Goal: Information Seeking & Learning: Learn about a topic

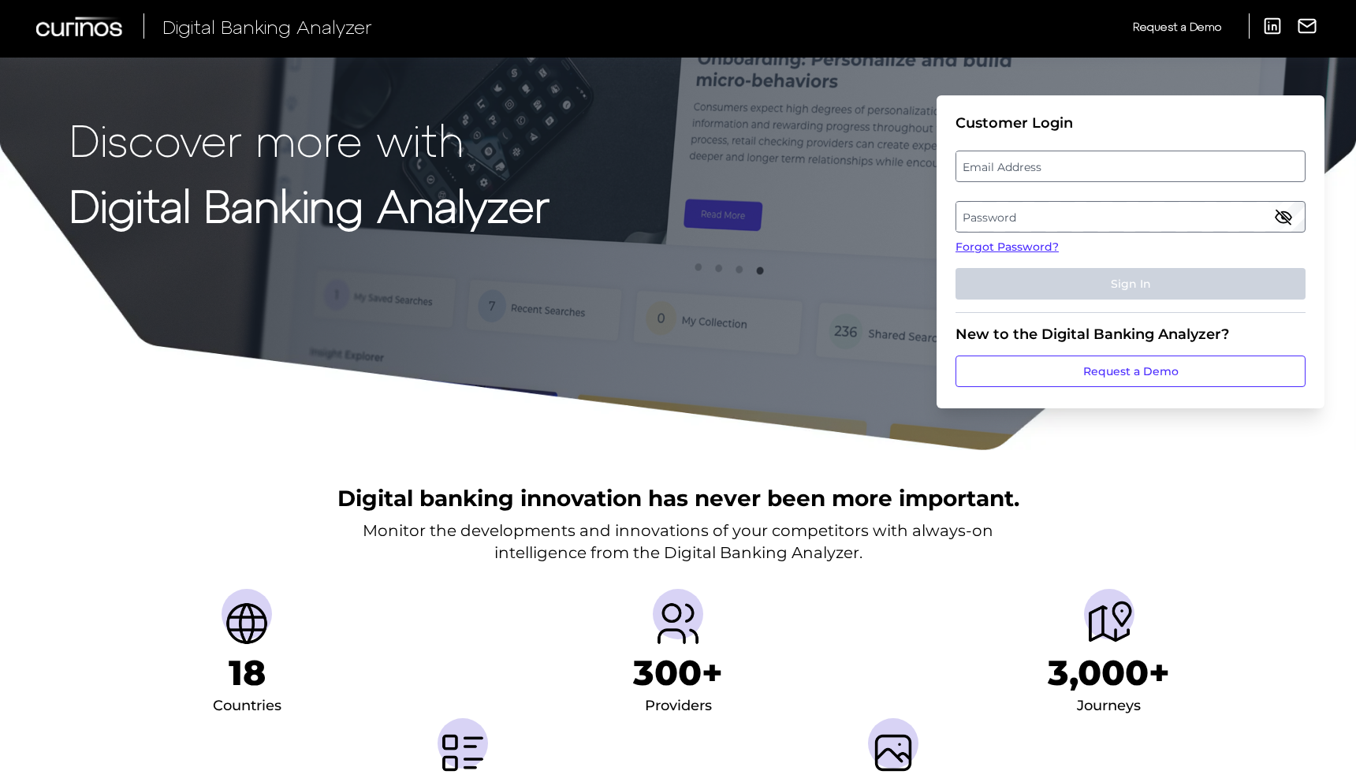
click at [1034, 170] on label "Email Address" at bounding box center [1130, 166] width 348 height 28
click at [1034, 170] on input "email" at bounding box center [1130, 167] width 350 height 32
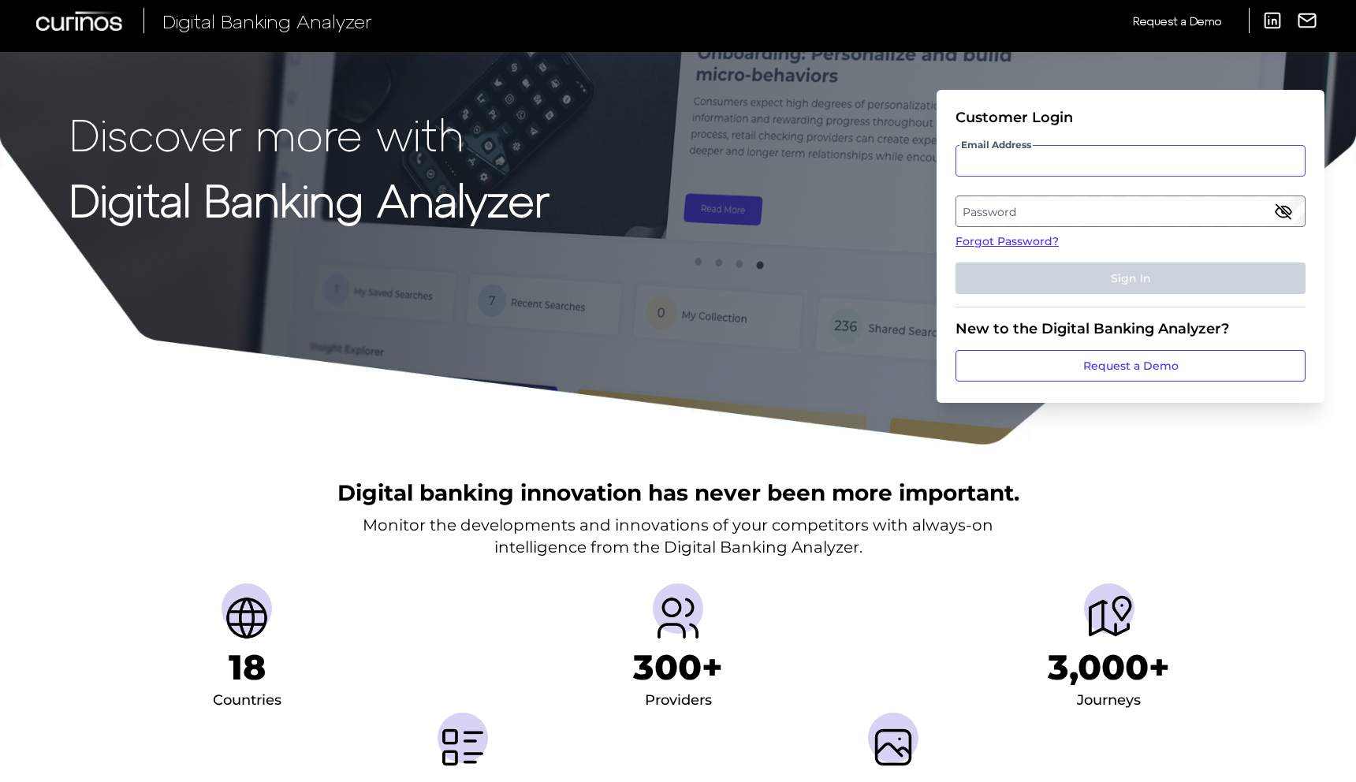
click at [1018, 158] on input "Email Address" at bounding box center [1130, 161] width 350 height 32
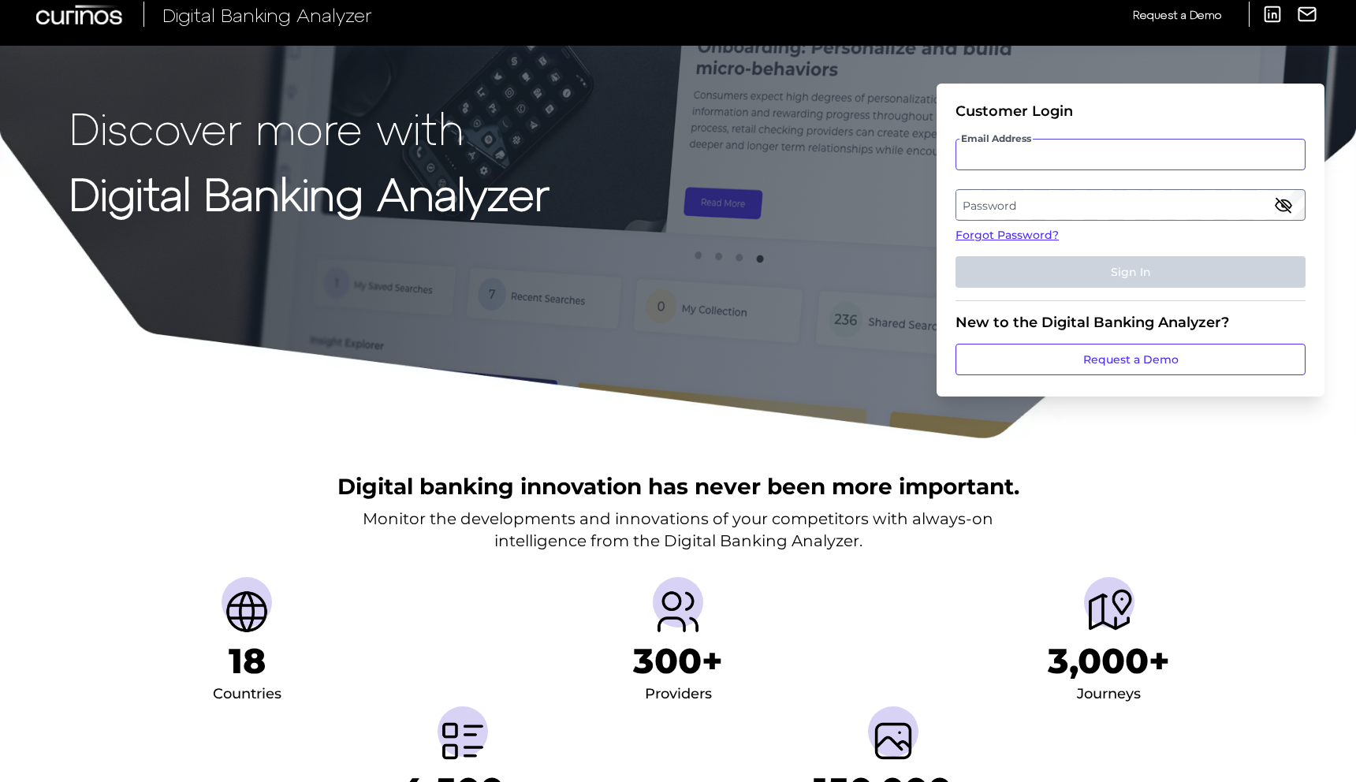
scroll to position [16, 0]
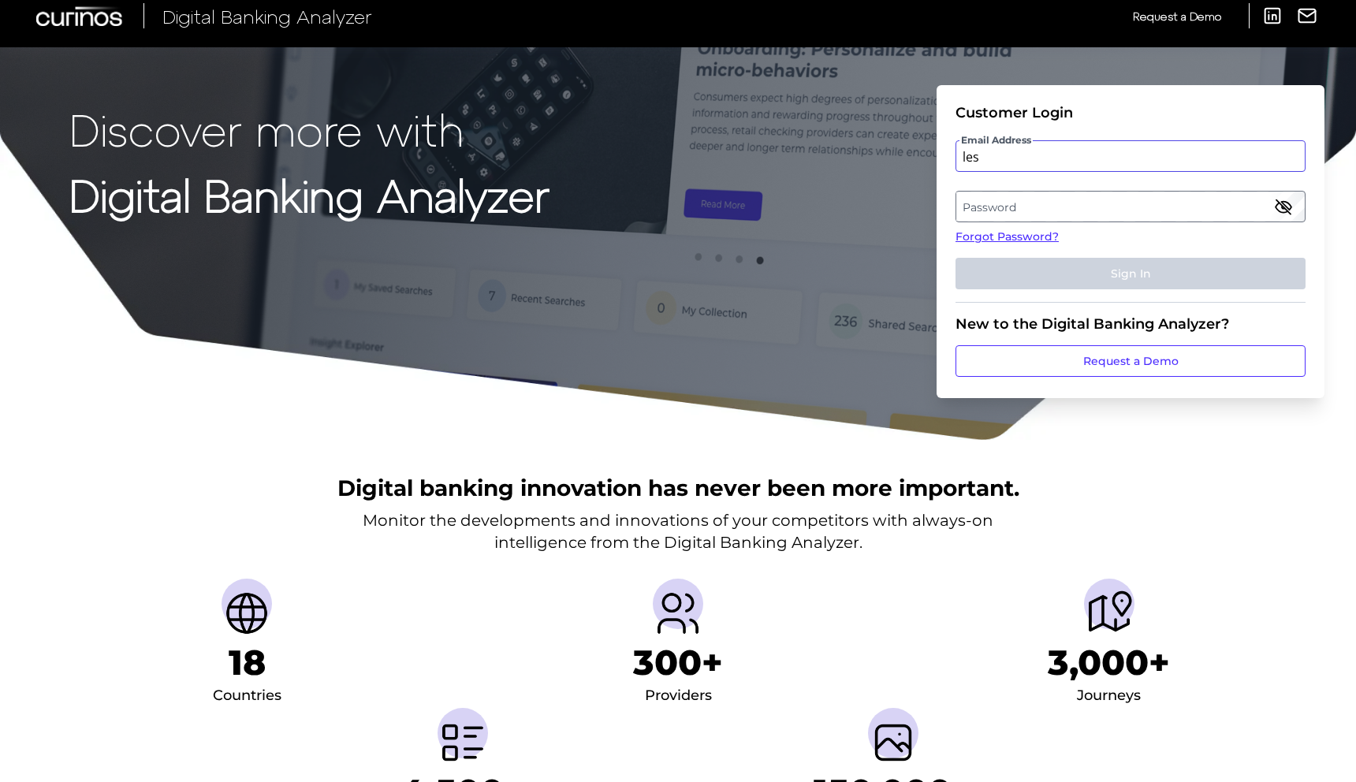
type input "[PERSON_NAME][EMAIL_ADDRESS][PERSON_NAME][DOMAIN_NAME]"
click at [1054, 211] on label "Password" at bounding box center [1130, 206] width 348 height 28
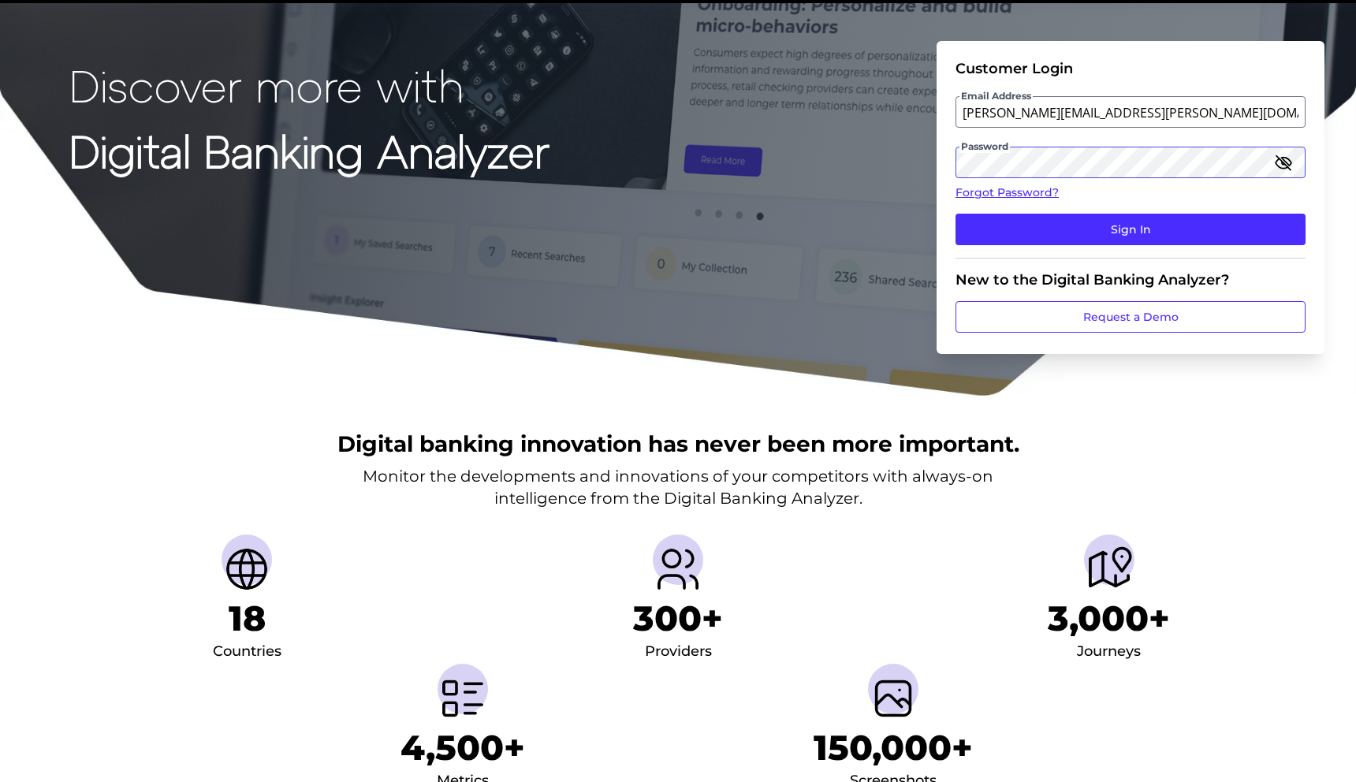
scroll to position [65, 0]
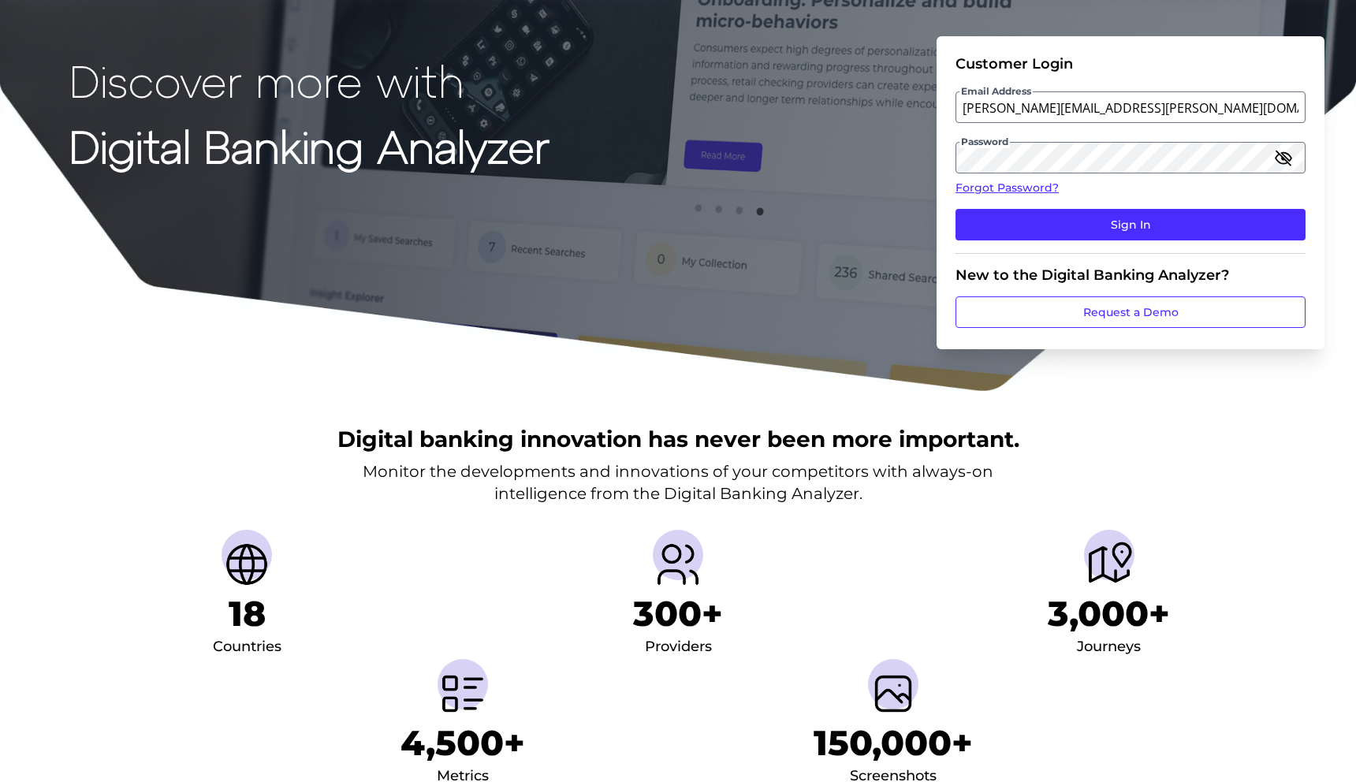
click at [1283, 155] on icon "button" at bounding box center [1283, 157] width 16 height 11
click at [1113, 221] on button "Sign In" at bounding box center [1130, 225] width 350 height 32
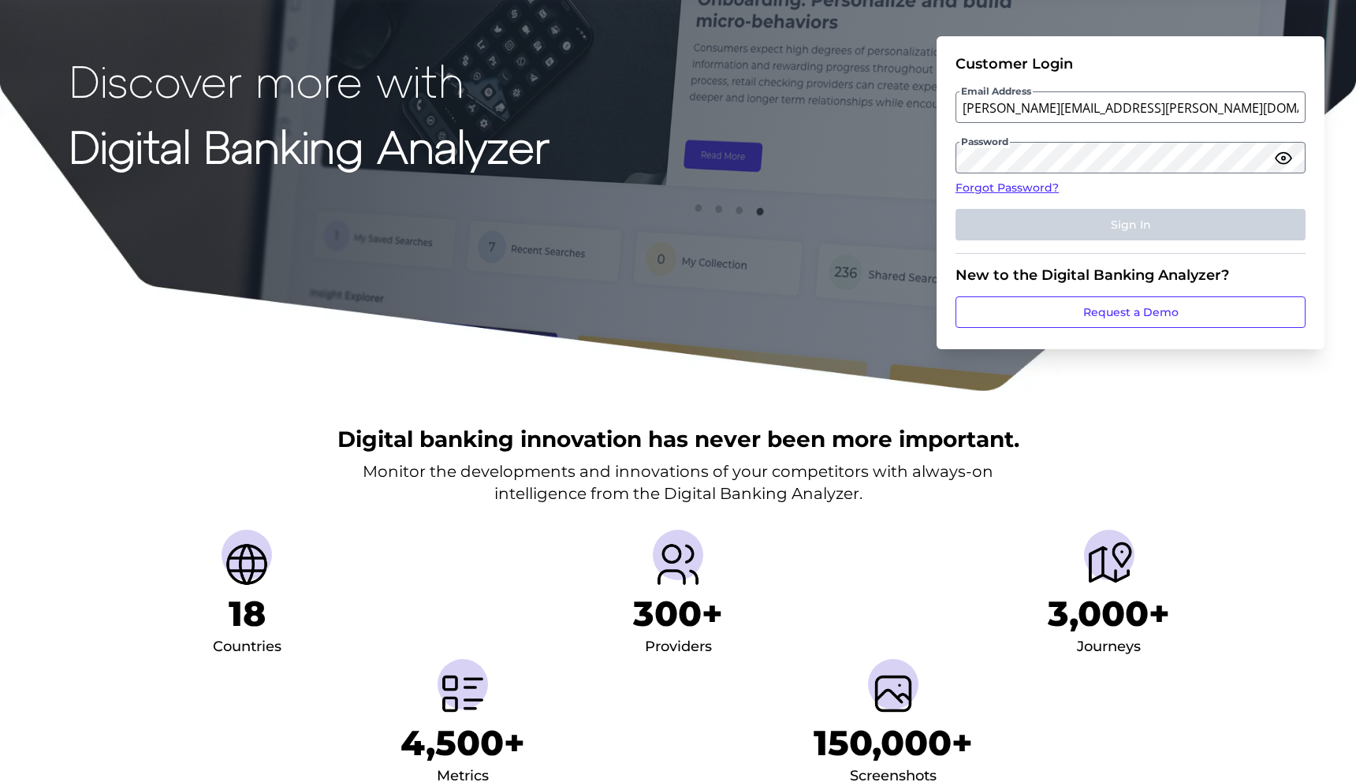
scroll to position [0, 0]
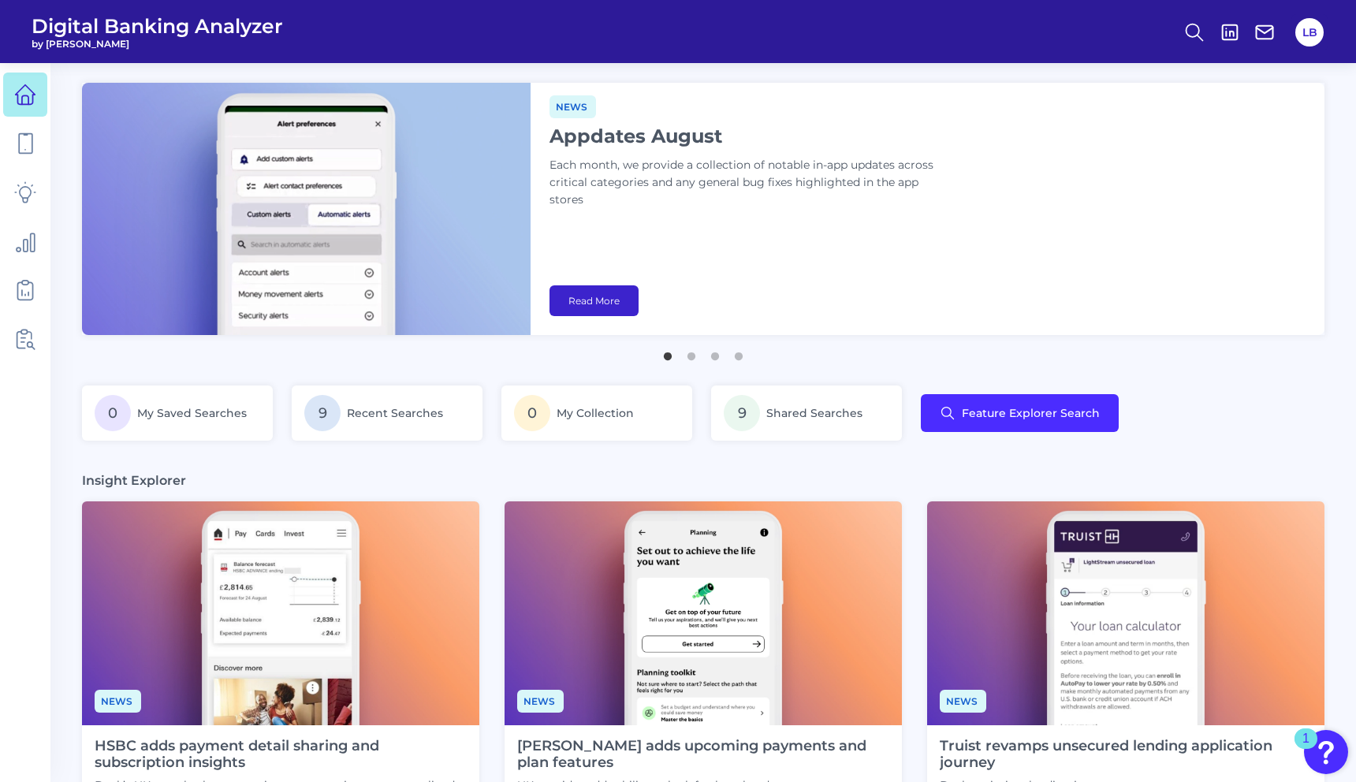
click at [612, 300] on link "Read More" at bounding box center [593, 300] width 89 height 31
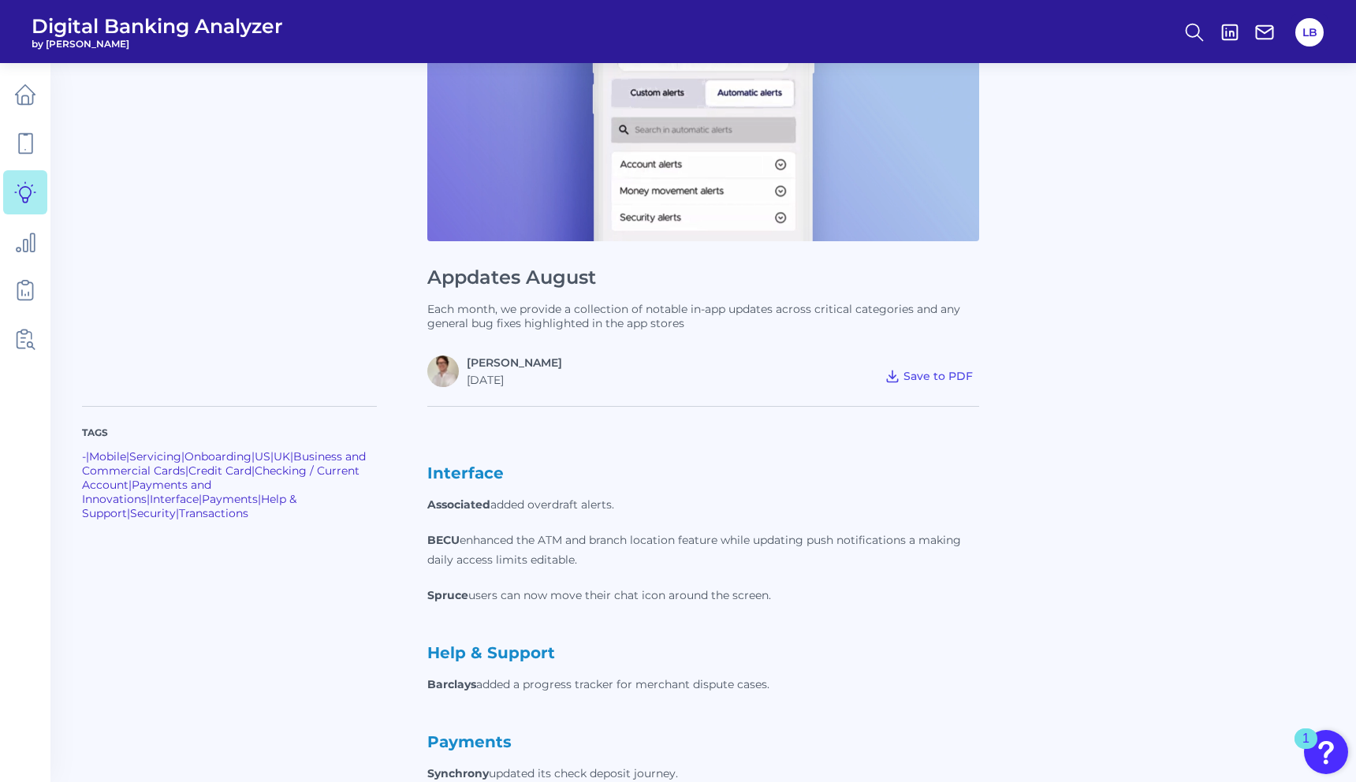
scroll to position [28, 0]
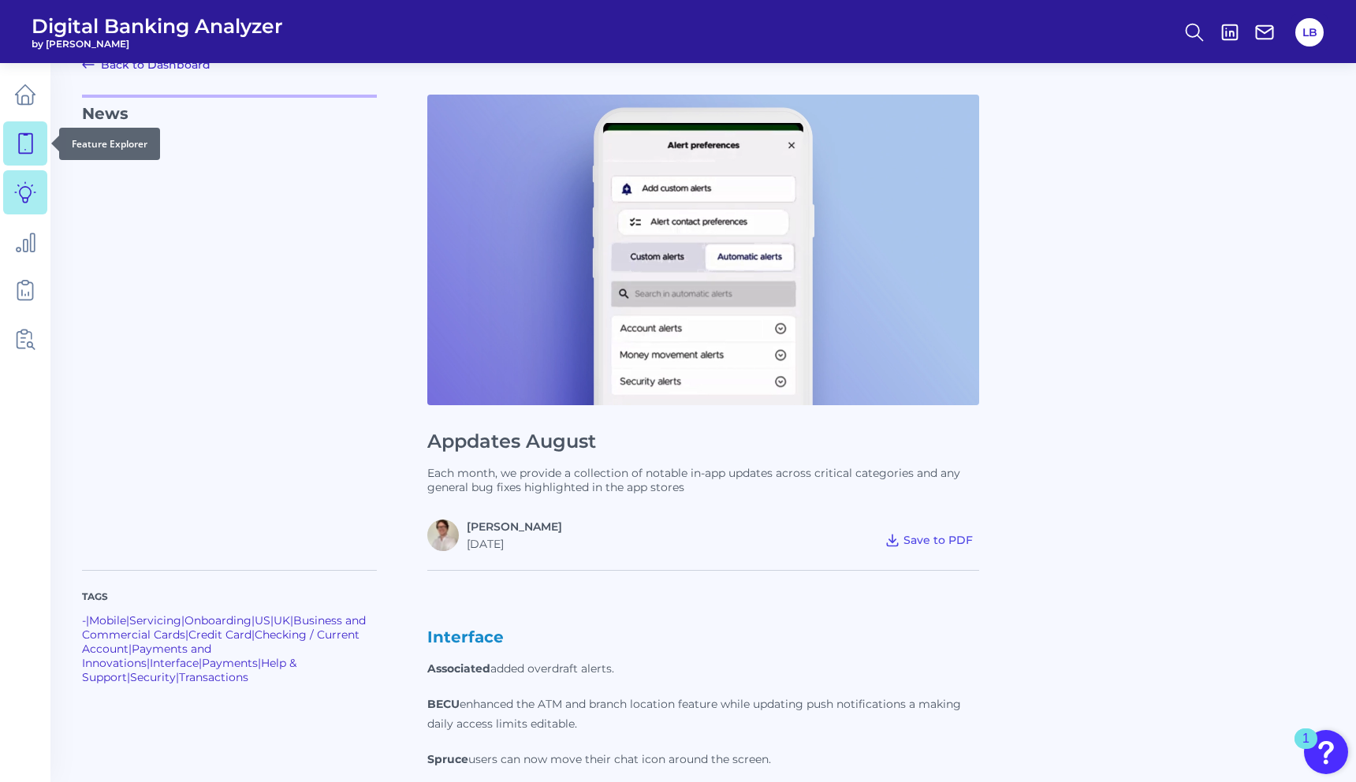
click at [28, 153] on icon at bounding box center [25, 144] width 13 height 20
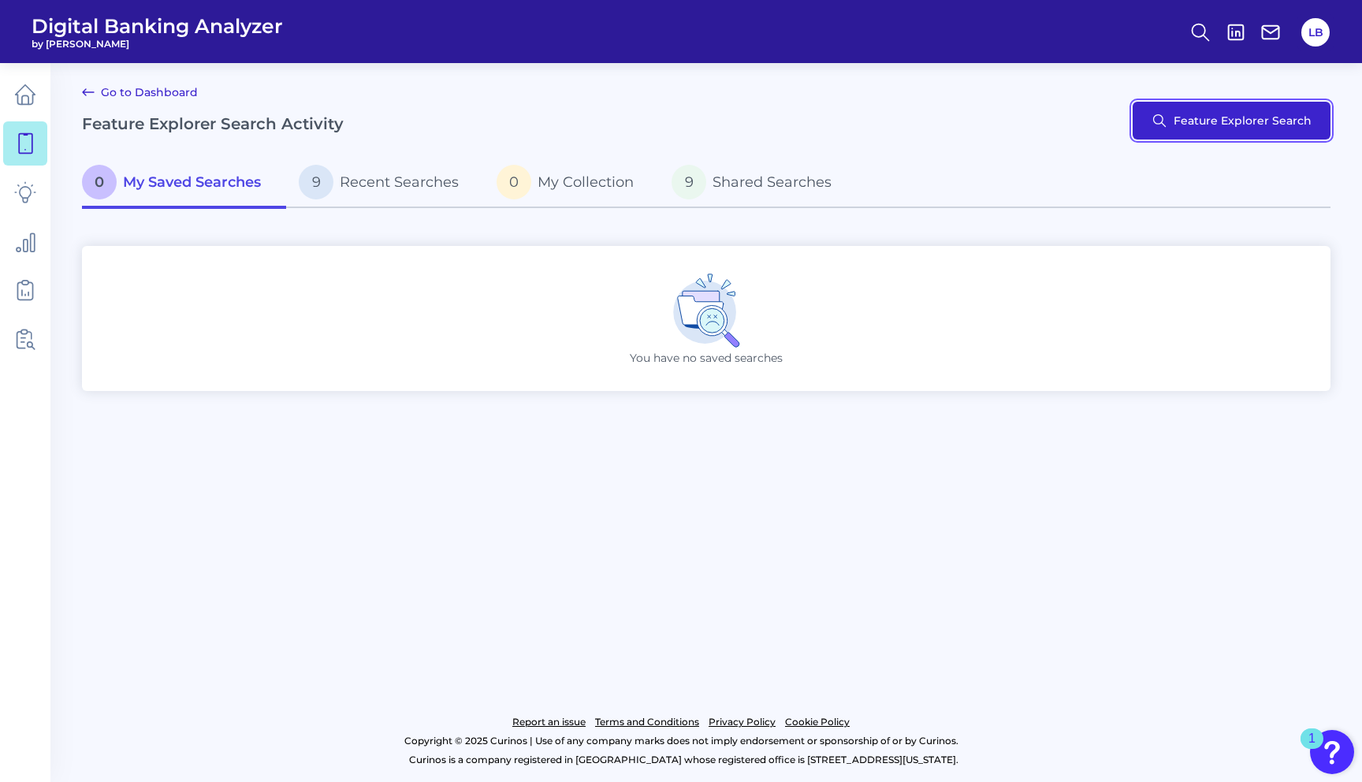
click at [1264, 123] on button "Feature Explorer Search" at bounding box center [1232, 121] width 198 height 38
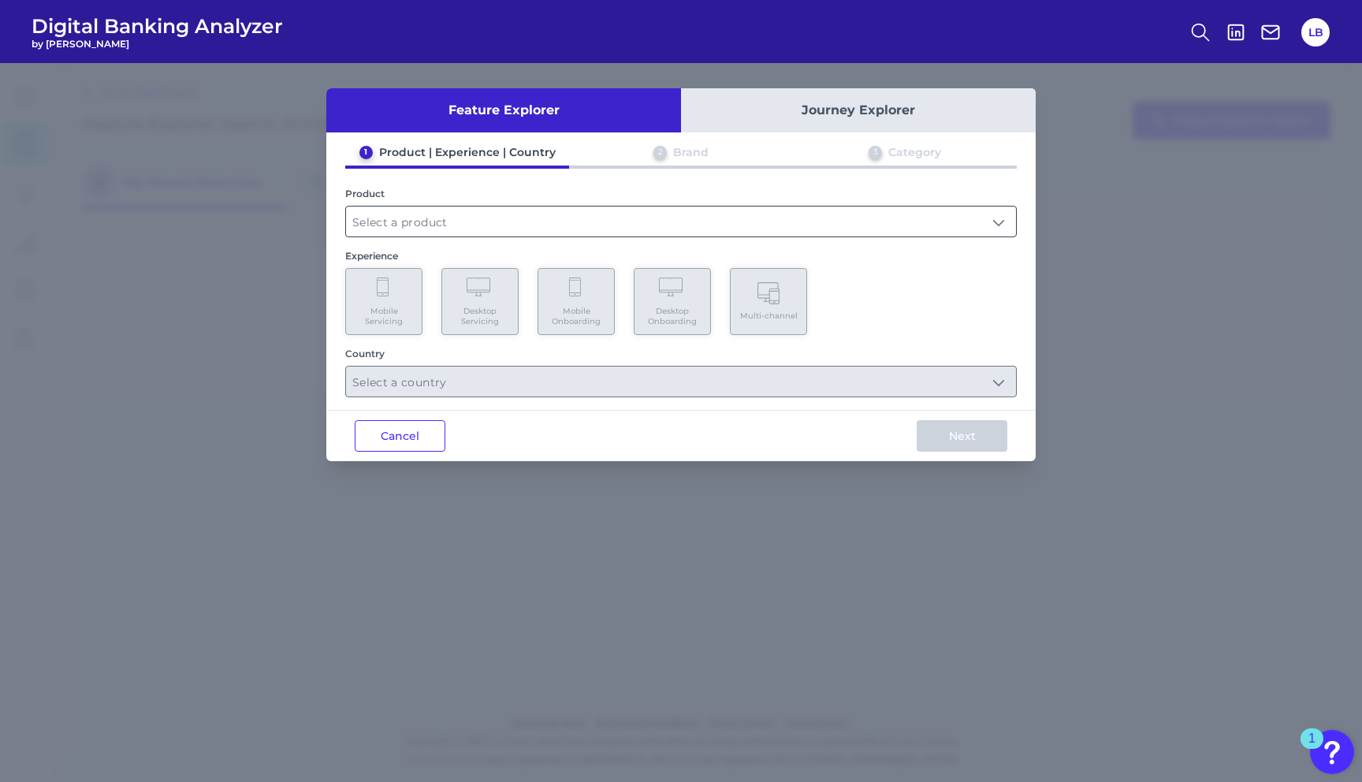
click at [394, 223] on input "text" at bounding box center [681, 222] width 670 height 30
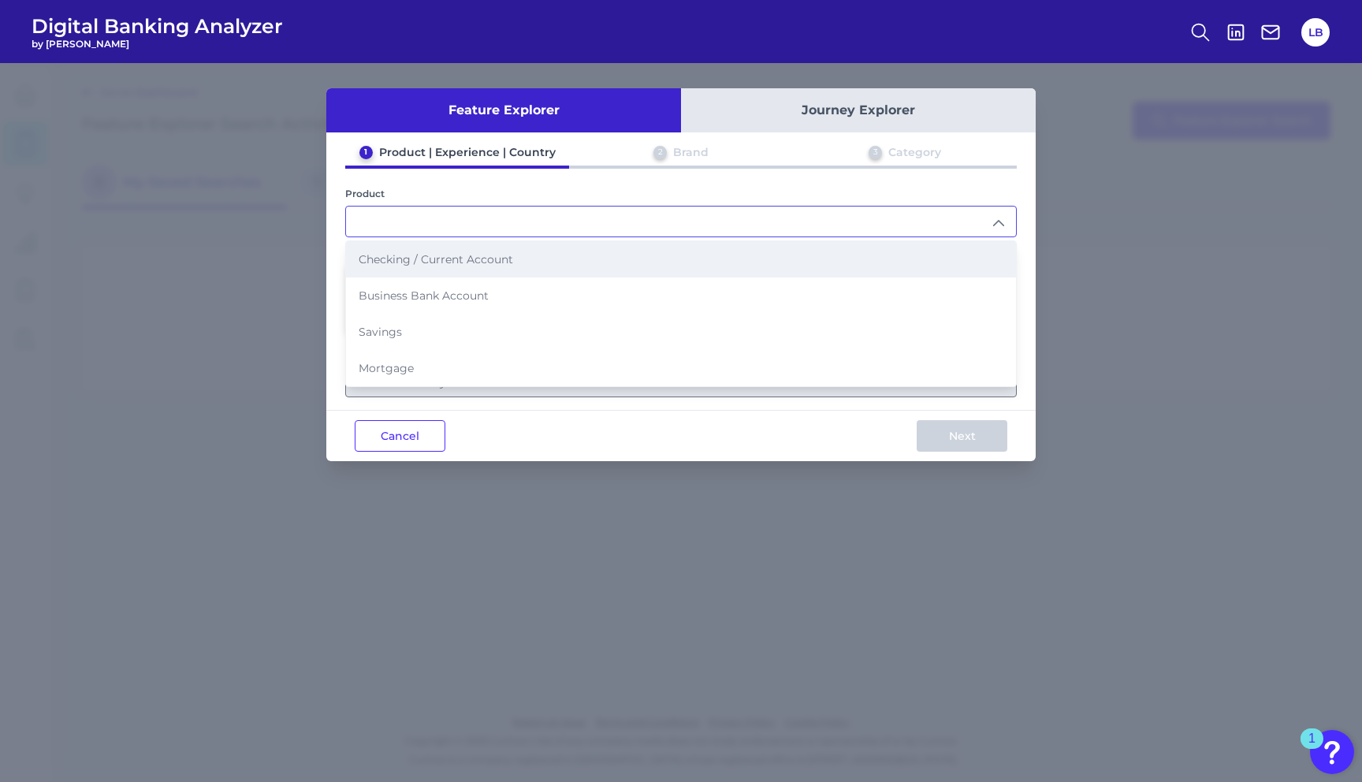
click at [449, 260] on span "Checking / Current Account" at bounding box center [436, 259] width 154 height 14
type input "Checking / Current Account"
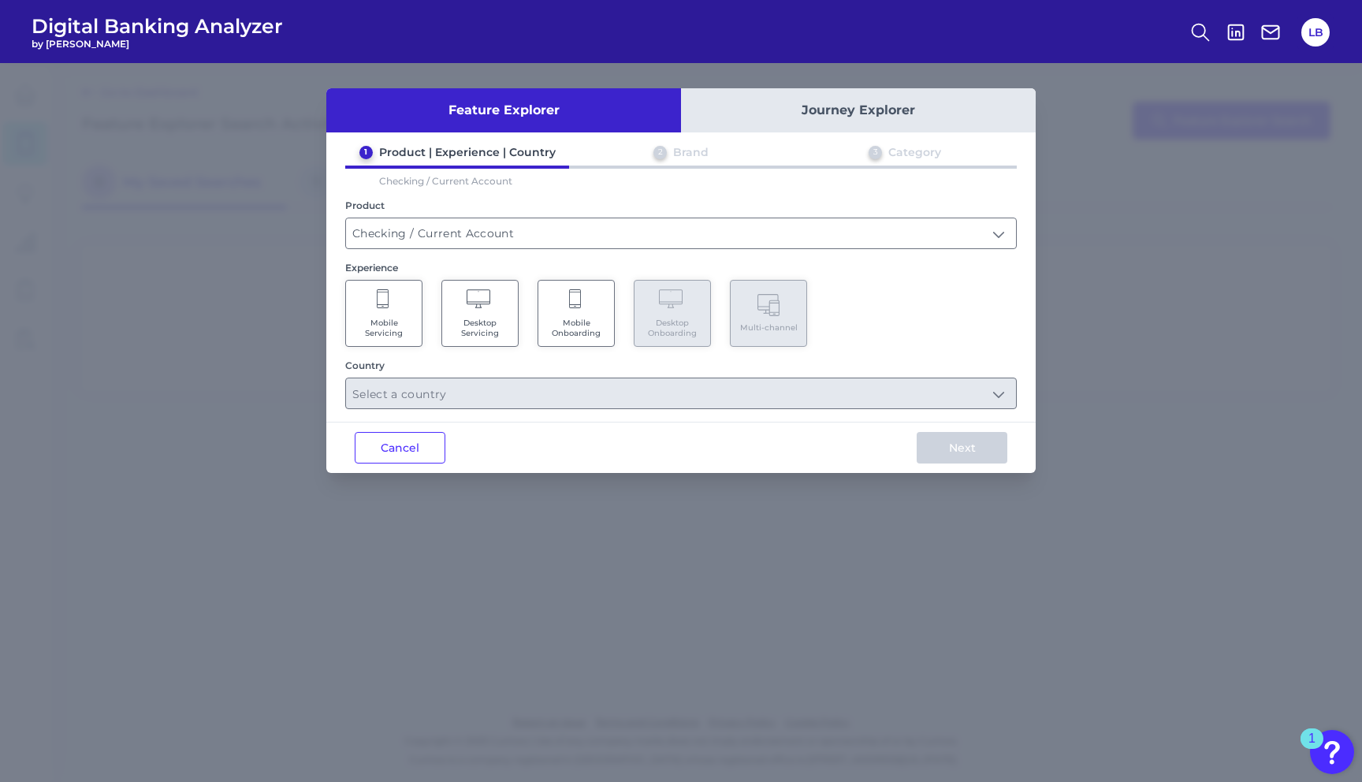
click at [396, 311] on Servicing "Mobile Servicing" at bounding box center [383, 313] width 77 height 67
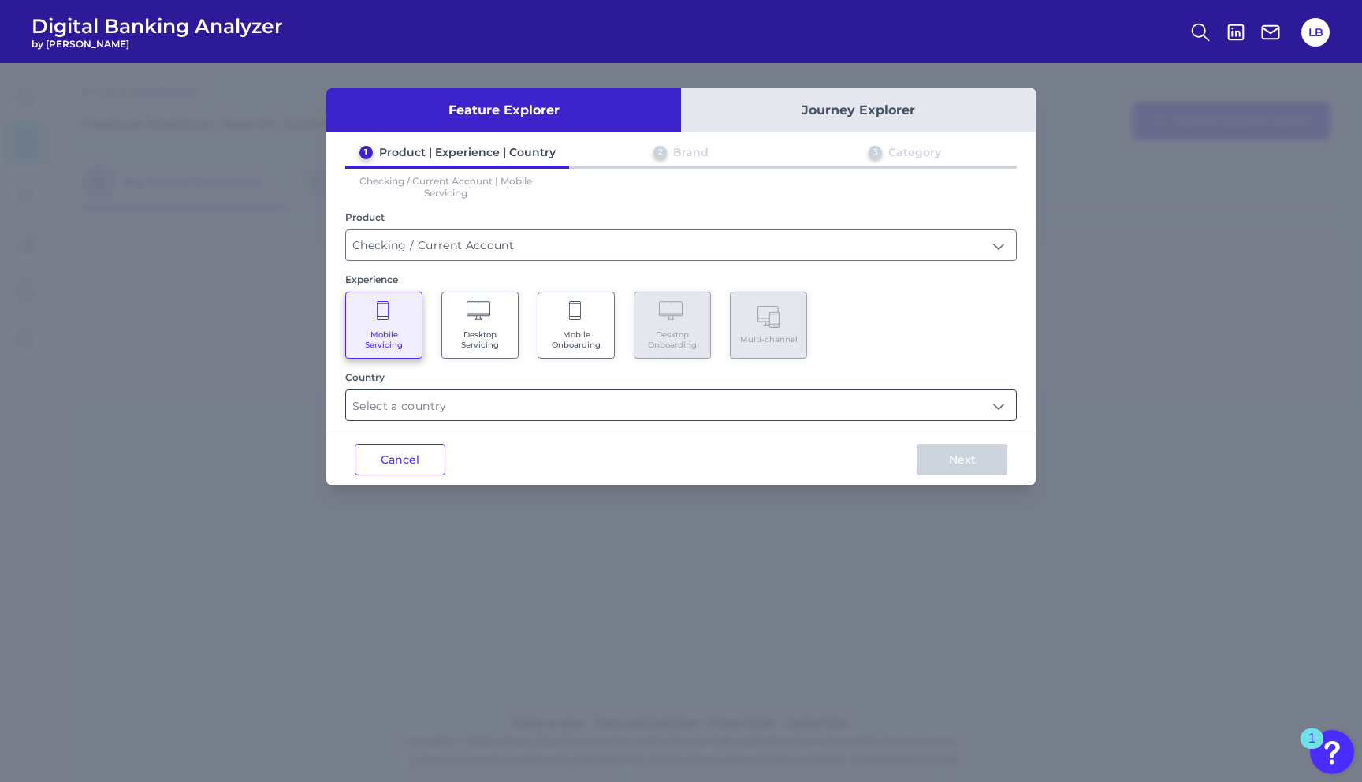
click at [485, 398] on input "text" at bounding box center [681, 405] width 670 height 30
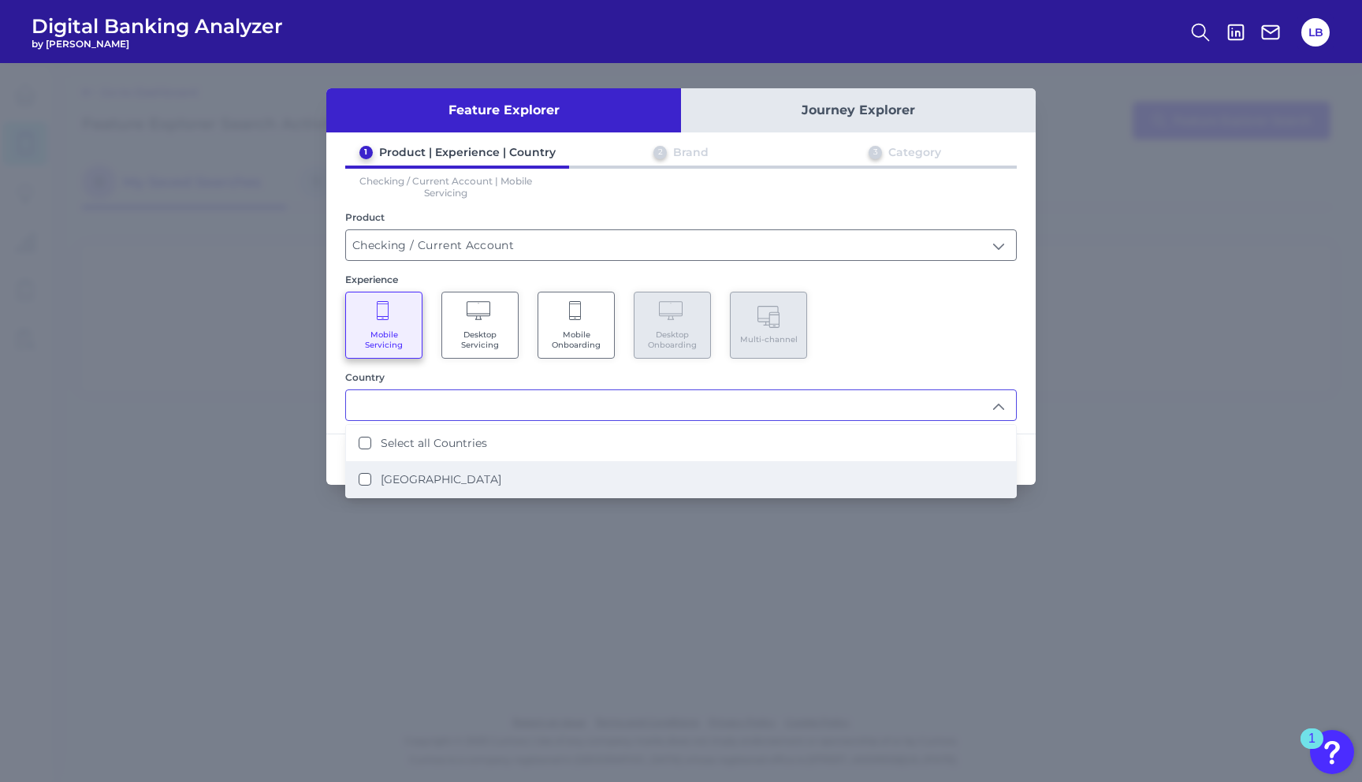
drag, startPoint x: 653, startPoint y: 467, endPoint x: 667, endPoint y: 466, distance: 13.4
click at [653, 467] on li "[GEOGRAPHIC_DATA]" at bounding box center [681, 479] width 670 height 36
type input "Select all Countries"
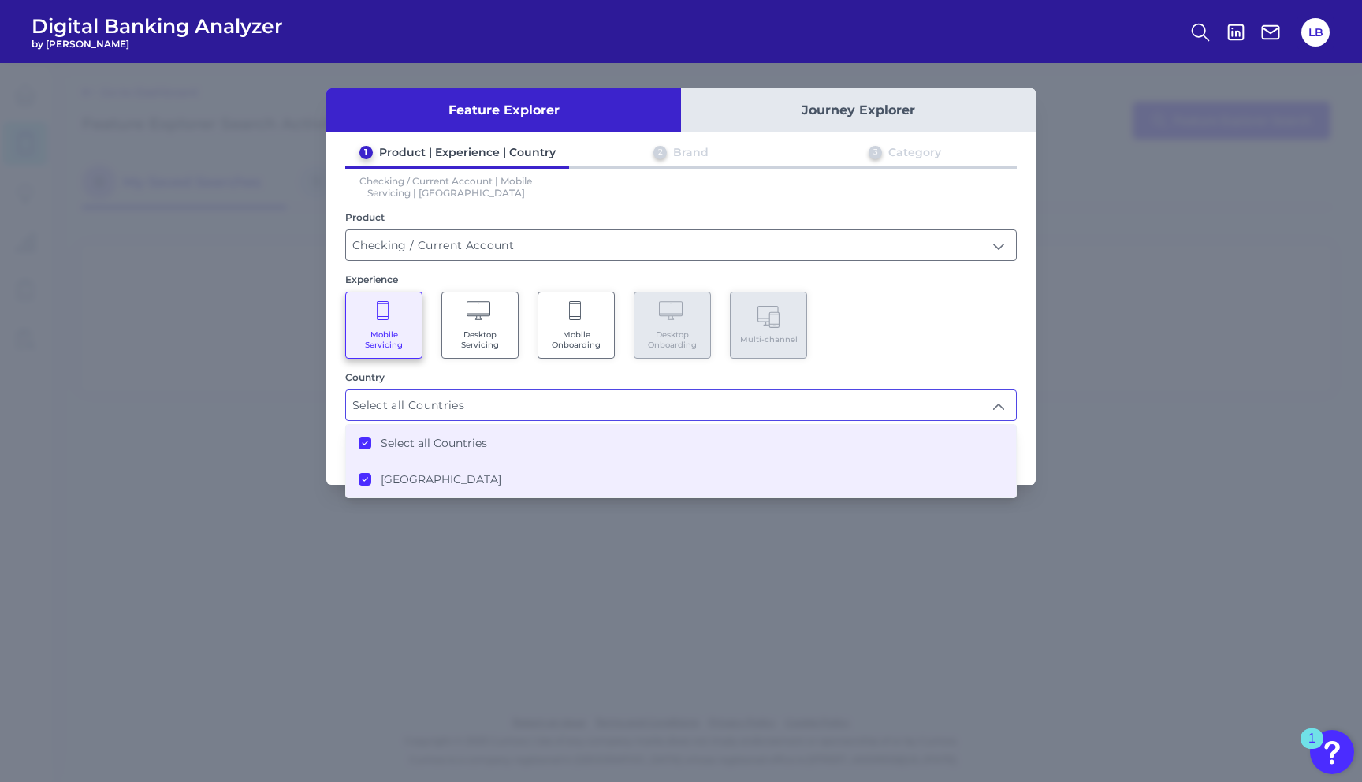
click at [1042, 409] on div "Feature Explorer Journey Explorer 1 Product | Experience | Country 2 Brand 3 Ca…" at bounding box center [681, 422] width 1362 height 719
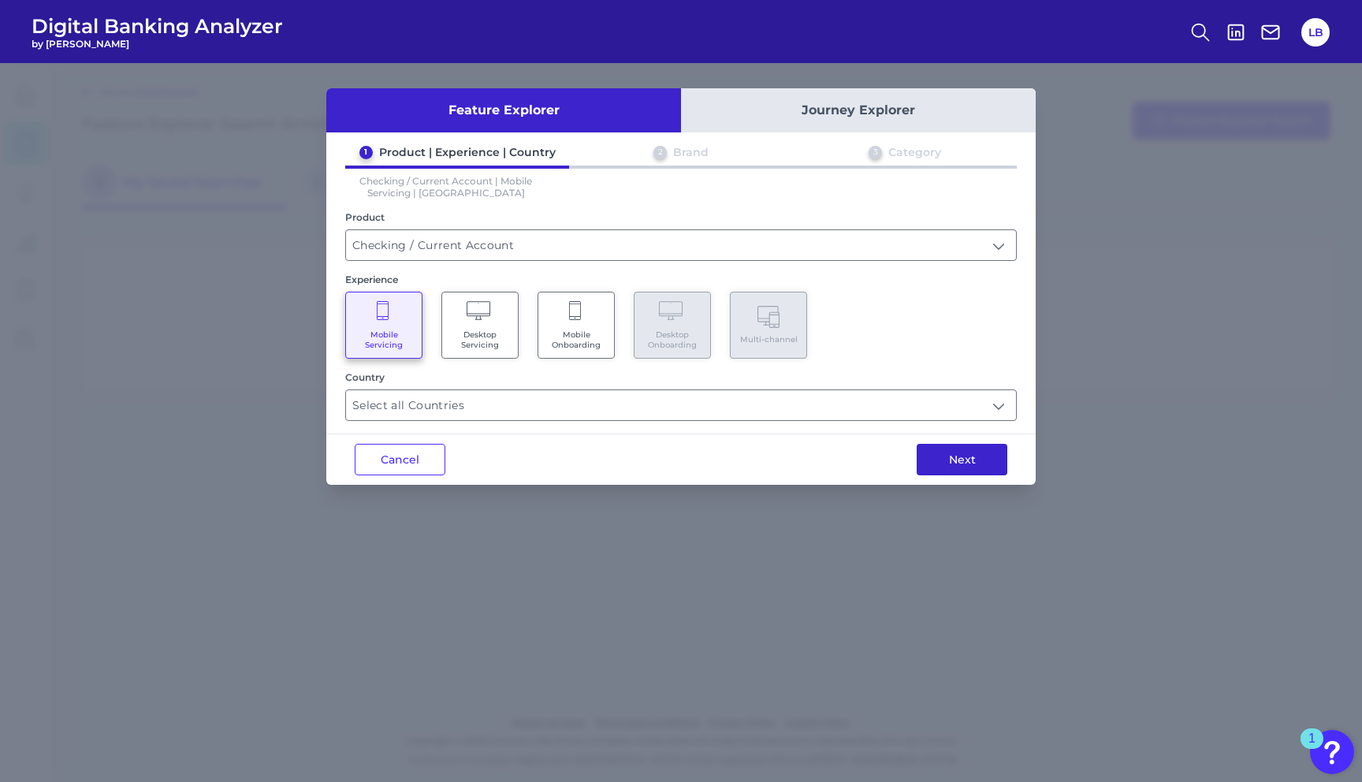
click at [986, 463] on button "Next" at bounding box center [962, 460] width 91 height 32
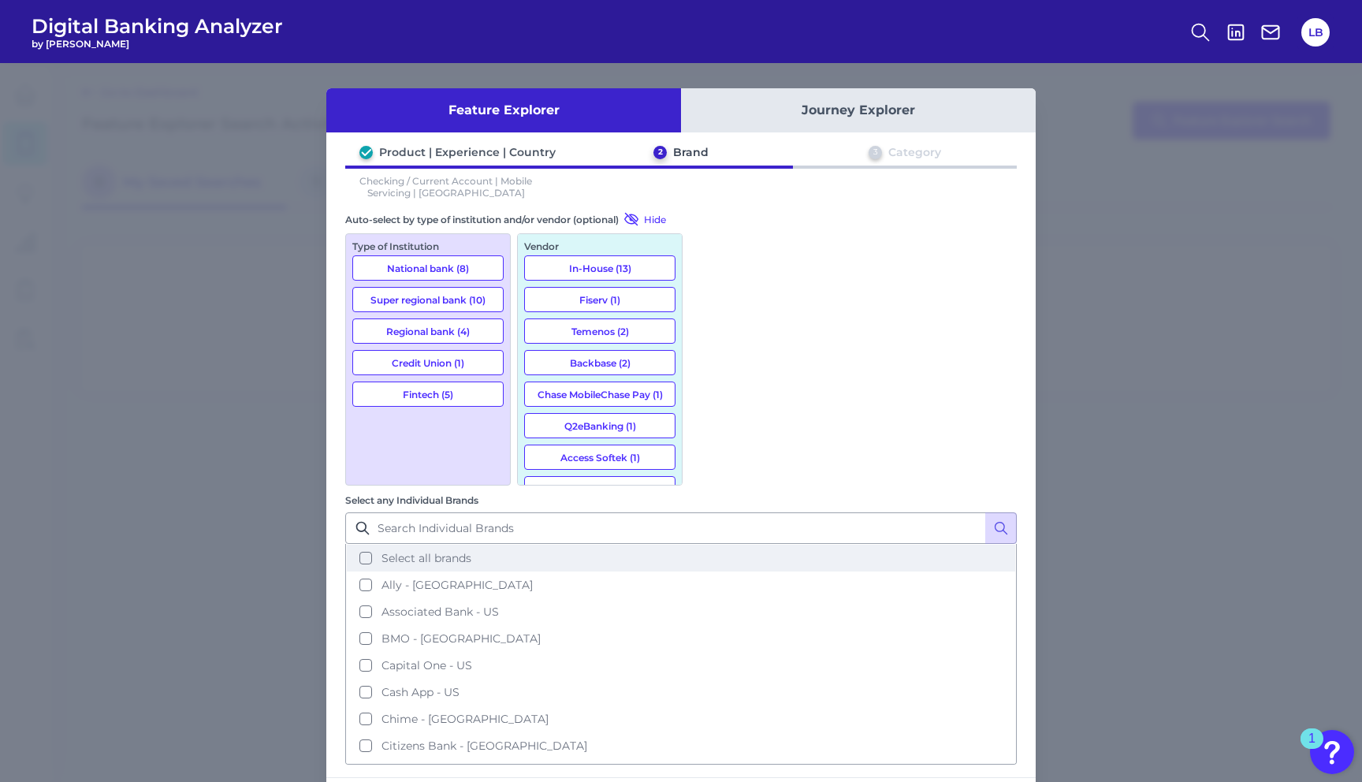
click at [471, 551] on span "Select all brands" at bounding box center [426, 558] width 90 height 14
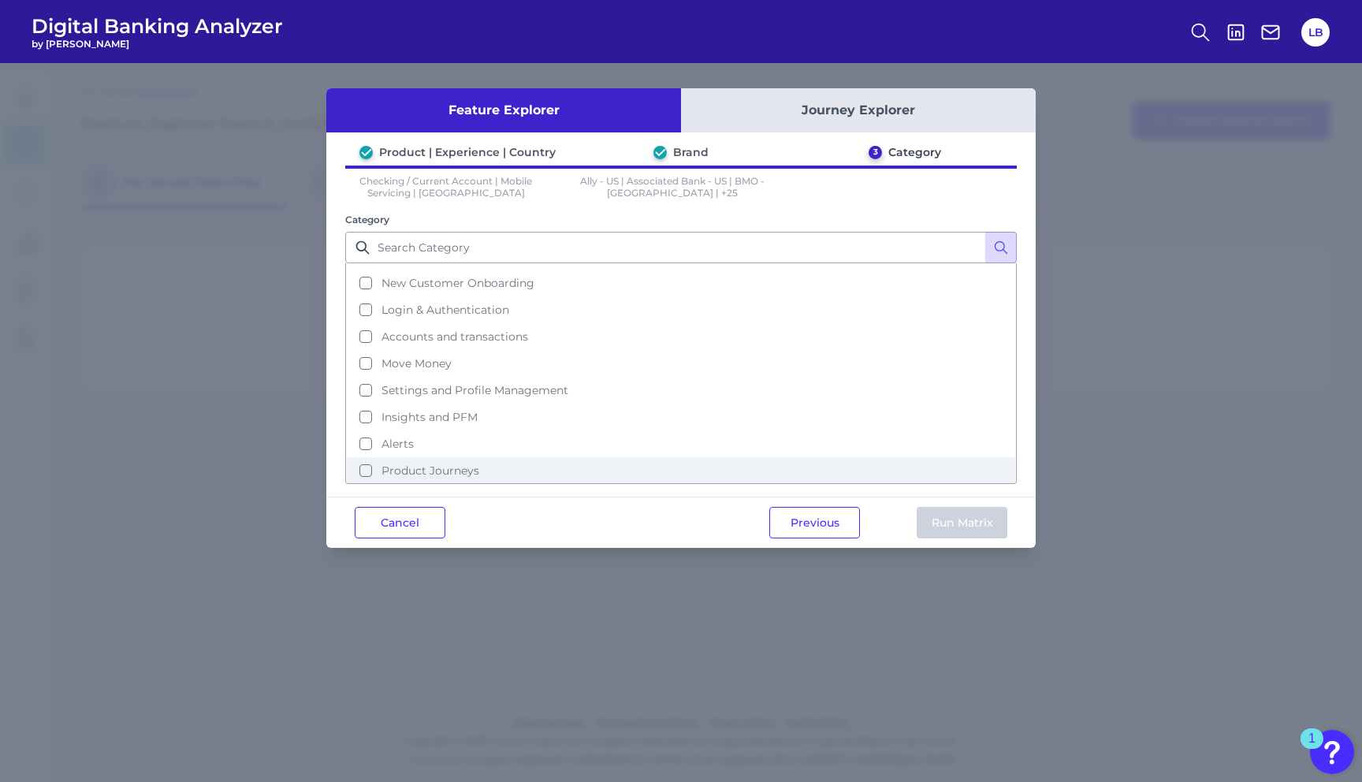
scroll to position [68, 0]
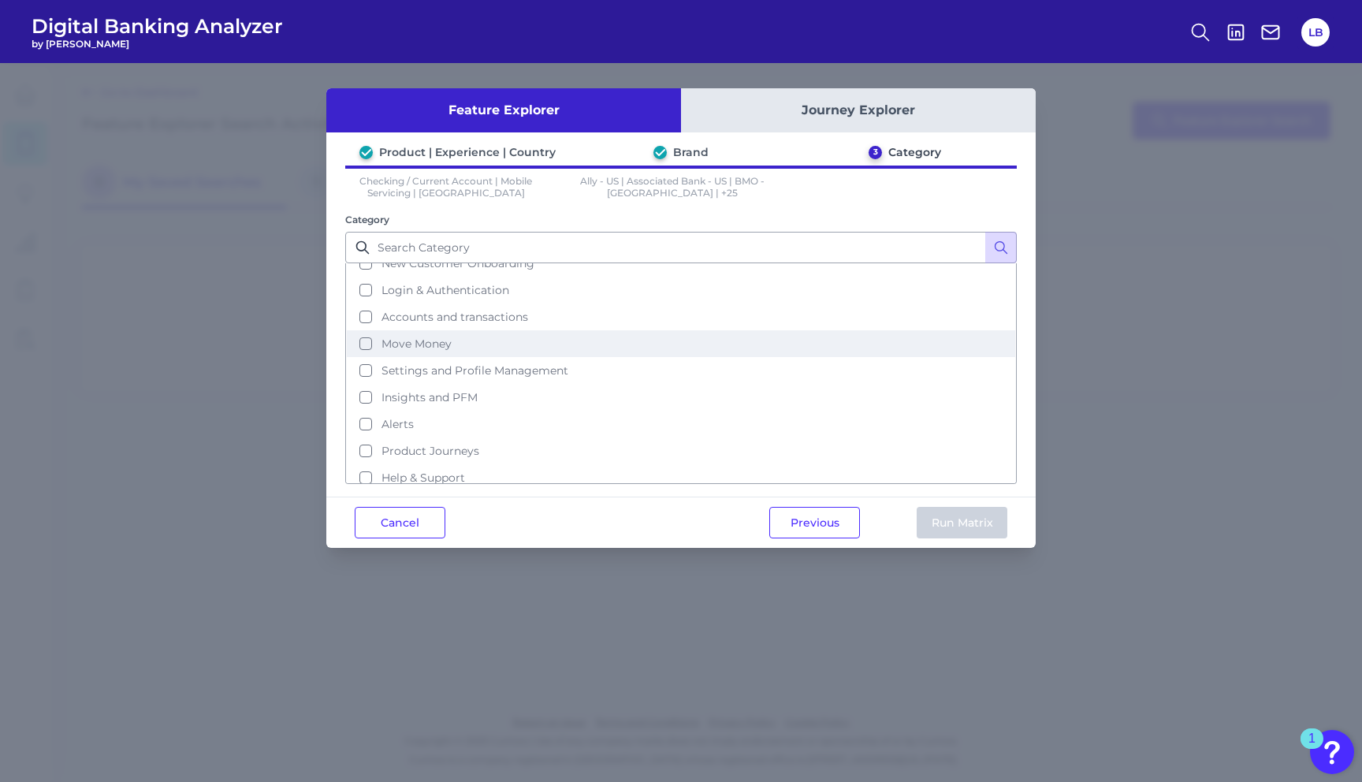
click at [414, 338] on span "Move Money" at bounding box center [416, 344] width 70 height 14
click at [972, 527] on button "Run Matrix" at bounding box center [962, 523] width 91 height 32
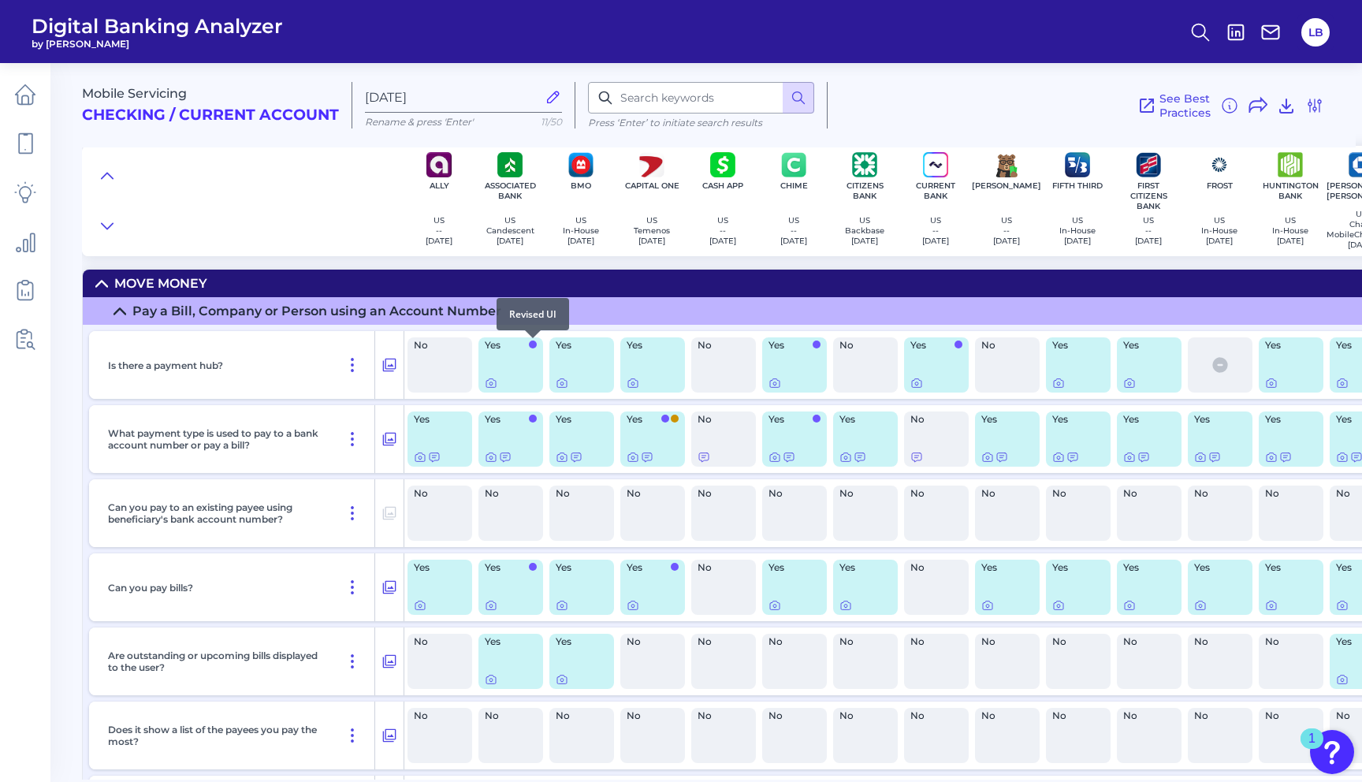
click at [530, 341] on div at bounding box center [533, 338] width 16 height 16
click at [522, 378] on div at bounding box center [511, 383] width 52 height 13
click at [496, 382] on icon at bounding box center [491, 383] width 13 height 13
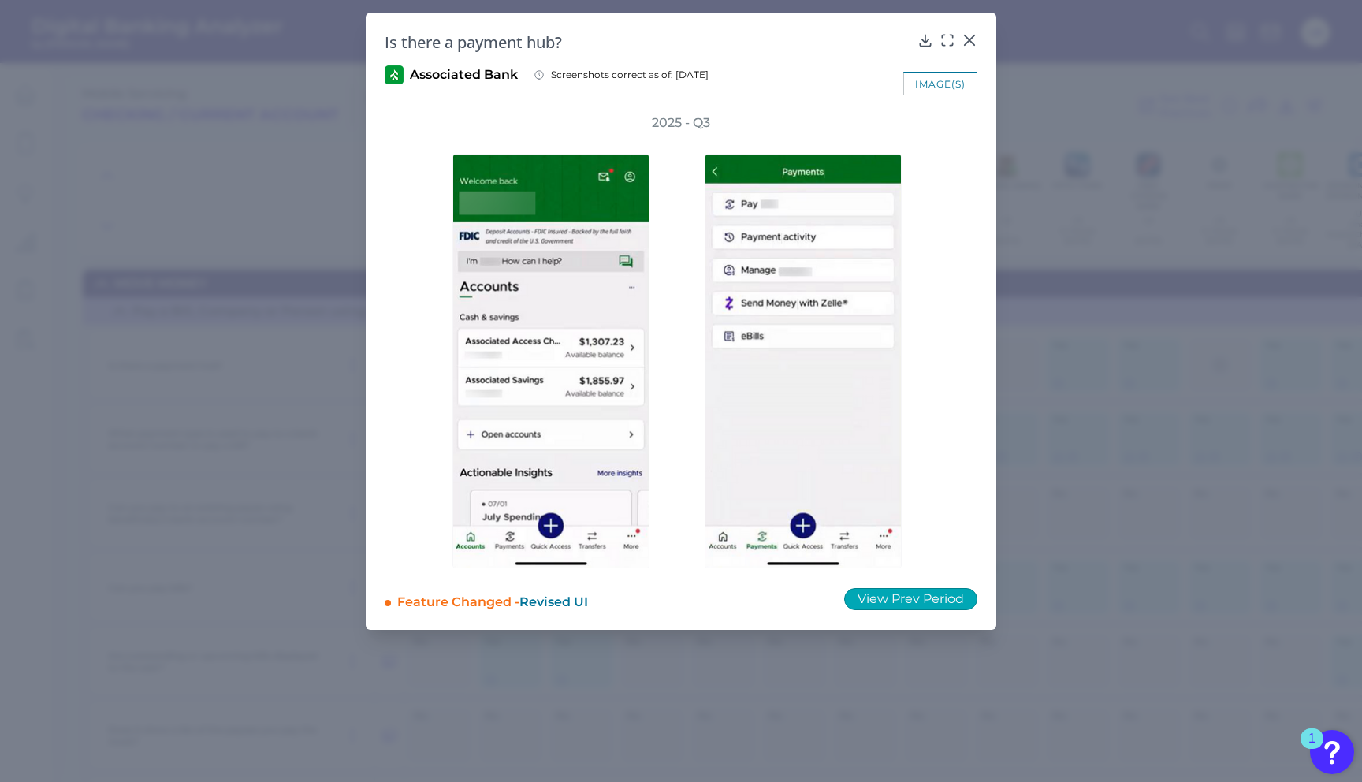
click at [907, 596] on button "View Prev Period" at bounding box center [910, 599] width 133 height 22
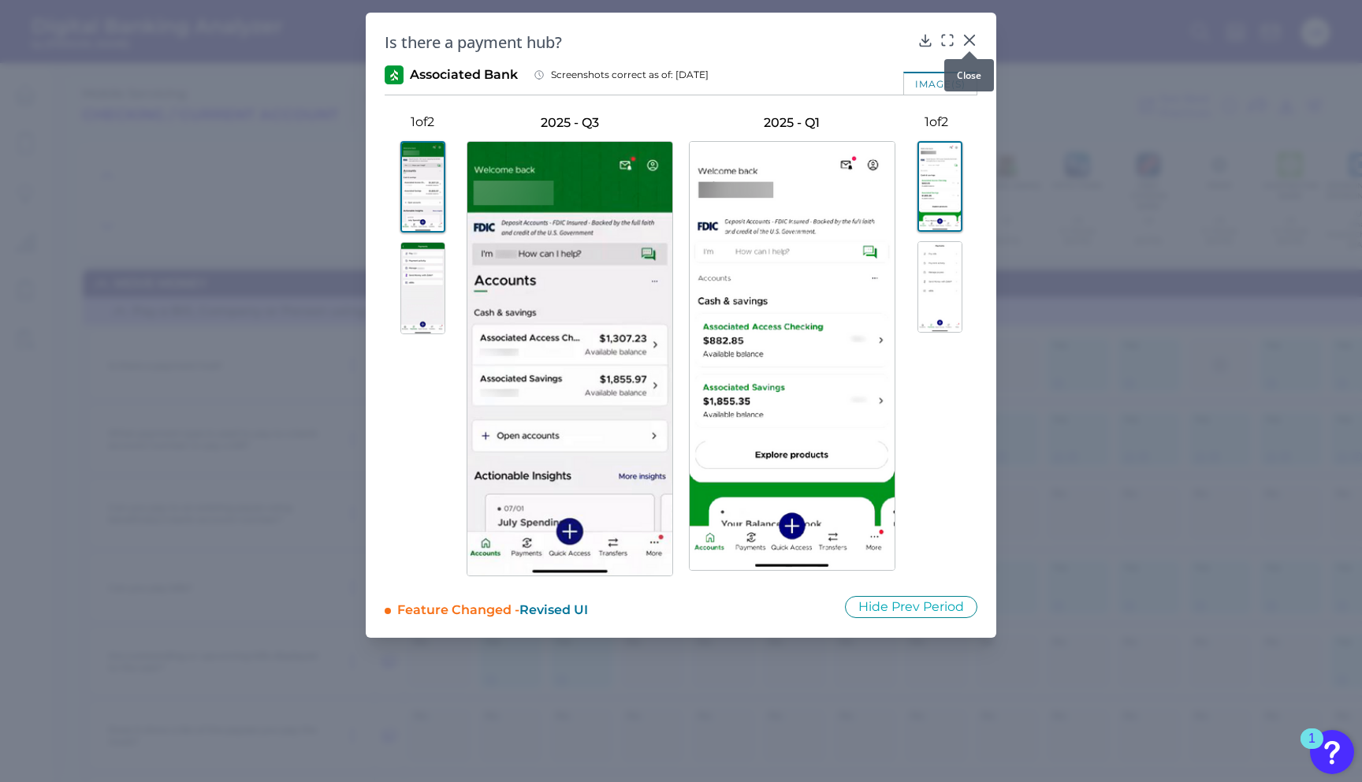
click at [966, 47] on div at bounding box center [970, 51] width 16 height 16
click at [973, 40] on icon at bounding box center [970, 40] width 16 height 16
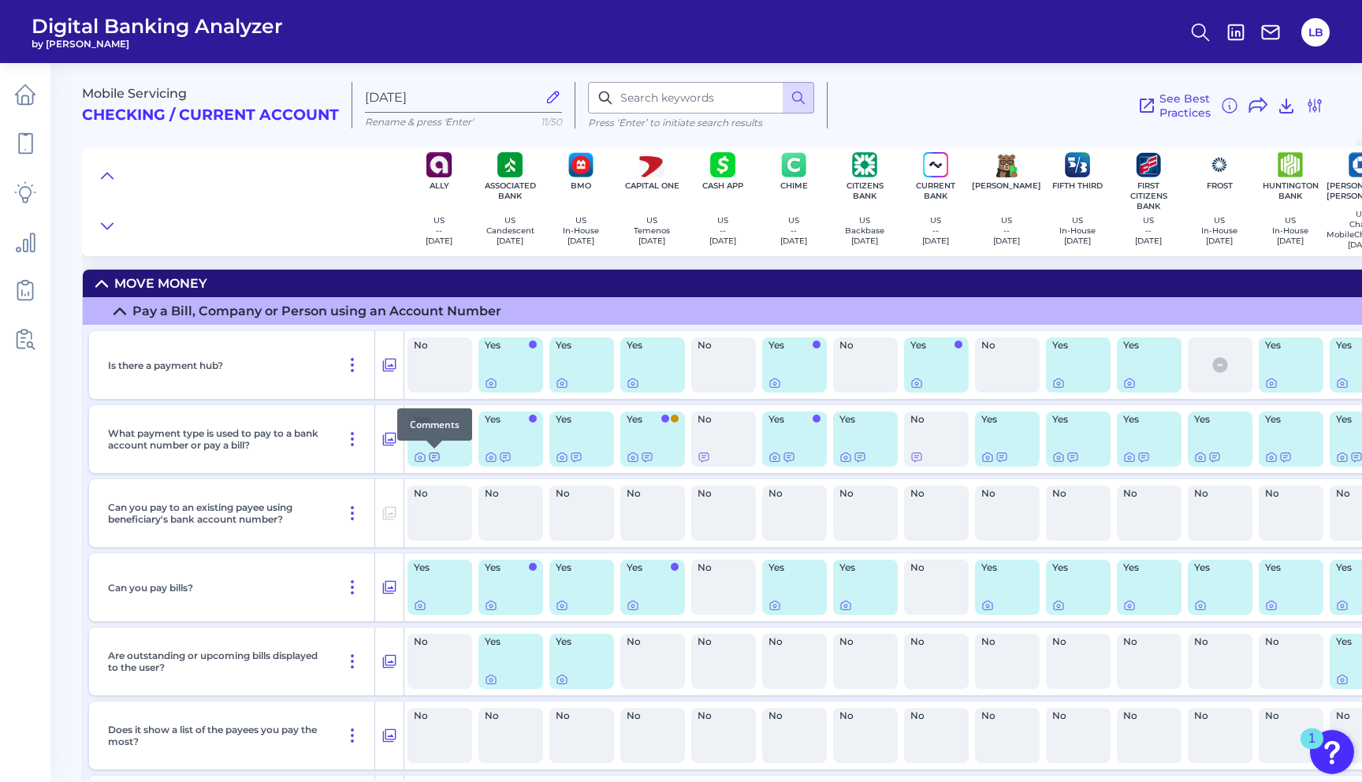
click at [432, 459] on icon at bounding box center [434, 457] width 13 height 13
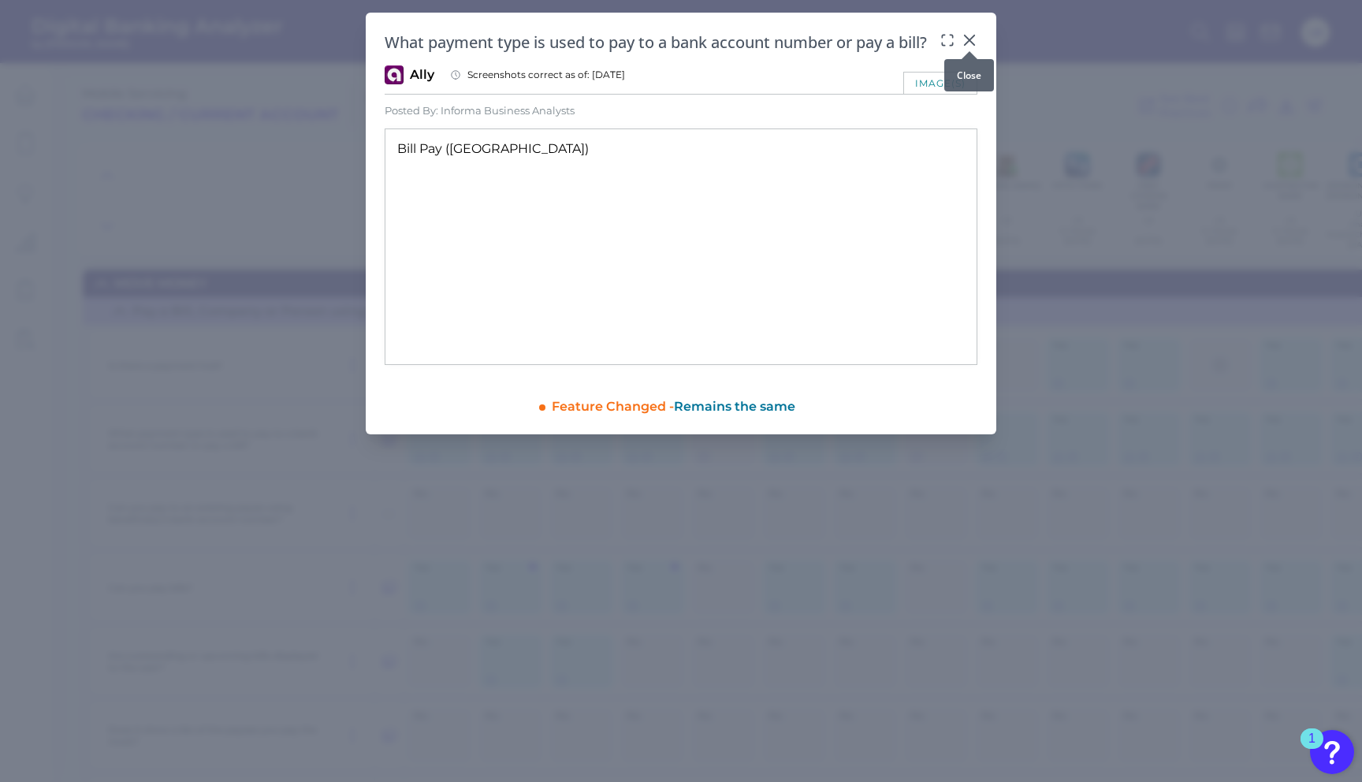
click at [964, 35] on icon at bounding box center [970, 40] width 16 height 16
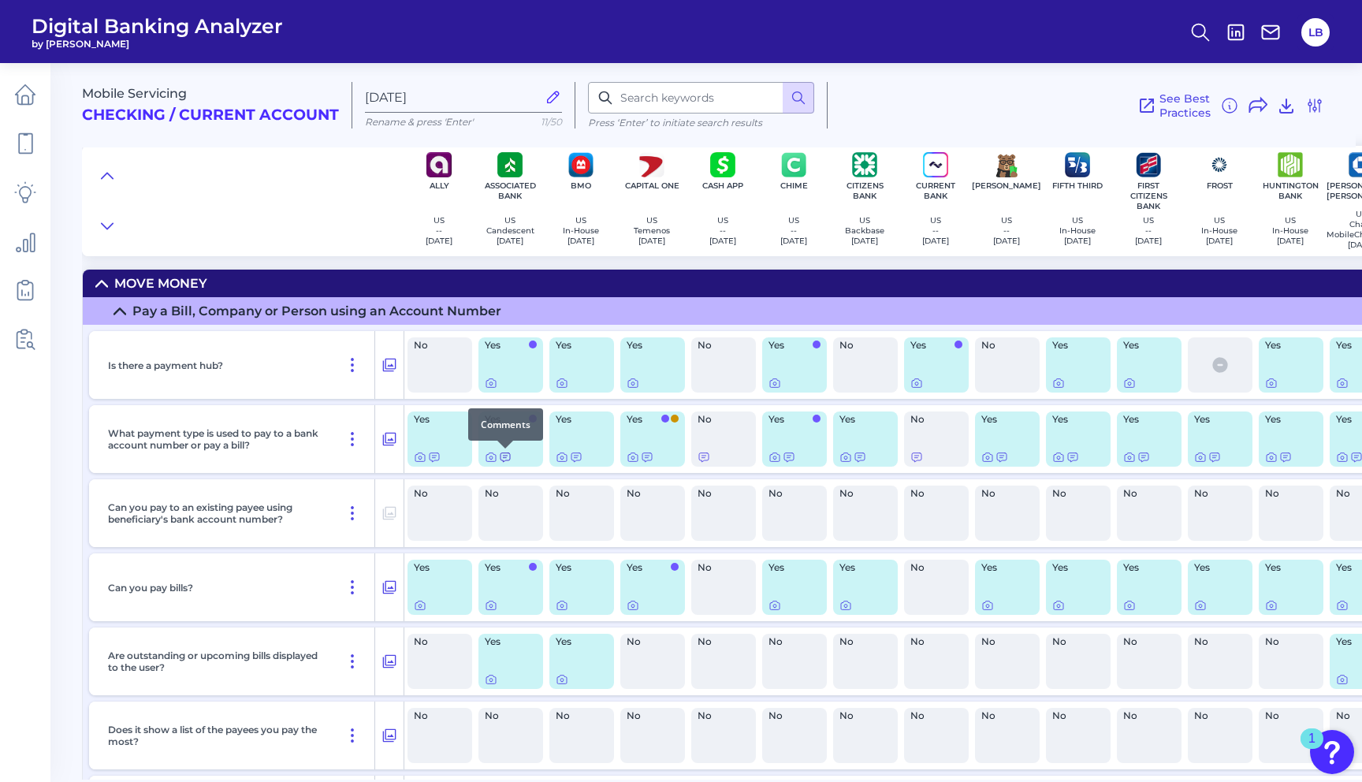
click at [508, 461] on icon at bounding box center [505, 457] width 13 height 13
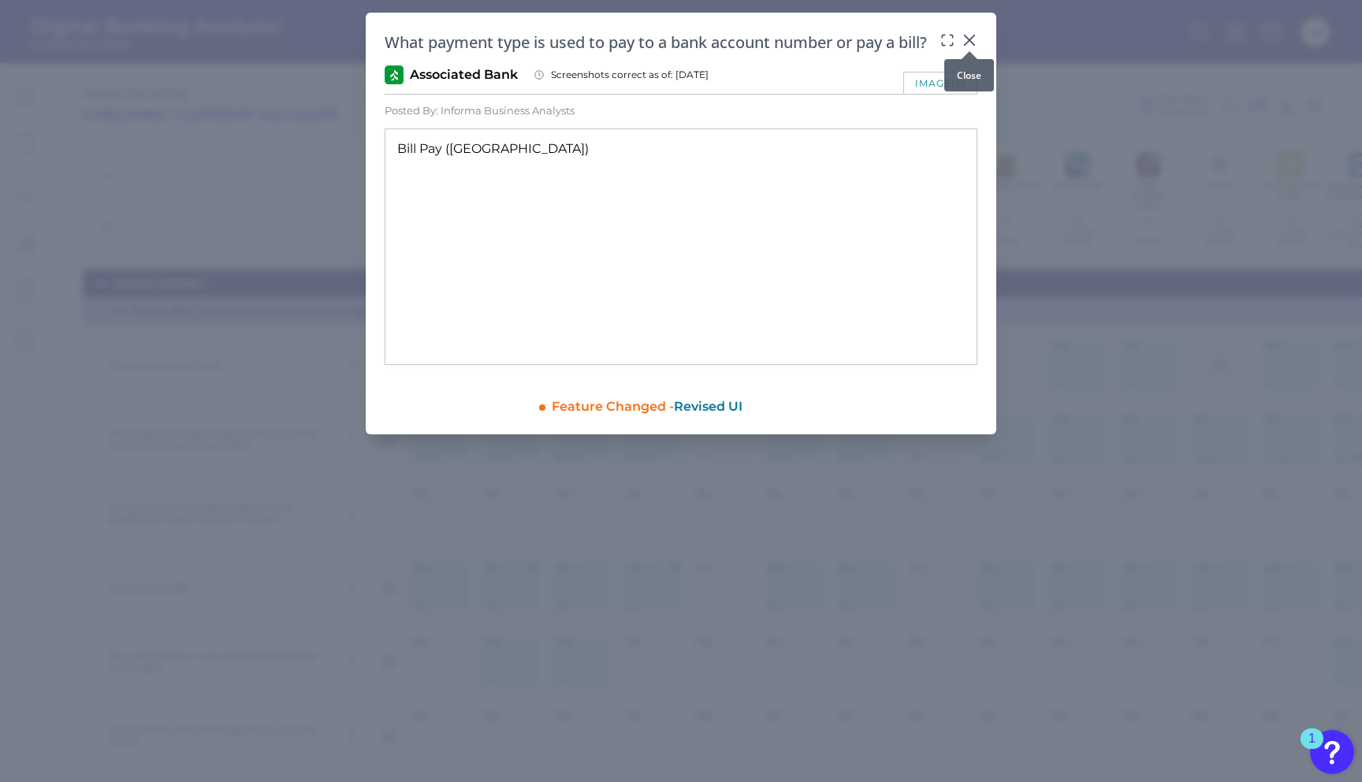
click at [968, 41] on icon at bounding box center [969, 39] width 9 height 9
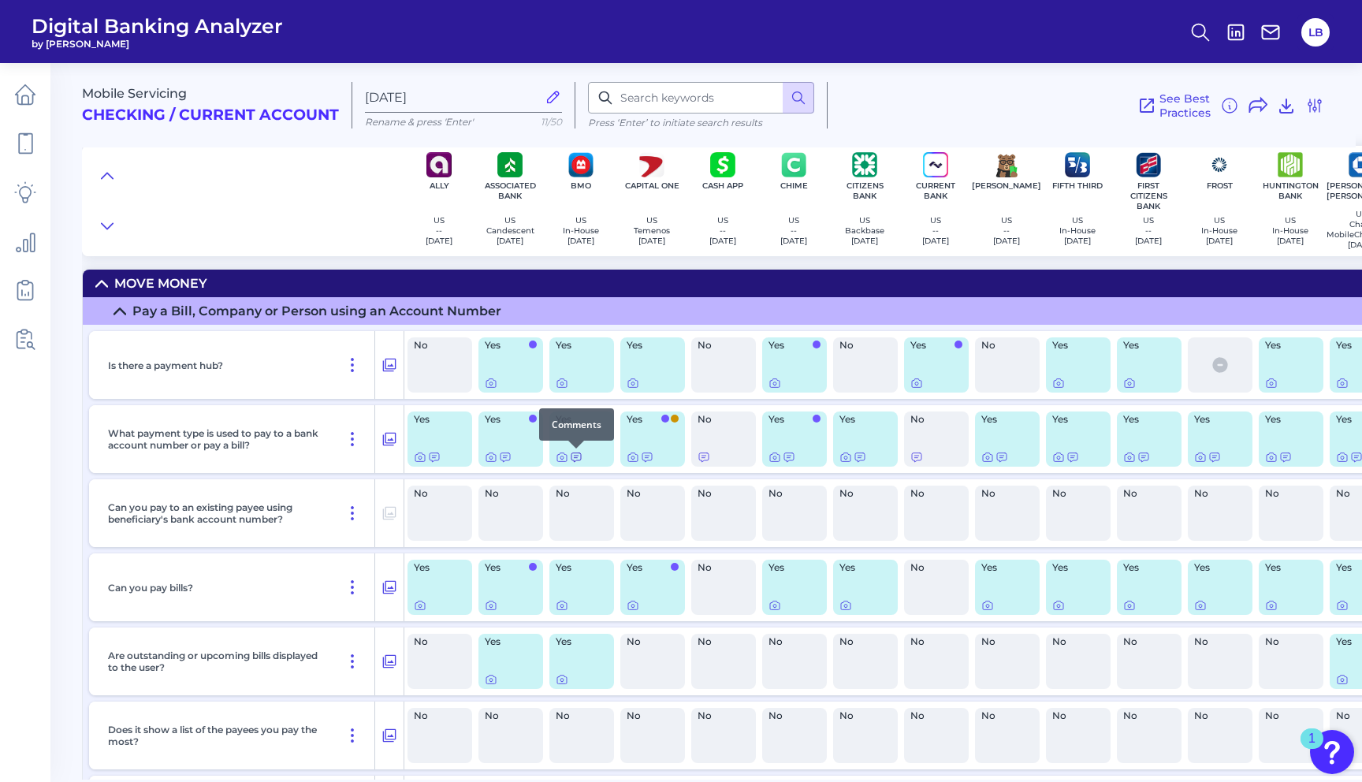
click at [575, 460] on icon at bounding box center [576, 457] width 13 height 13
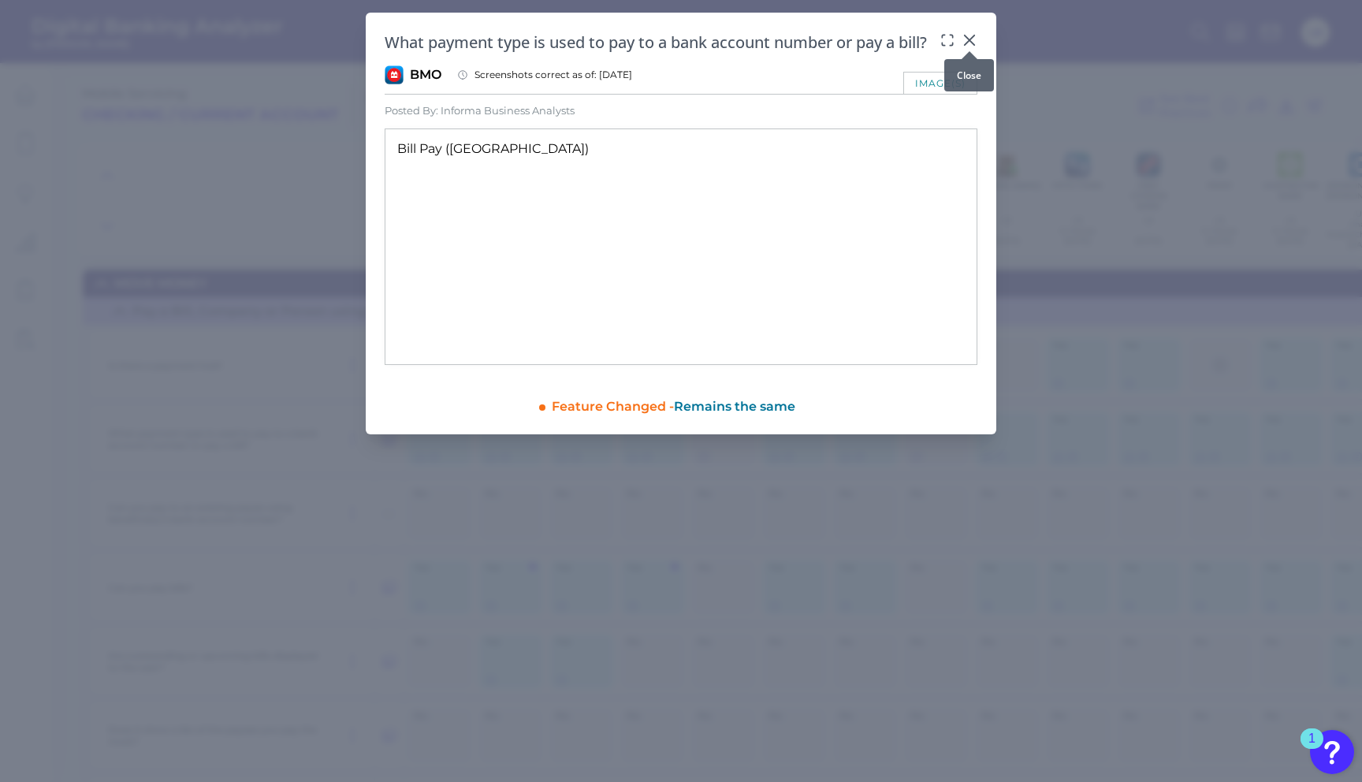
click at [973, 42] on icon at bounding box center [970, 40] width 16 height 16
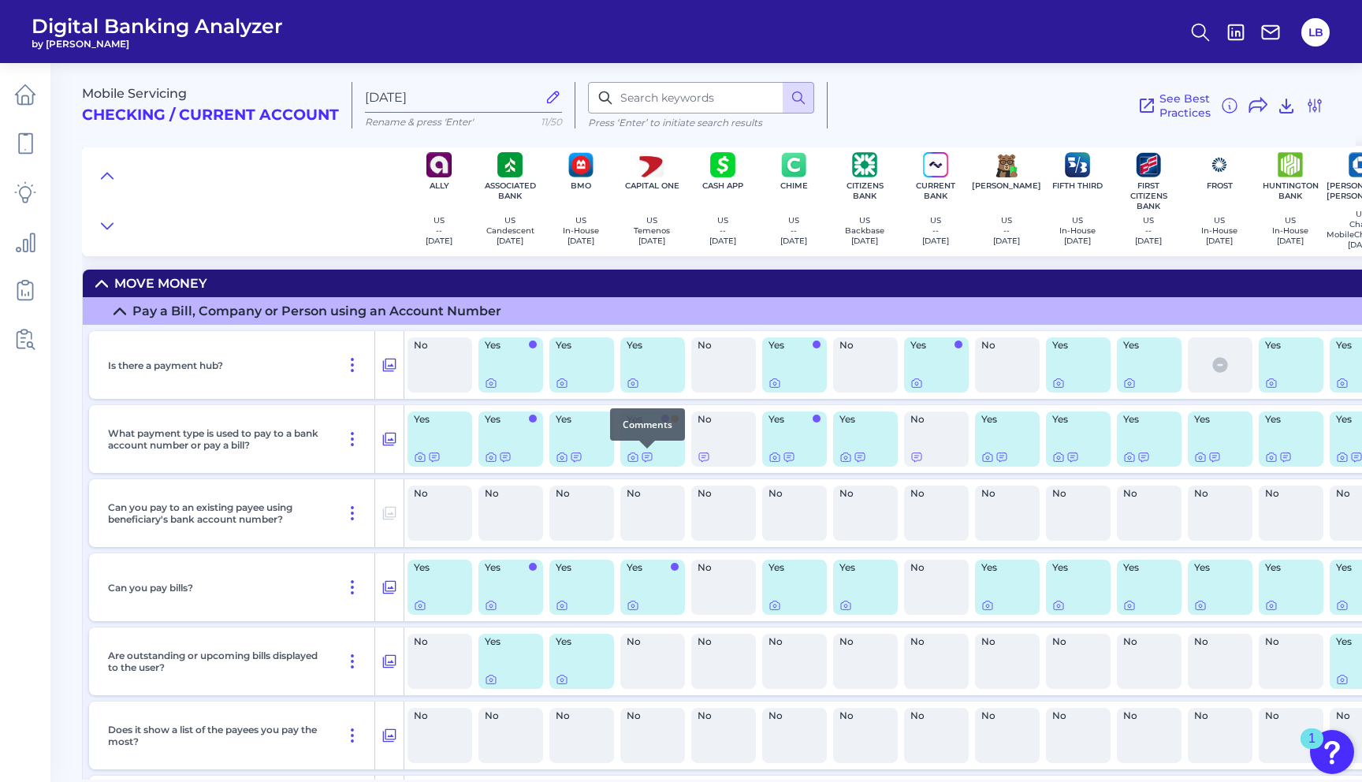
click at [646, 453] on div at bounding box center [647, 449] width 16 height 16
click at [649, 454] on div at bounding box center [647, 449] width 16 height 16
click at [646, 456] on icon at bounding box center [646, 457] width 9 height 9
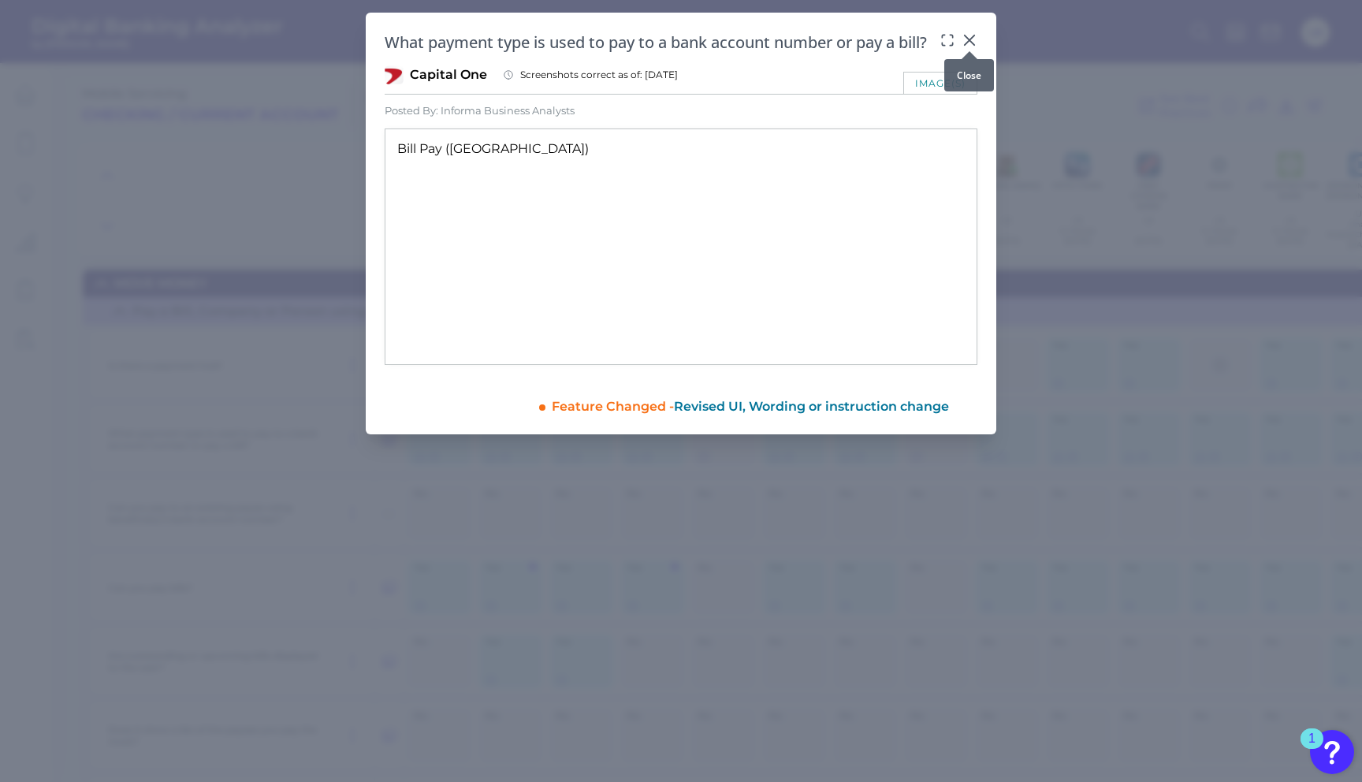
click at [971, 42] on icon at bounding box center [969, 39] width 9 height 9
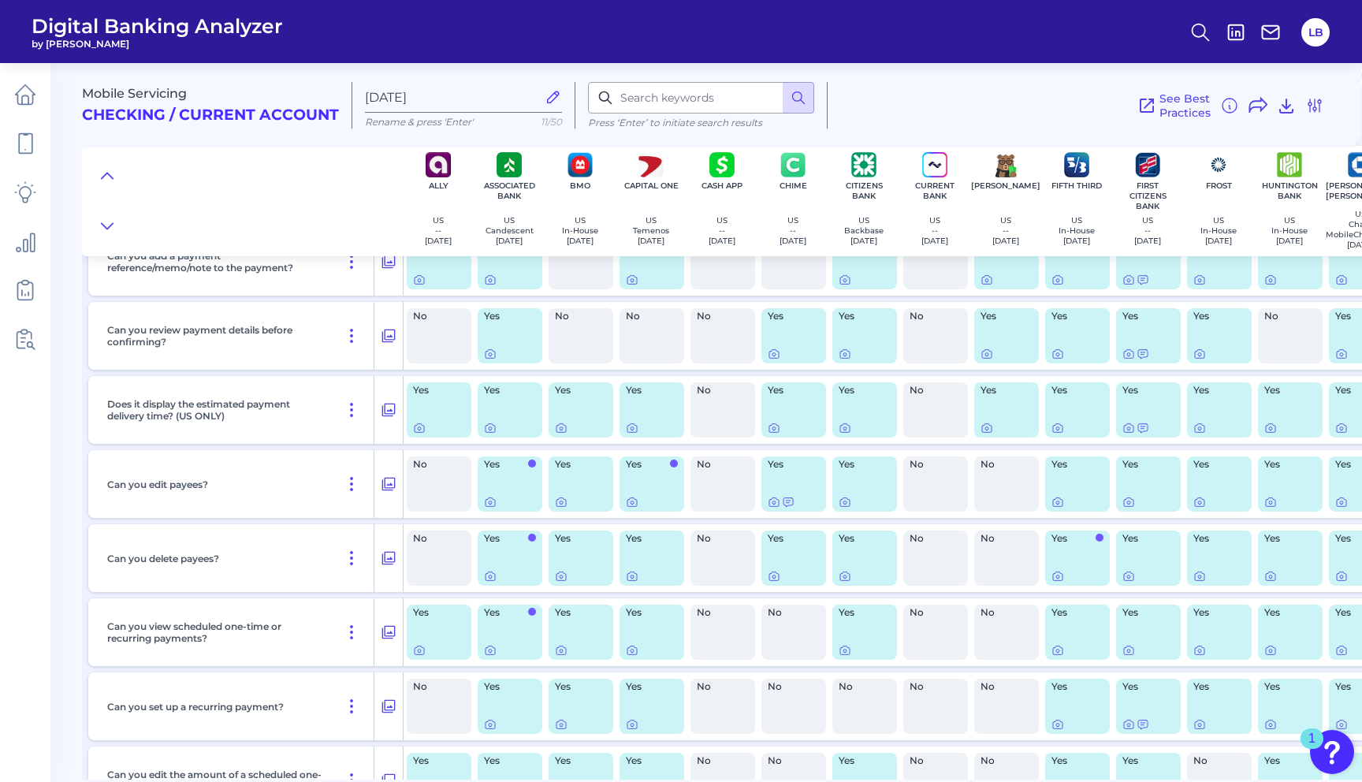
scroll to position [1070, 1]
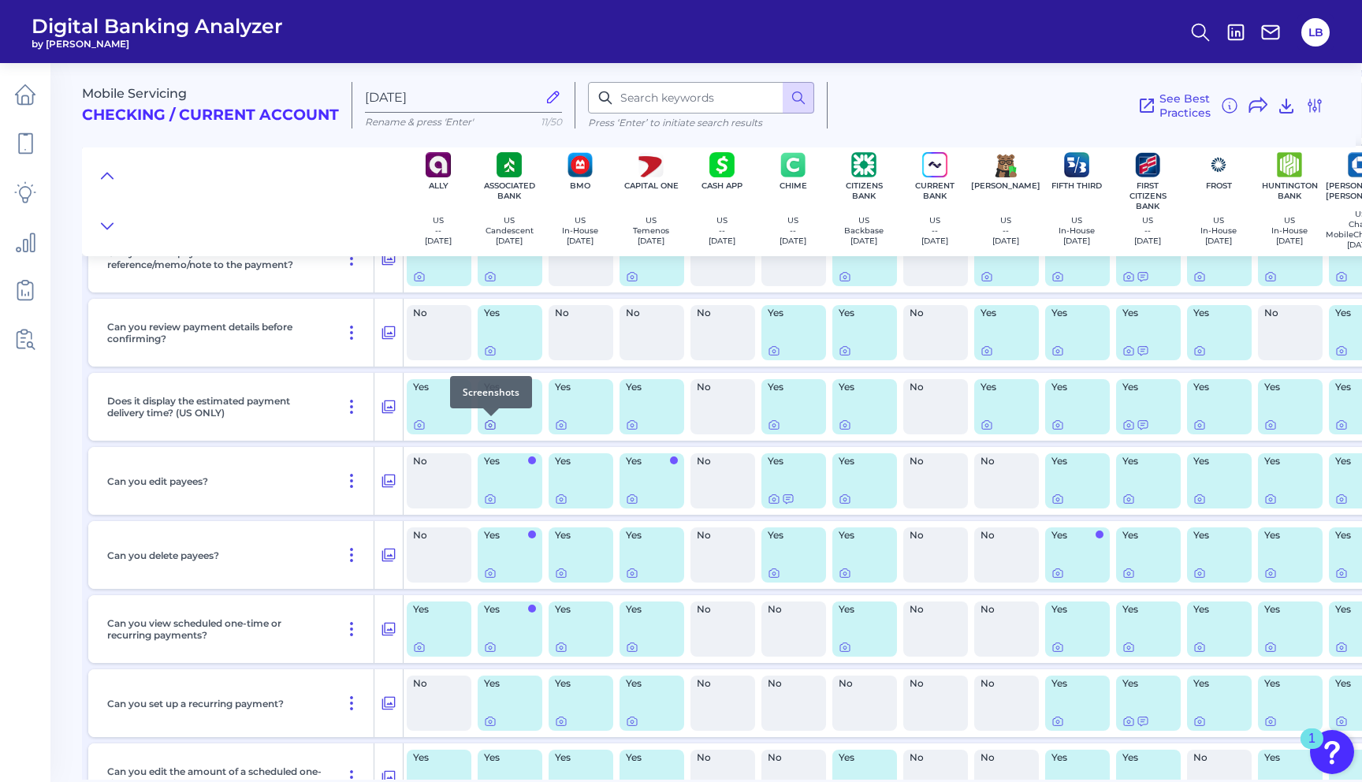
click at [485, 424] on icon at bounding box center [490, 425] width 13 height 13
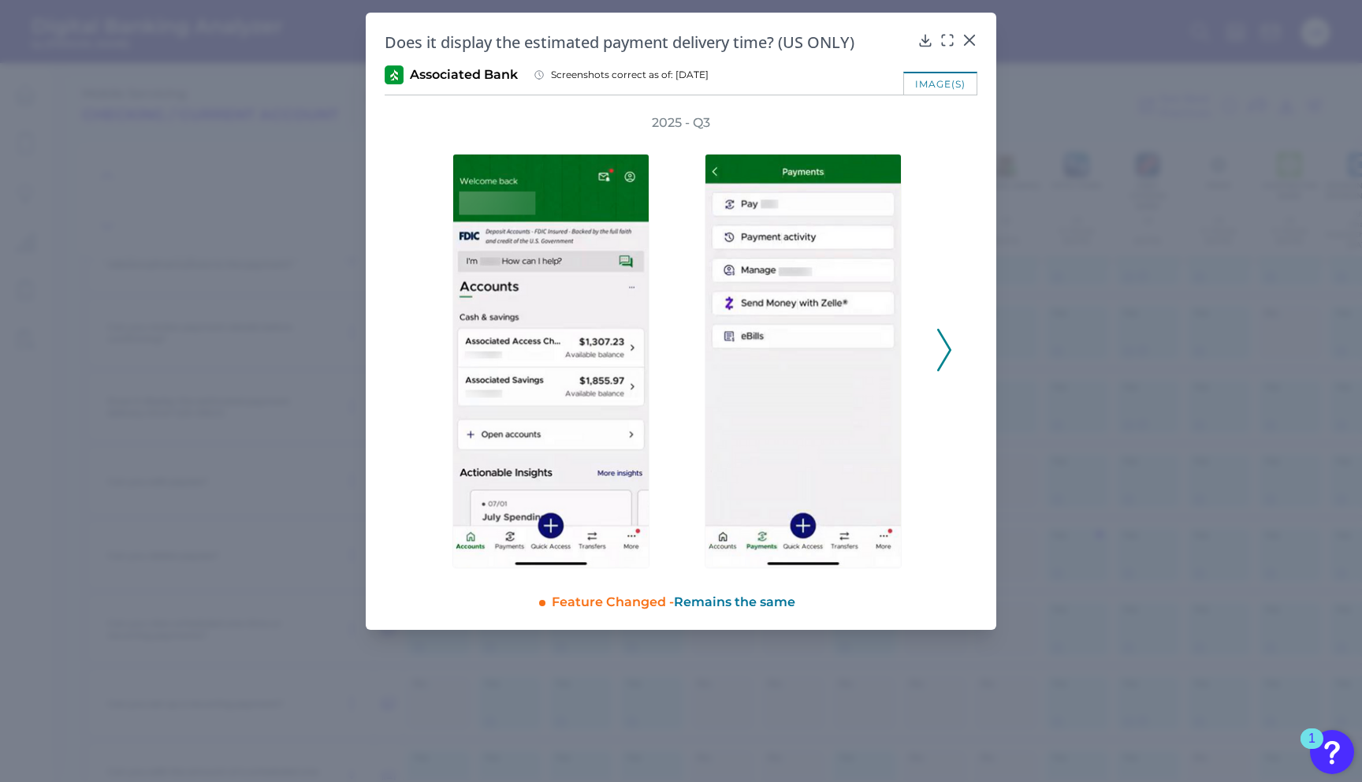
click at [939, 345] on icon at bounding box center [944, 350] width 14 height 43
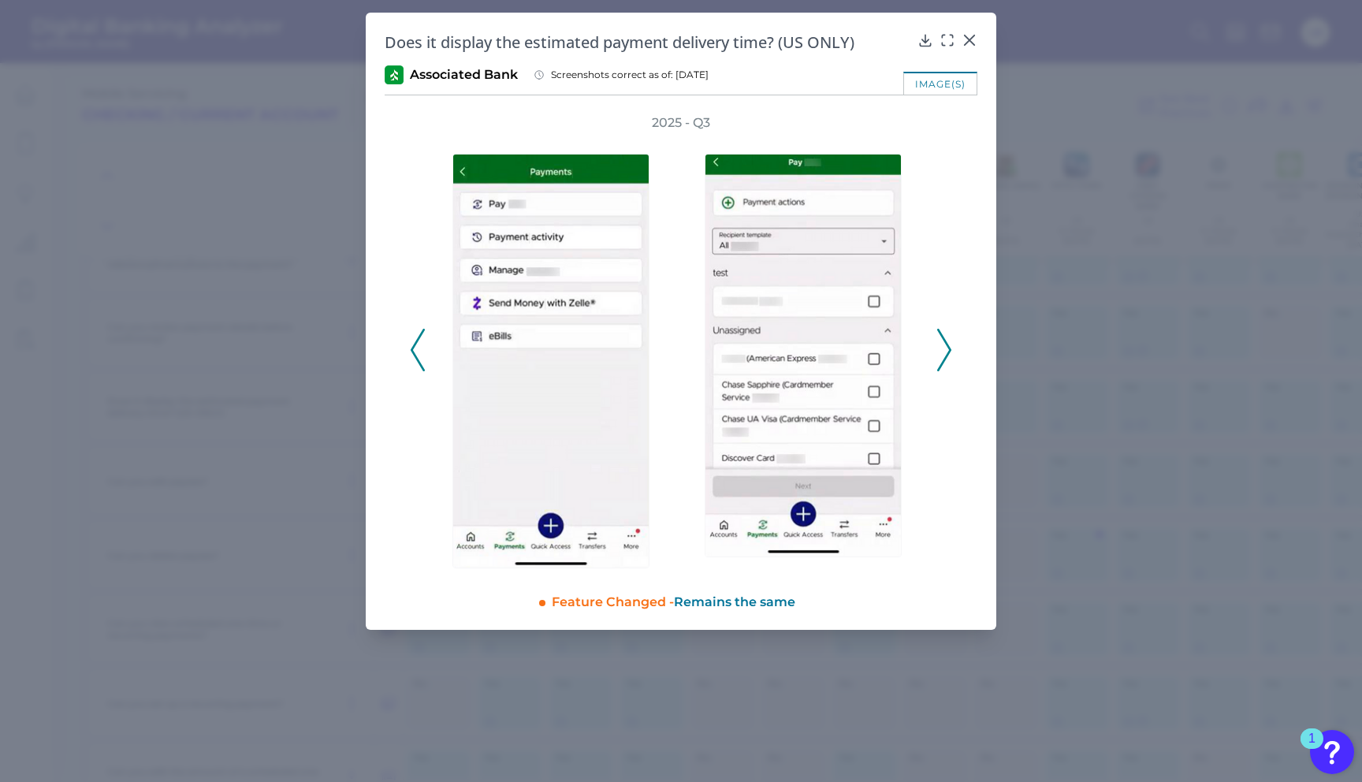
click at [940, 343] on icon at bounding box center [944, 350] width 14 height 43
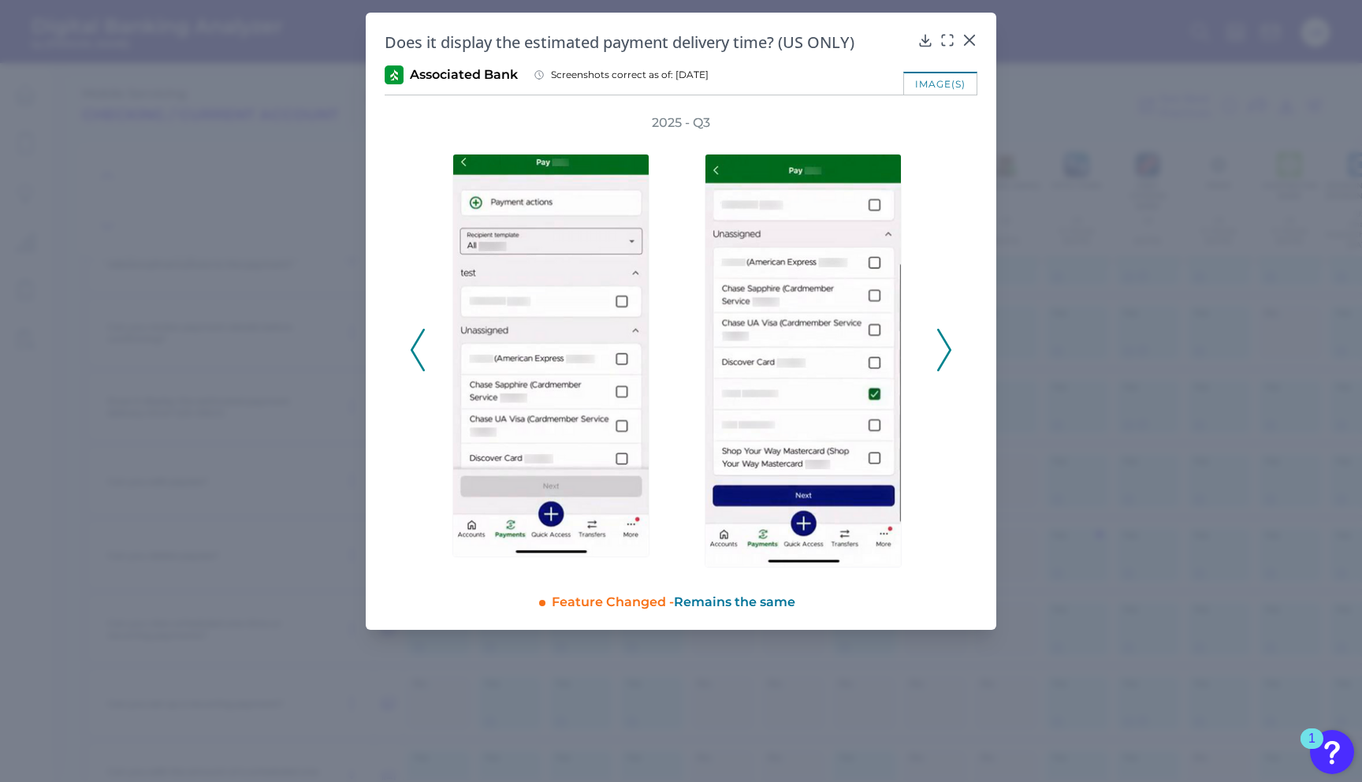
click at [944, 346] on icon at bounding box center [944, 350] width 14 height 43
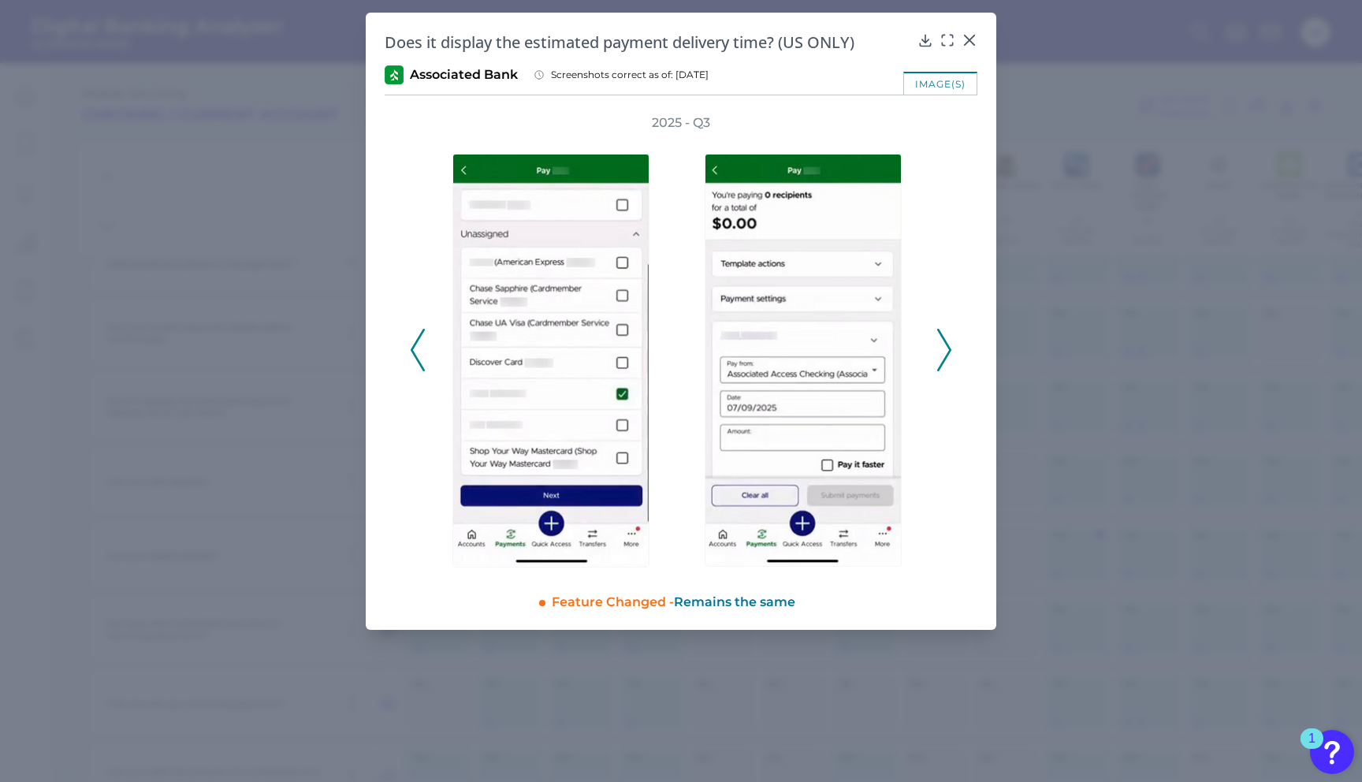
click at [944, 346] on icon at bounding box center [944, 350] width 14 height 43
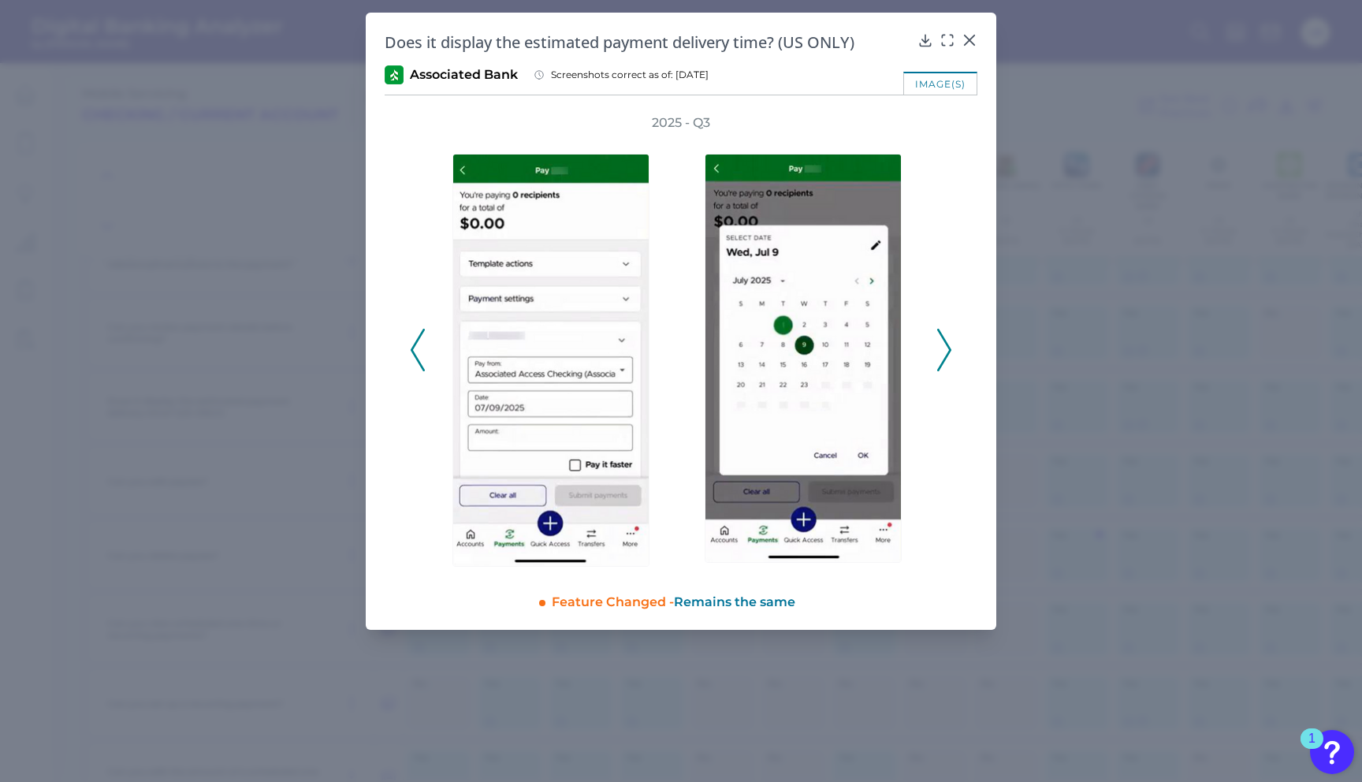
click at [944, 346] on icon at bounding box center [944, 350] width 14 height 43
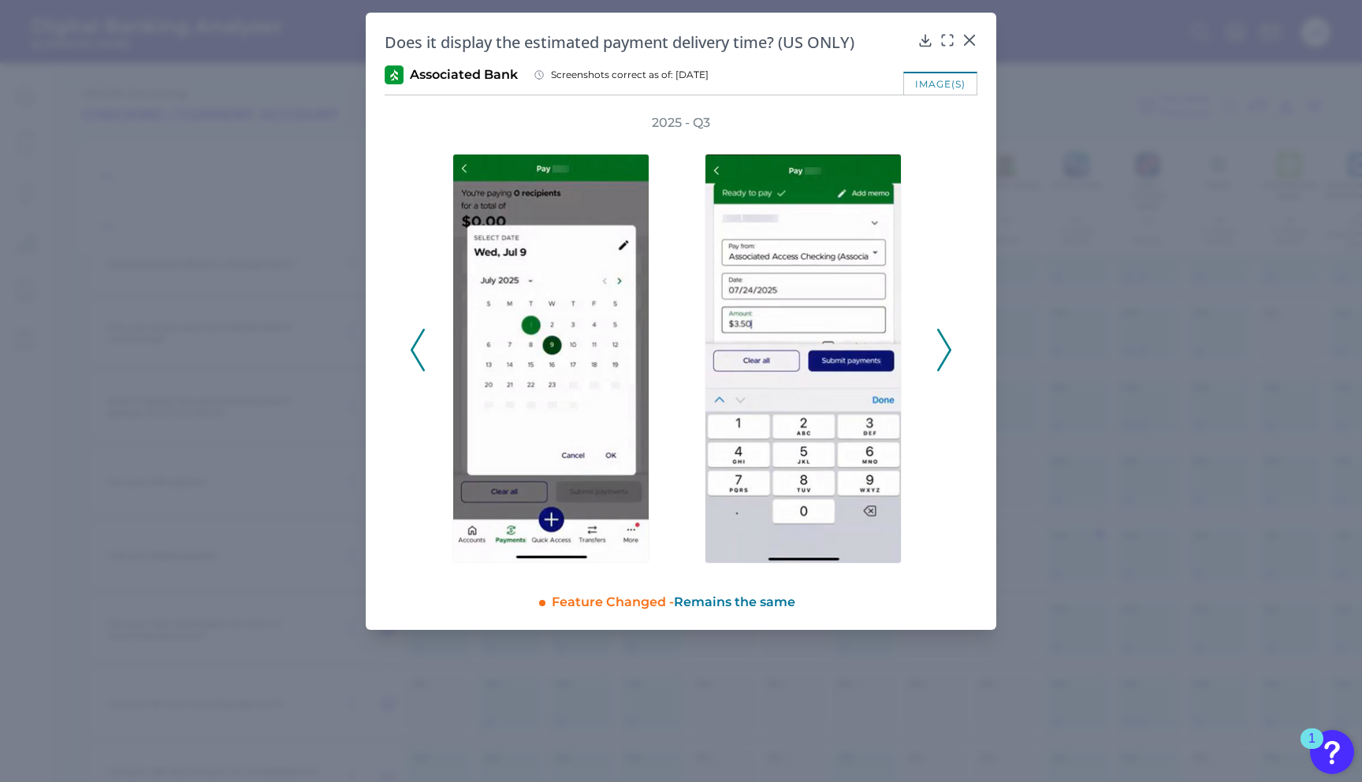
click at [944, 346] on icon at bounding box center [944, 350] width 14 height 43
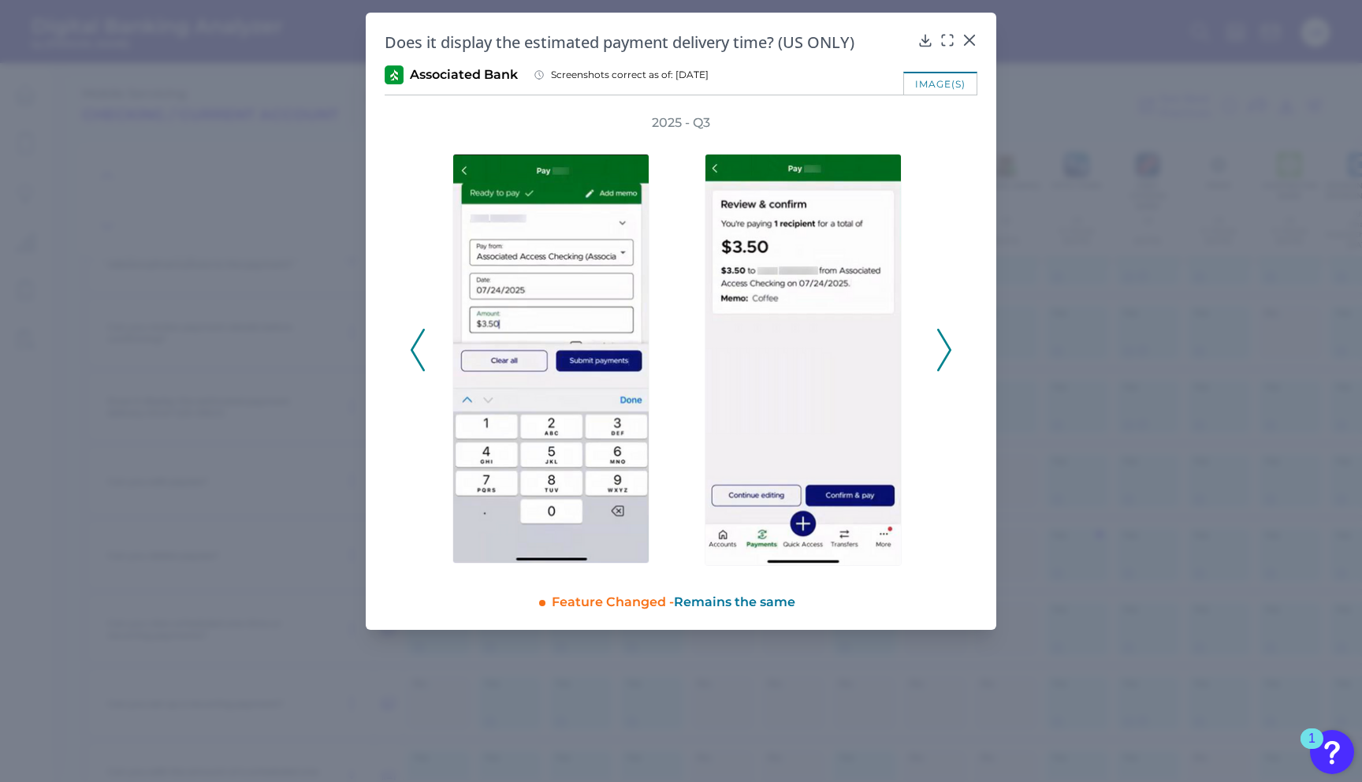
click at [944, 346] on icon at bounding box center [944, 350] width 14 height 43
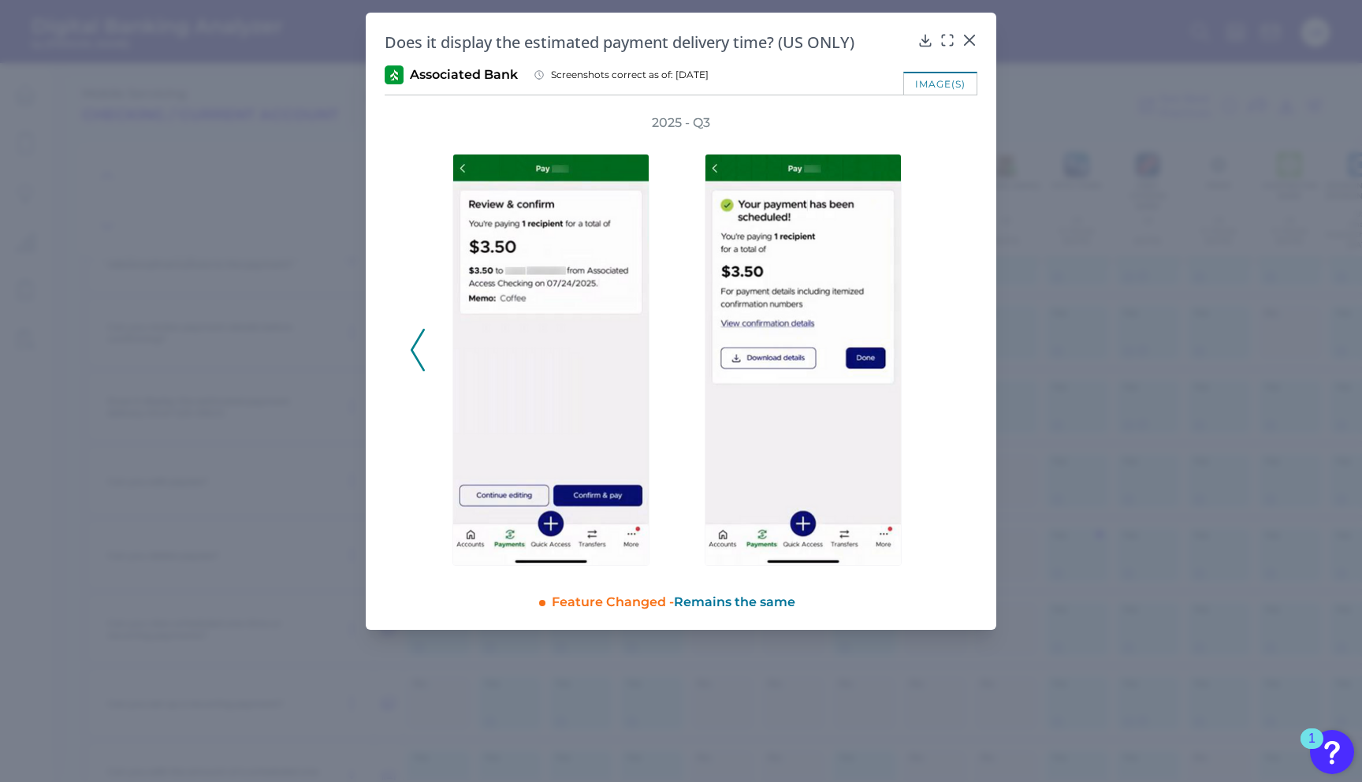
click at [420, 347] on icon at bounding box center [418, 350] width 14 height 43
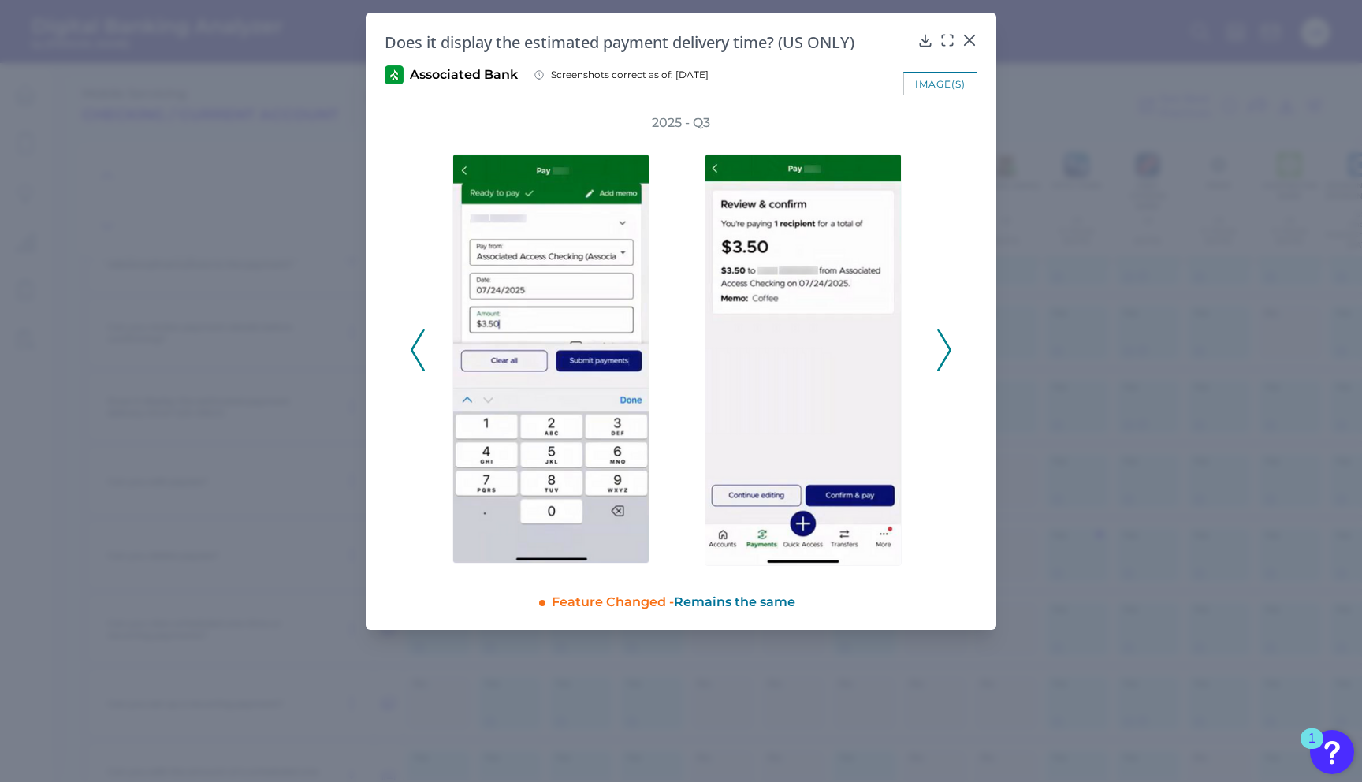
click at [420, 347] on icon at bounding box center [418, 350] width 14 height 43
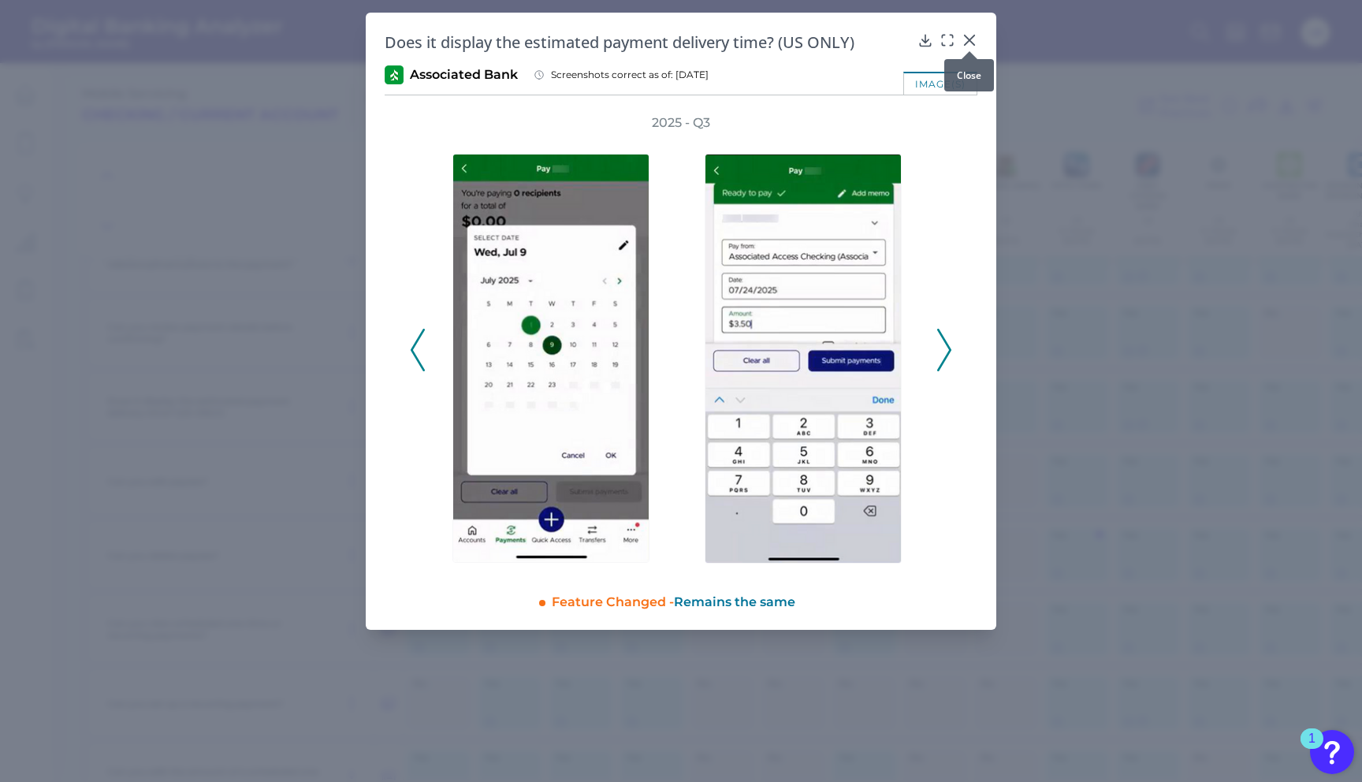
click at [972, 40] on icon at bounding box center [970, 40] width 16 height 16
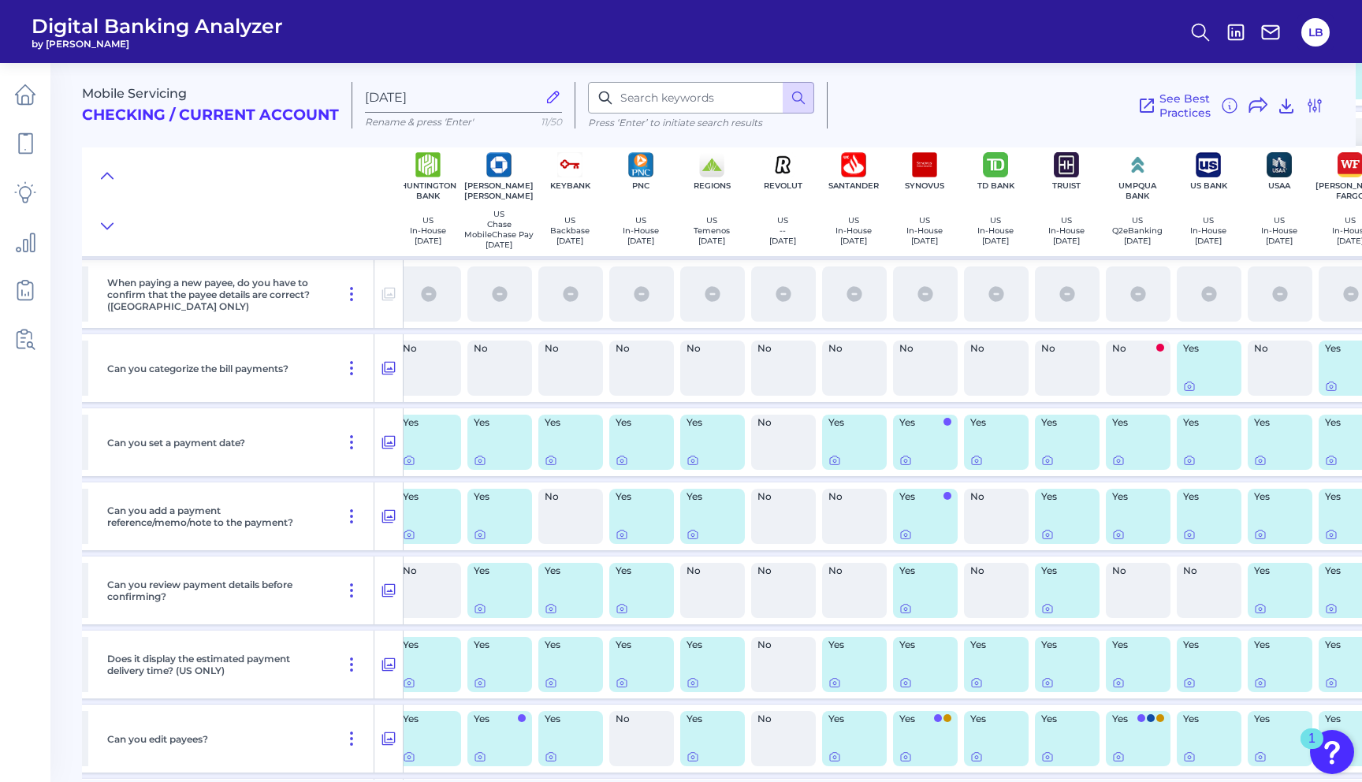
scroll to position [812, 1042]
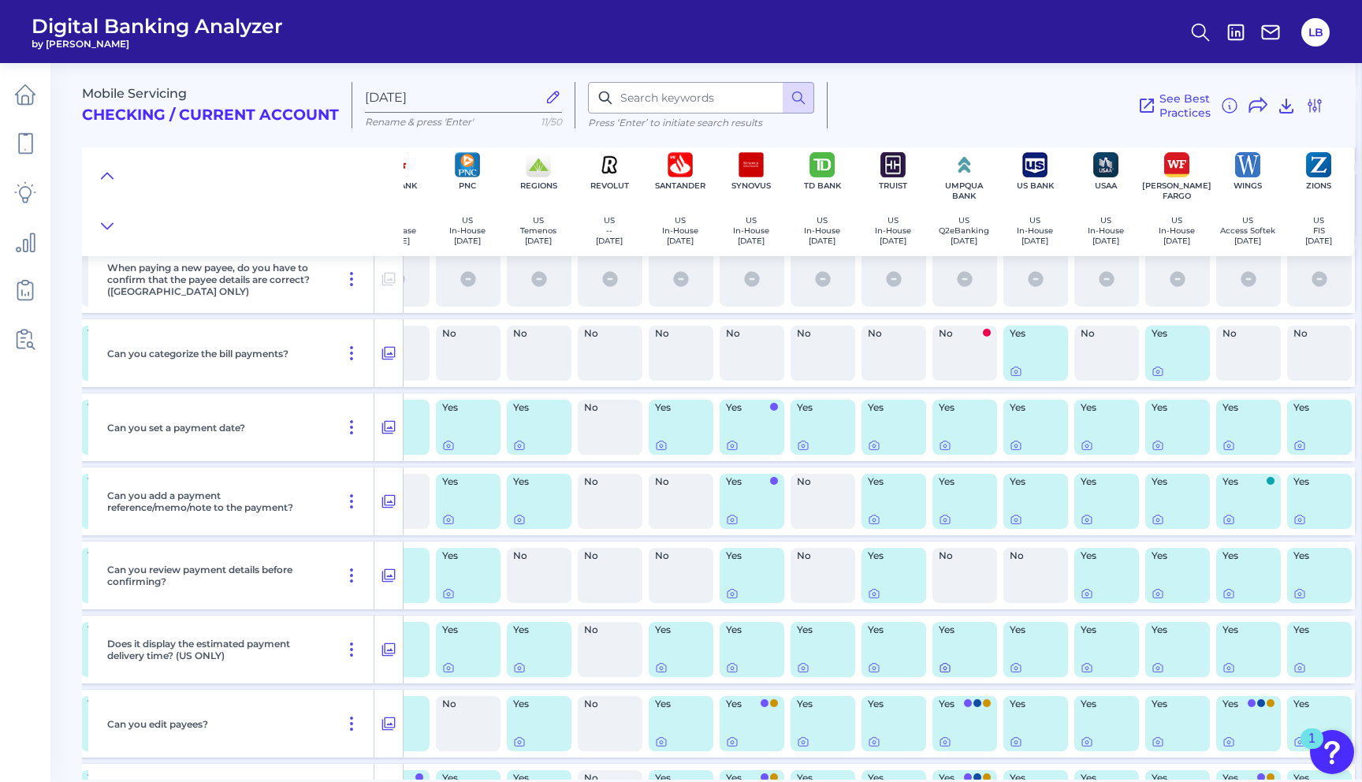
click at [941, 668] on icon at bounding box center [945, 667] width 13 height 13
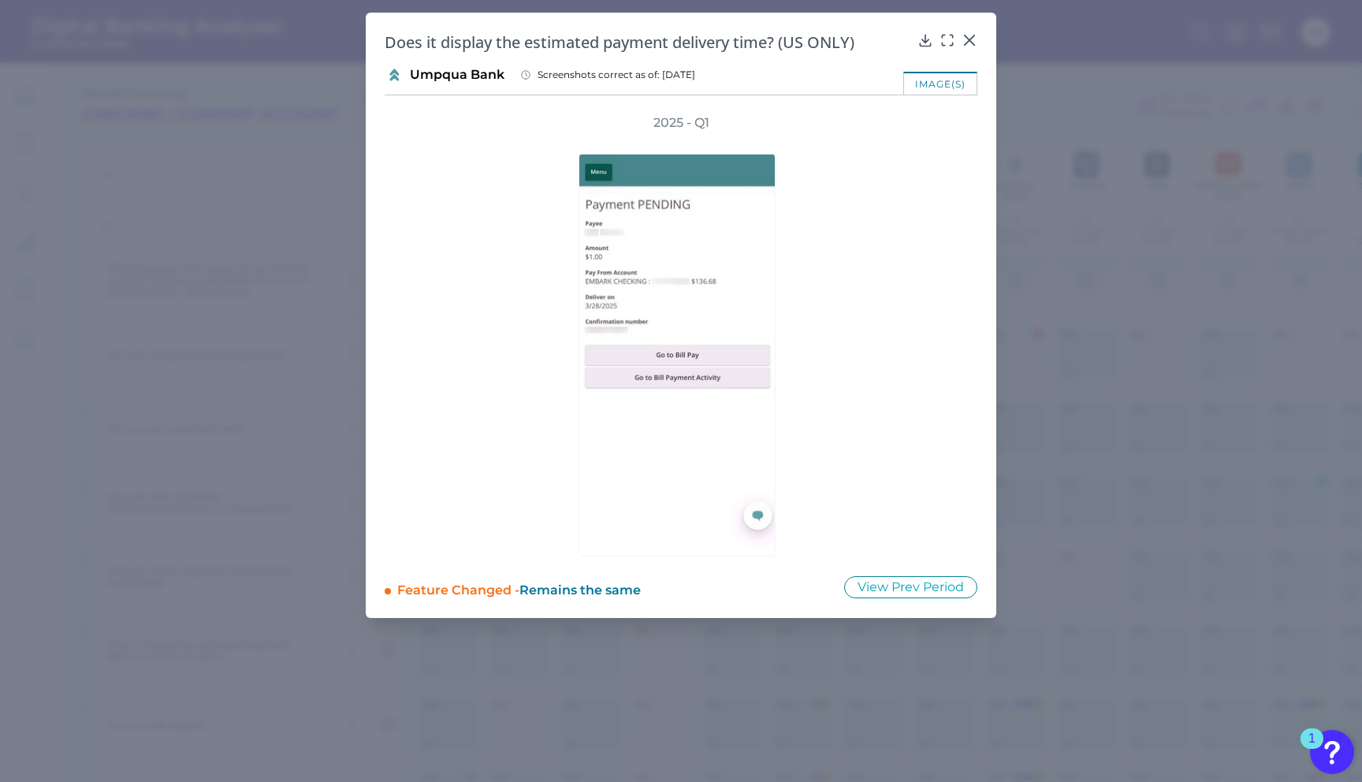
scroll to position [826, 982]
click at [970, 41] on icon at bounding box center [969, 39] width 9 height 9
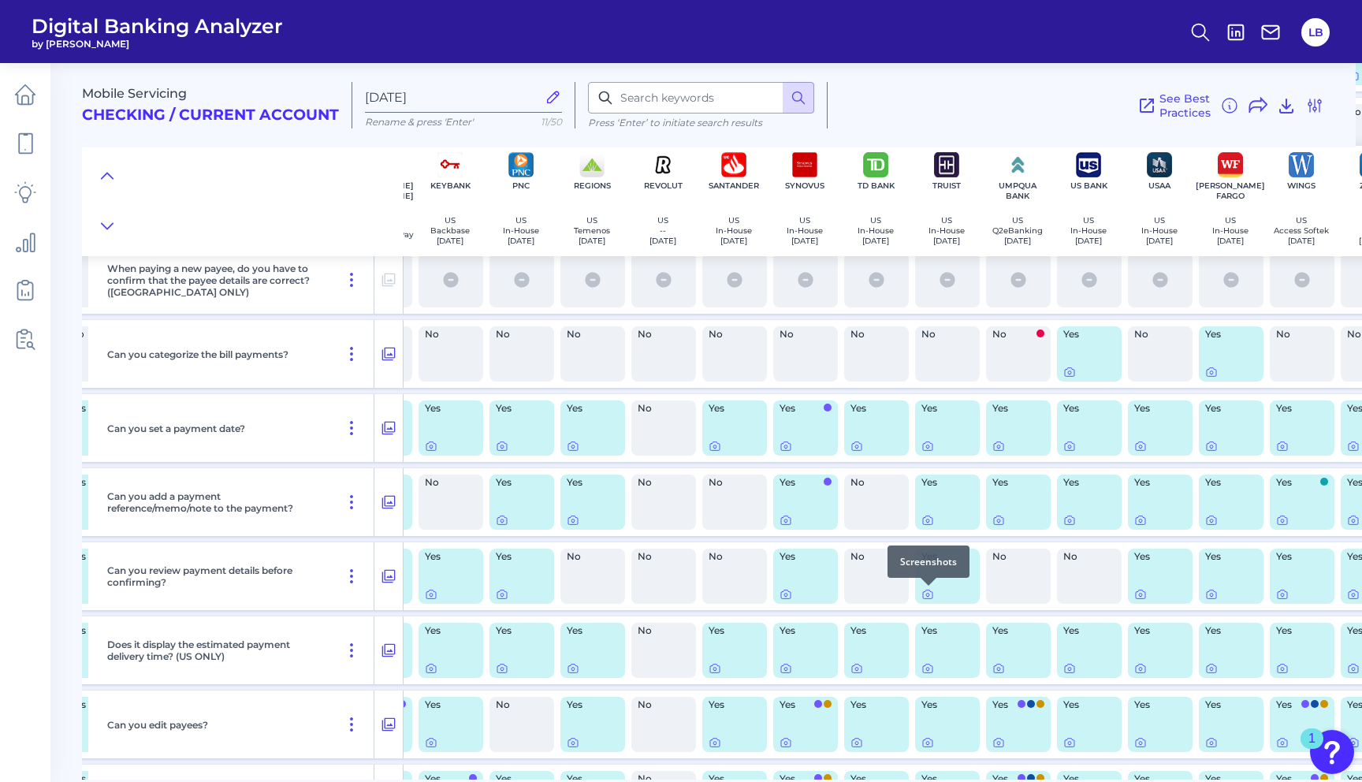
click at [927, 591] on div at bounding box center [929, 586] width 16 height 16
click at [928, 593] on icon at bounding box center [927, 594] width 13 height 13
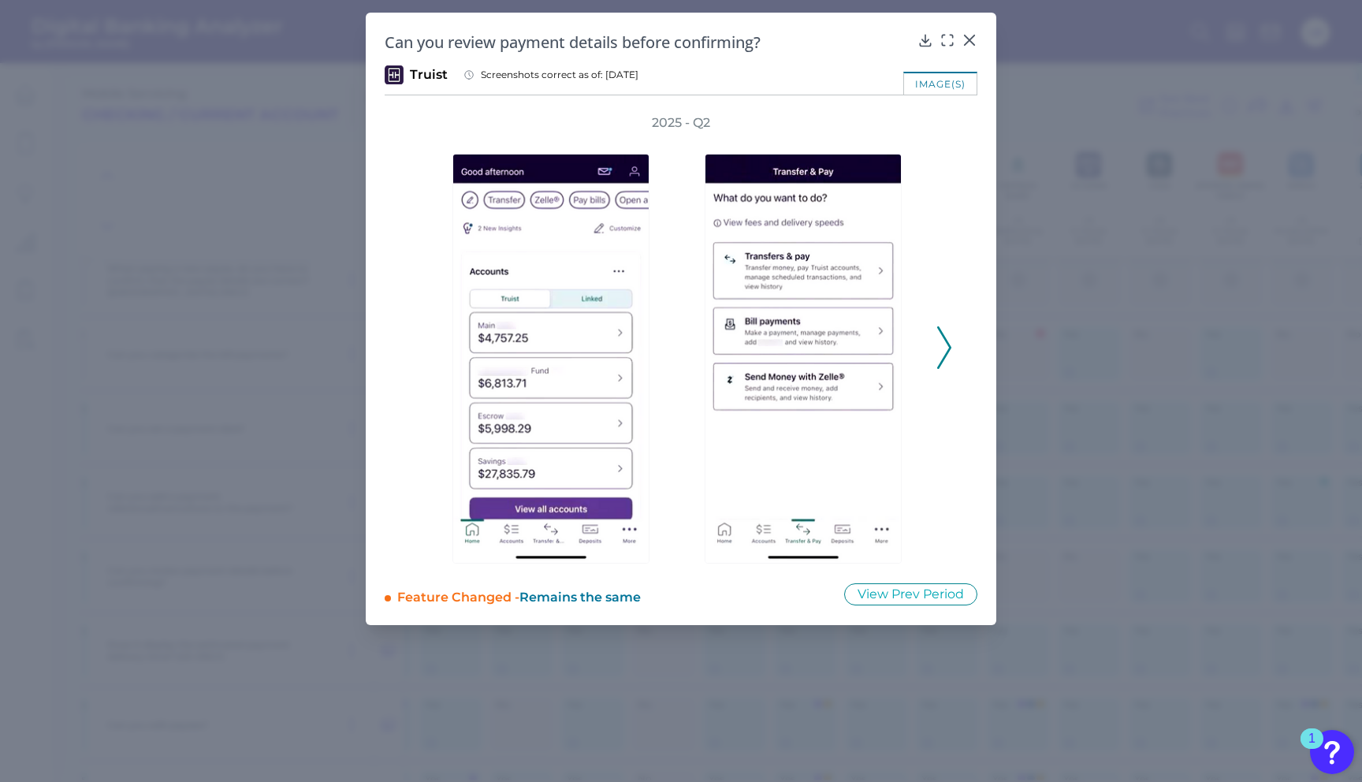
click at [943, 353] on icon at bounding box center [944, 347] width 14 height 43
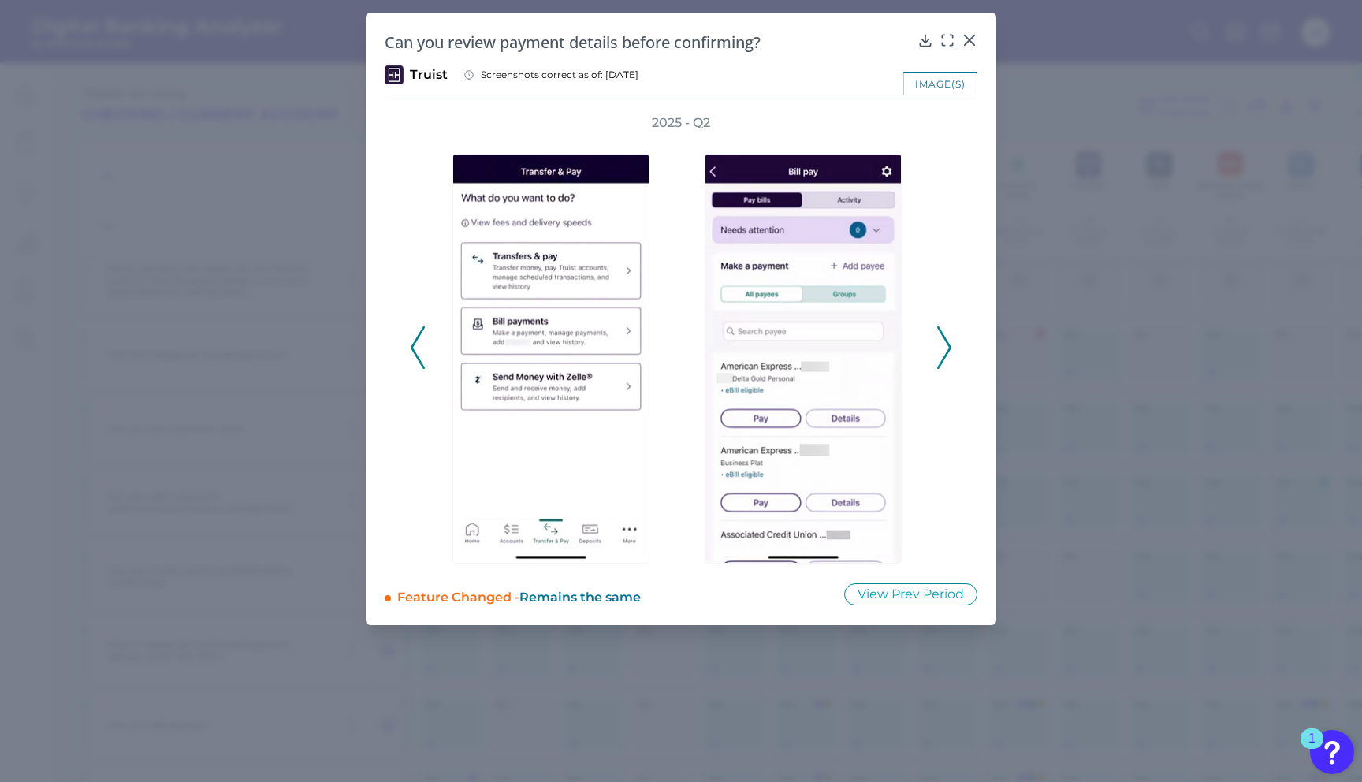
click at [943, 353] on icon at bounding box center [944, 347] width 14 height 43
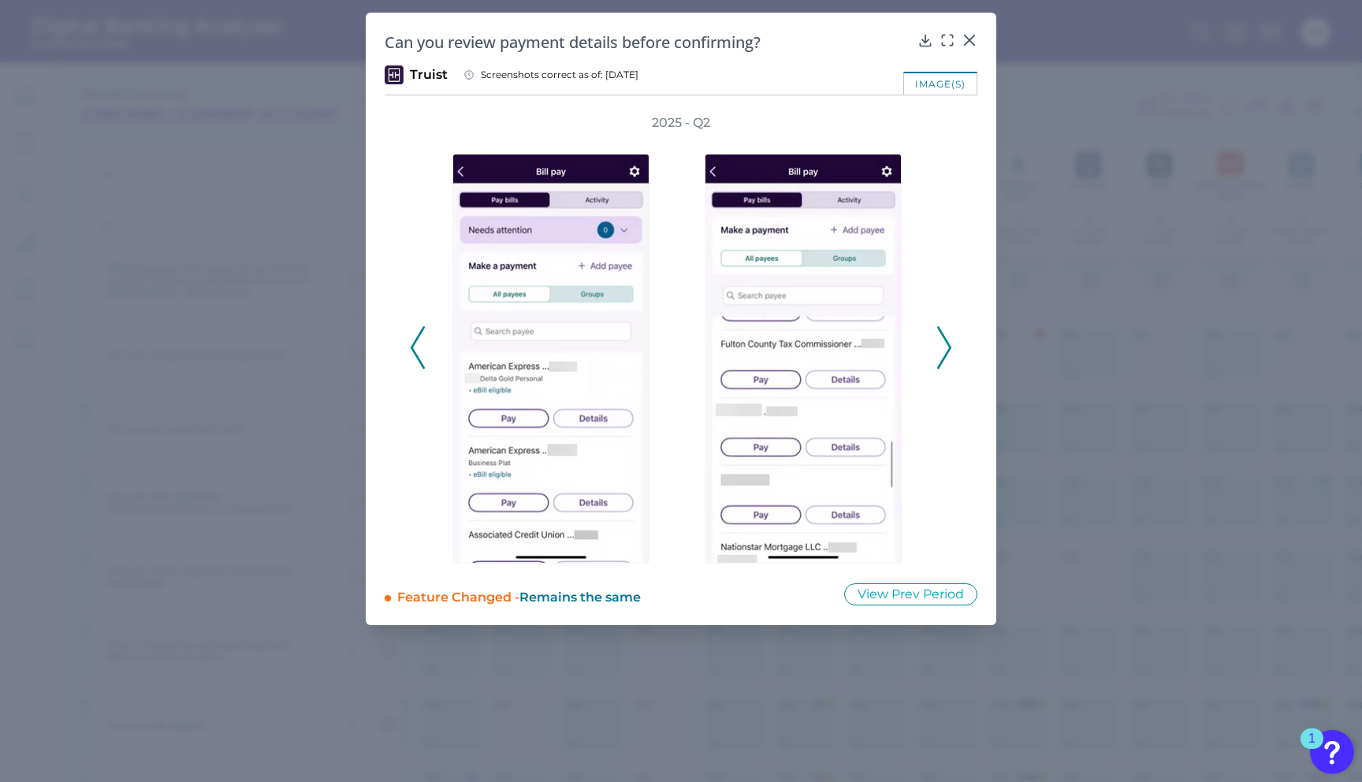
click at [943, 353] on icon at bounding box center [944, 347] width 14 height 43
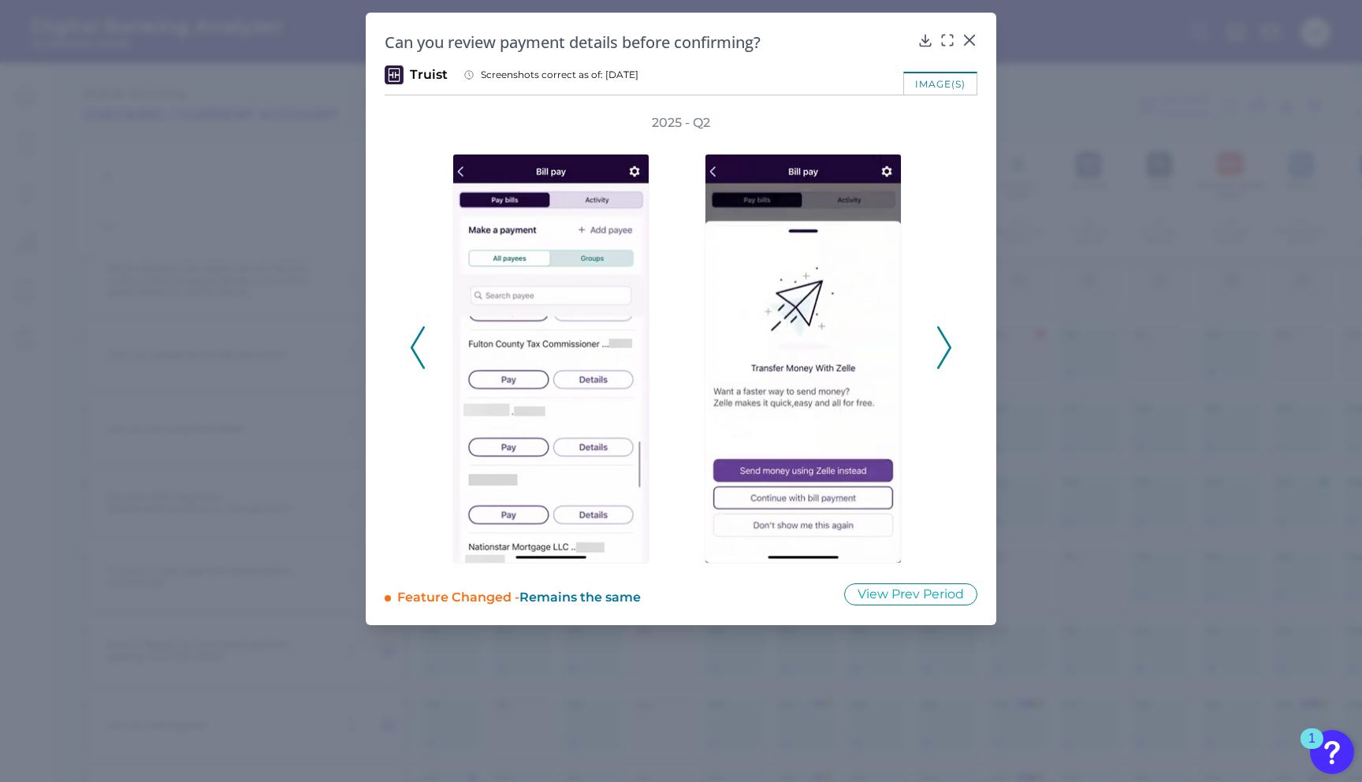
click at [943, 353] on icon at bounding box center [944, 347] width 14 height 43
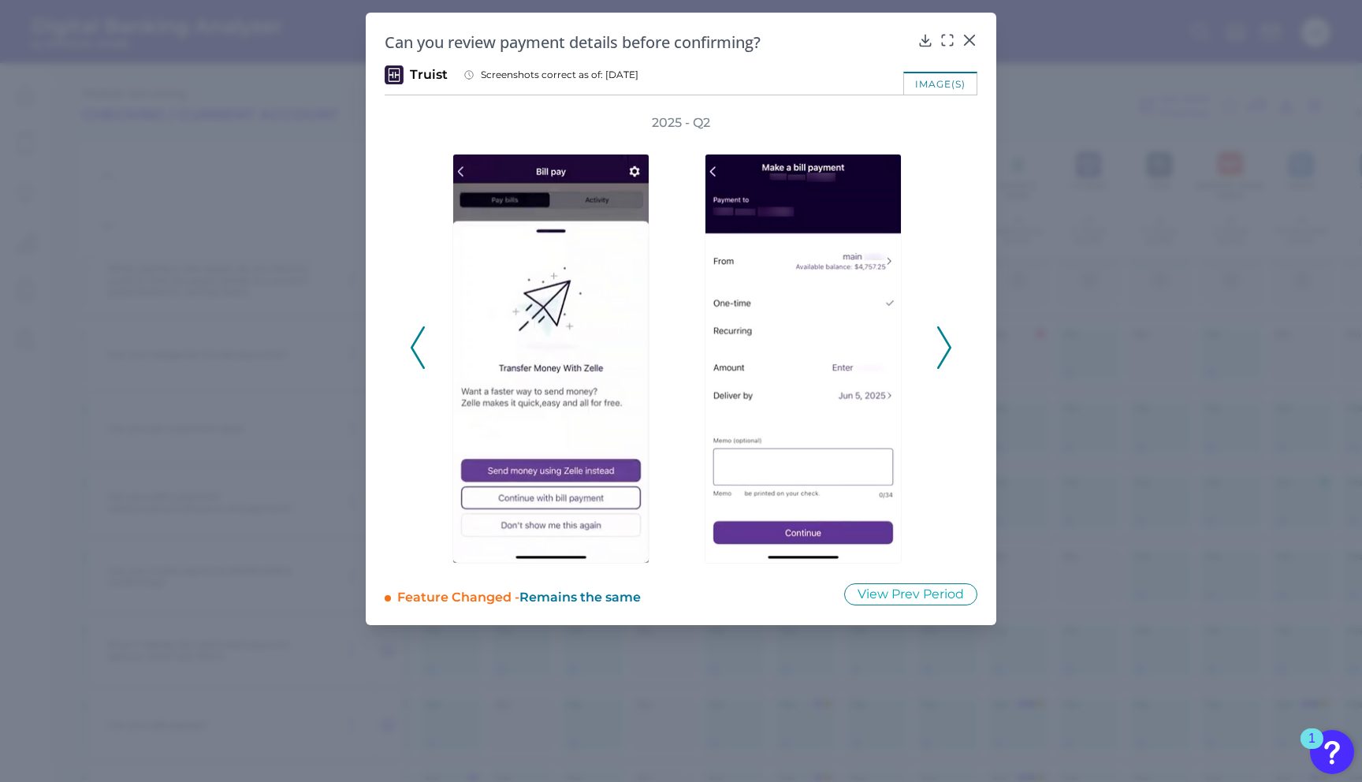
click at [933, 354] on div at bounding box center [1059, 348] width 252 height 432
click at [943, 340] on icon at bounding box center [944, 347] width 14 height 43
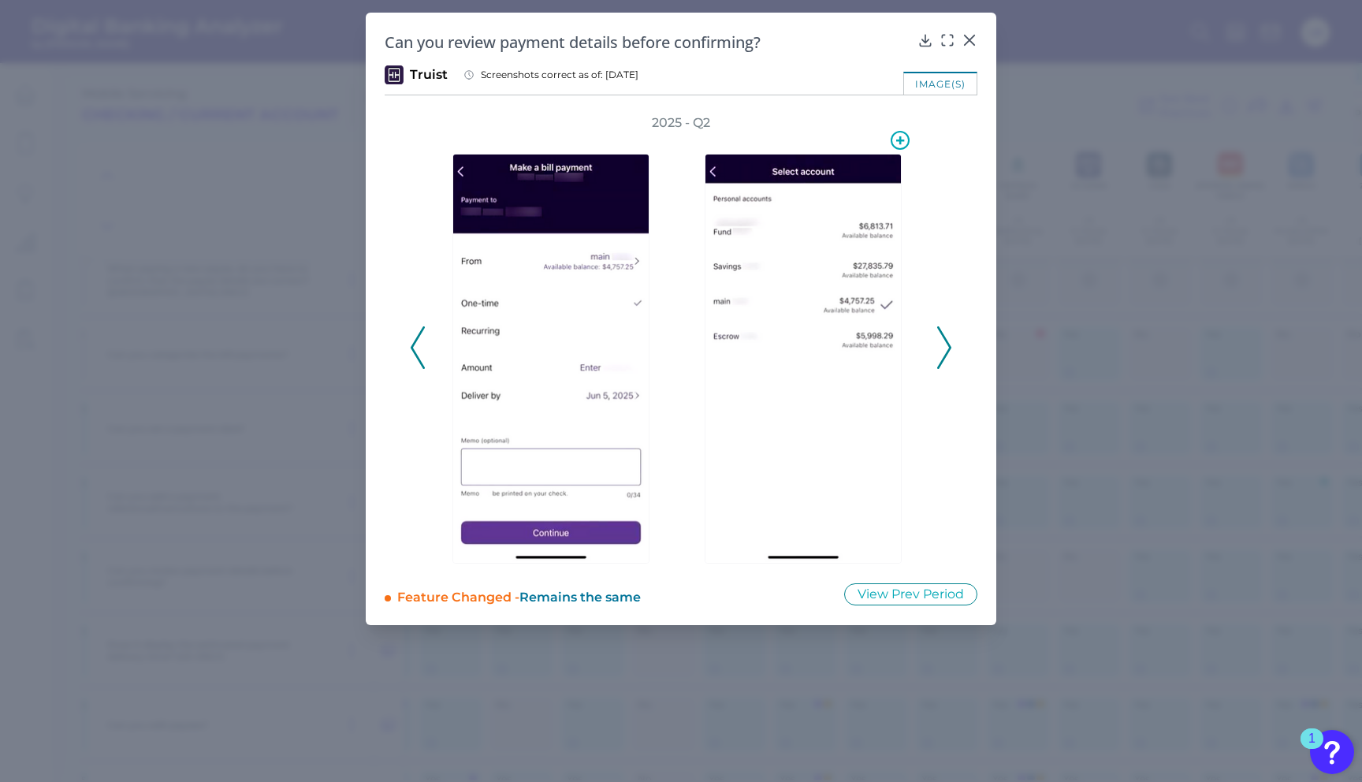
click at [905, 316] on div at bounding box center [807, 348] width 205 height 432
click at [925, 326] on div at bounding box center [807, 348] width 252 height 432
click at [949, 344] on polyline at bounding box center [944, 347] width 12 height 40
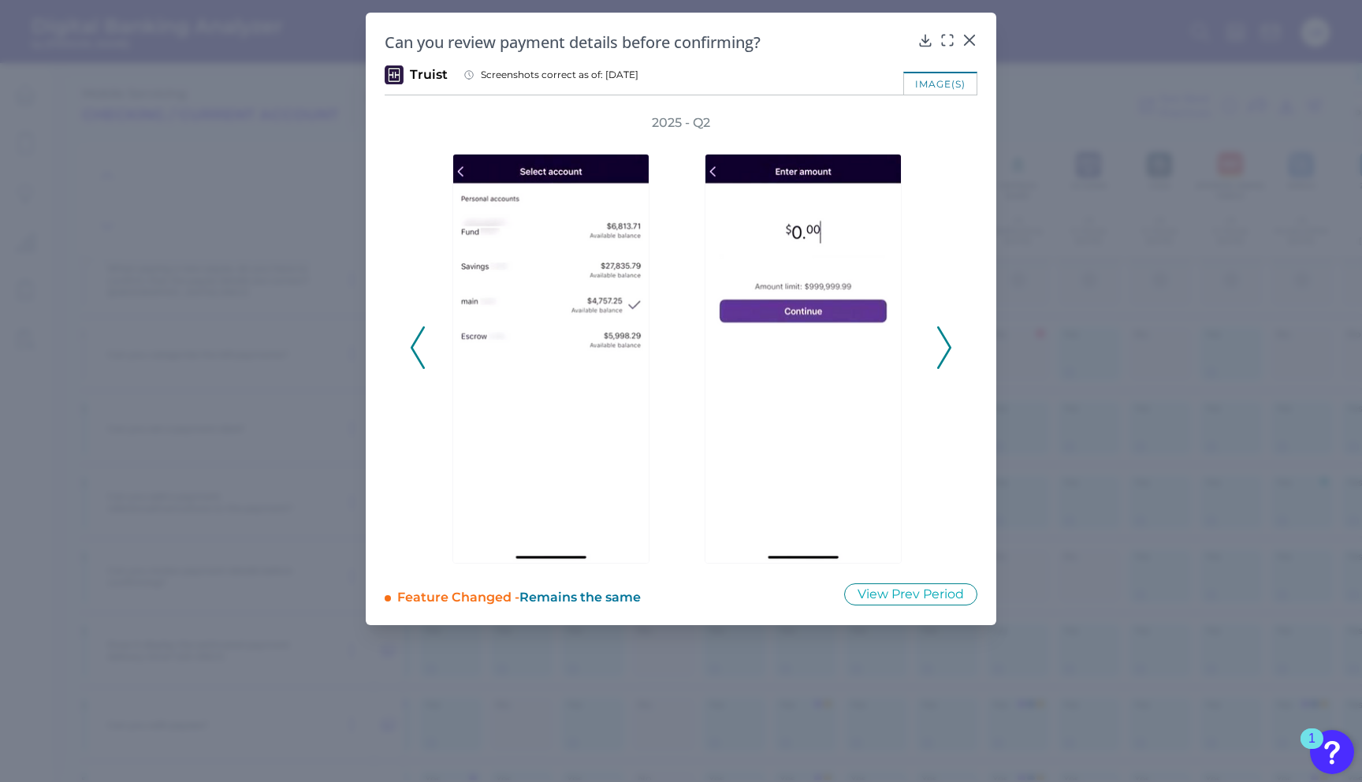
click at [949, 344] on polyline at bounding box center [944, 347] width 12 height 40
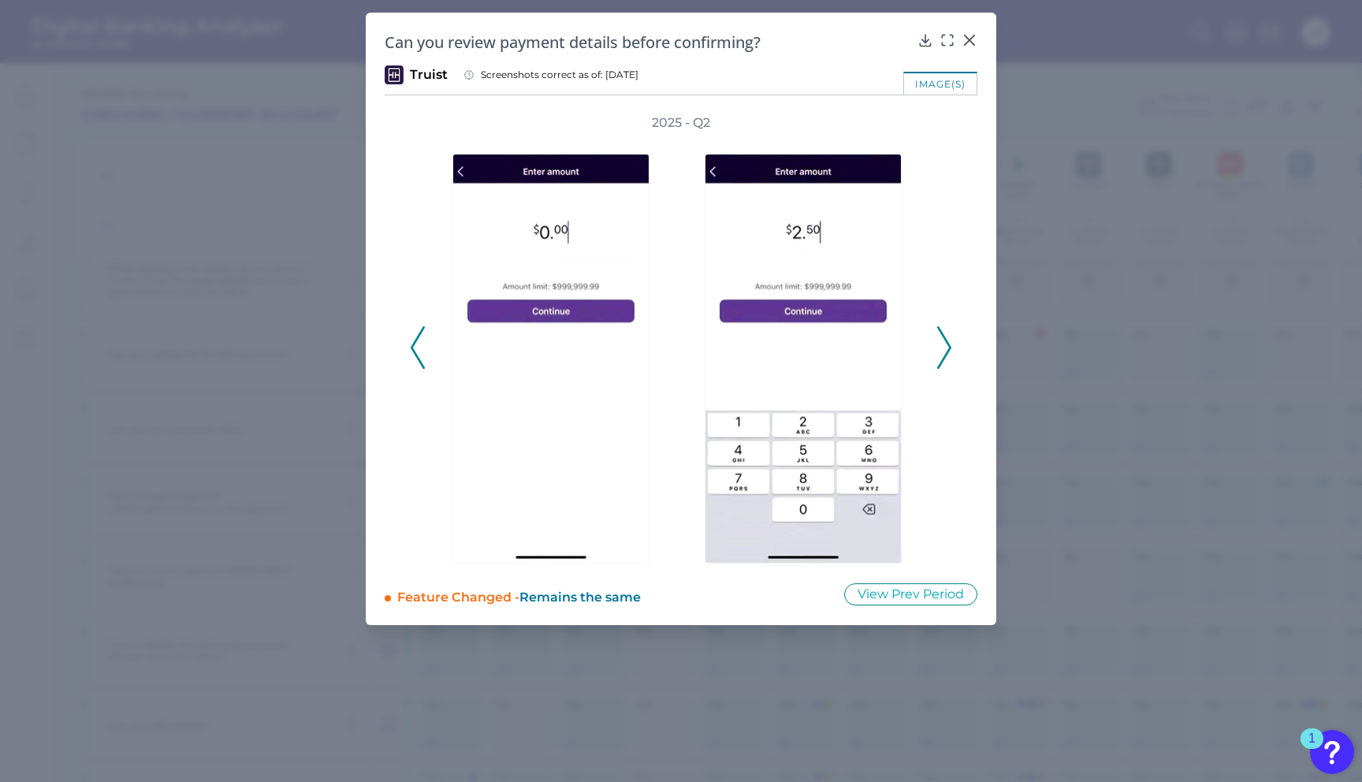
click at [947, 344] on polyline at bounding box center [944, 347] width 12 height 40
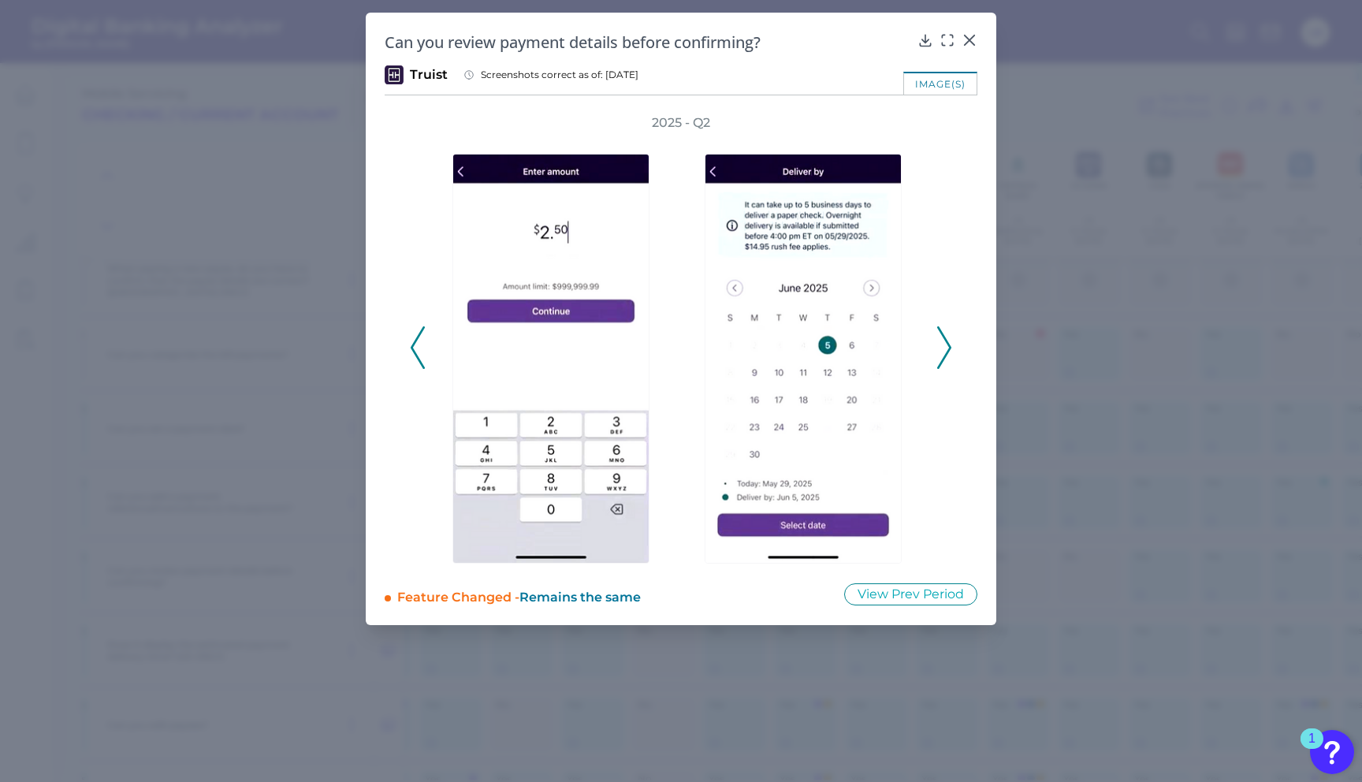
click at [946, 353] on polyline at bounding box center [944, 347] width 12 height 40
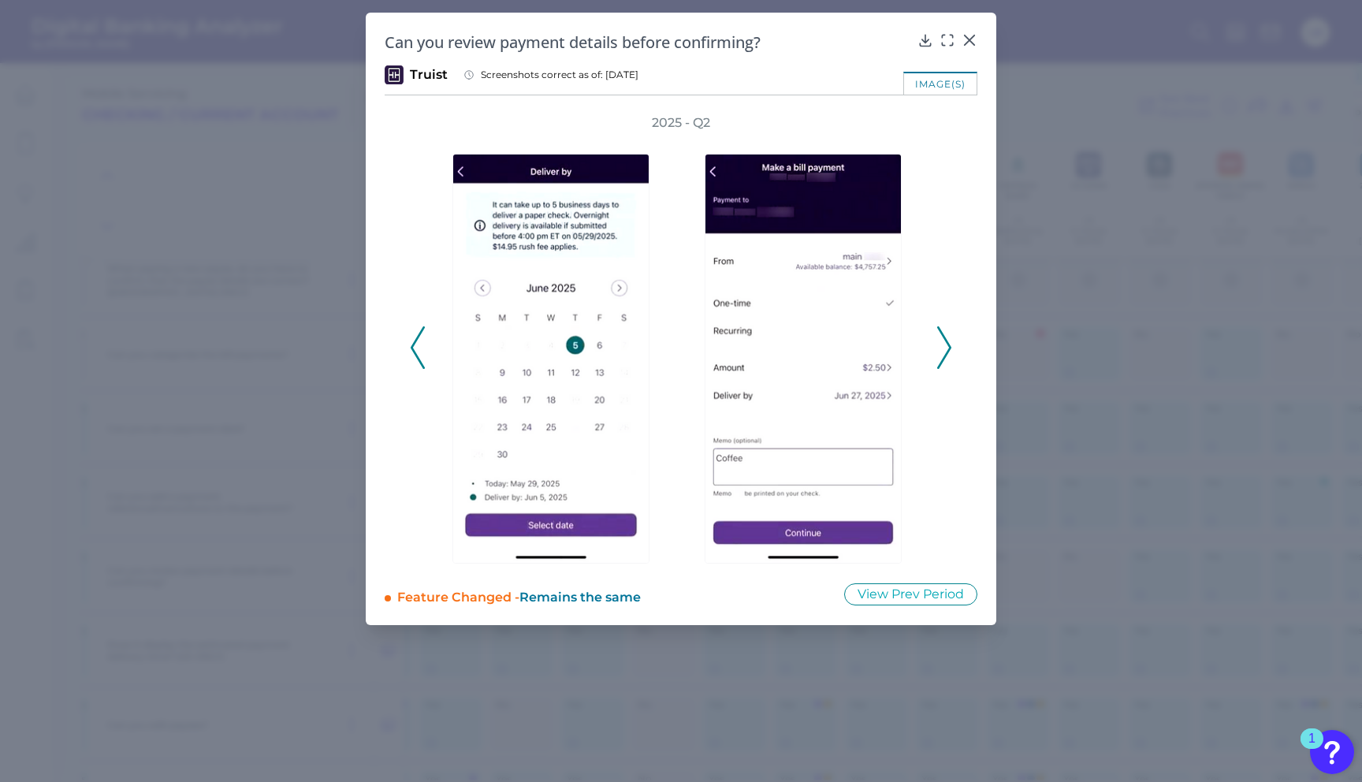
click at [937, 350] on icon at bounding box center [944, 347] width 14 height 43
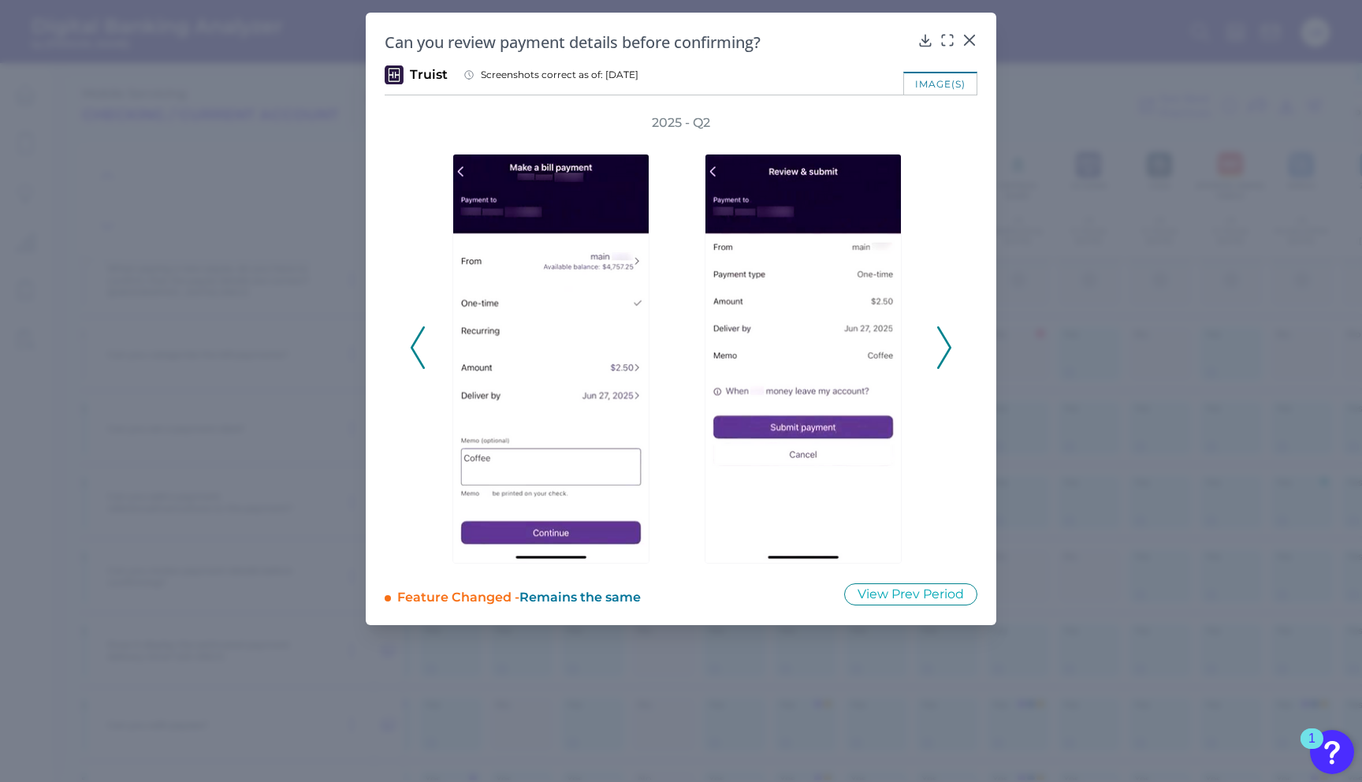
click at [937, 350] on icon at bounding box center [944, 347] width 14 height 43
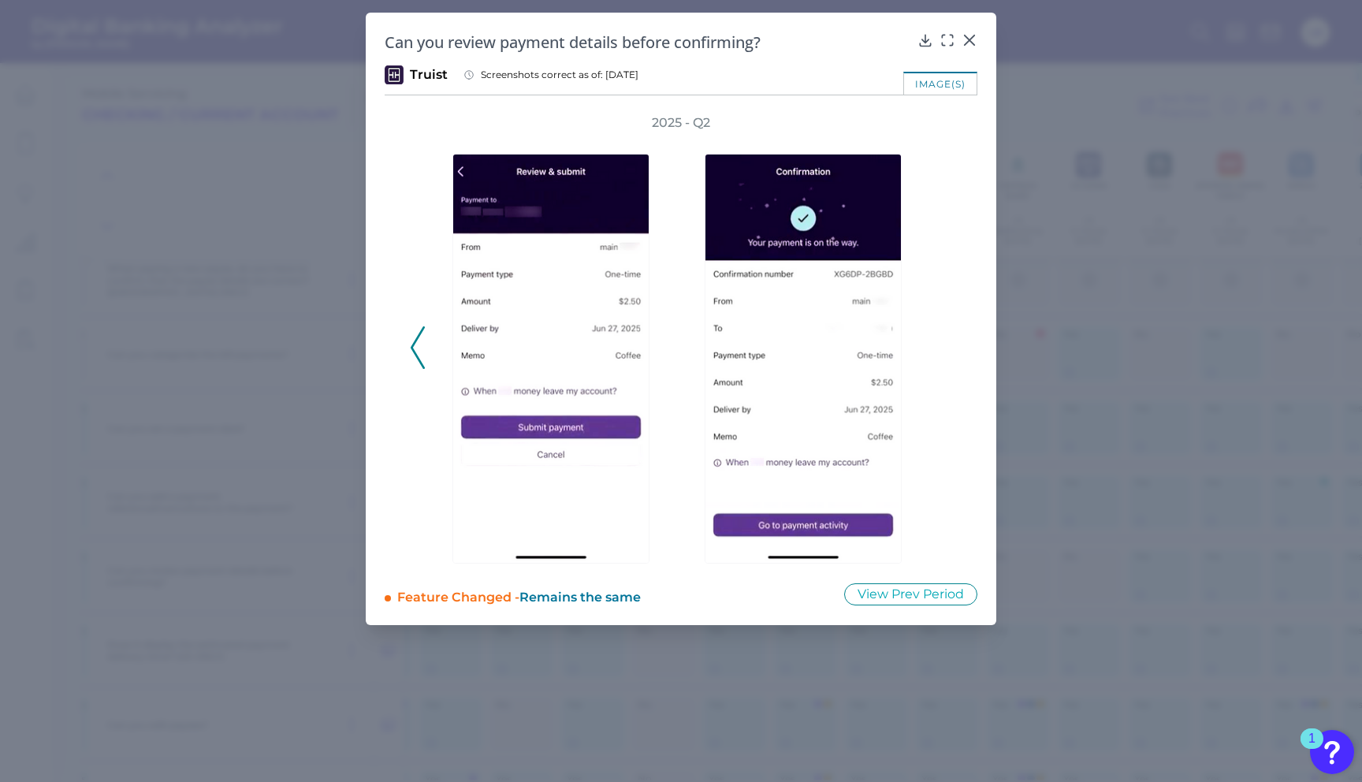
click at [936, 350] on div "2025 - Q2" at bounding box center [681, 338] width 542 height 449
click at [967, 39] on icon at bounding box center [969, 39] width 9 height 9
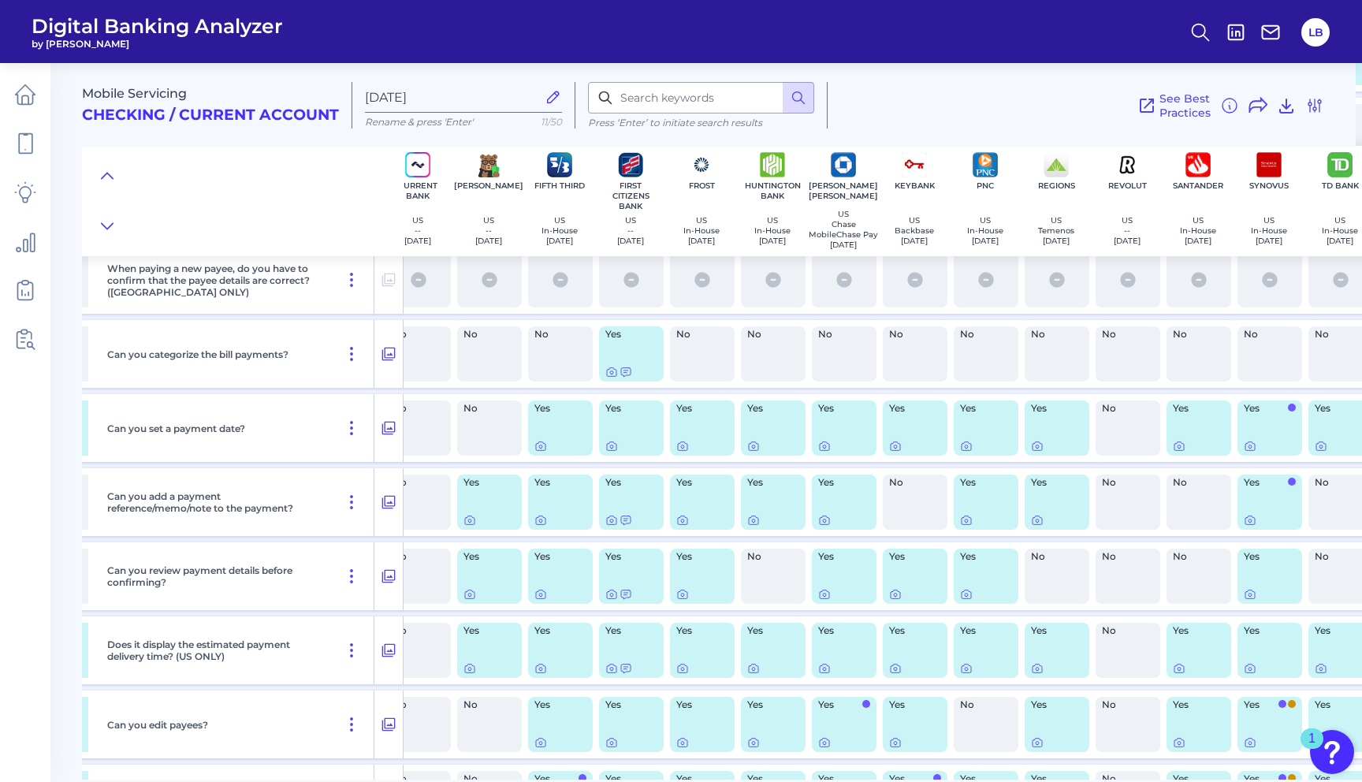
scroll to position [826, 0]
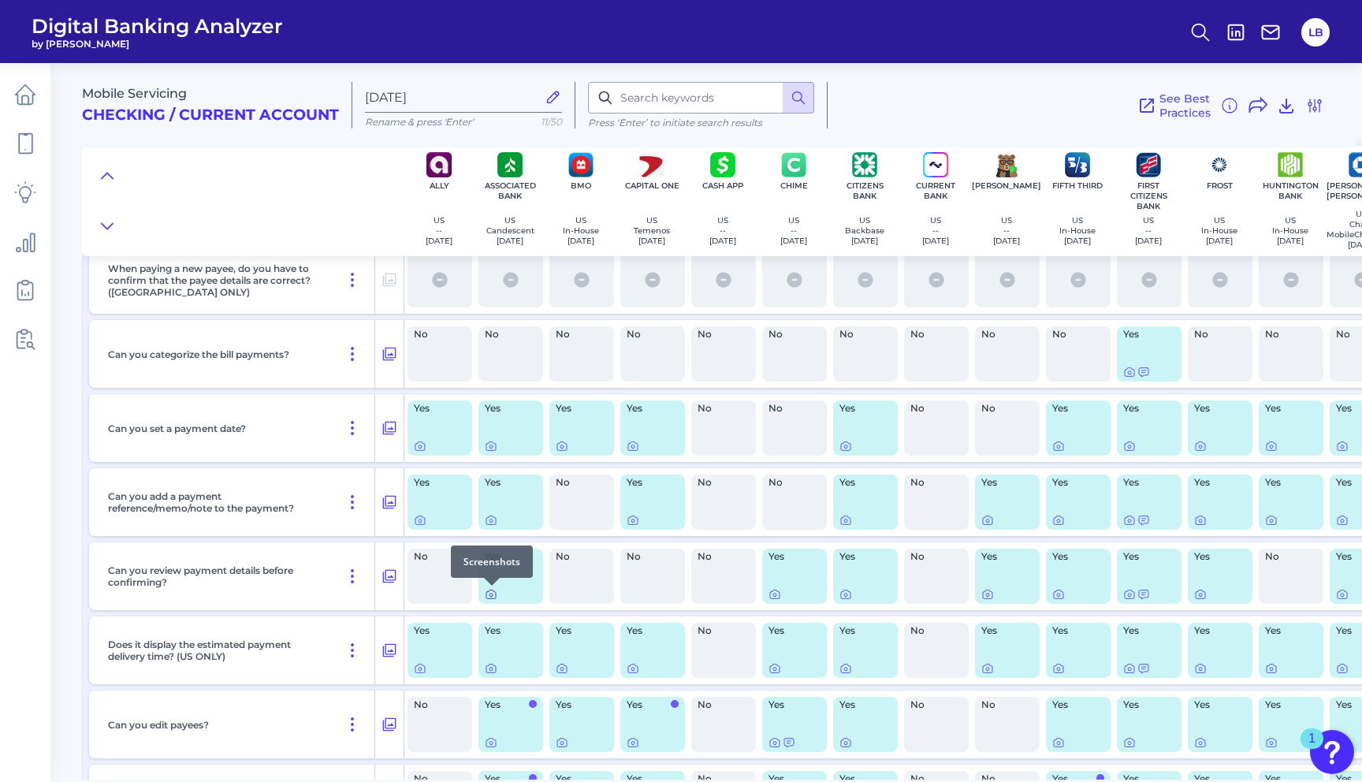
click at [490, 594] on icon at bounding box center [490, 595] width 3 height 3
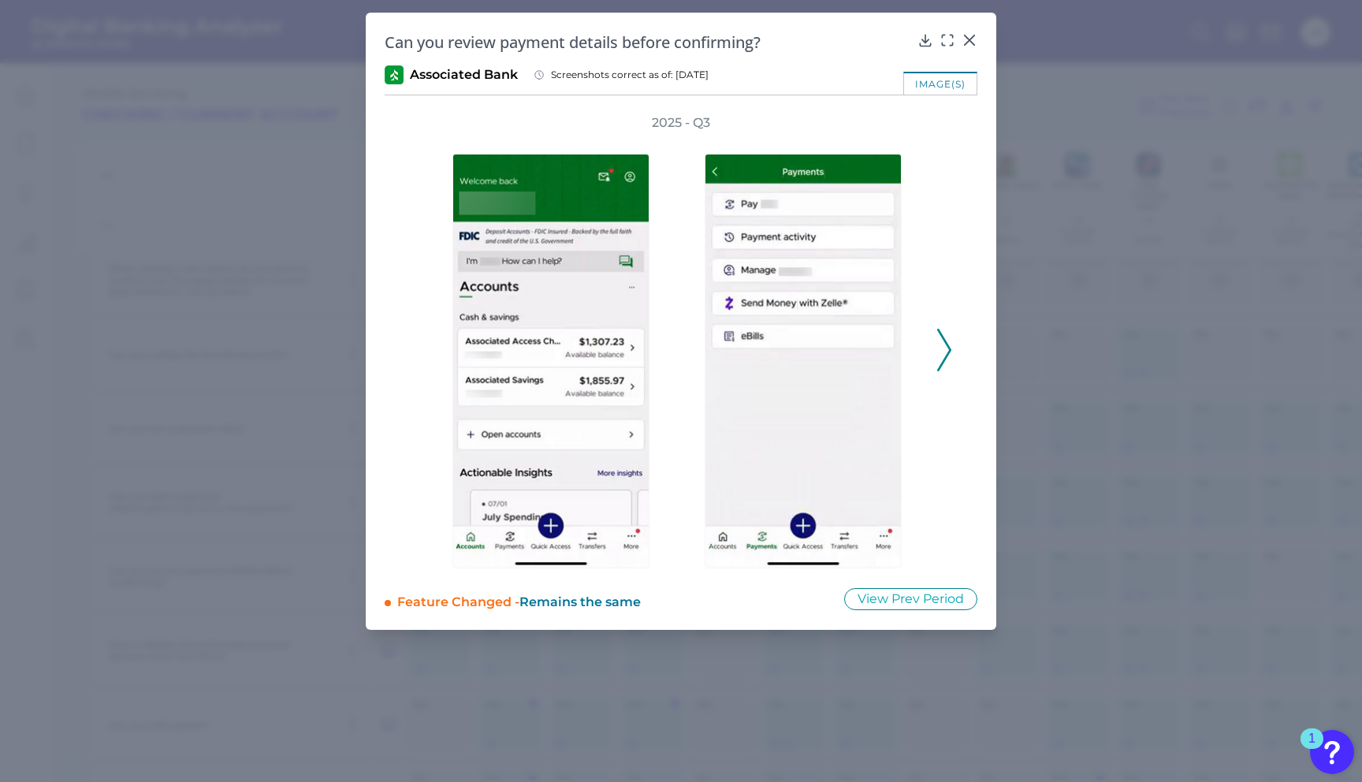
click at [937, 344] on icon at bounding box center [944, 350] width 14 height 43
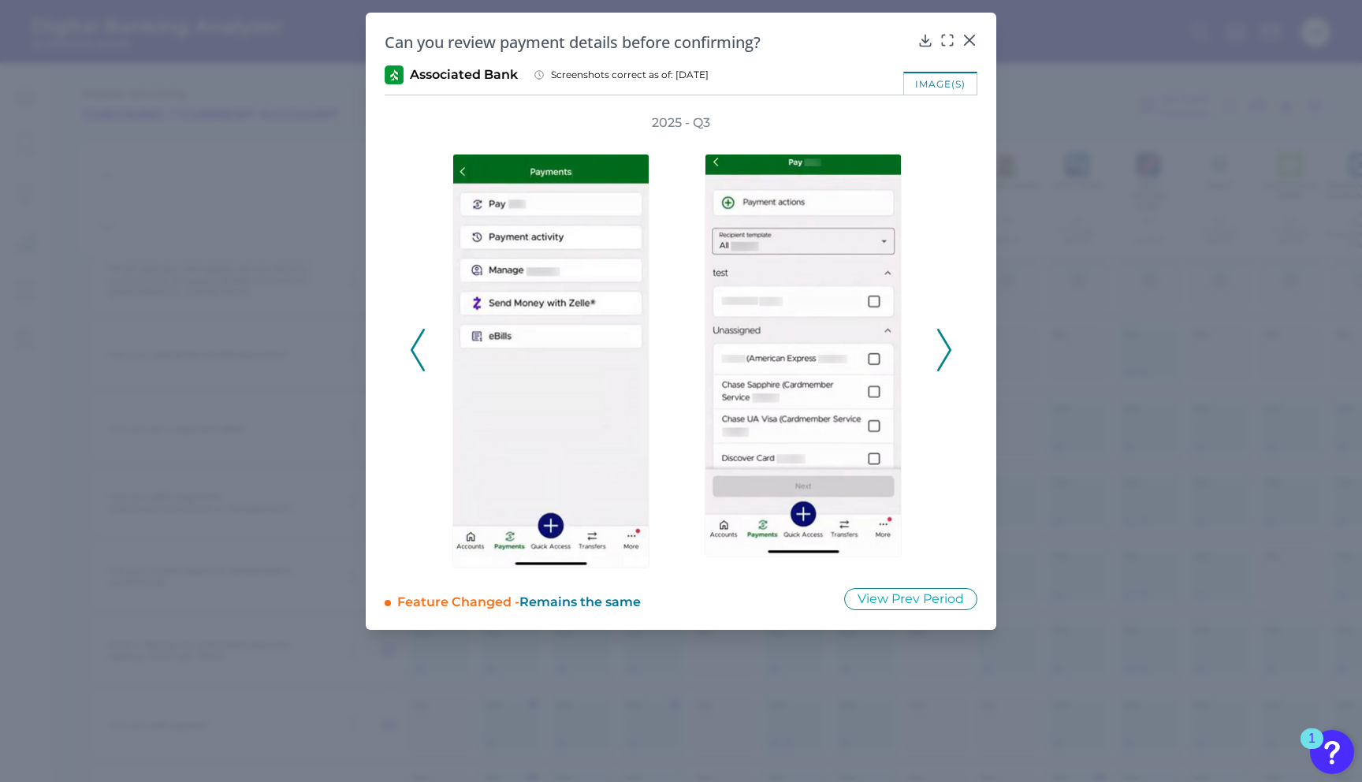
click at [943, 343] on icon at bounding box center [944, 350] width 14 height 43
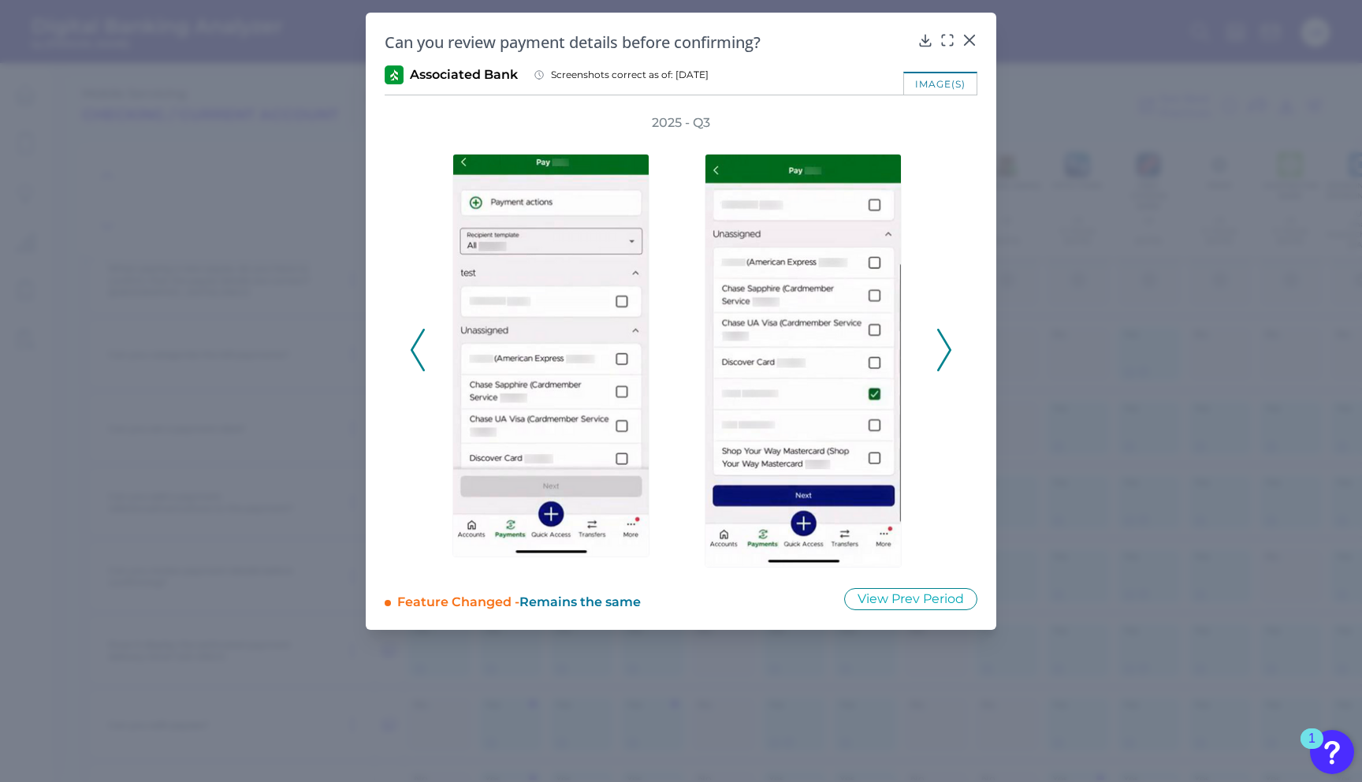
click at [943, 343] on icon at bounding box center [944, 350] width 14 height 43
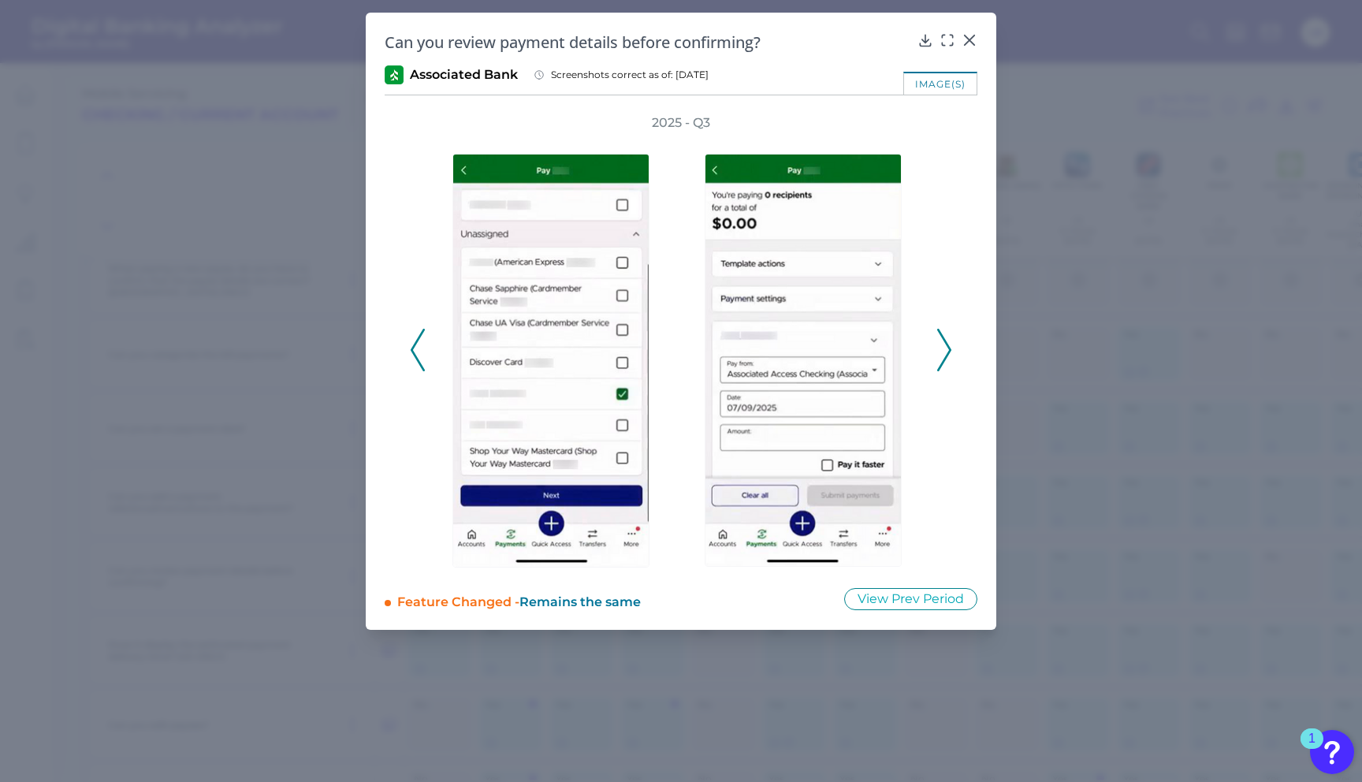
click at [943, 343] on icon at bounding box center [944, 350] width 14 height 43
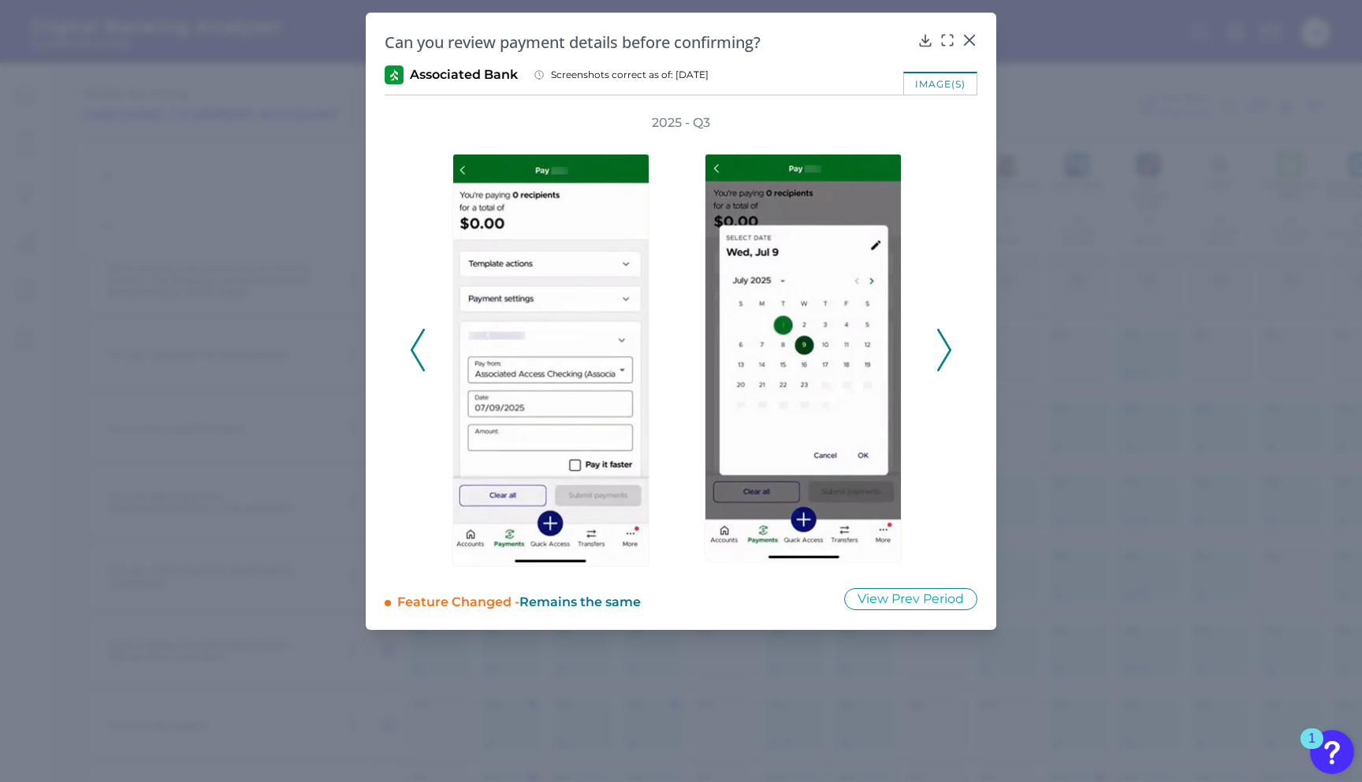
click at [943, 343] on icon at bounding box center [944, 350] width 14 height 43
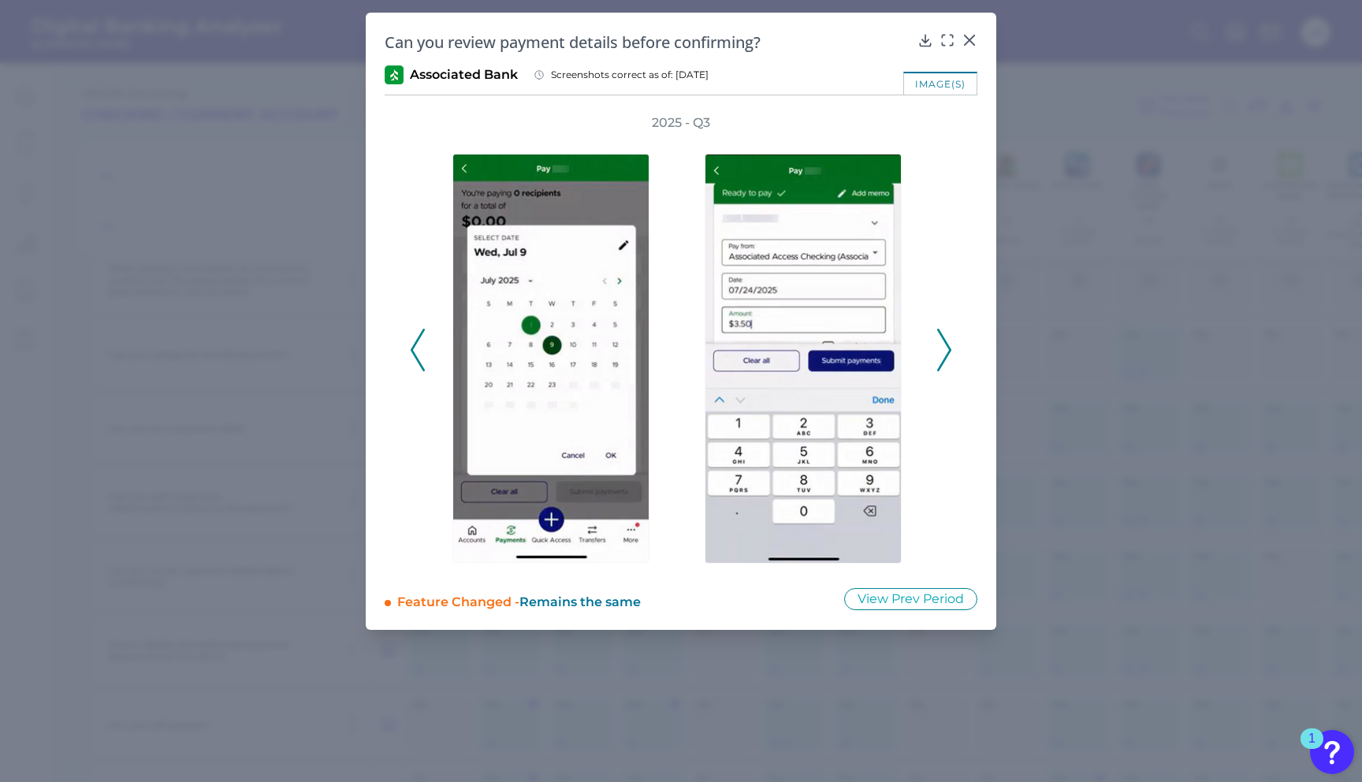
click at [943, 343] on icon at bounding box center [944, 350] width 14 height 43
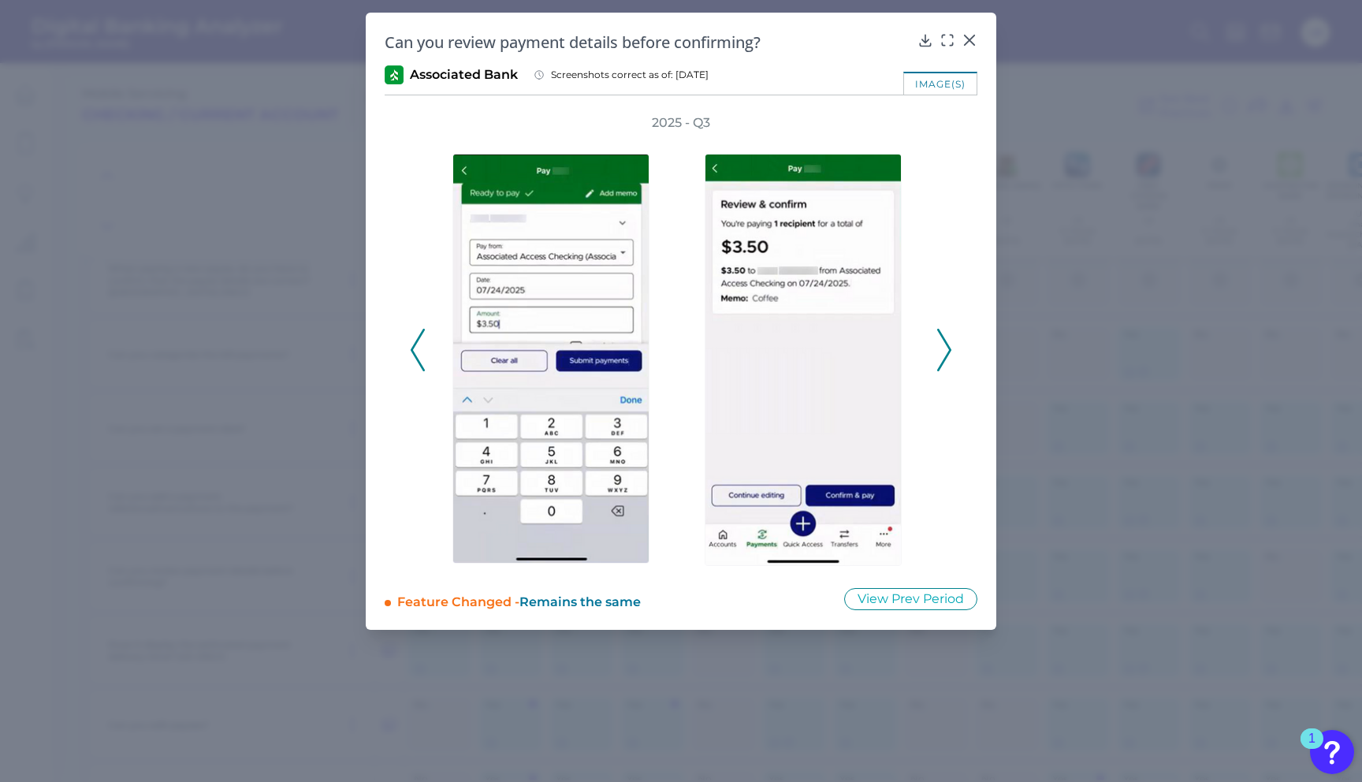
click at [943, 343] on icon at bounding box center [944, 350] width 14 height 43
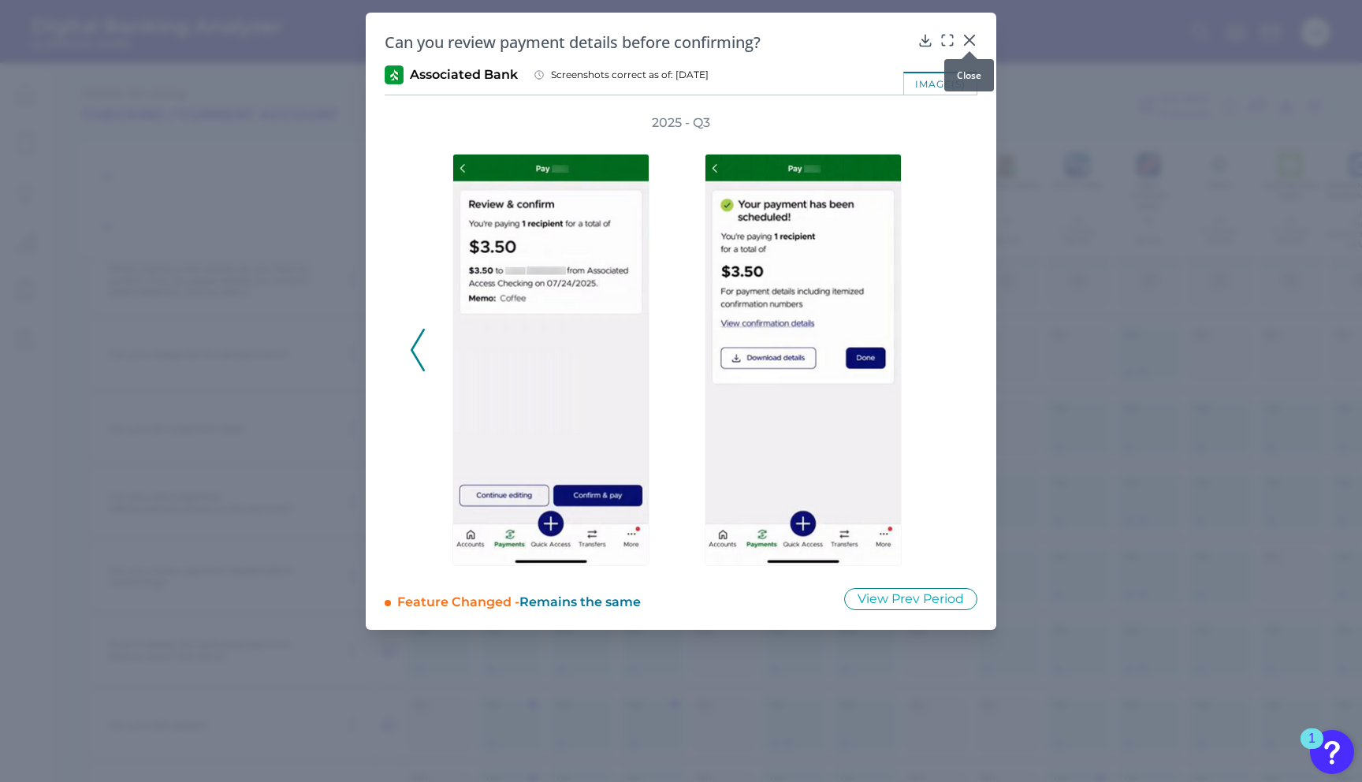
click at [966, 38] on icon at bounding box center [969, 39] width 9 height 9
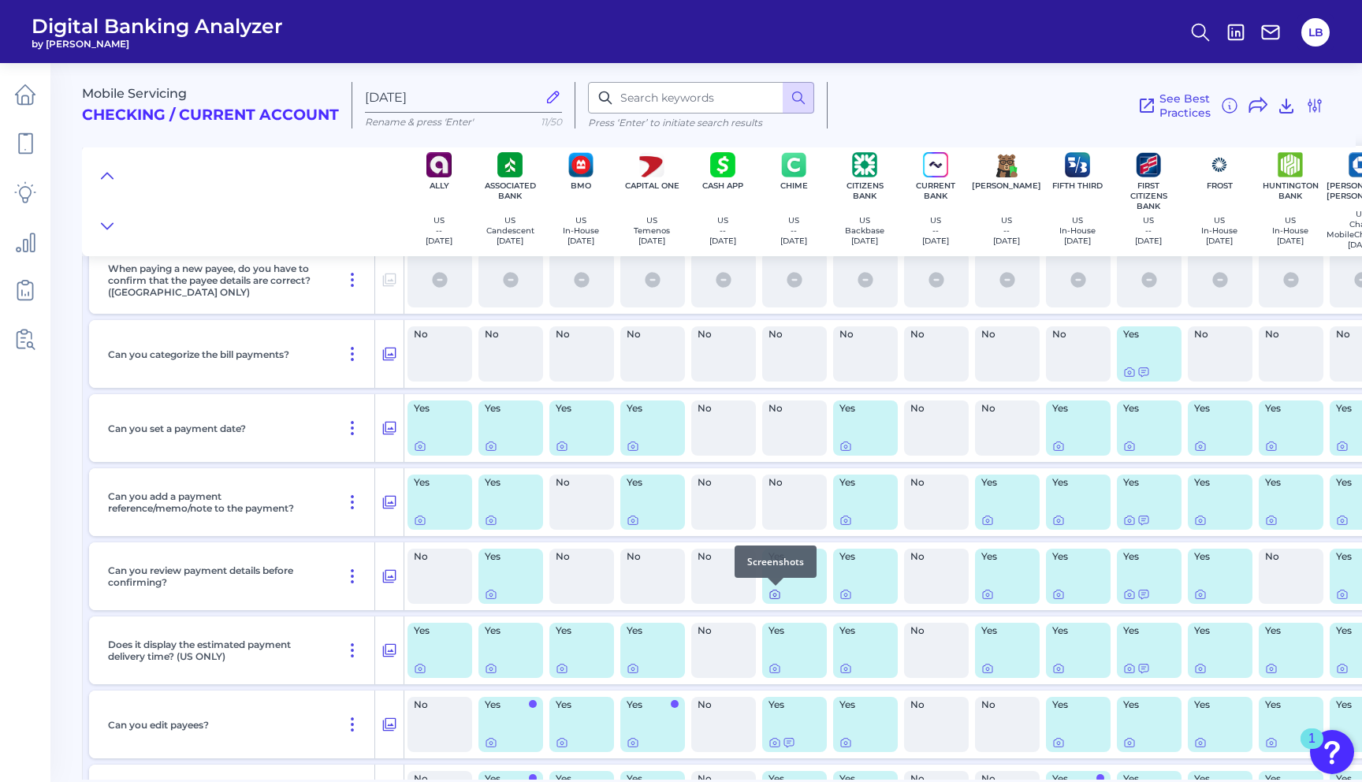
click at [775, 594] on icon at bounding box center [775, 594] width 13 height 13
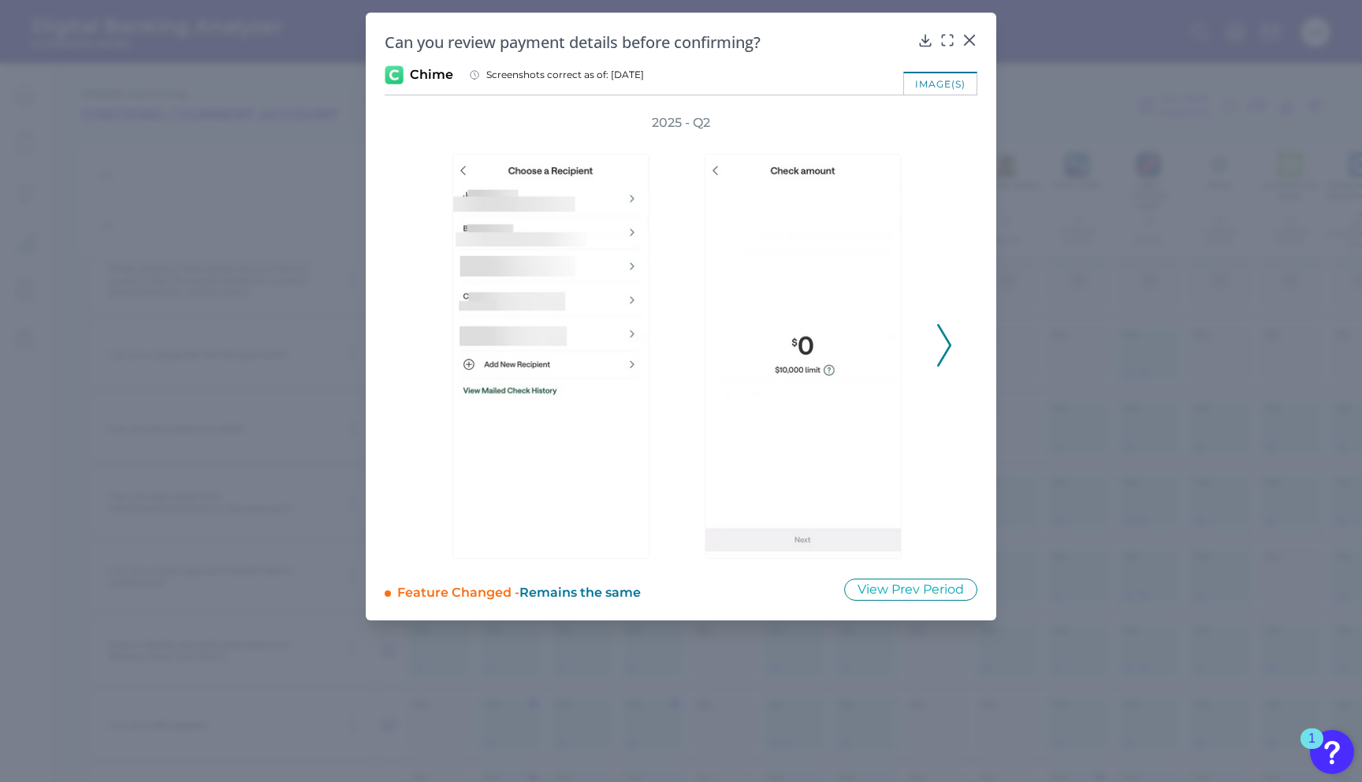
click at [939, 340] on icon at bounding box center [944, 345] width 14 height 43
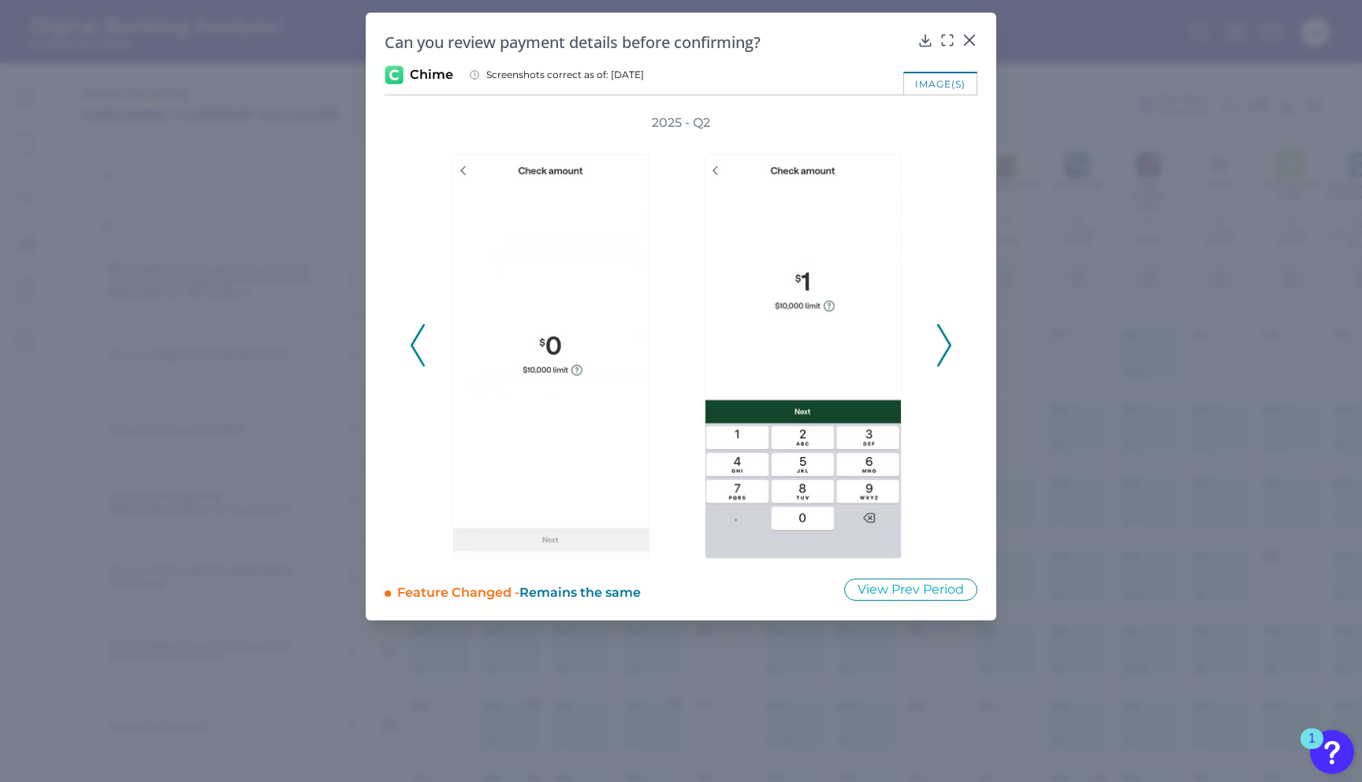
click at [939, 340] on icon at bounding box center [944, 345] width 14 height 43
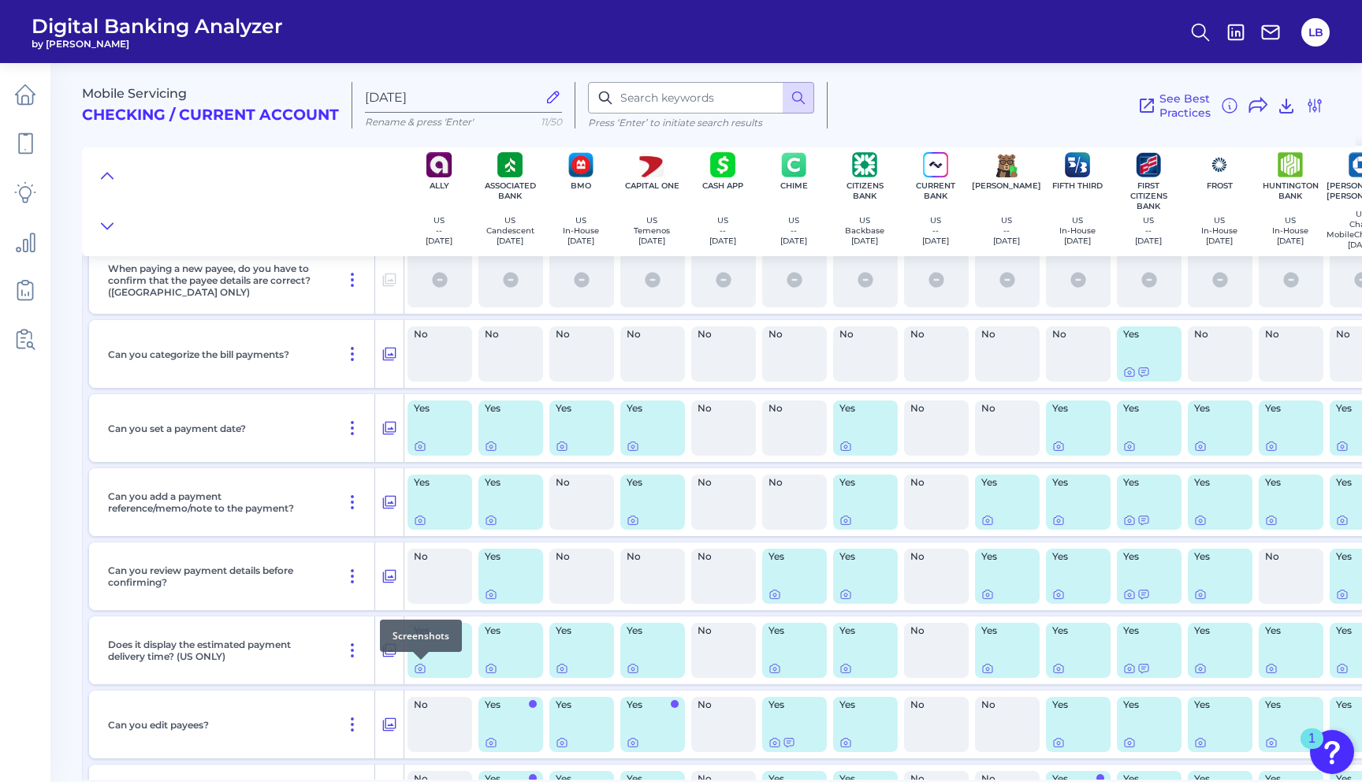
click at [415, 665] on div at bounding box center [421, 660] width 16 height 16
click at [417, 666] on div at bounding box center [421, 660] width 16 height 16
click at [419, 669] on icon at bounding box center [420, 668] width 13 height 13
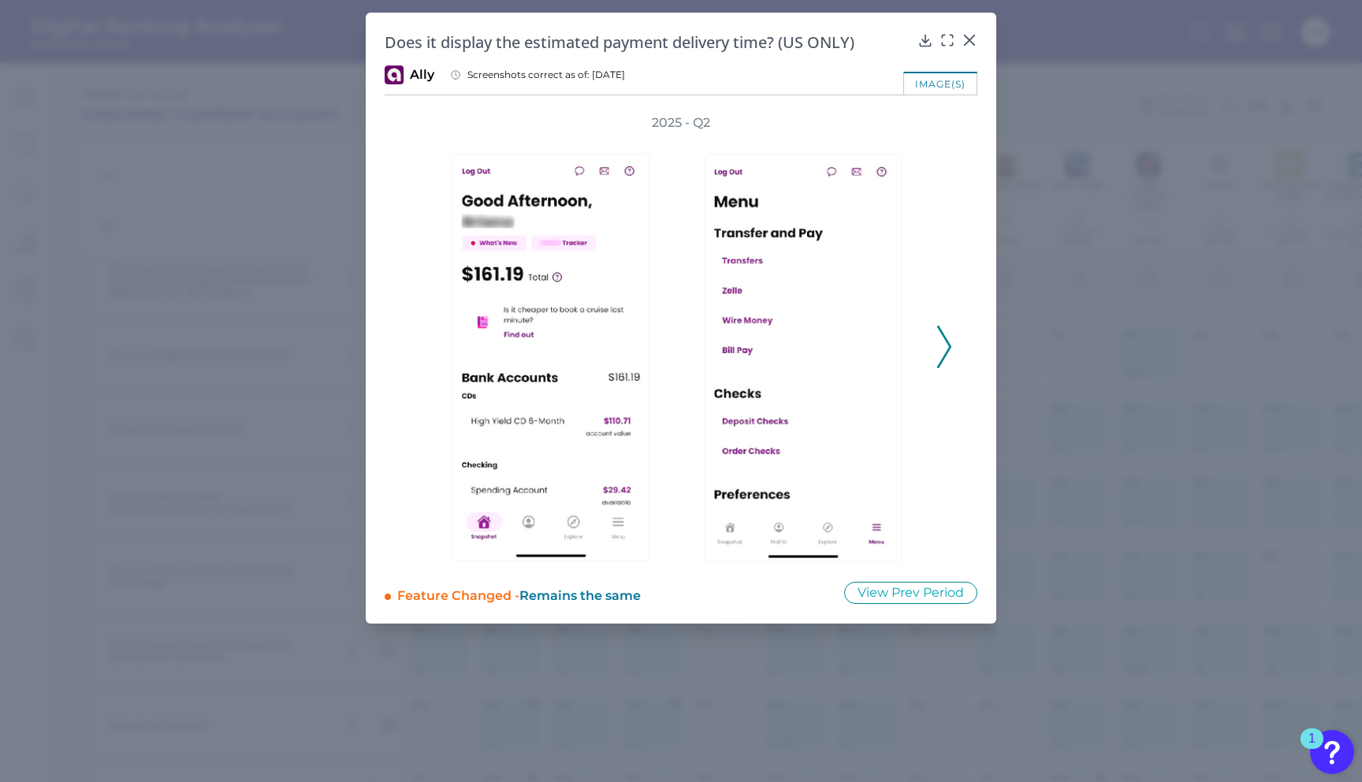
click at [938, 341] on icon at bounding box center [944, 347] width 14 height 43
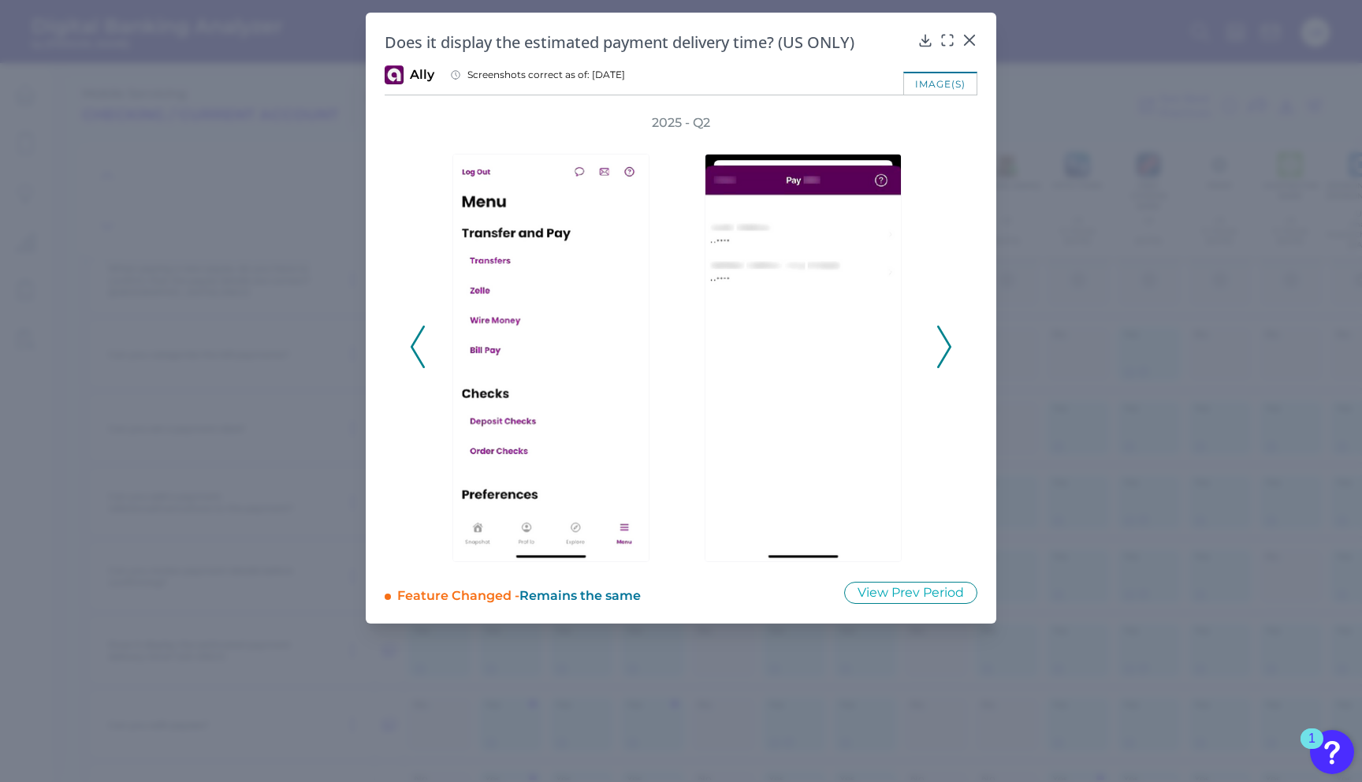
click at [952, 341] on div "2025 - Q2" at bounding box center [681, 338] width 593 height 448
click at [935, 353] on div "2025 - Q2" at bounding box center [681, 338] width 542 height 448
click at [941, 351] on icon at bounding box center [944, 347] width 14 height 43
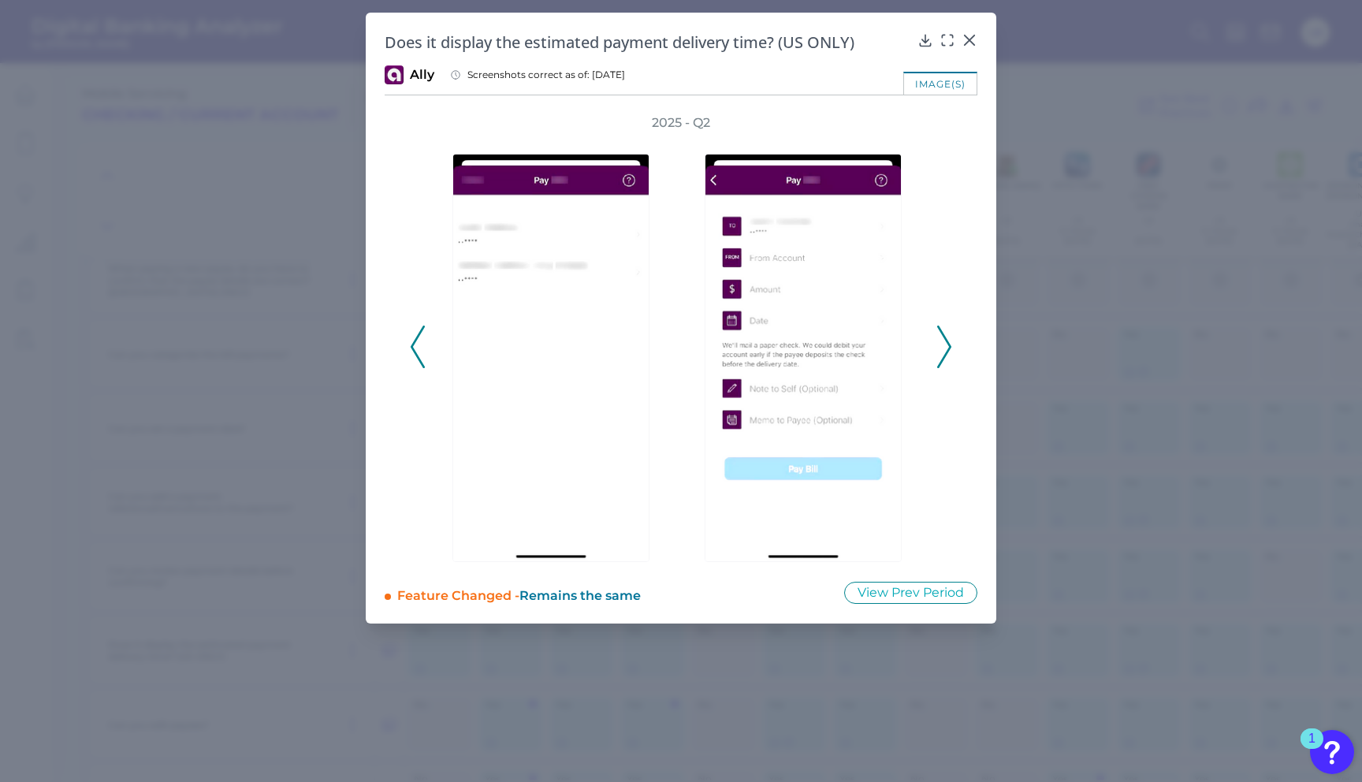
click at [942, 346] on icon at bounding box center [944, 347] width 14 height 43
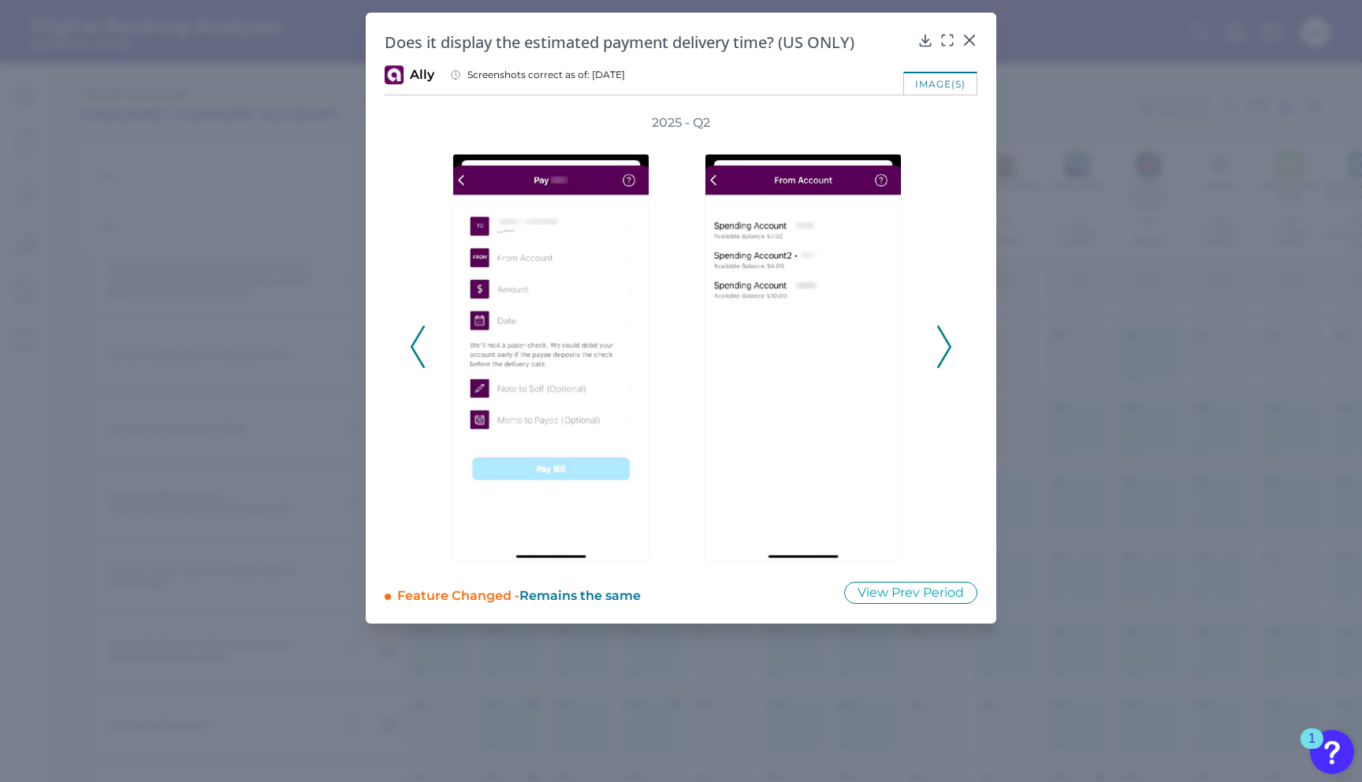
click at [940, 344] on icon at bounding box center [944, 347] width 14 height 43
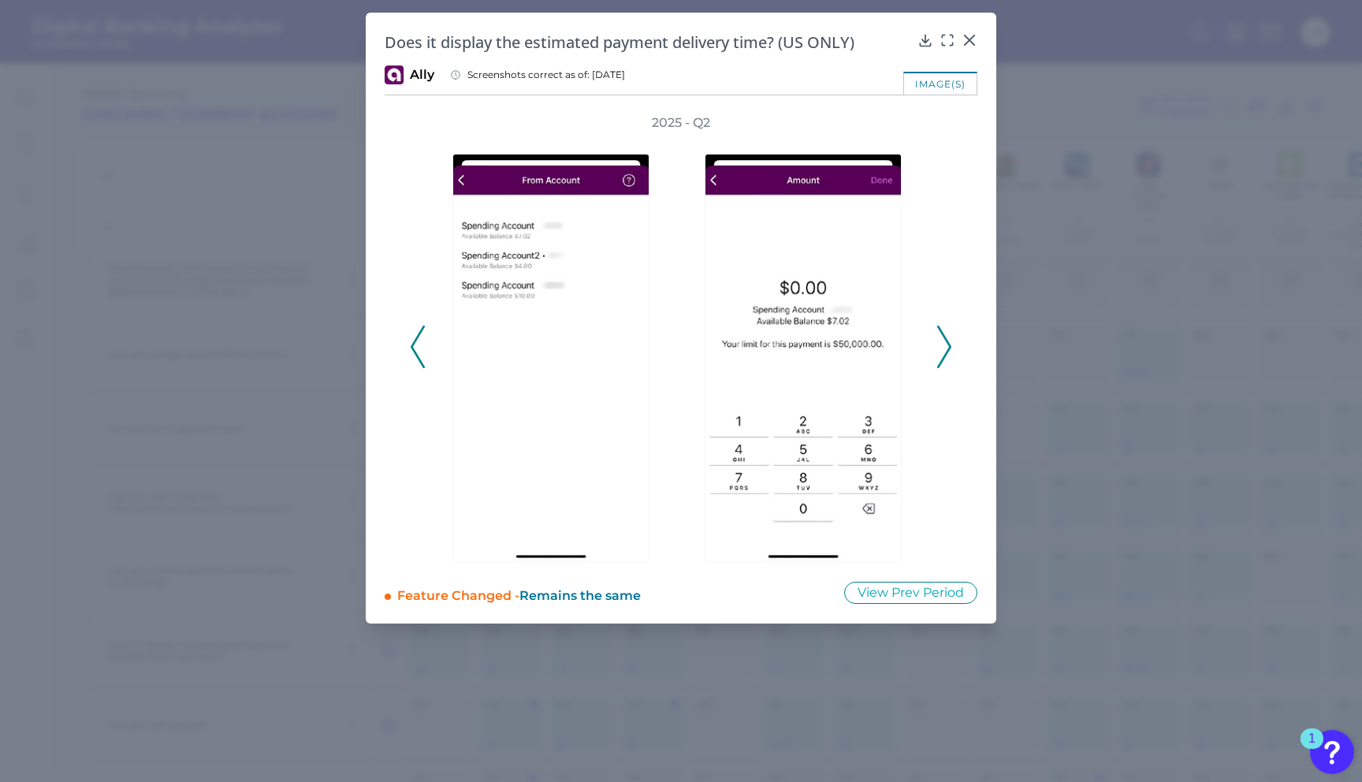
click at [941, 344] on icon at bounding box center [944, 347] width 14 height 43
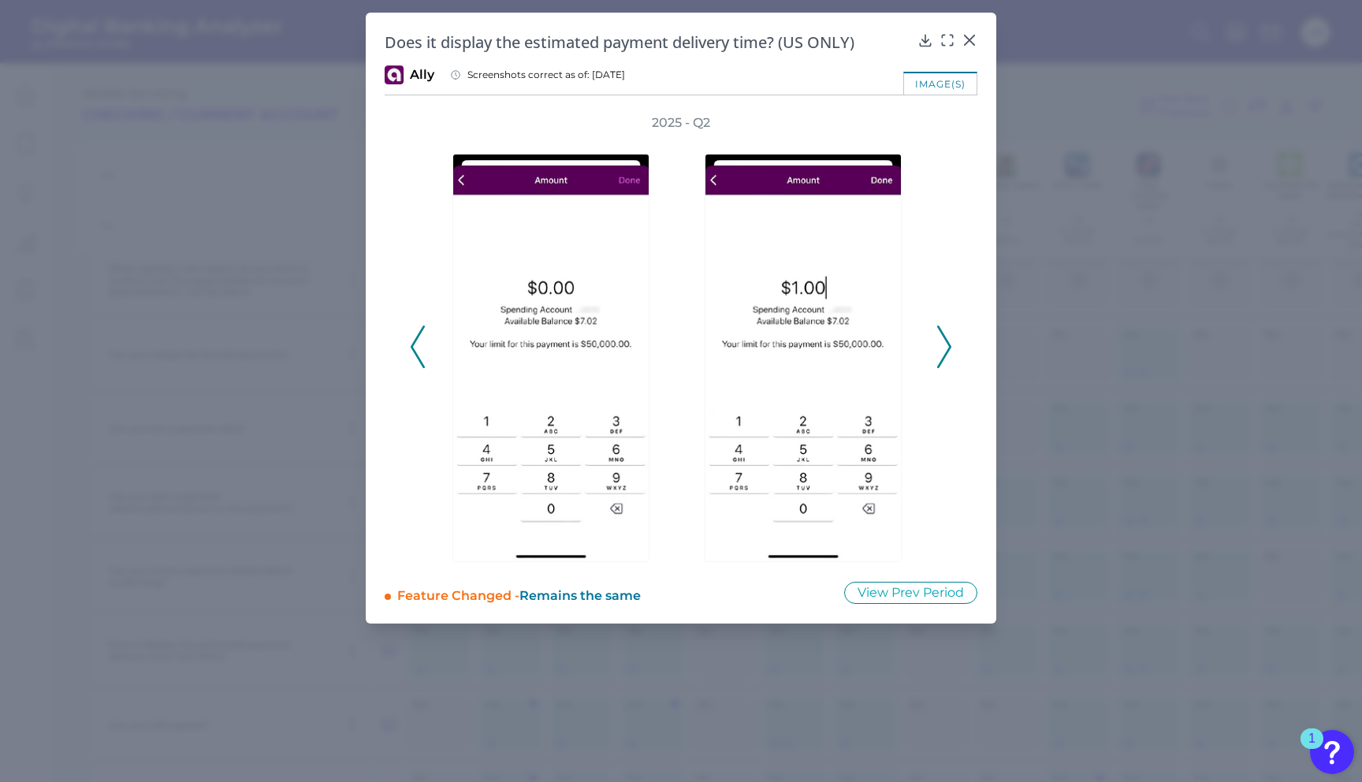
click at [941, 345] on icon at bounding box center [944, 347] width 14 height 43
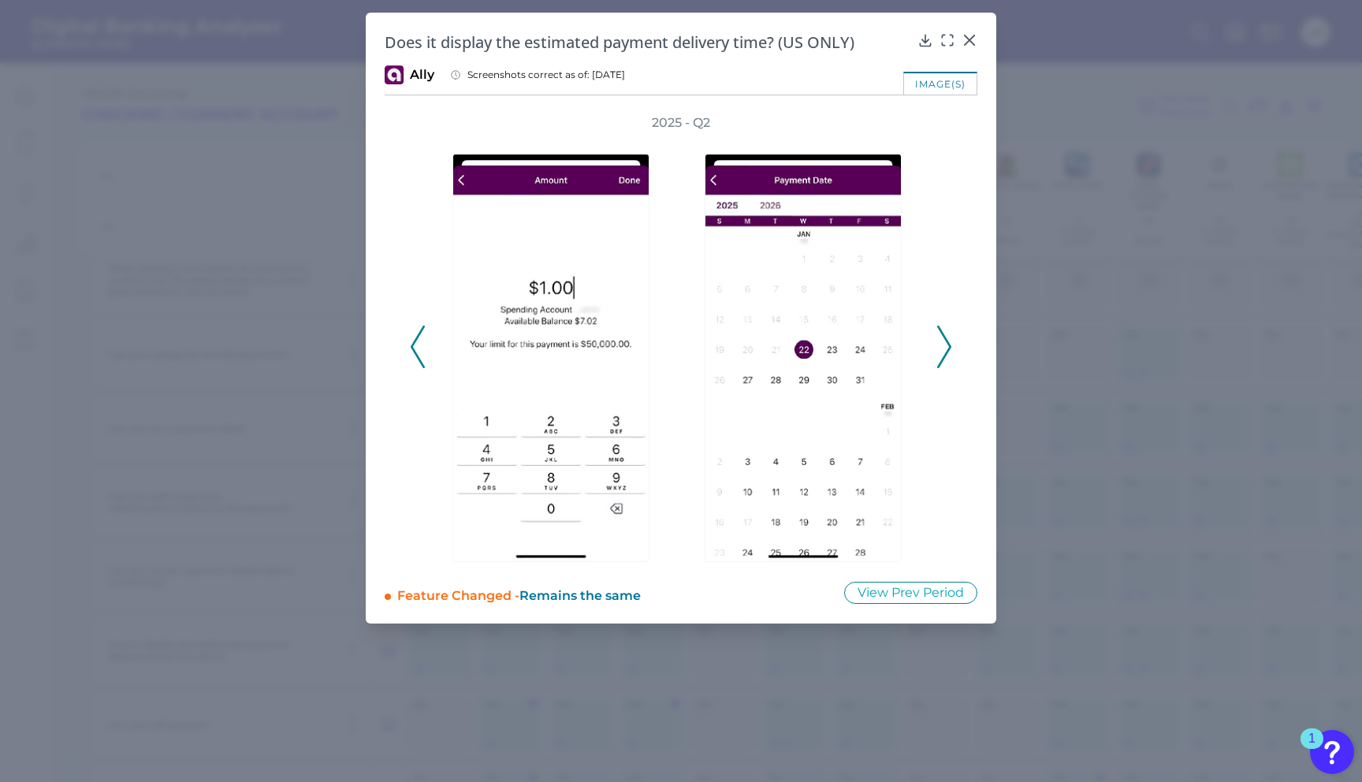
click at [941, 345] on icon at bounding box center [944, 347] width 14 height 43
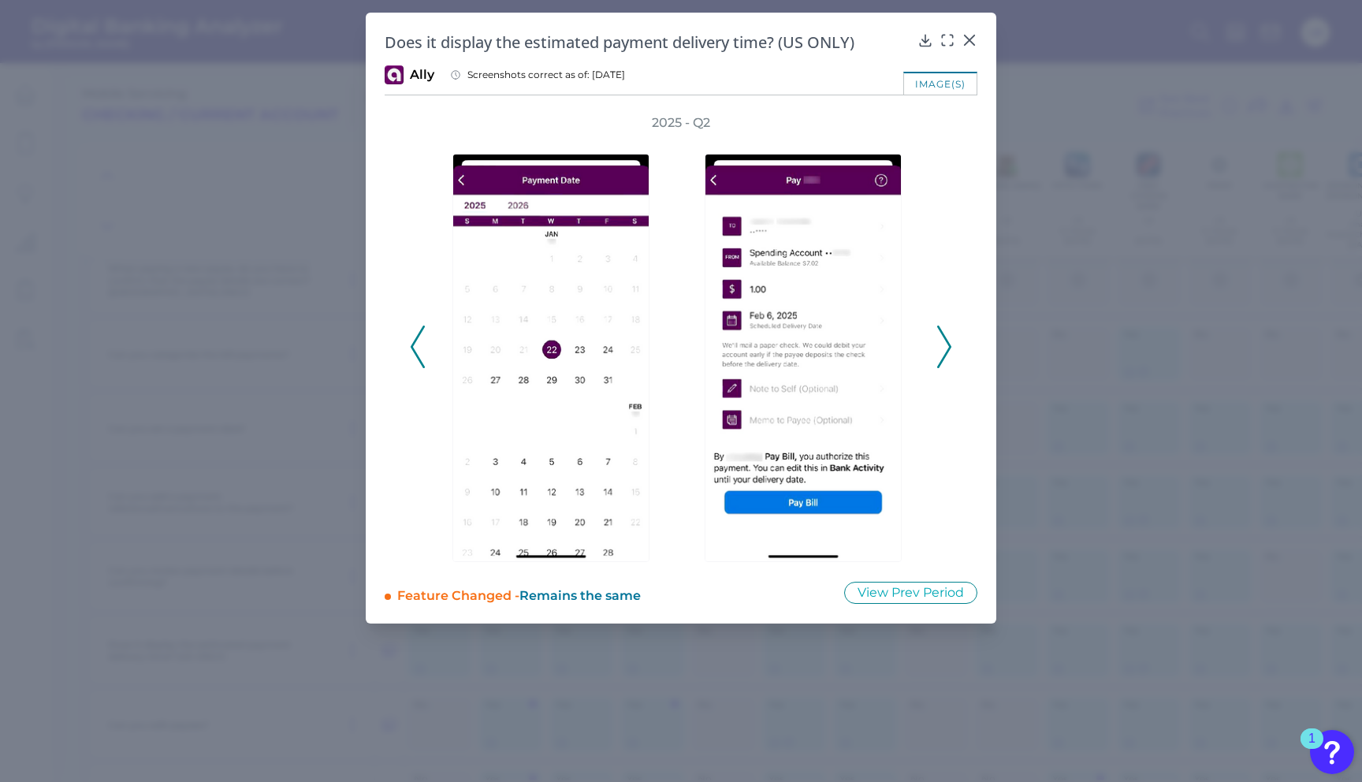
click at [941, 345] on icon at bounding box center [944, 347] width 14 height 43
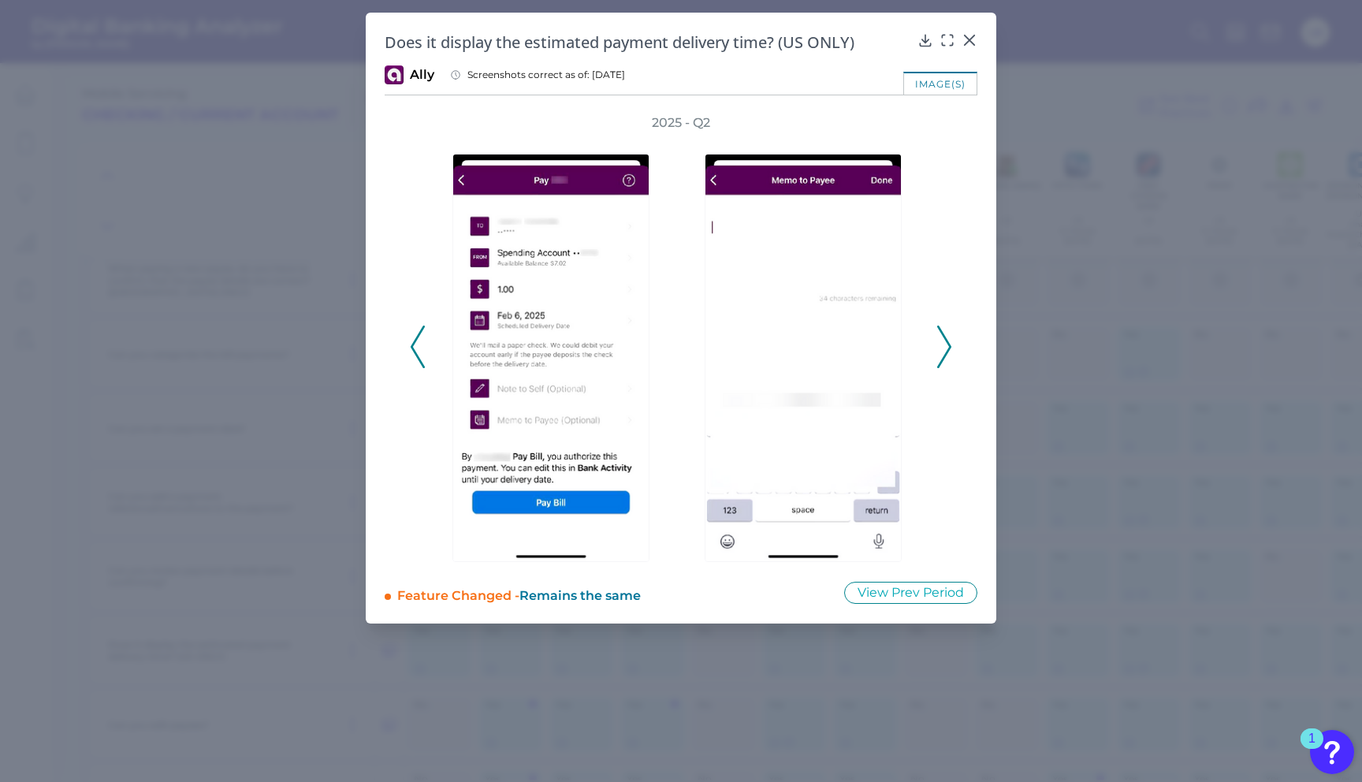
click at [941, 345] on icon at bounding box center [944, 347] width 14 height 43
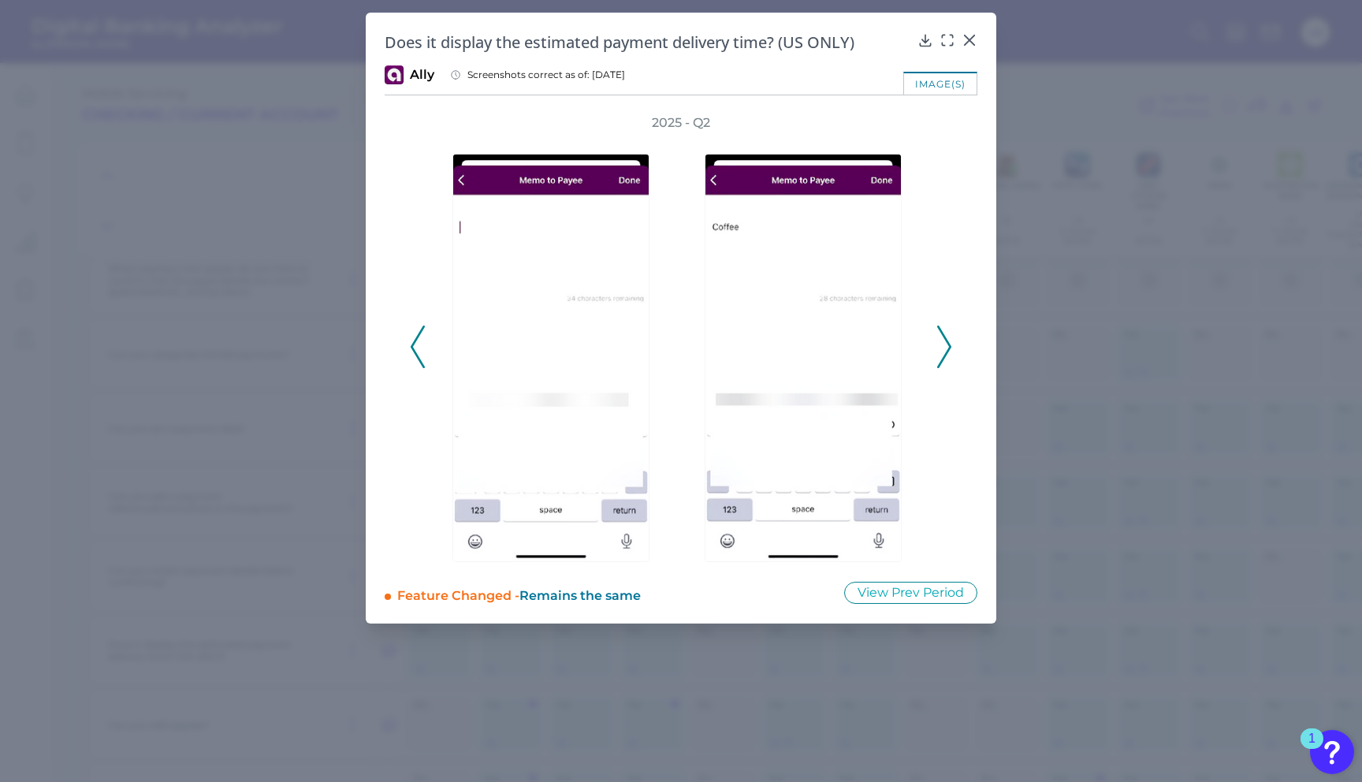
click at [941, 345] on icon at bounding box center [944, 347] width 14 height 43
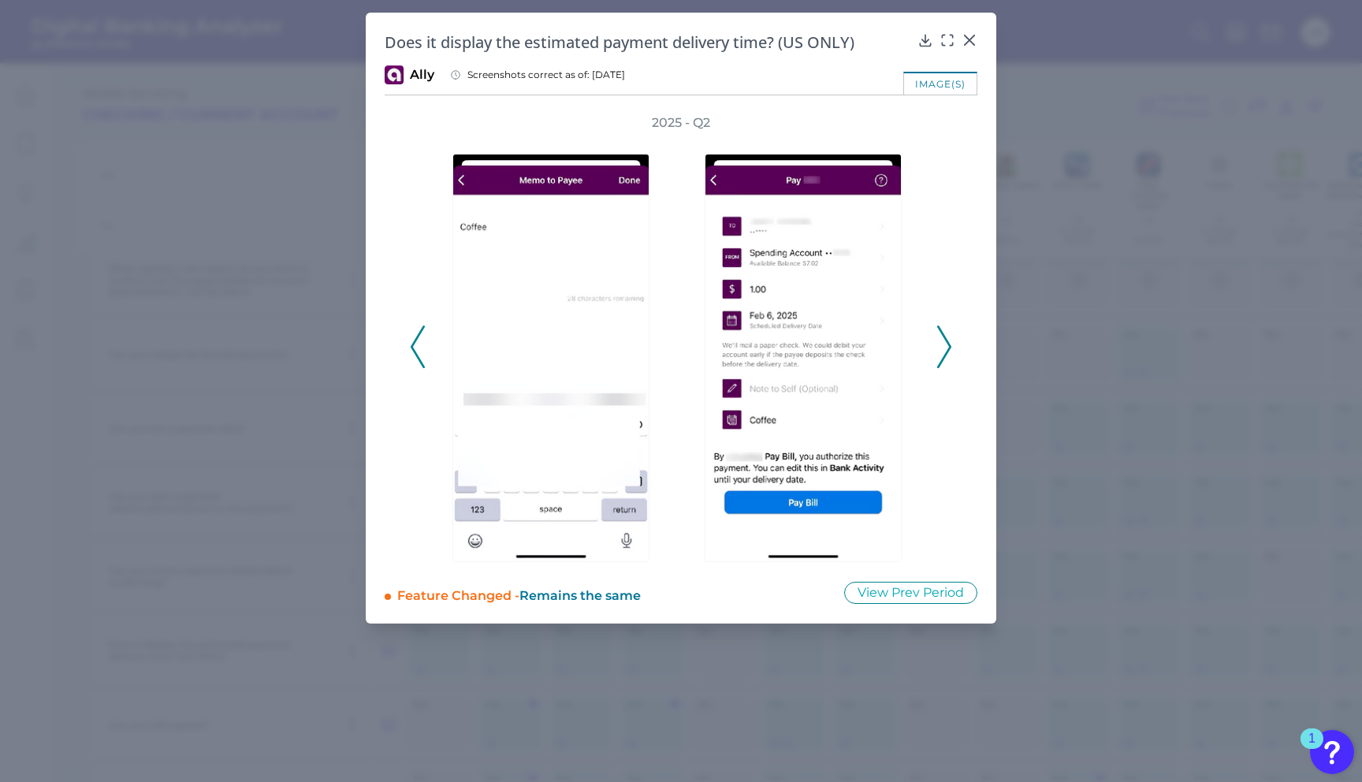
click at [941, 345] on icon at bounding box center [944, 347] width 14 height 43
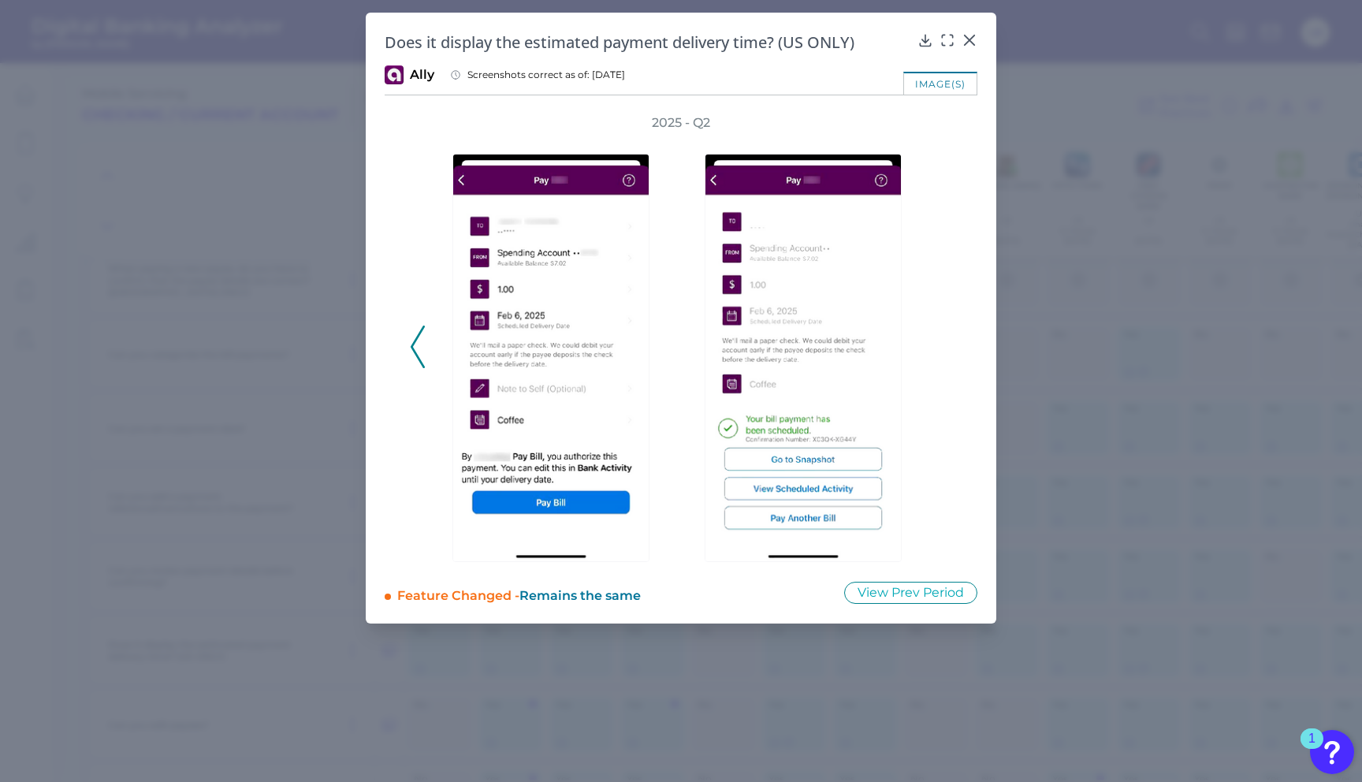
click at [942, 343] on div "2025 - Q2" at bounding box center [681, 338] width 542 height 448
click at [974, 33] on icon at bounding box center [970, 40] width 16 height 16
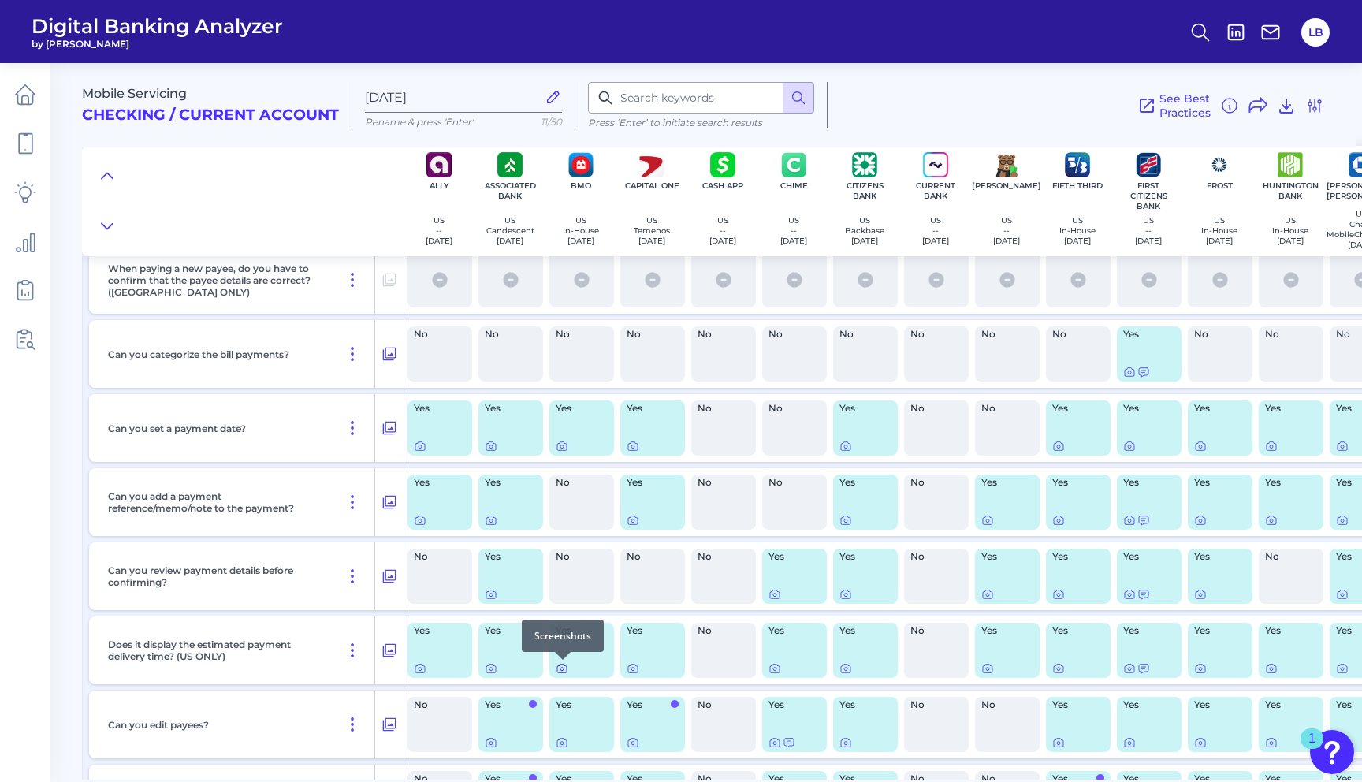
click at [560, 668] on icon at bounding box center [561, 669] width 3 height 3
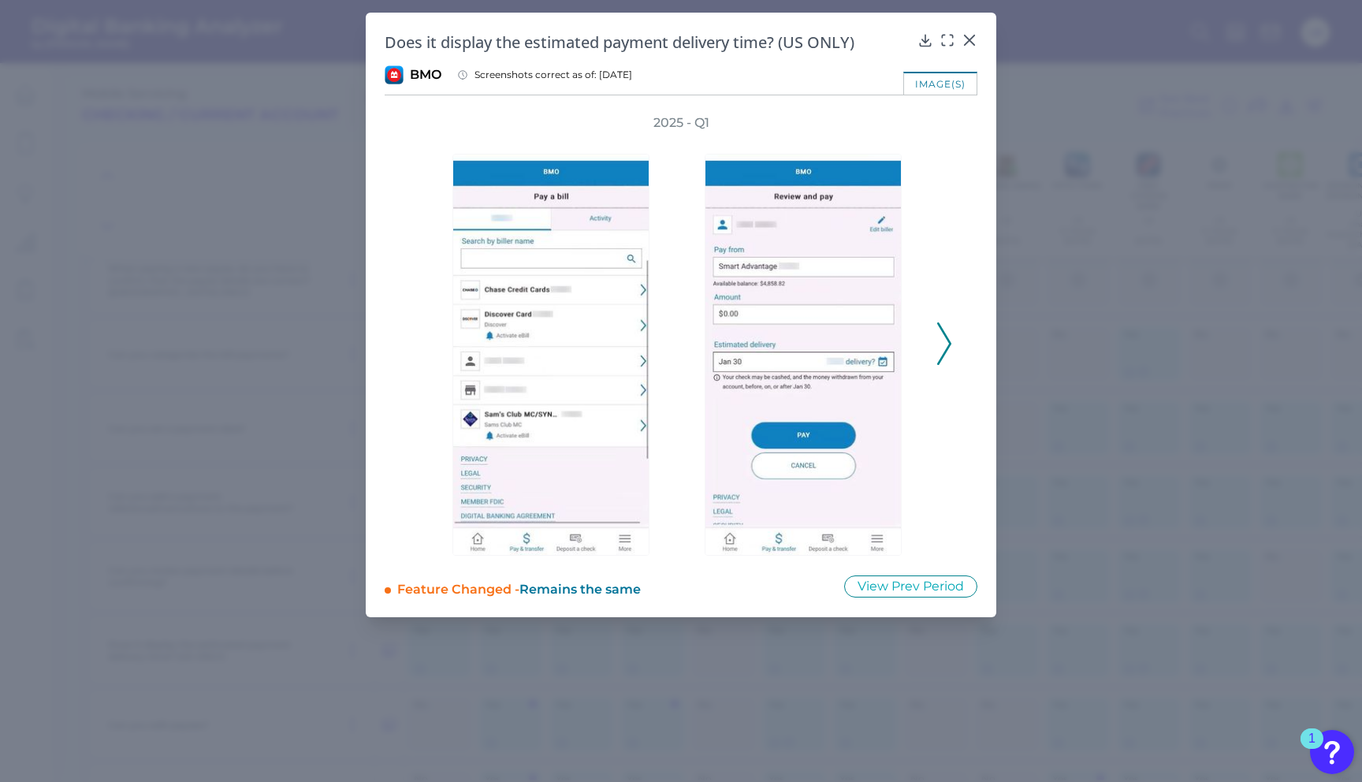
click at [948, 338] on icon at bounding box center [944, 343] width 14 height 43
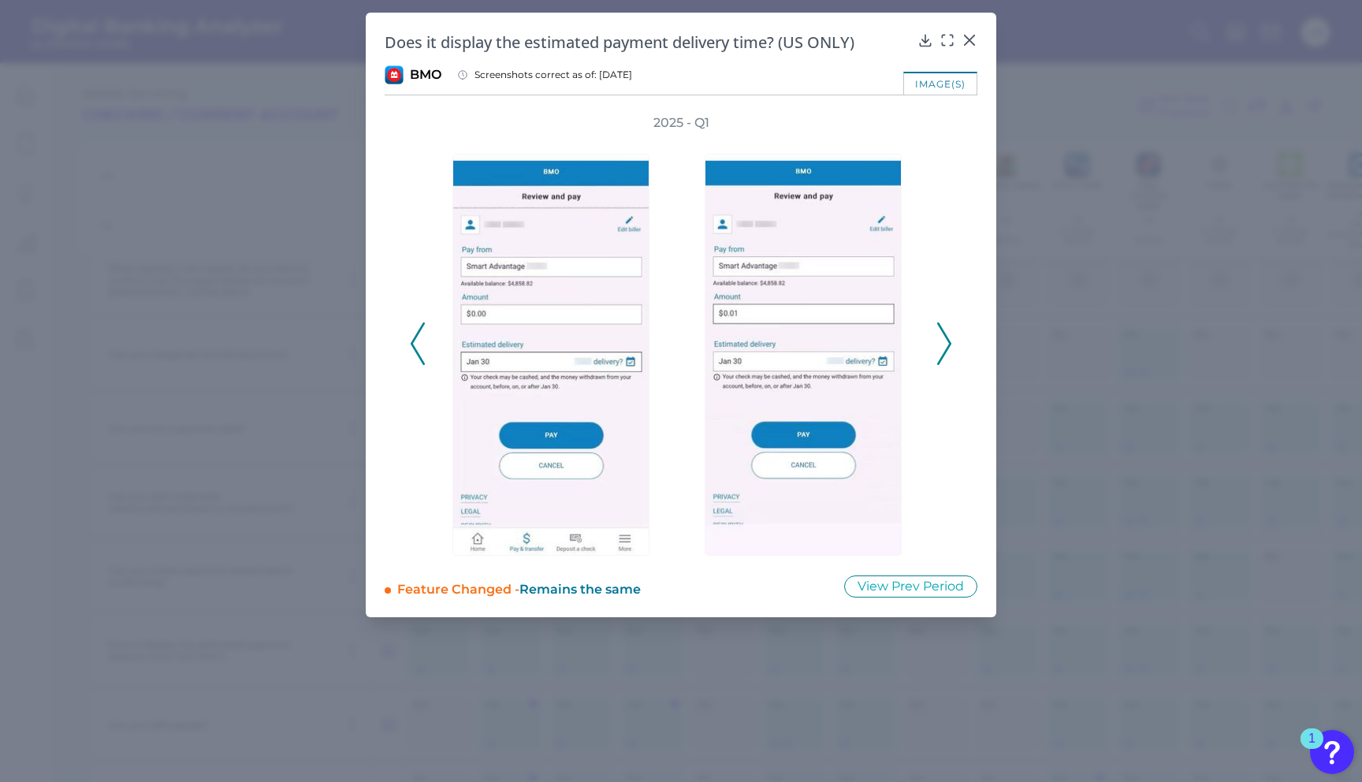
click at [954, 339] on div "2025 - Q1" at bounding box center [681, 334] width 593 height 441
click at [936, 341] on button at bounding box center [944, 343] width 16 height 43
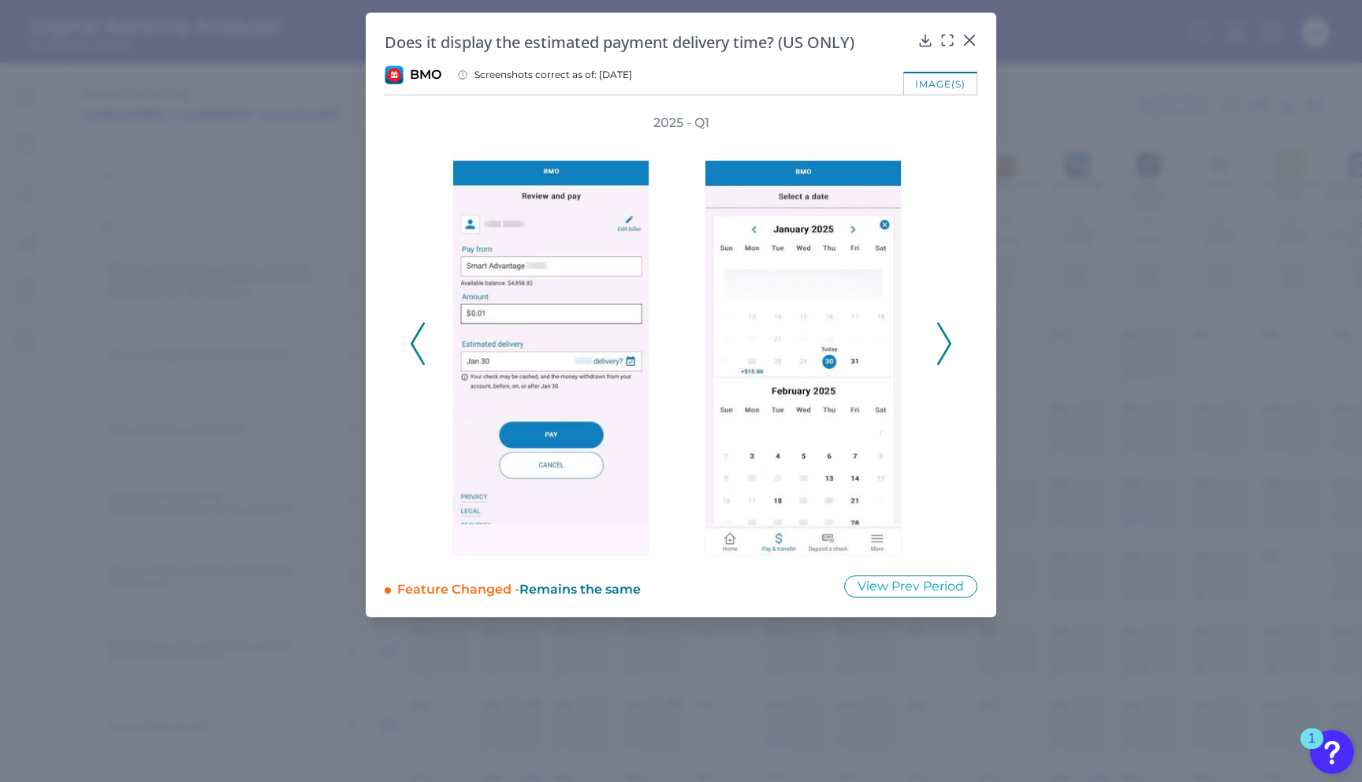
click at [936, 341] on div "2025 - Q1" at bounding box center [681, 334] width 542 height 441
click at [947, 341] on icon at bounding box center [944, 343] width 14 height 43
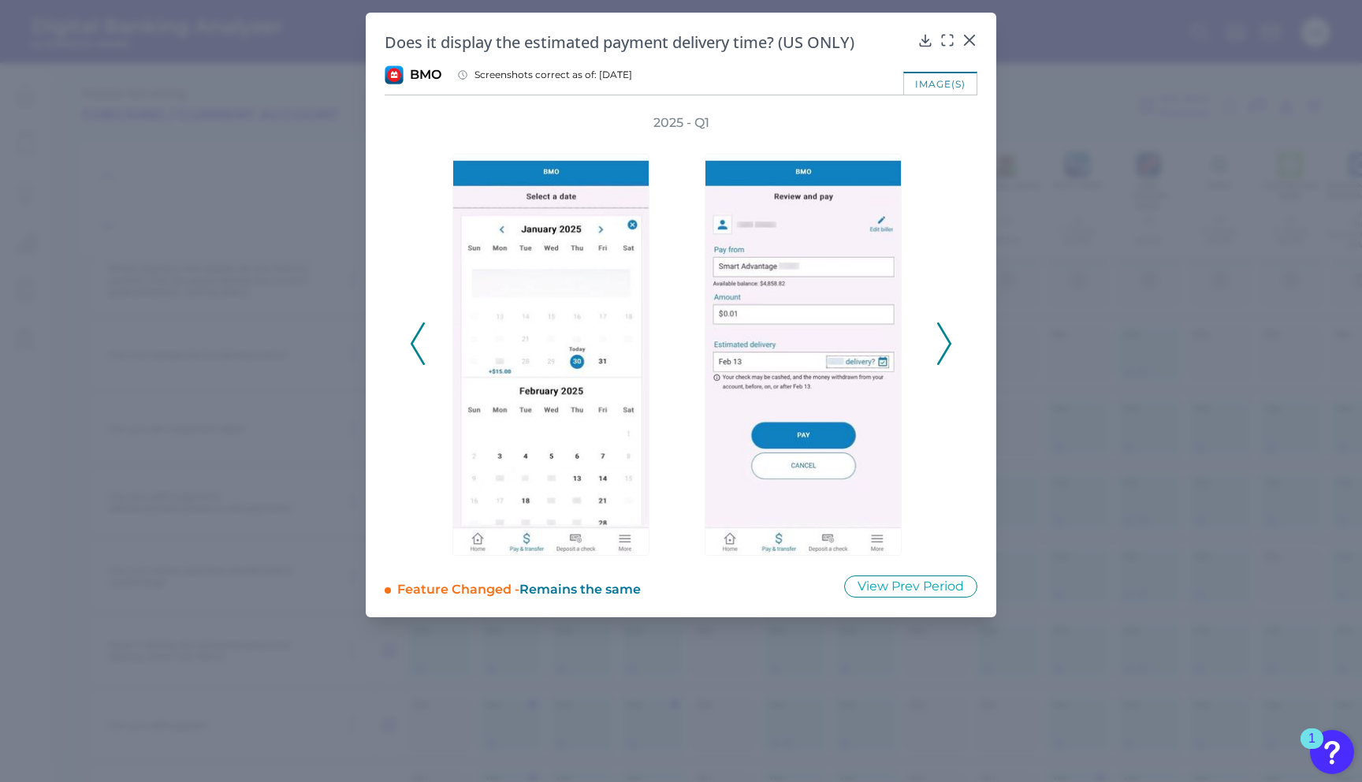
click at [949, 336] on icon at bounding box center [944, 343] width 14 height 43
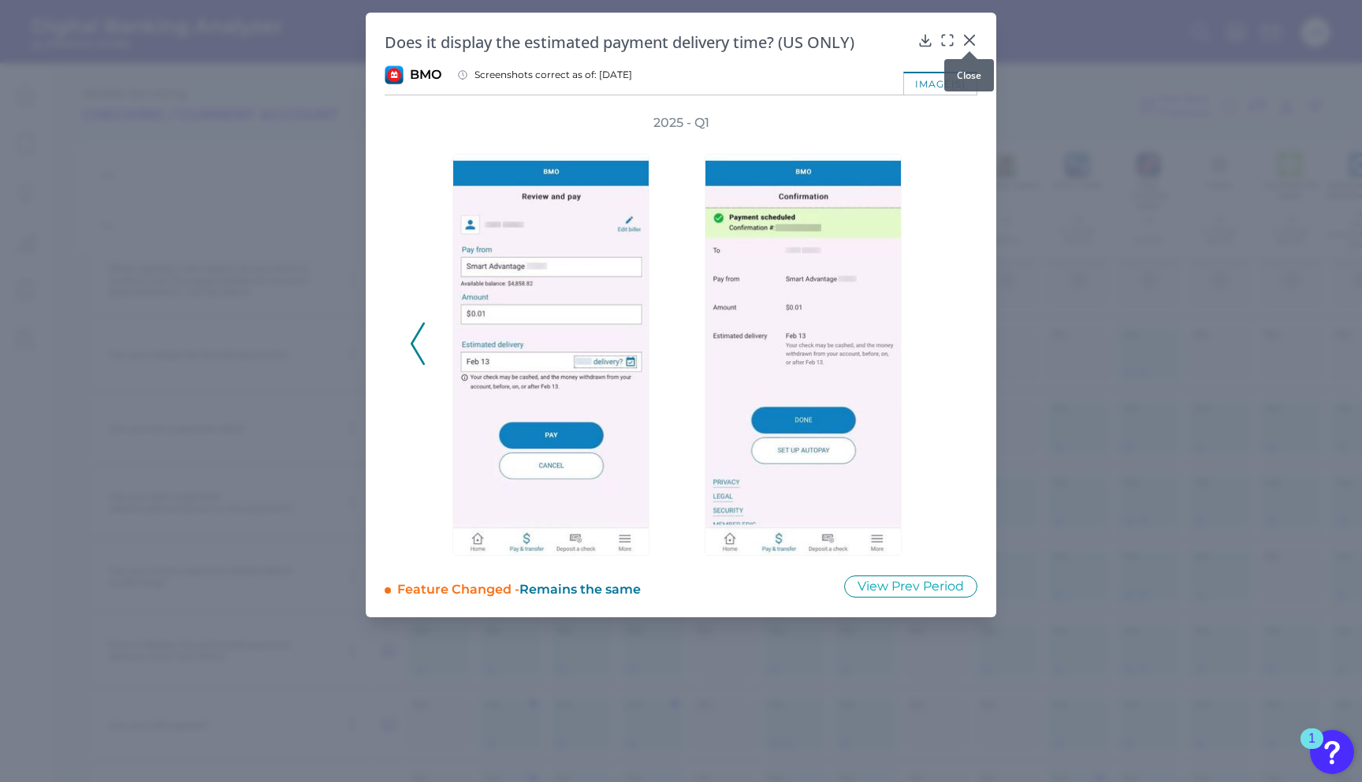
click at [966, 41] on icon at bounding box center [970, 40] width 16 height 16
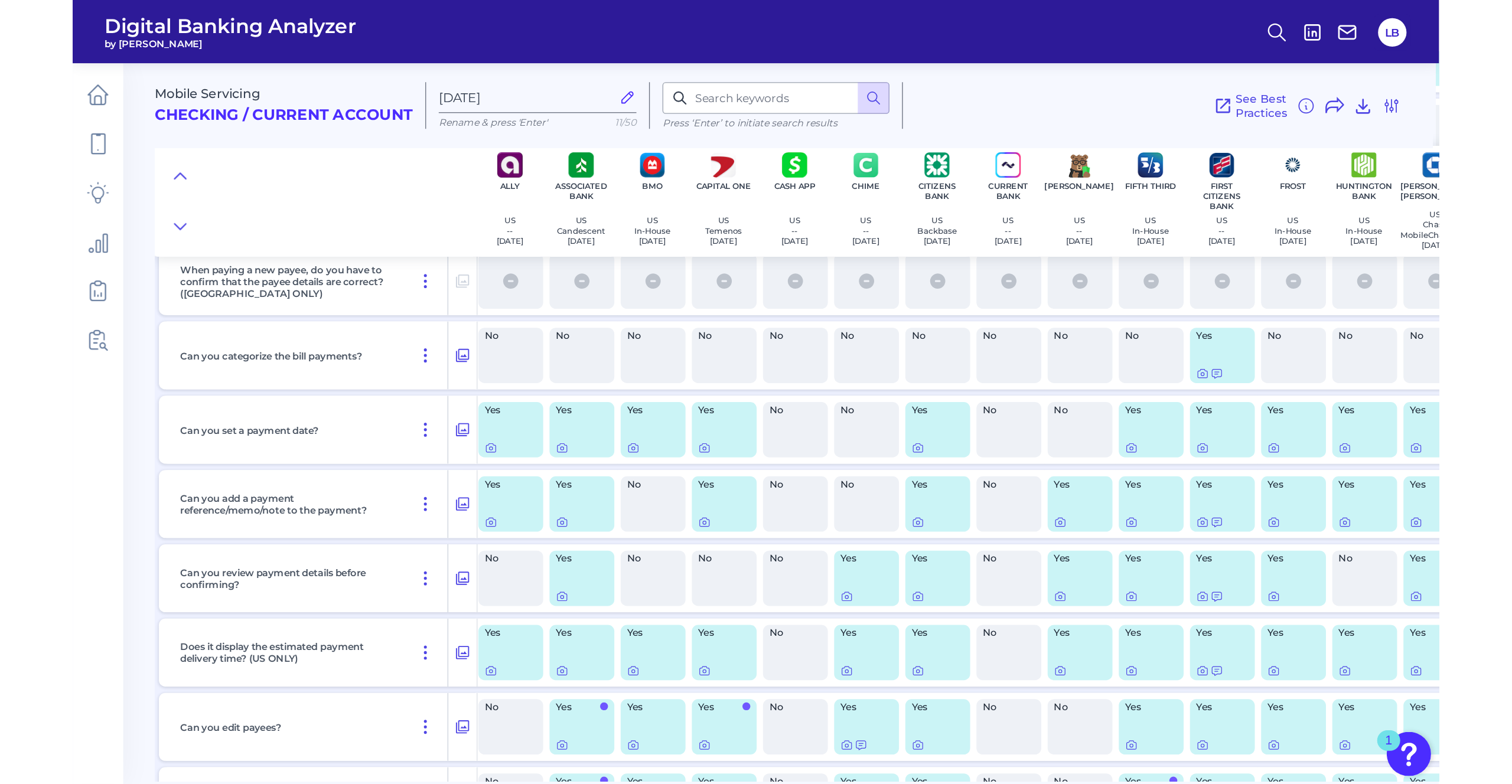
scroll to position [618, 1]
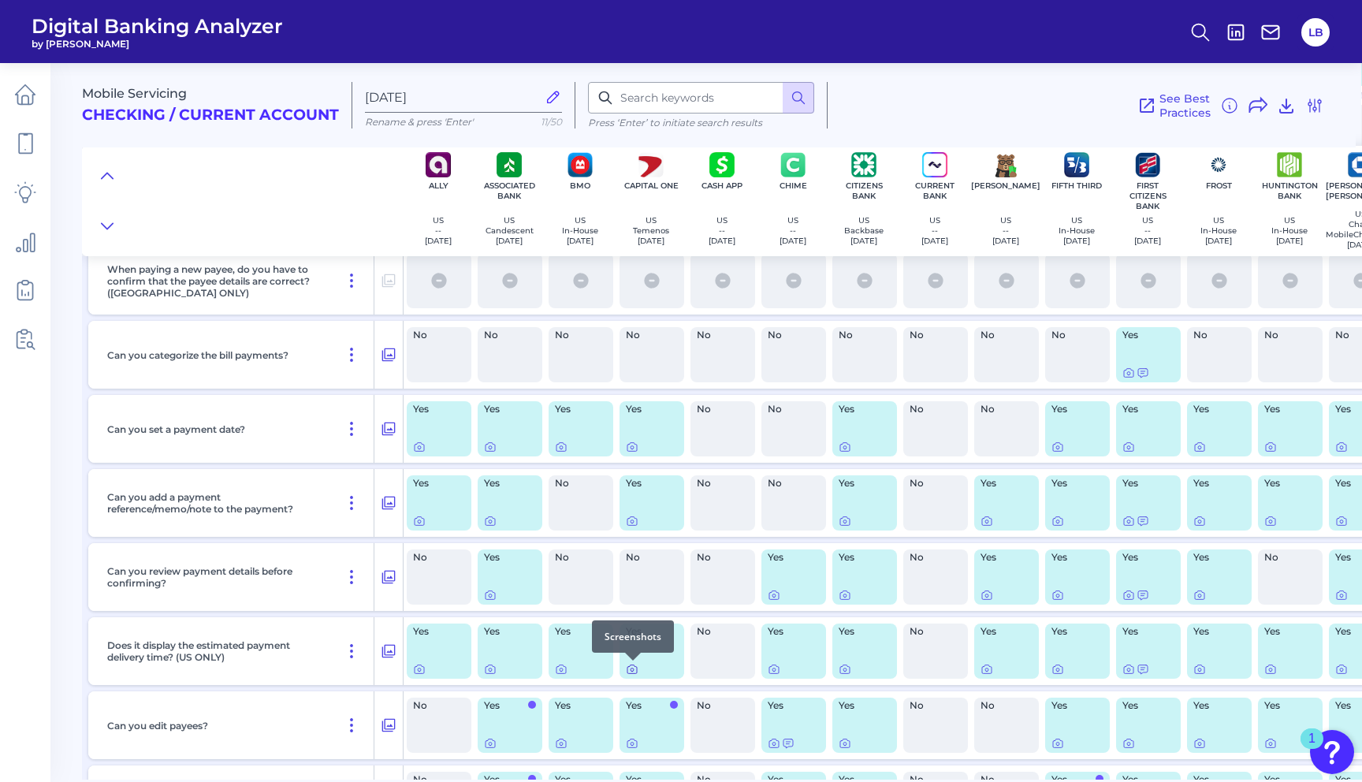
click at [633, 673] on icon at bounding box center [632, 669] width 13 height 13
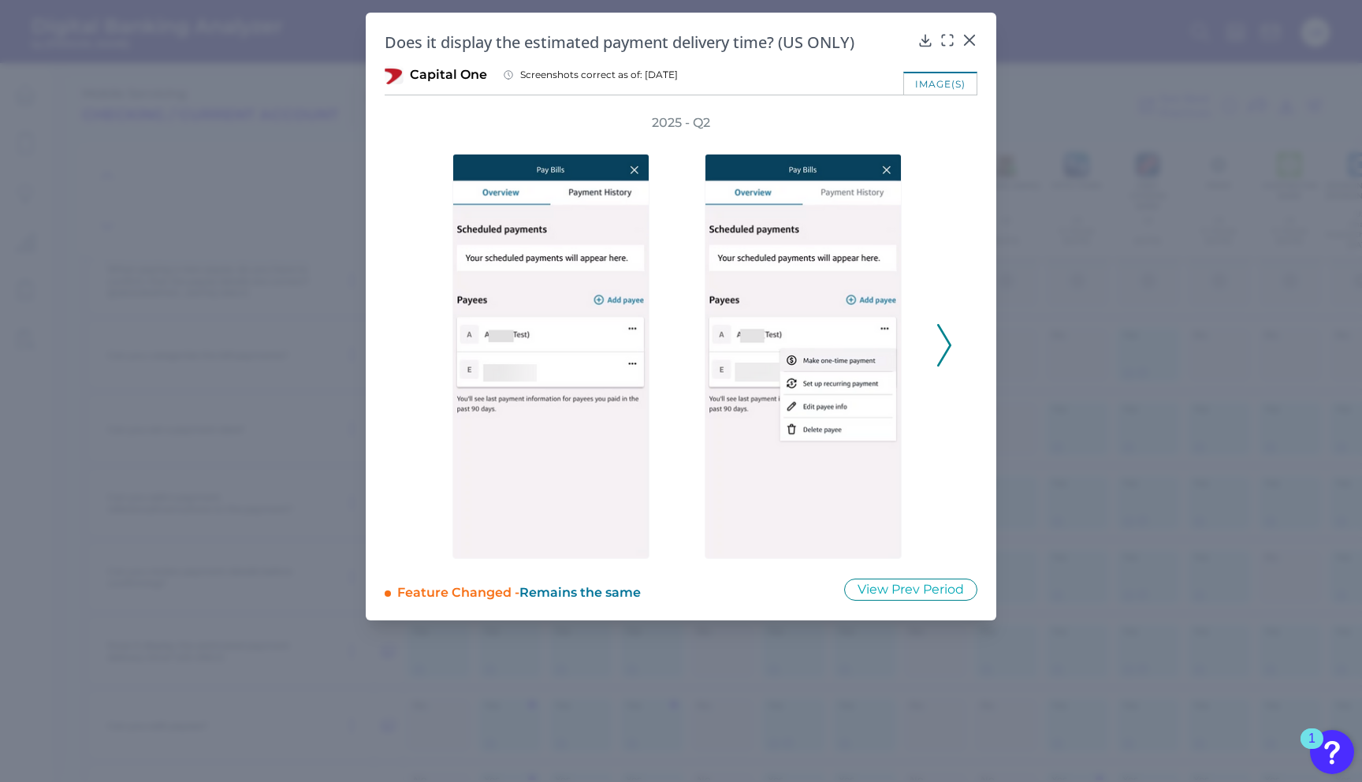
click at [941, 341] on icon at bounding box center [944, 345] width 14 height 43
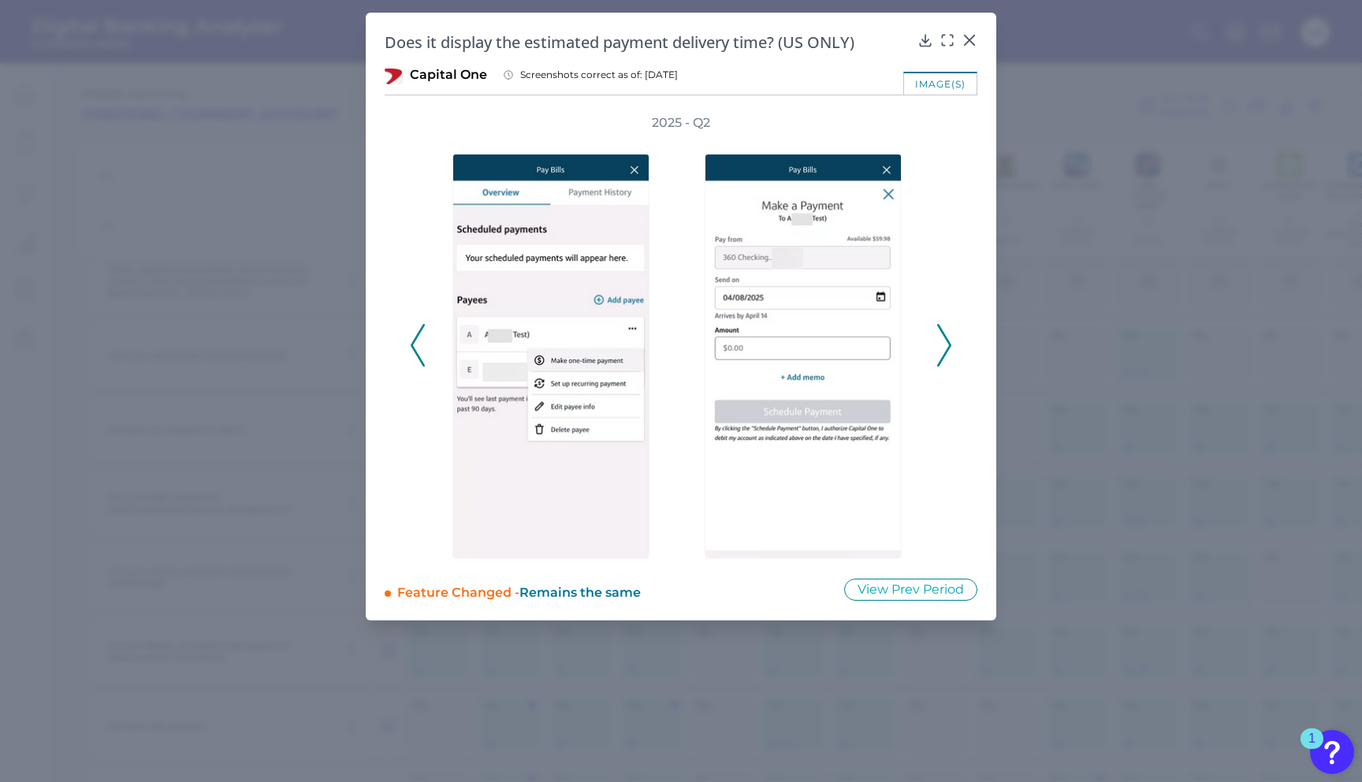
click at [947, 335] on icon at bounding box center [944, 345] width 14 height 43
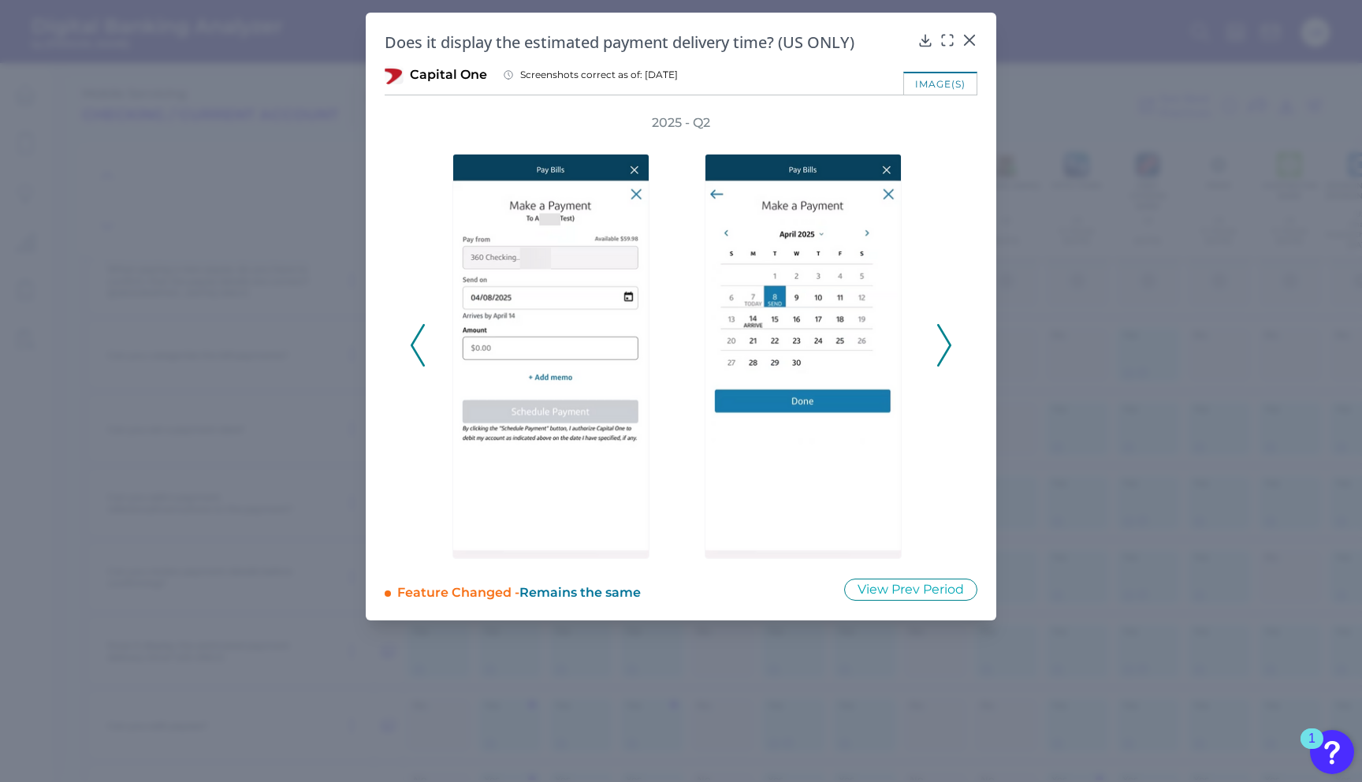
click at [945, 336] on polyline at bounding box center [944, 345] width 12 height 40
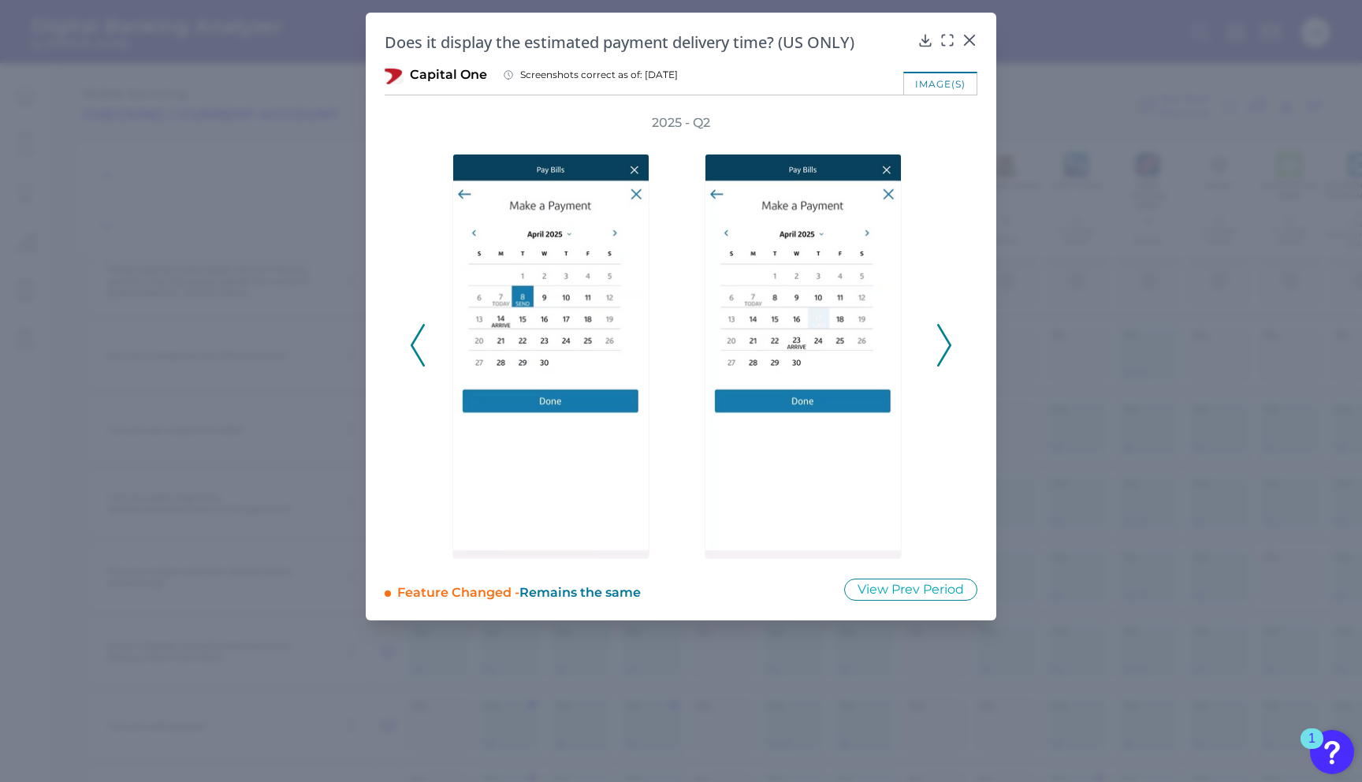
click at [934, 344] on div "2025 - Q2" at bounding box center [681, 336] width 542 height 445
click at [945, 343] on icon at bounding box center [944, 345] width 14 height 43
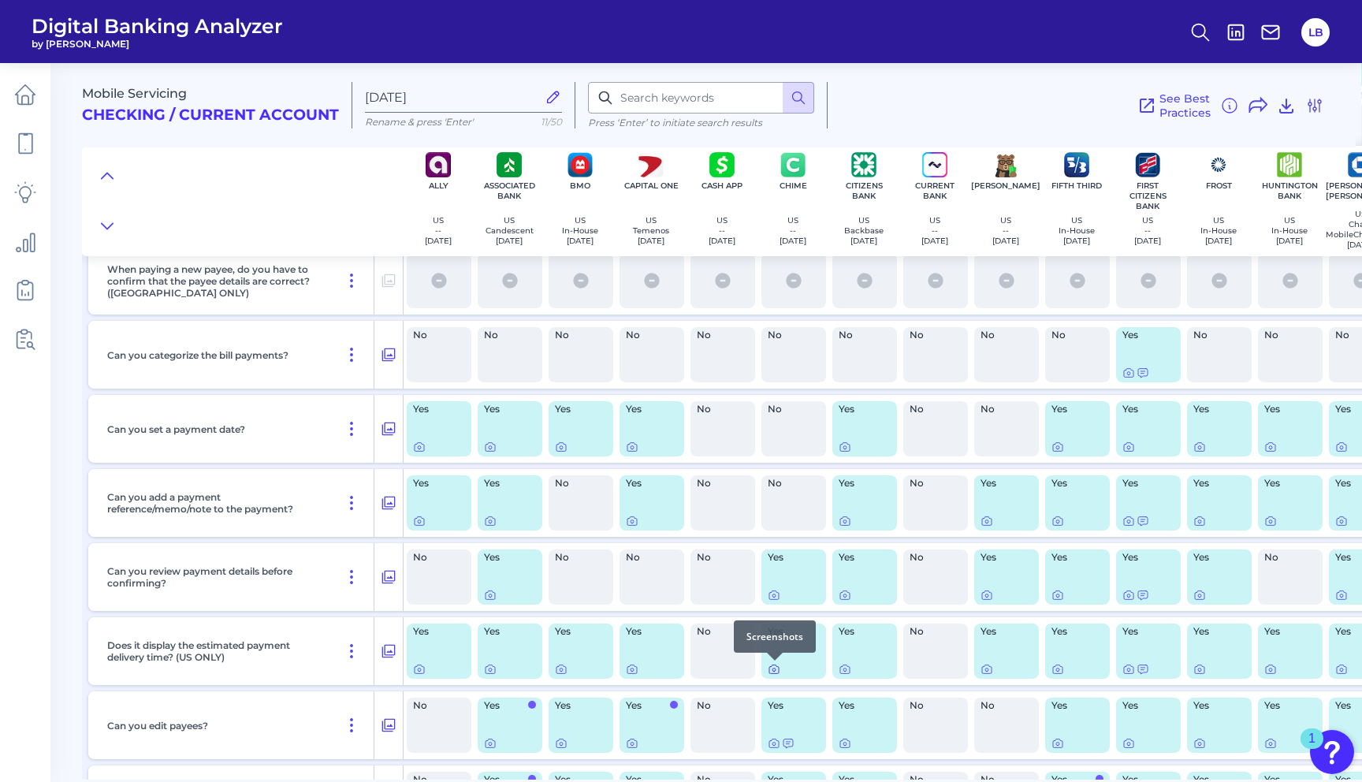
click at [776, 668] on icon at bounding box center [774, 669] width 13 height 13
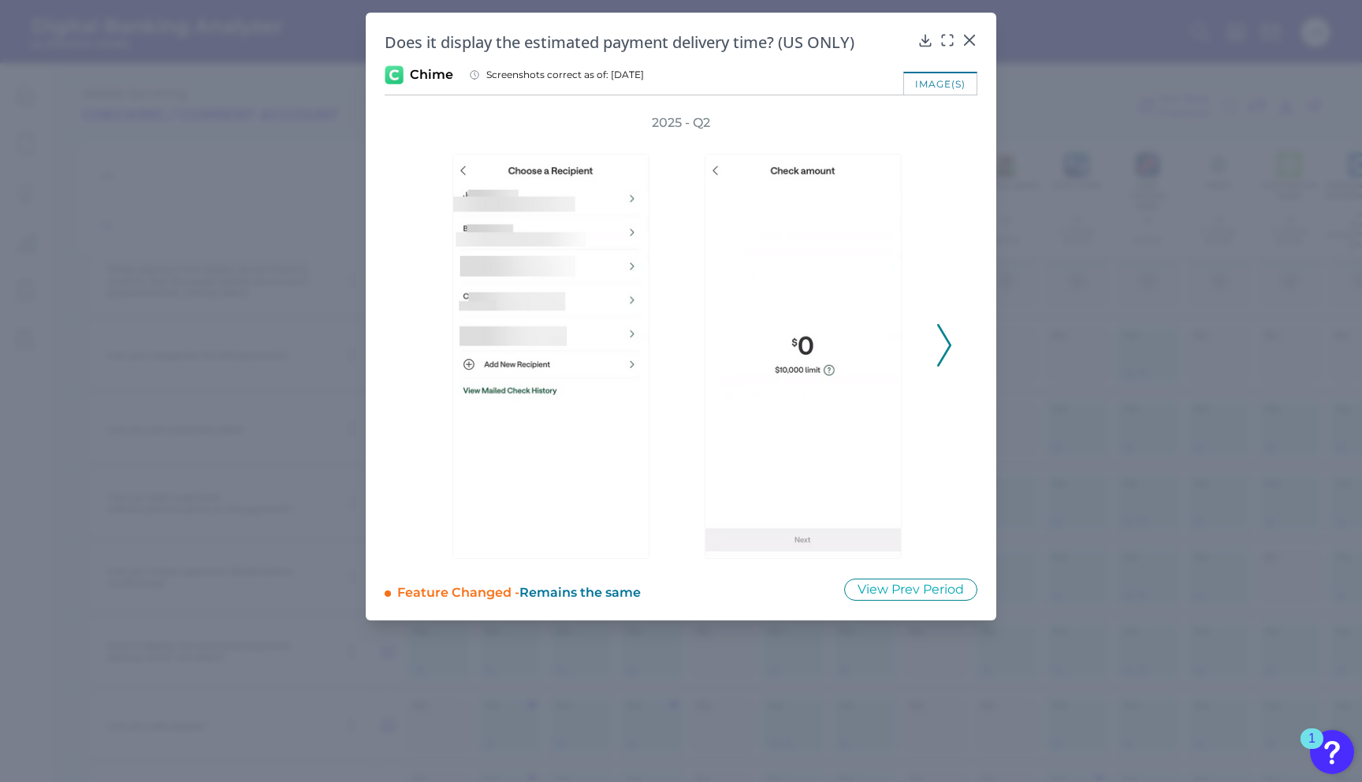
click at [912, 344] on div at bounding box center [807, 345] width 236 height 427
click at [938, 340] on icon at bounding box center [944, 345] width 14 height 43
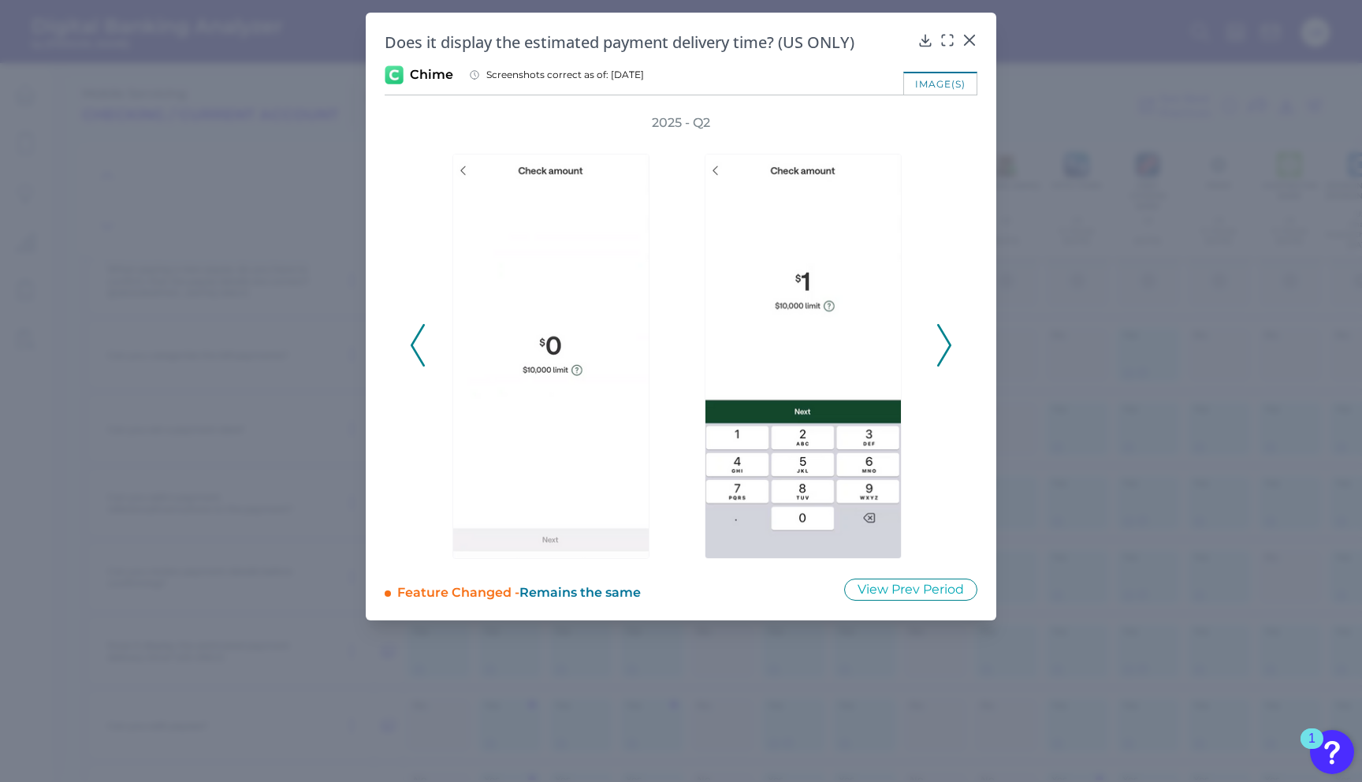
click at [946, 341] on icon at bounding box center [944, 345] width 14 height 43
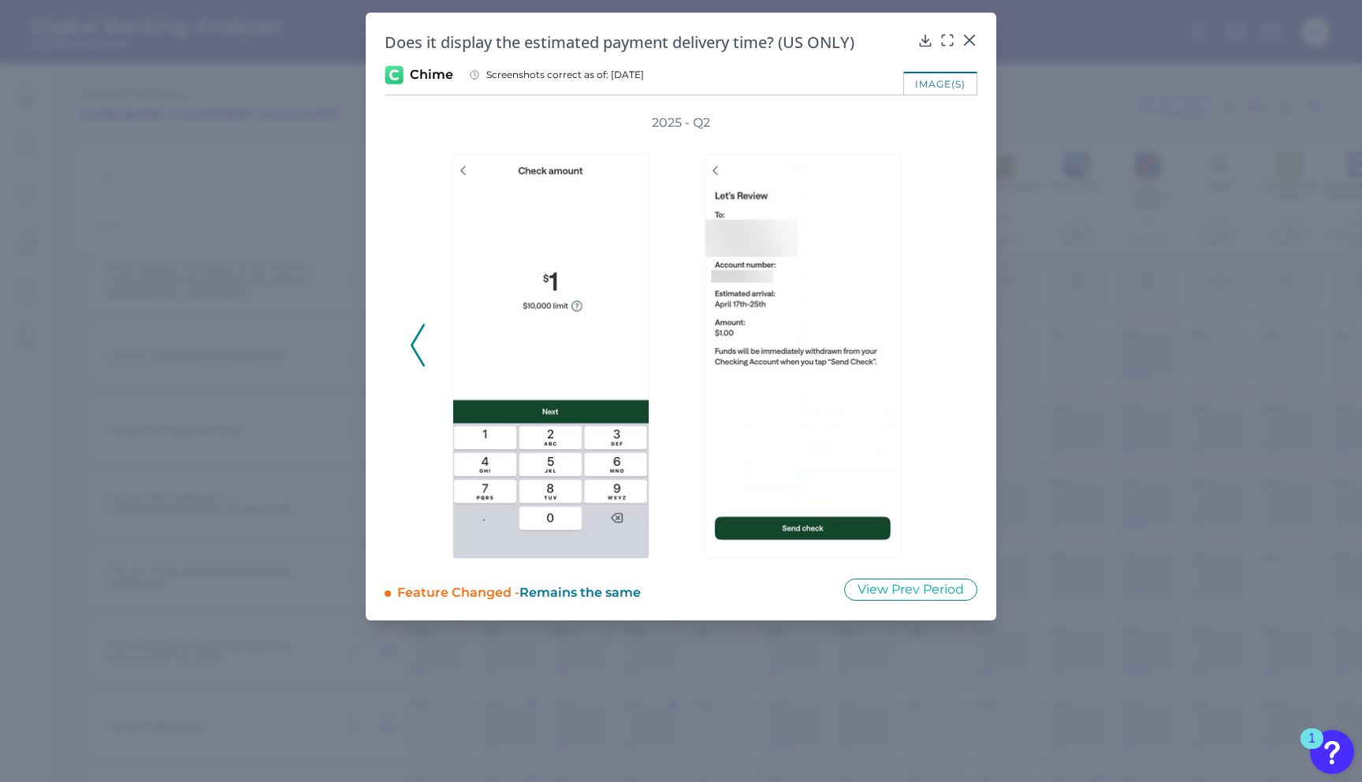
click at [946, 341] on div "2025 - Q2" at bounding box center [681, 336] width 542 height 445
drag, startPoint x: 1077, startPoint y: 374, endPoint x: 1066, endPoint y: 472, distance: 99.1
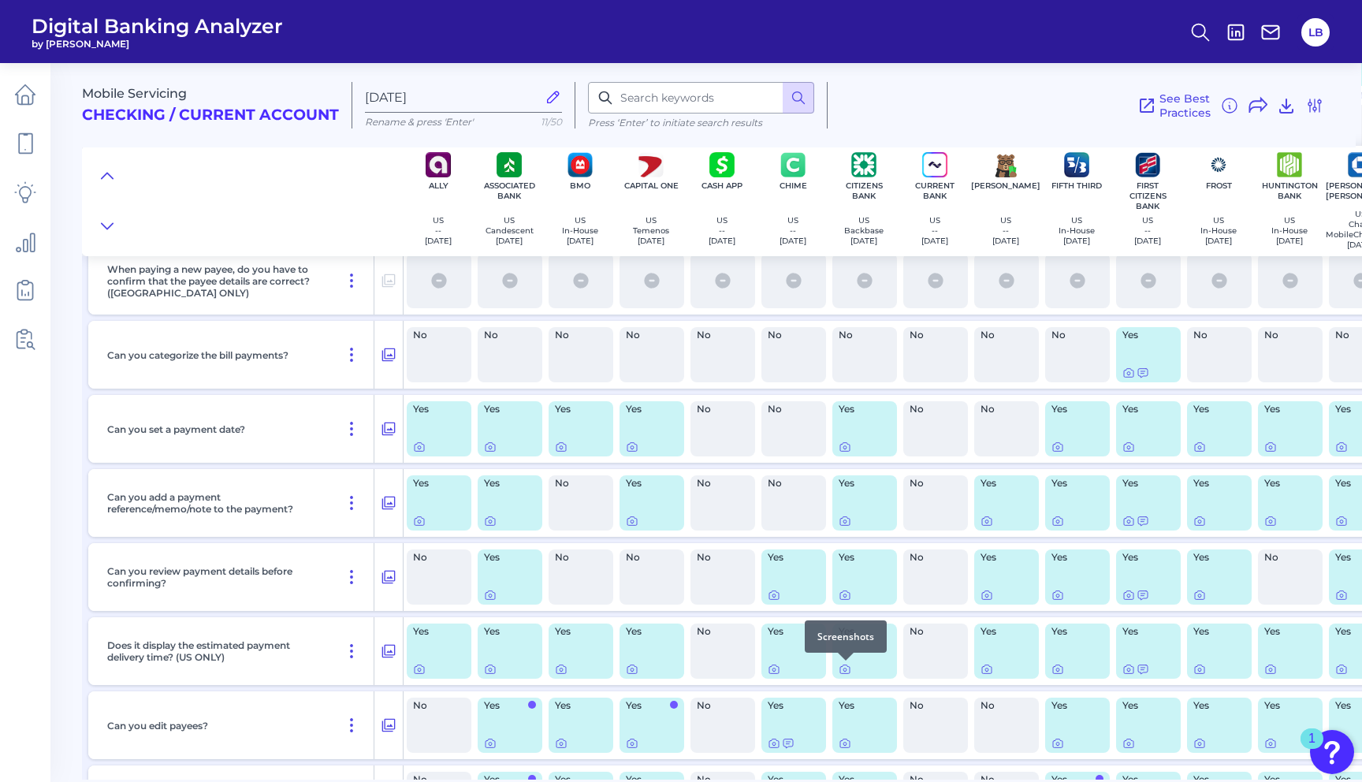
click at [848, 665] on div at bounding box center [846, 661] width 16 height 16
click at [847, 668] on icon at bounding box center [845, 669] width 13 height 13
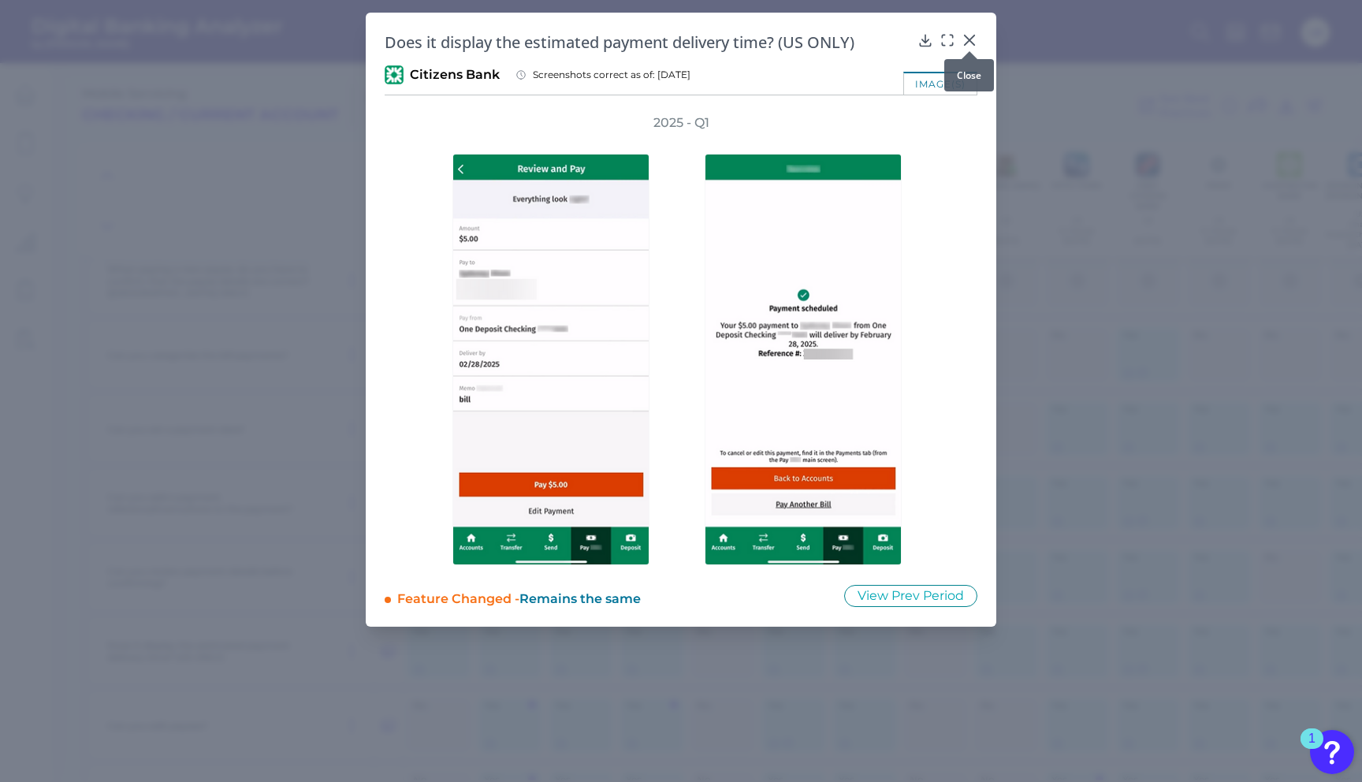
click at [970, 38] on icon at bounding box center [969, 39] width 9 height 9
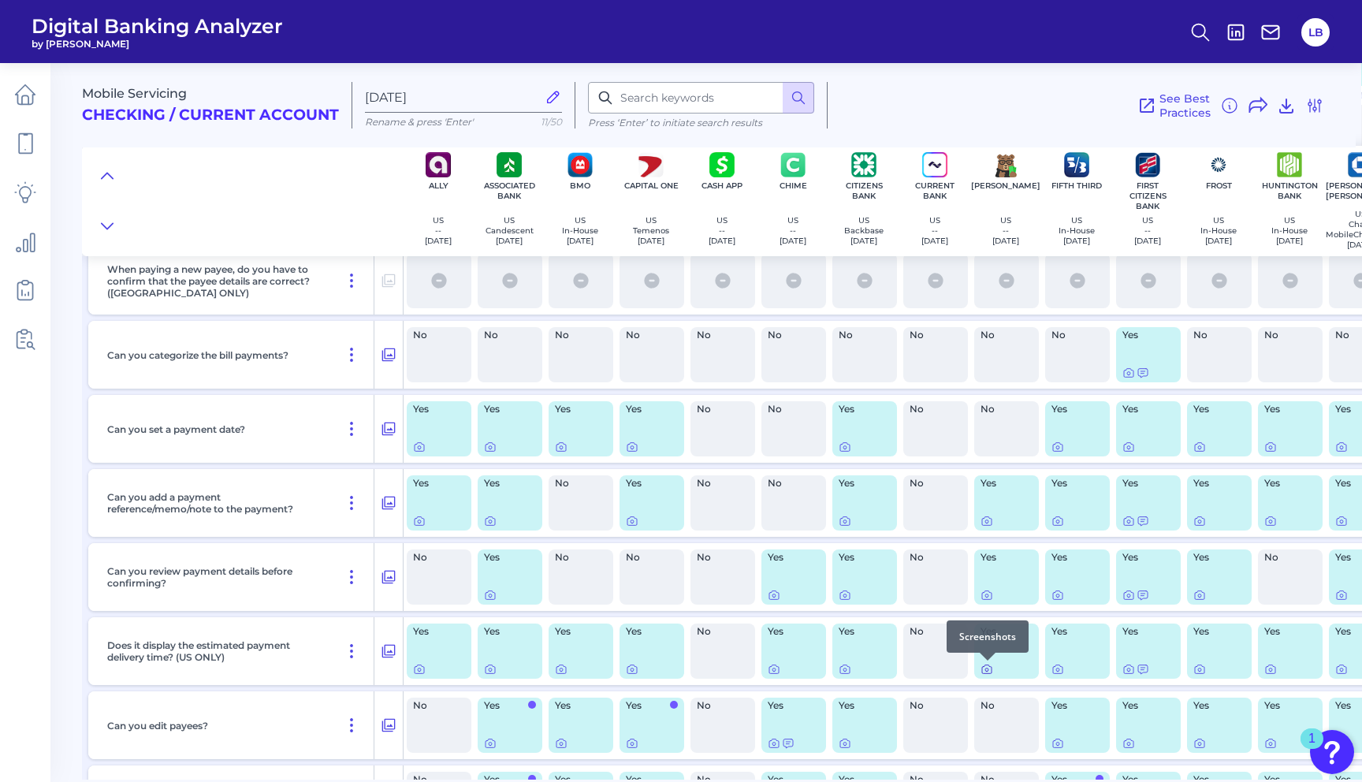
click at [990, 668] on icon at bounding box center [987, 669] width 13 height 13
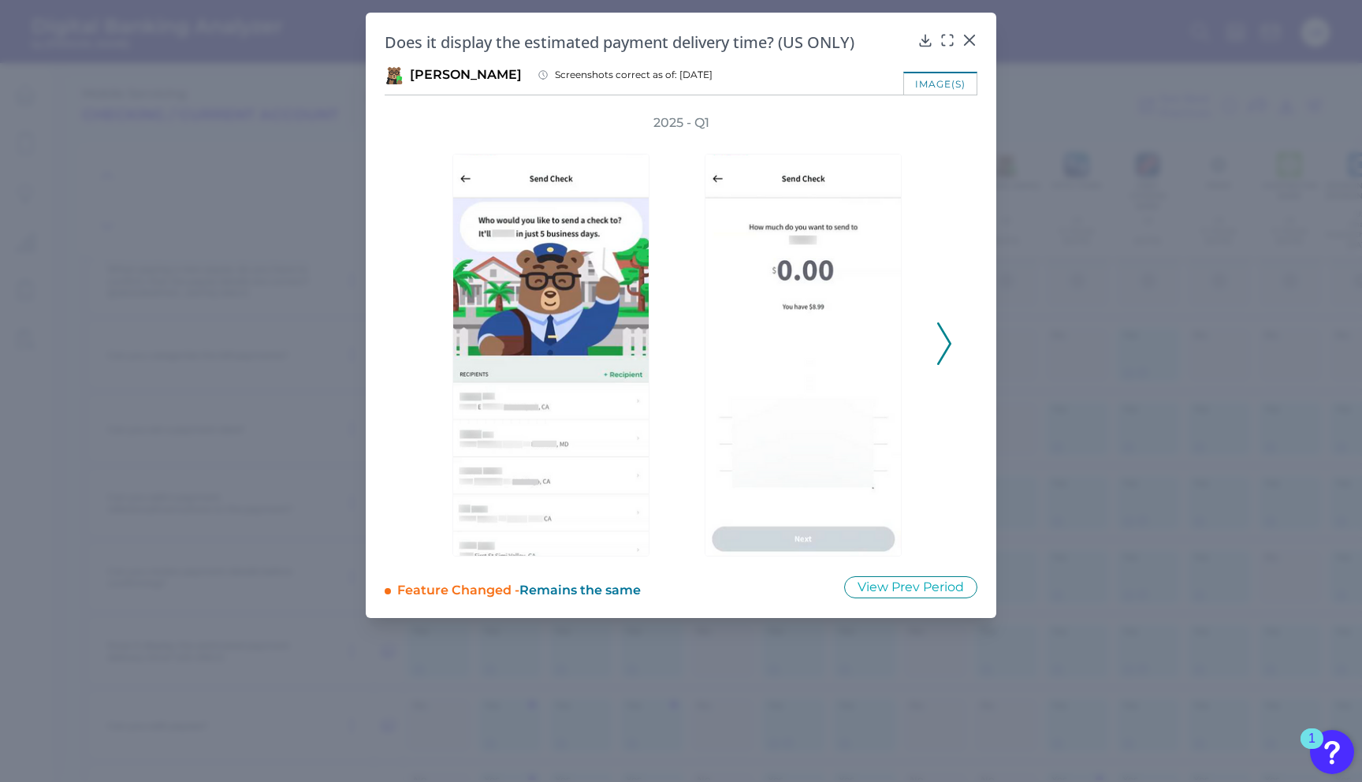
click at [951, 332] on icon at bounding box center [944, 343] width 14 height 43
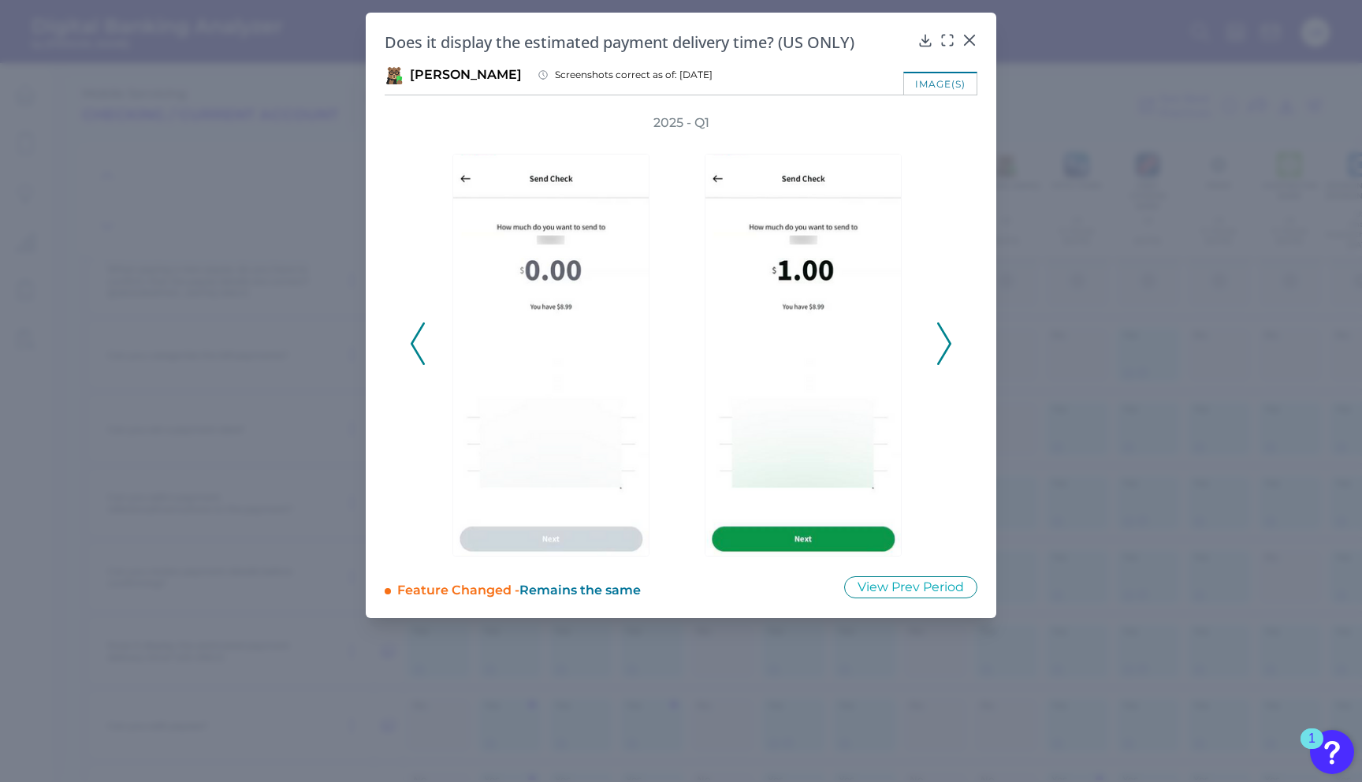
click at [943, 337] on icon at bounding box center [944, 343] width 14 height 43
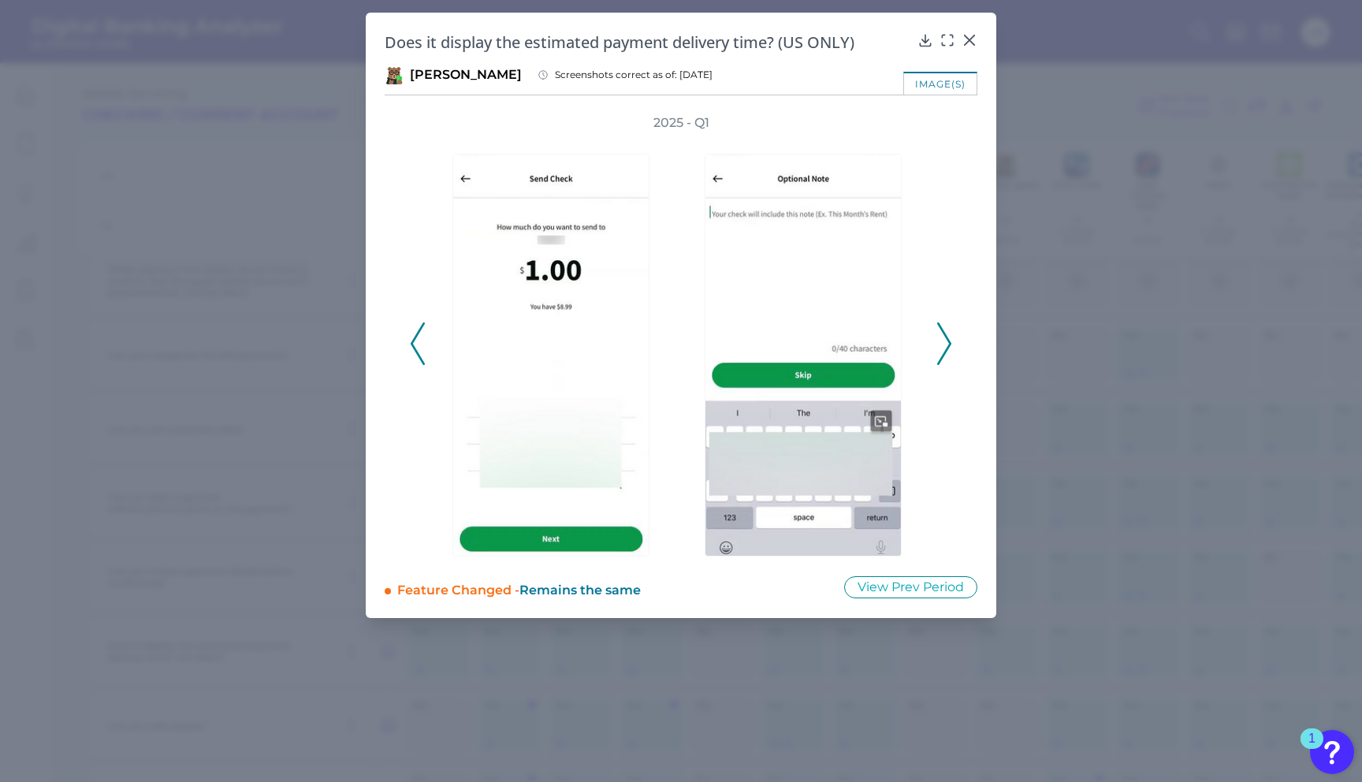
click at [946, 337] on polyline at bounding box center [944, 344] width 12 height 40
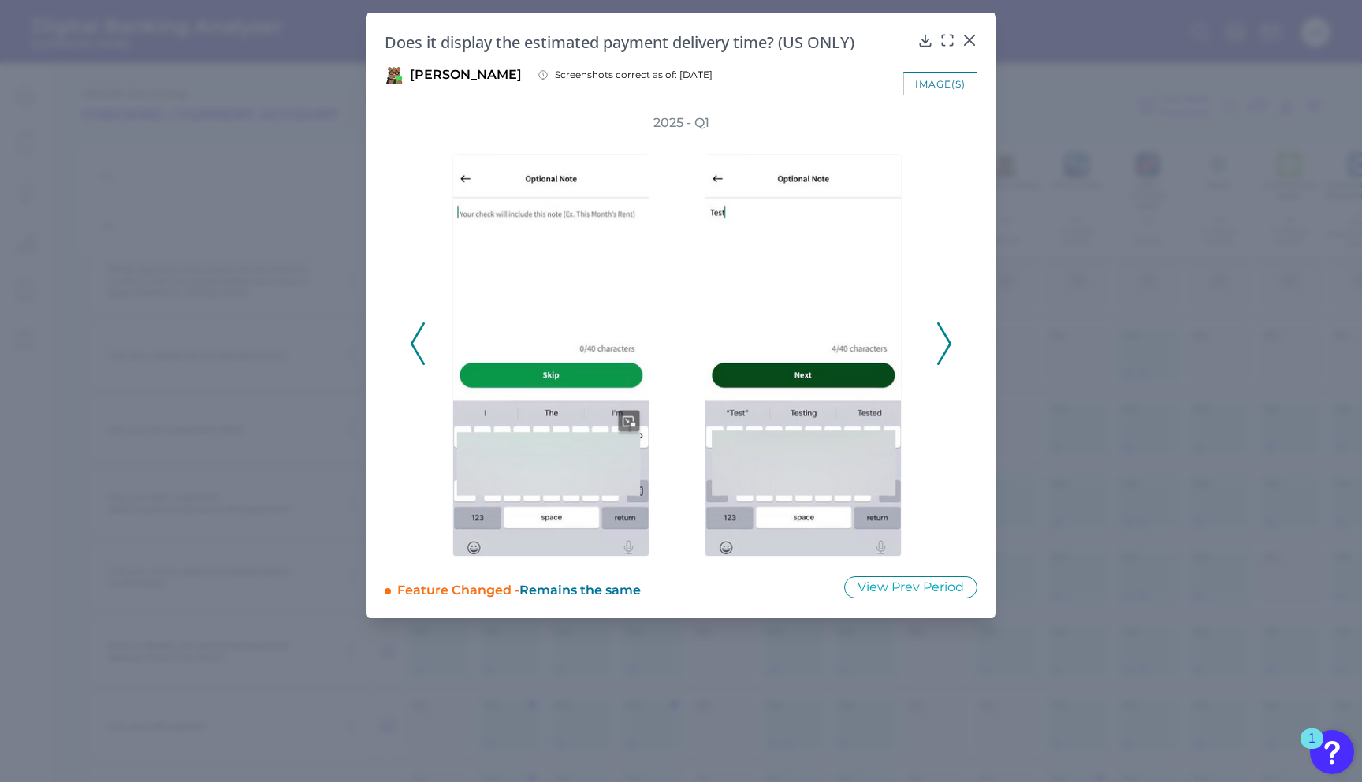
click at [946, 337] on polyline at bounding box center [944, 344] width 12 height 40
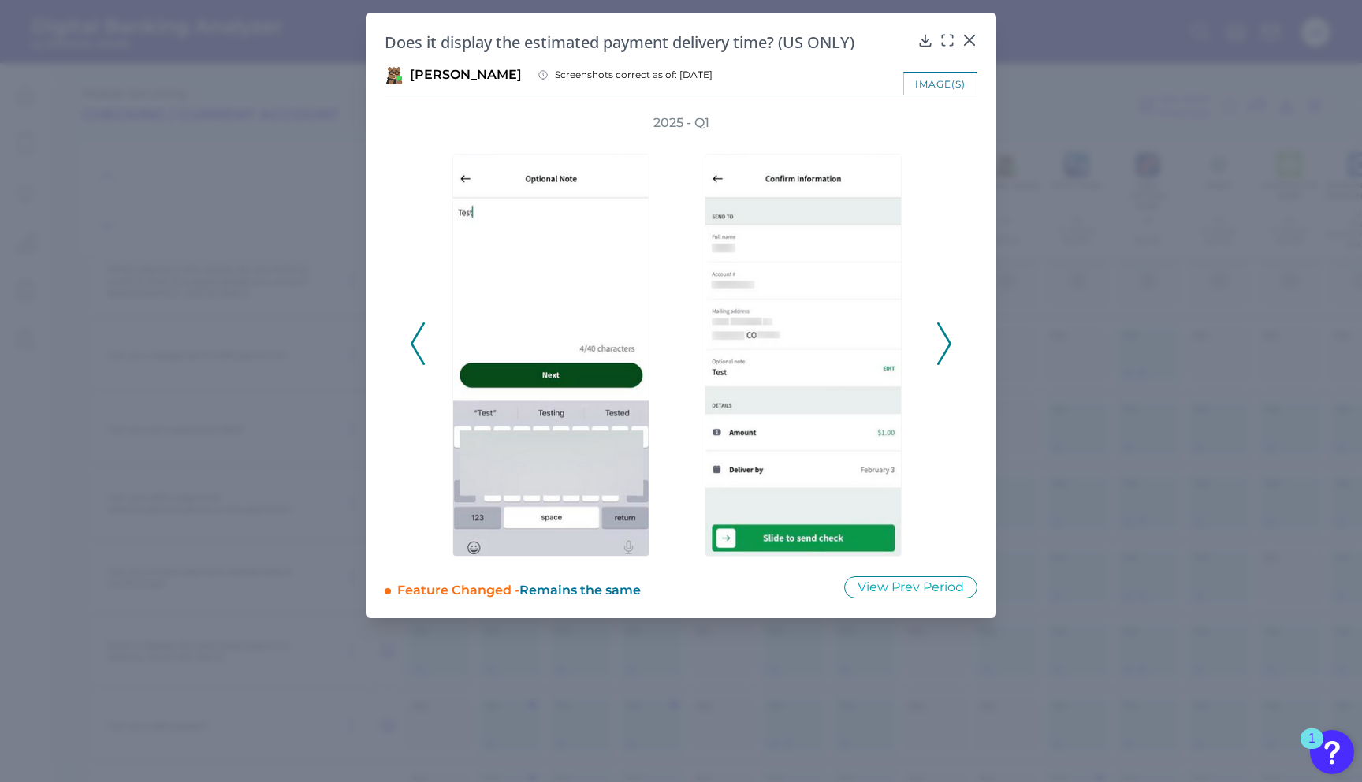
click at [951, 338] on icon at bounding box center [944, 343] width 14 height 43
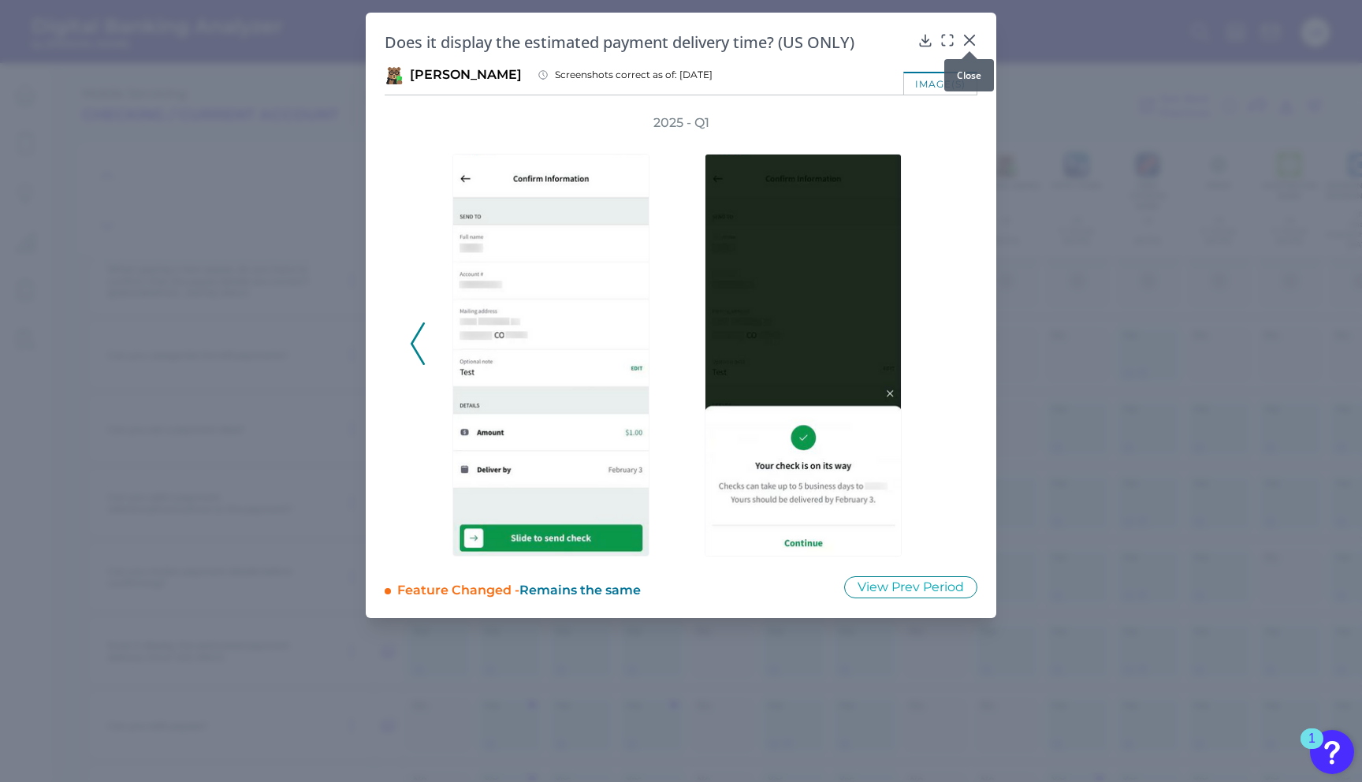
click at [966, 35] on icon at bounding box center [970, 40] width 16 height 16
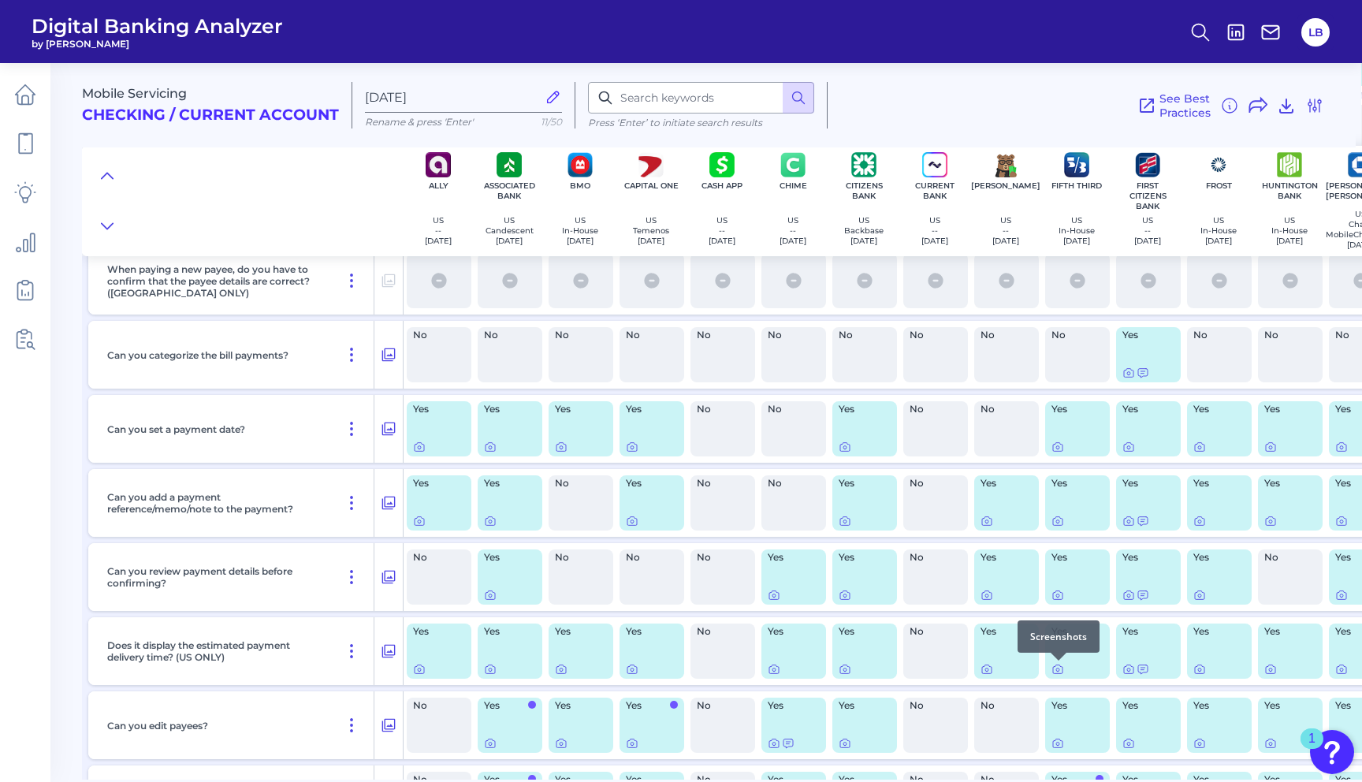
click at [1058, 666] on div at bounding box center [1059, 661] width 16 height 16
click at [1055, 668] on icon at bounding box center [1057, 669] width 13 height 13
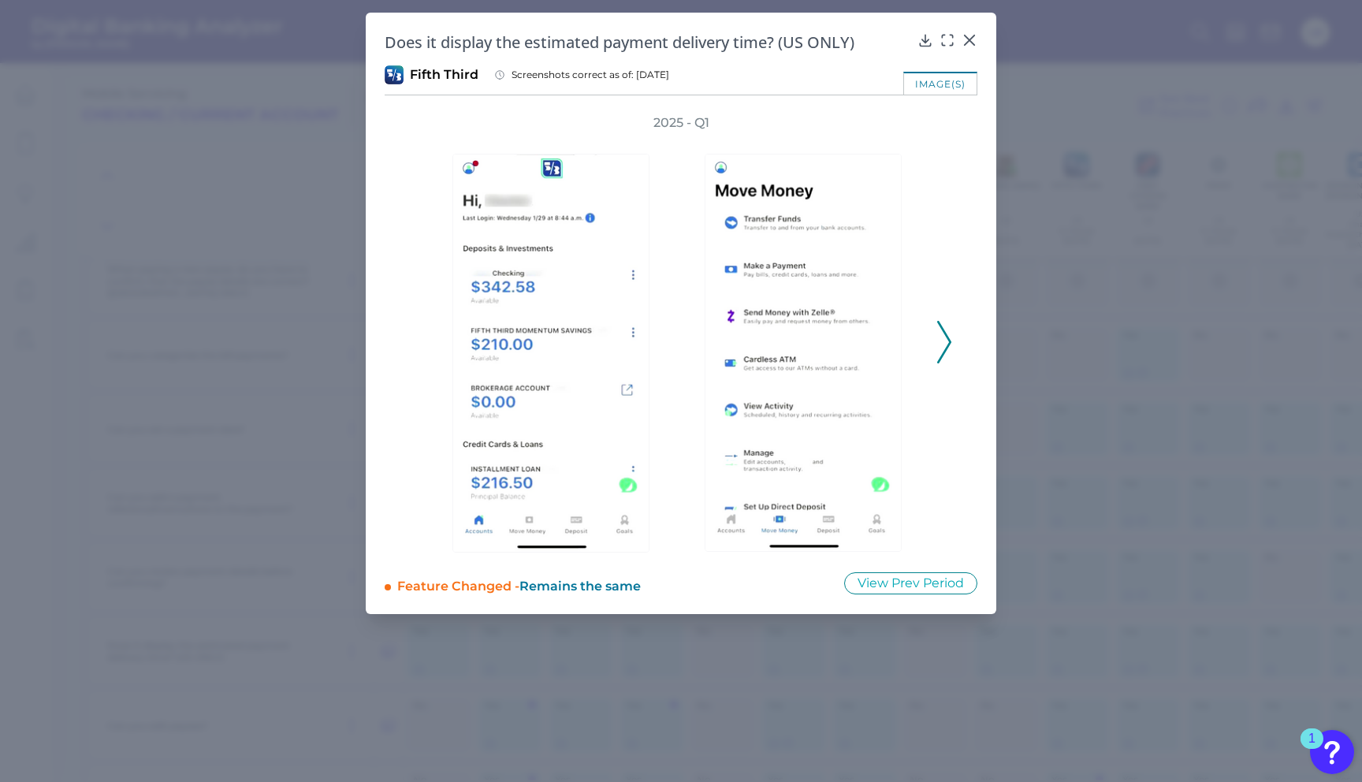
click at [951, 340] on icon at bounding box center [944, 342] width 14 height 43
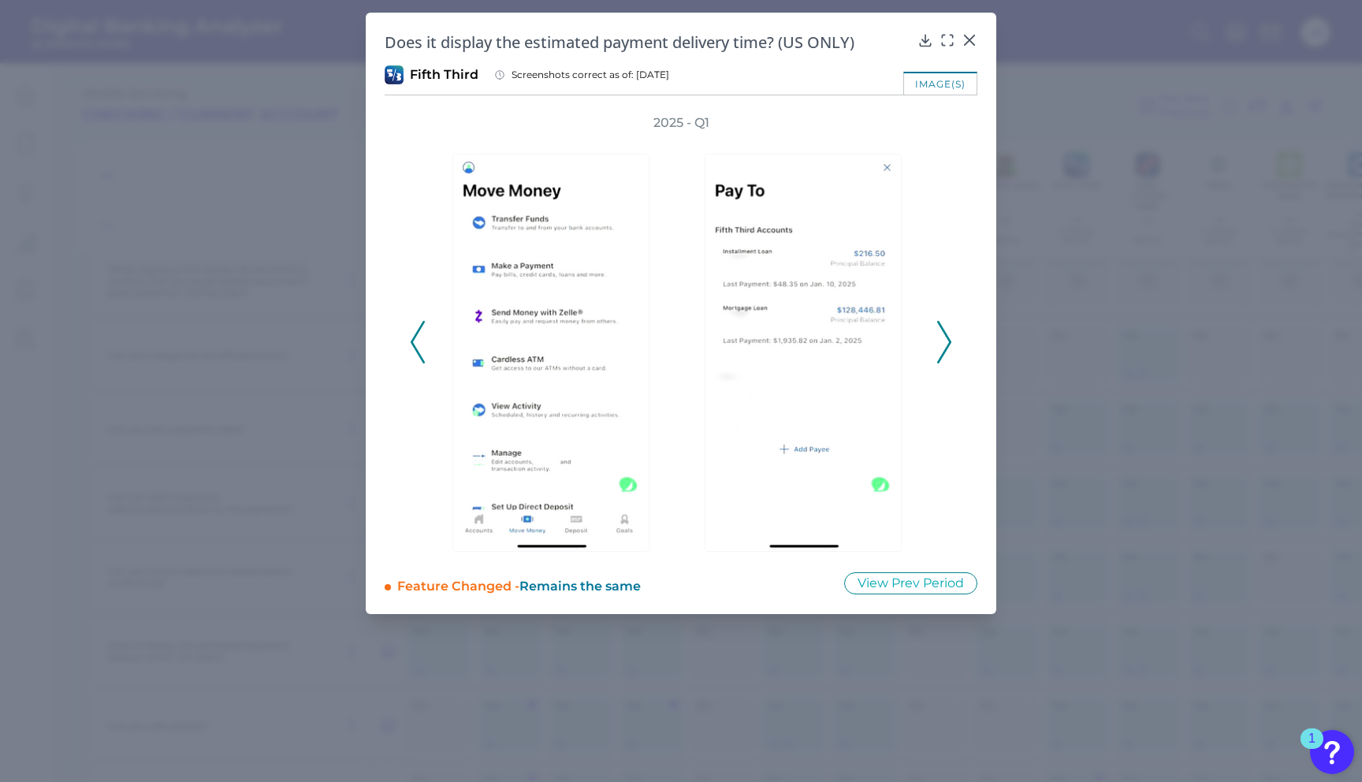
click at [940, 337] on icon at bounding box center [944, 342] width 14 height 43
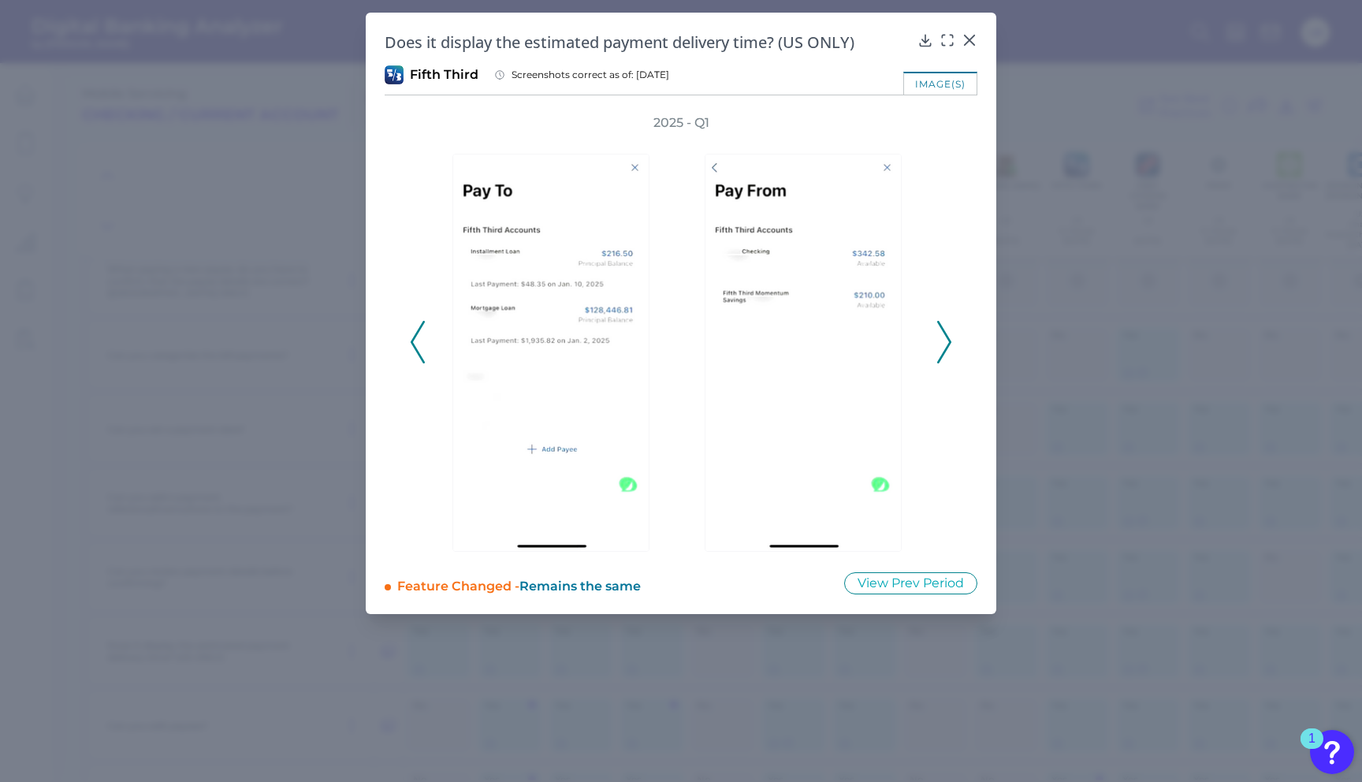
click at [944, 341] on icon at bounding box center [944, 342] width 14 height 43
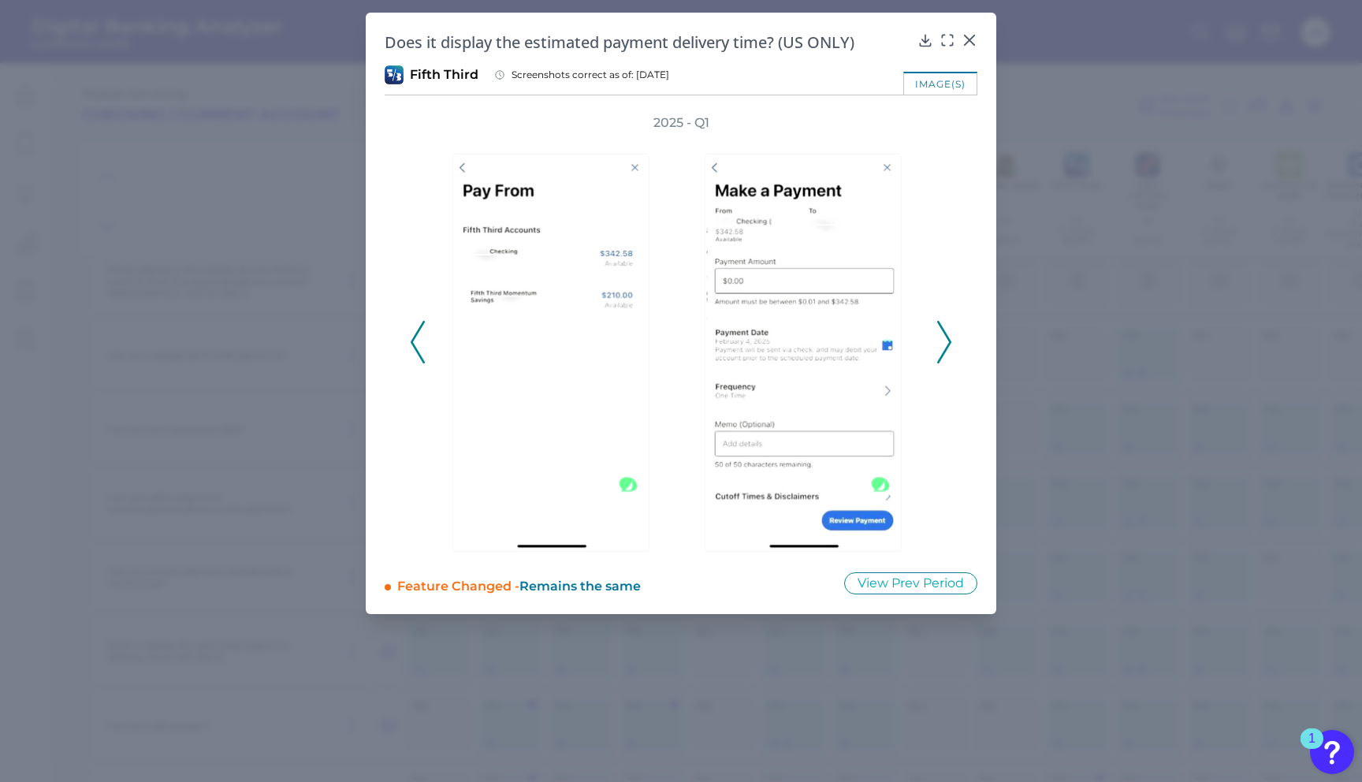
click at [940, 348] on icon at bounding box center [944, 342] width 14 height 43
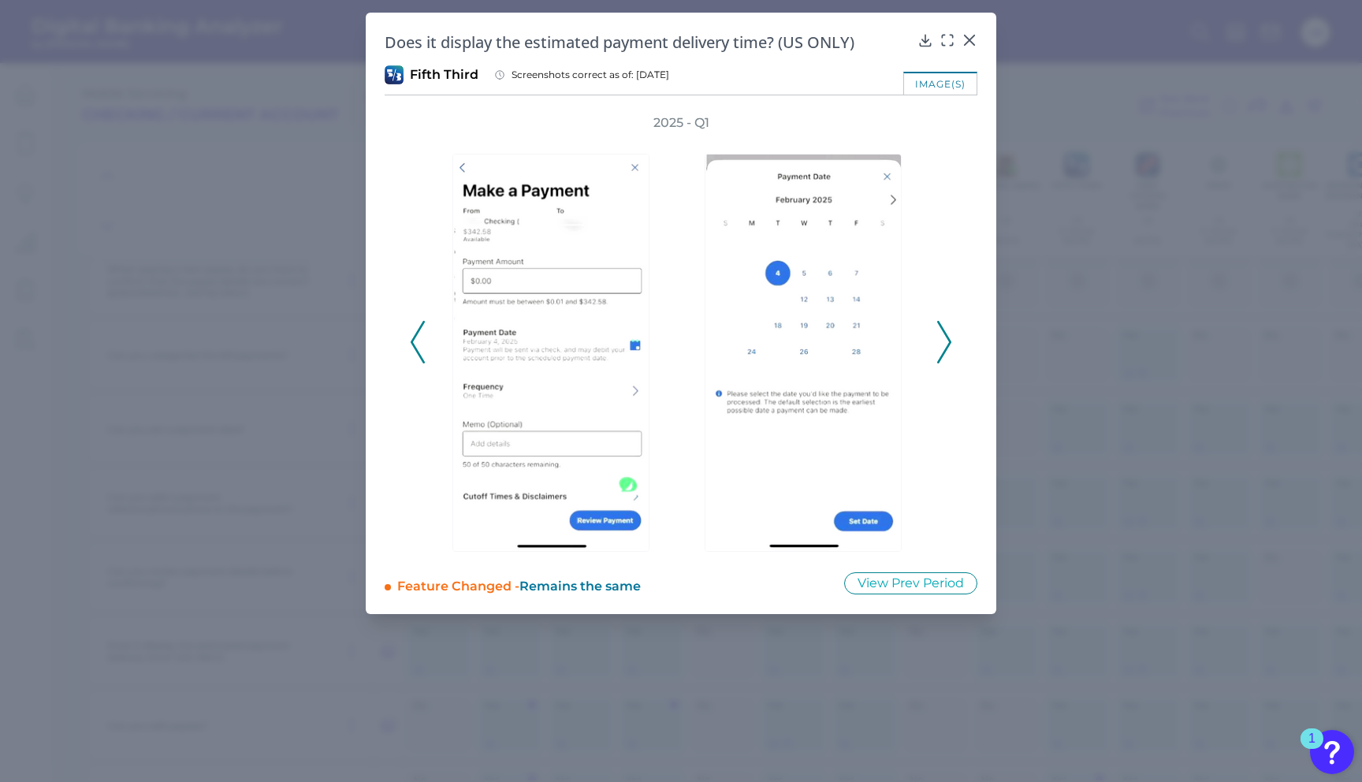
click at [949, 331] on icon at bounding box center [944, 342] width 14 height 43
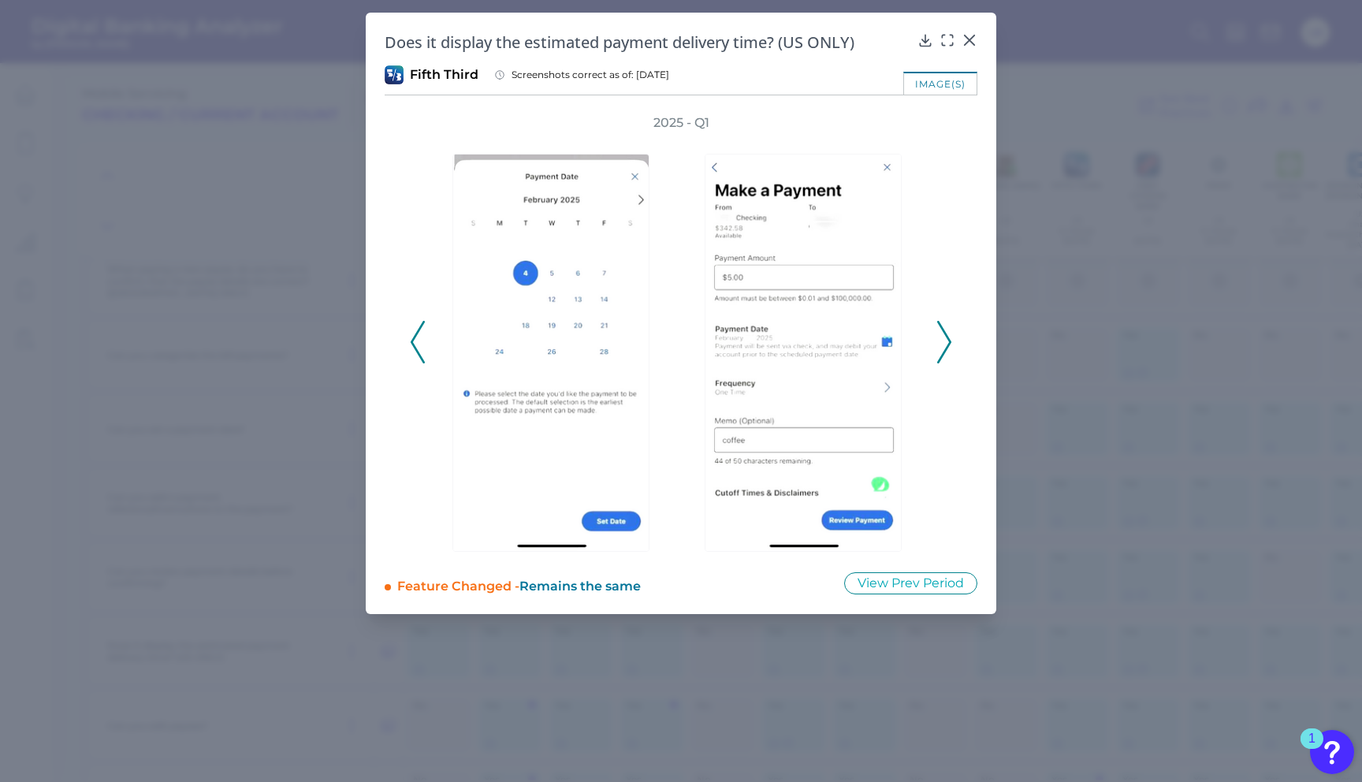
click at [942, 329] on icon at bounding box center [944, 342] width 14 height 43
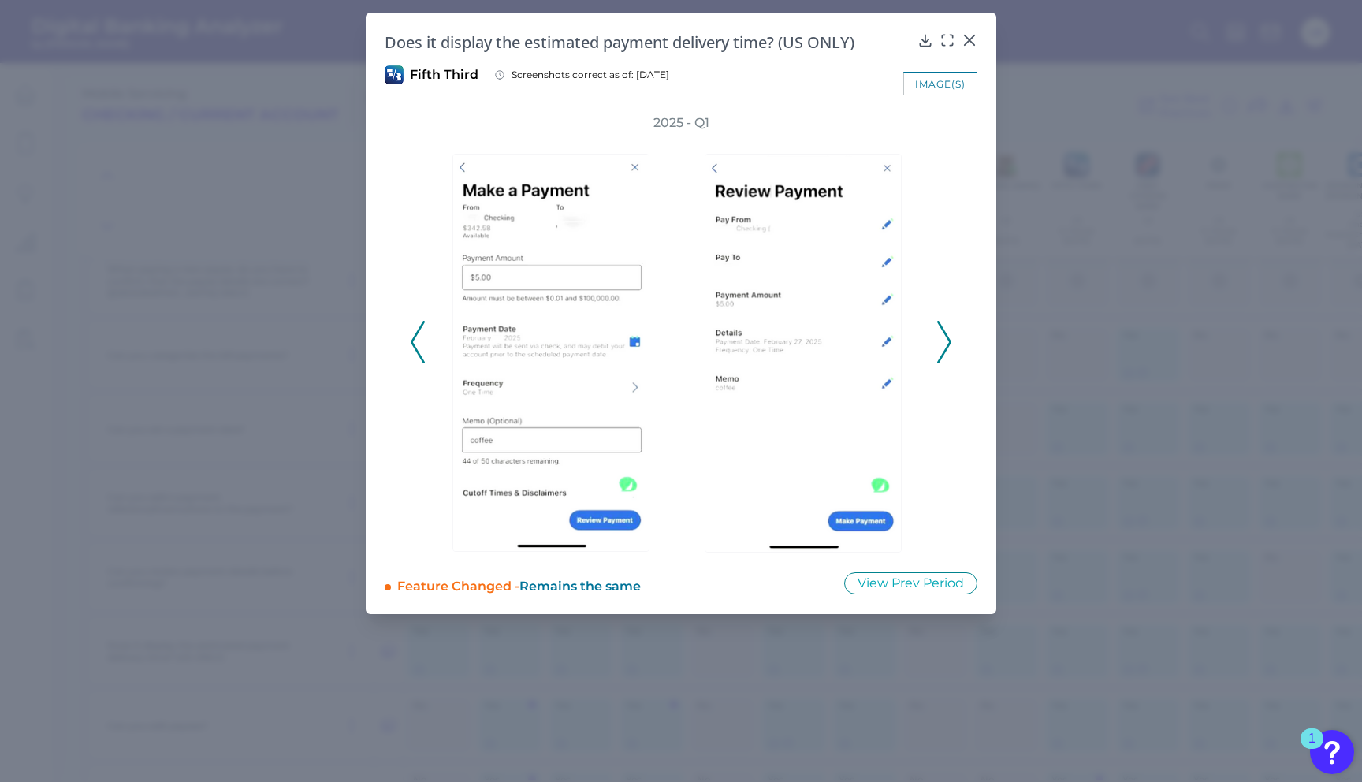
click at [942, 329] on icon at bounding box center [944, 342] width 14 height 43
click at [937, 338] on icon at bounding box center [944, 342] width 14 height 43
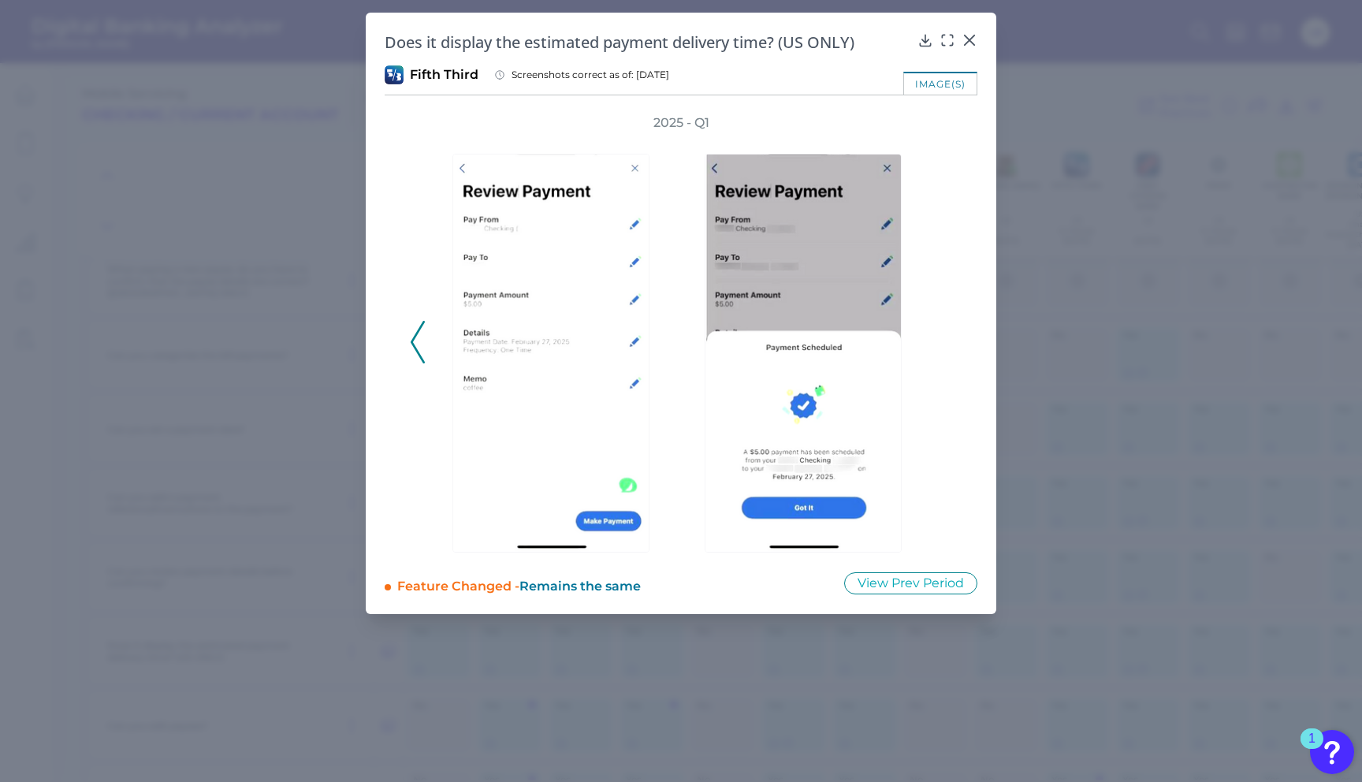
click at [937, 337] on div "2025 - Q1" at bounding box center [681, 333] width 542 height 438
click at [962, 42] on icon at bounding box center [970, 40] width 16 height 16
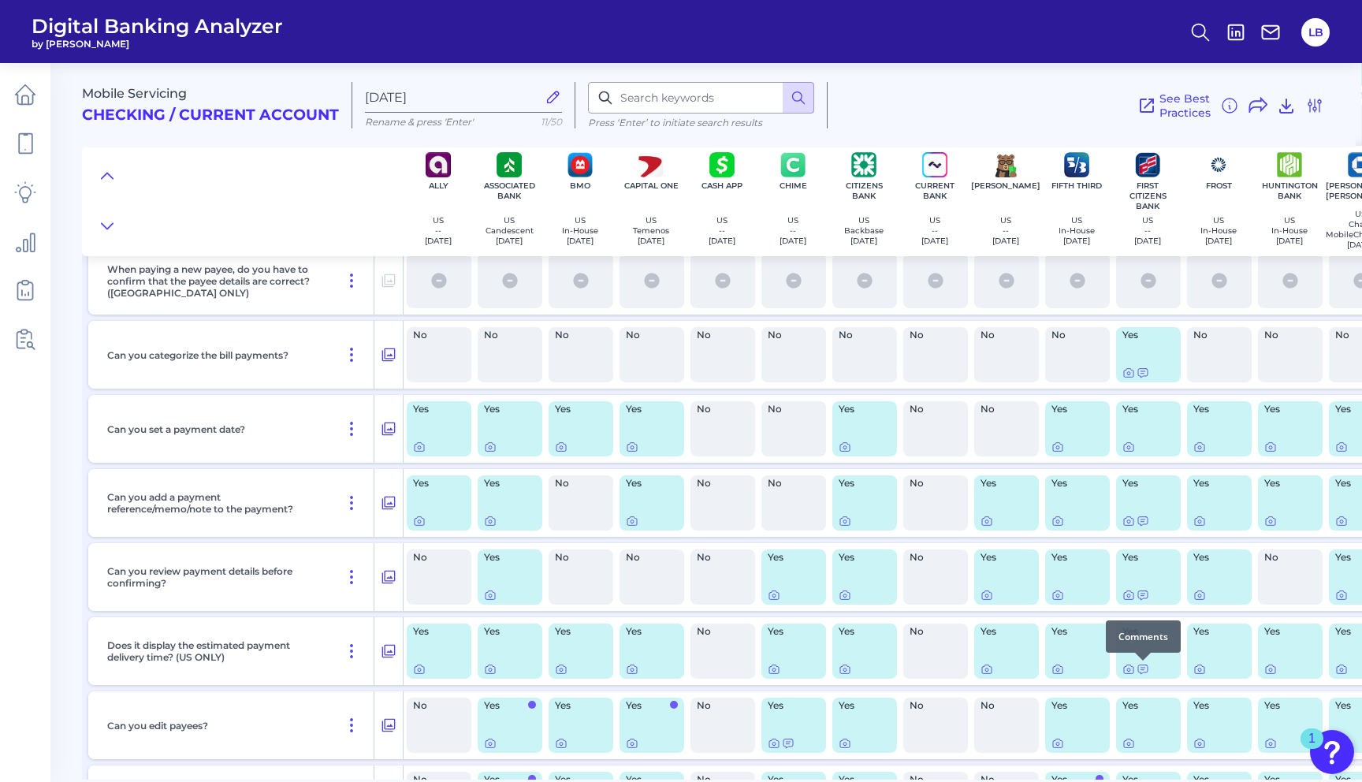
click at [1146, 667] on div at bounding box center [1143, 661] width 16 height 16
click at [1142, 670] on icon at bounding box center [1143, 669] width 13 height 13
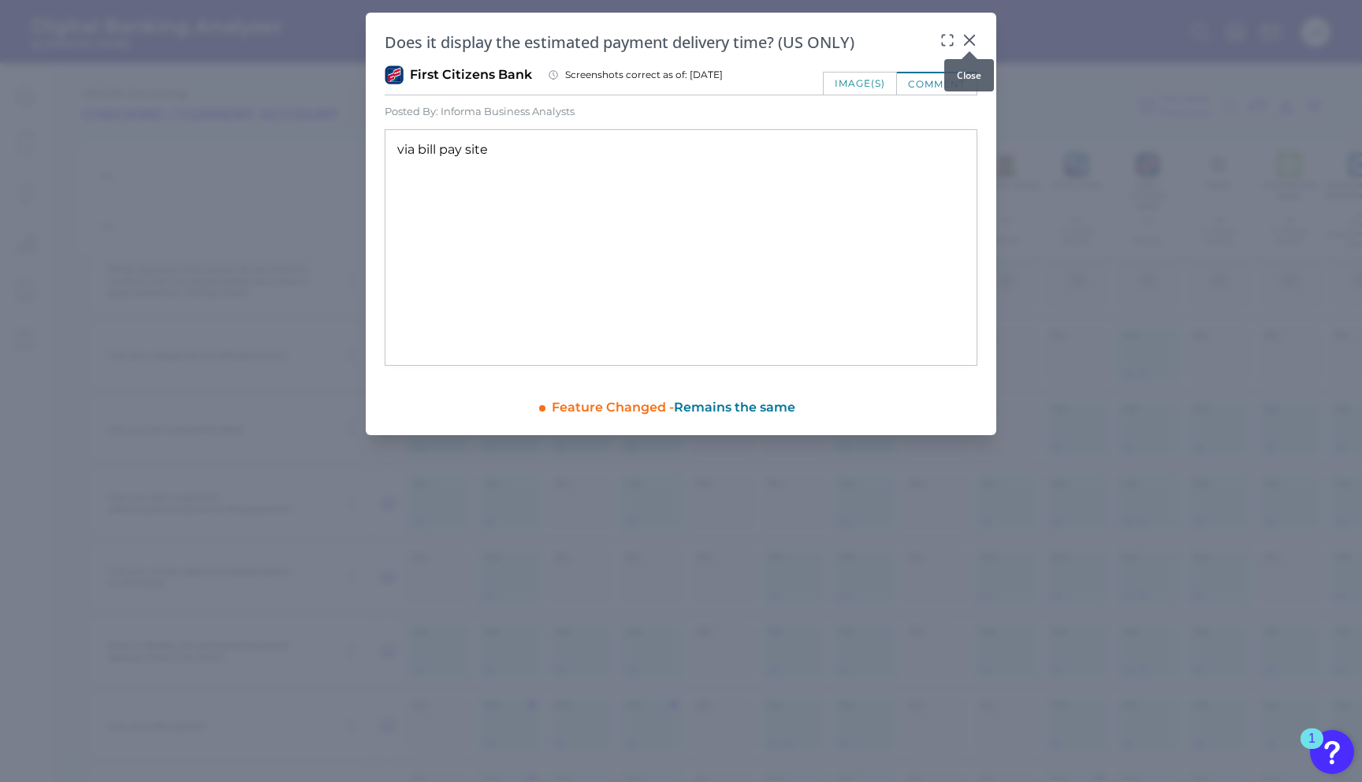
click at [962, 40] on icon at bounding box center [970, 40] width 16 height 16
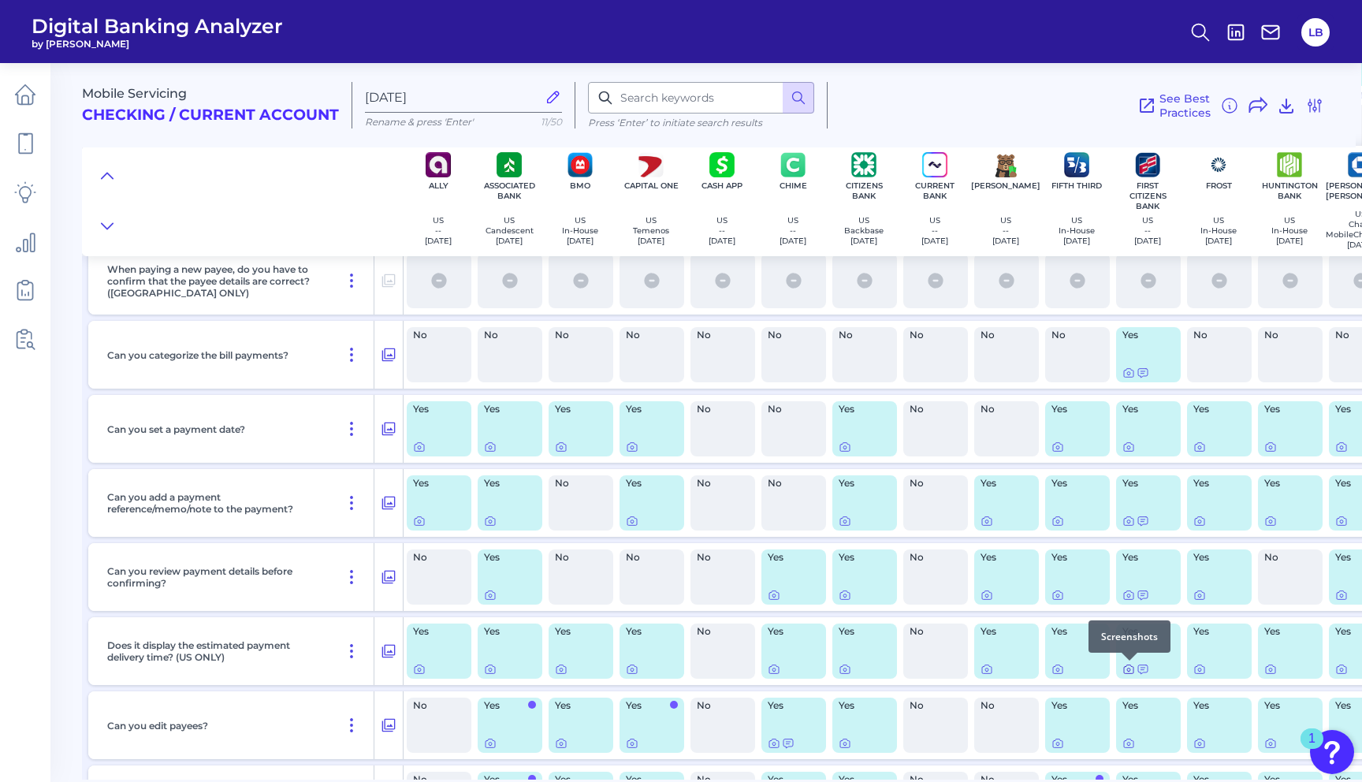
click at [1127, 670] on icon at bounding box center [1128, 669] width 3 height 3
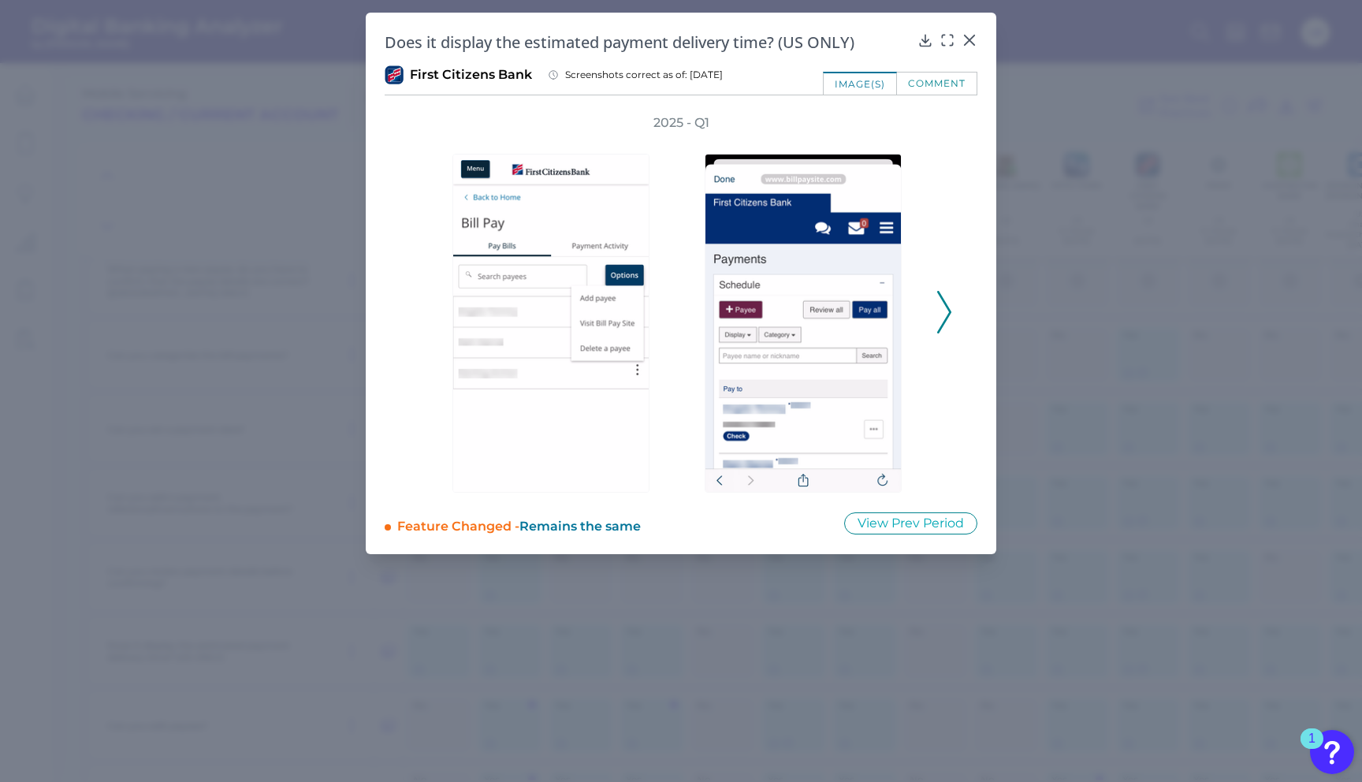
click at [950, 311] on polyline at bounding box center [944, 312] width 12 height 40
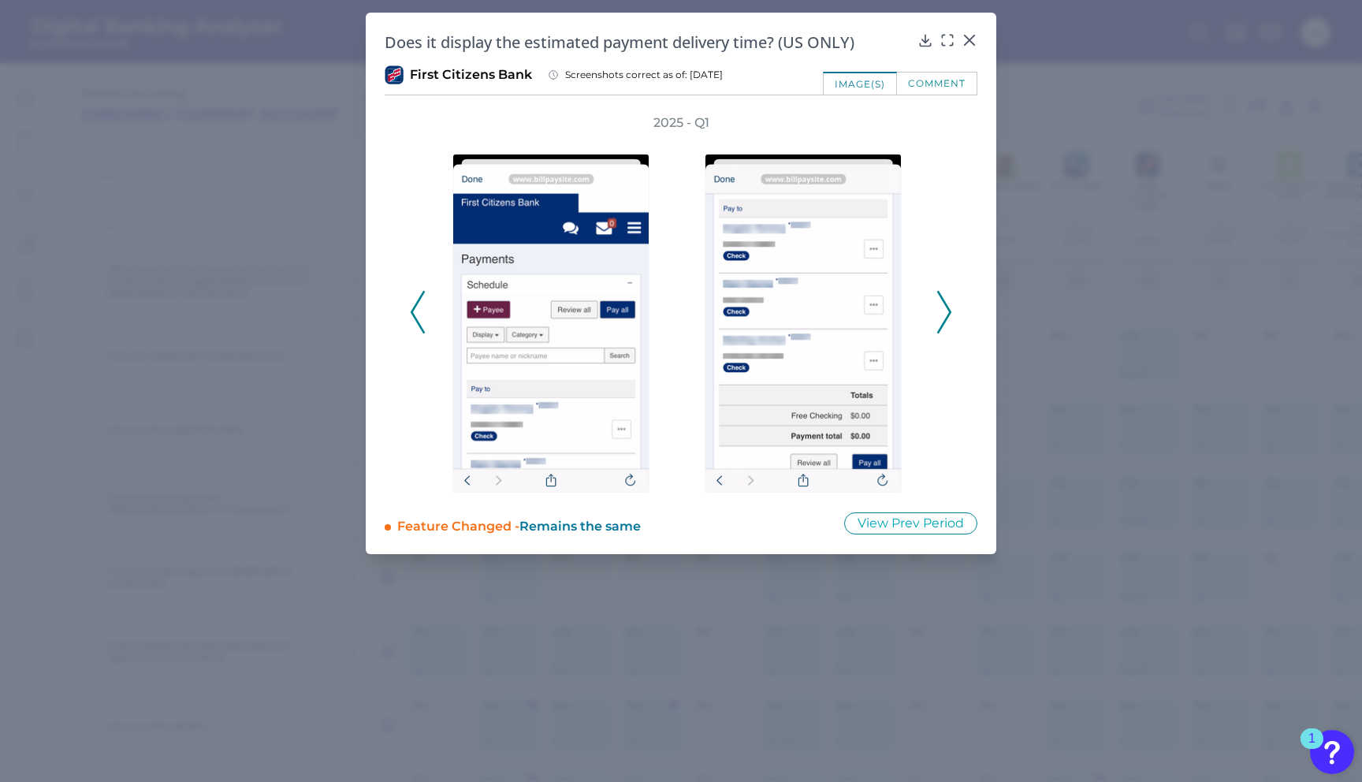
click at [950, 311] on polyline at bounding box center [944, 312] width 12 height 40
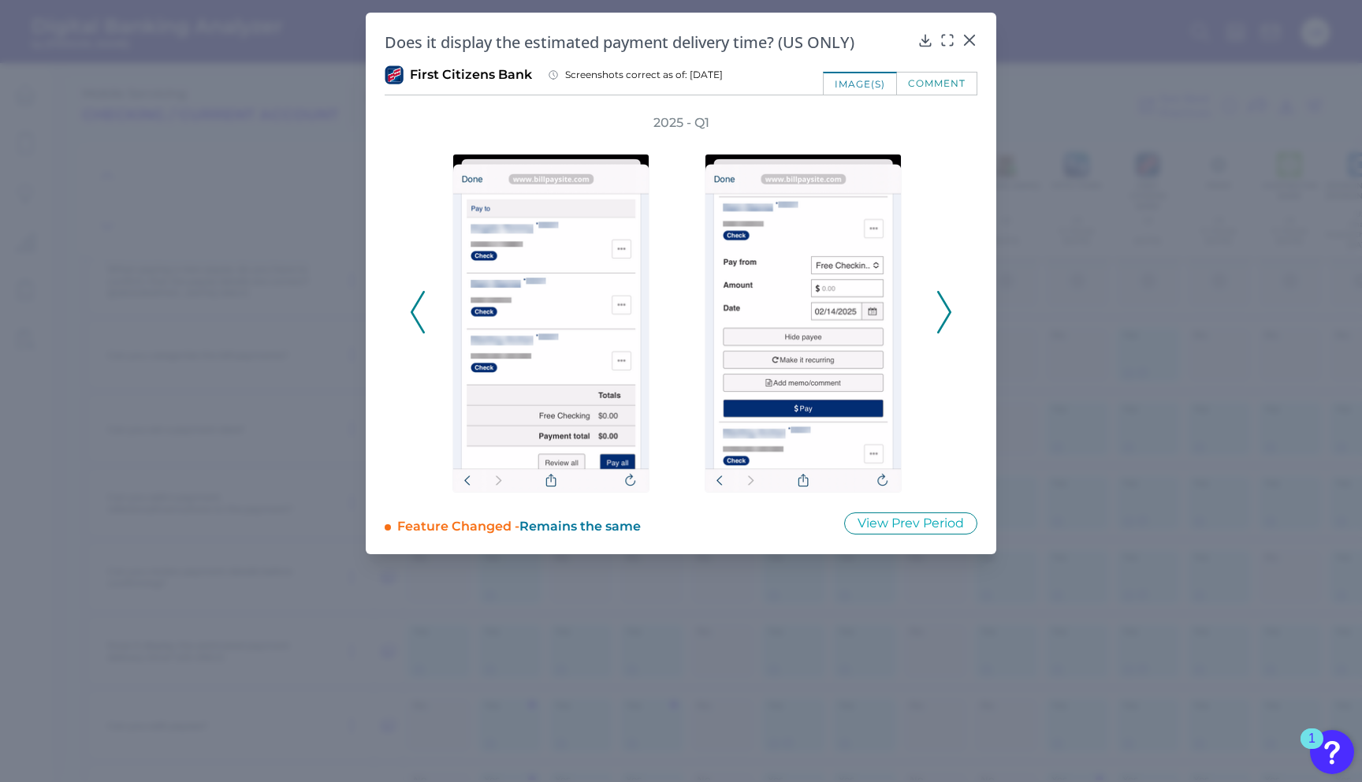
click at [944, 307] on icon at bounding box center [944, 312] width 14 height 43
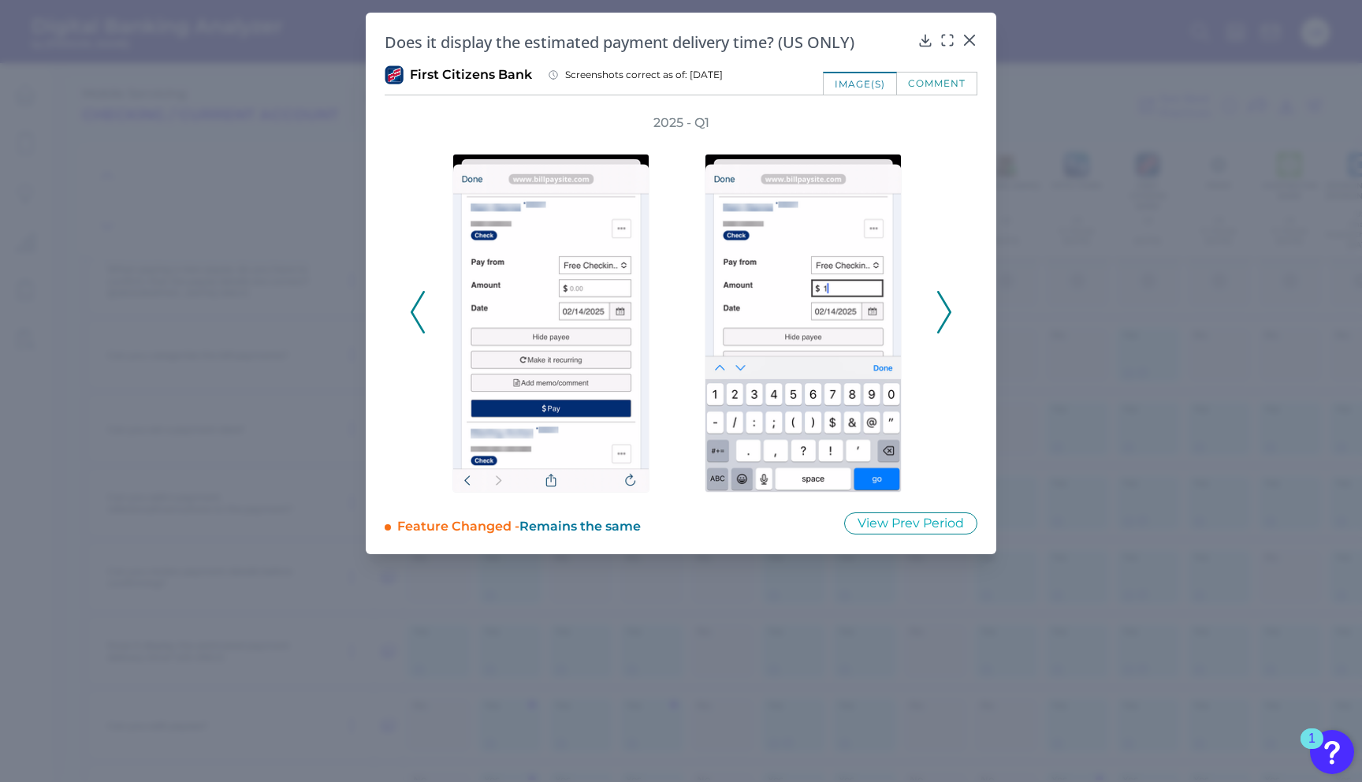
click at [943, 307] on icon at bounding box center [944, 312] width 14 height 43
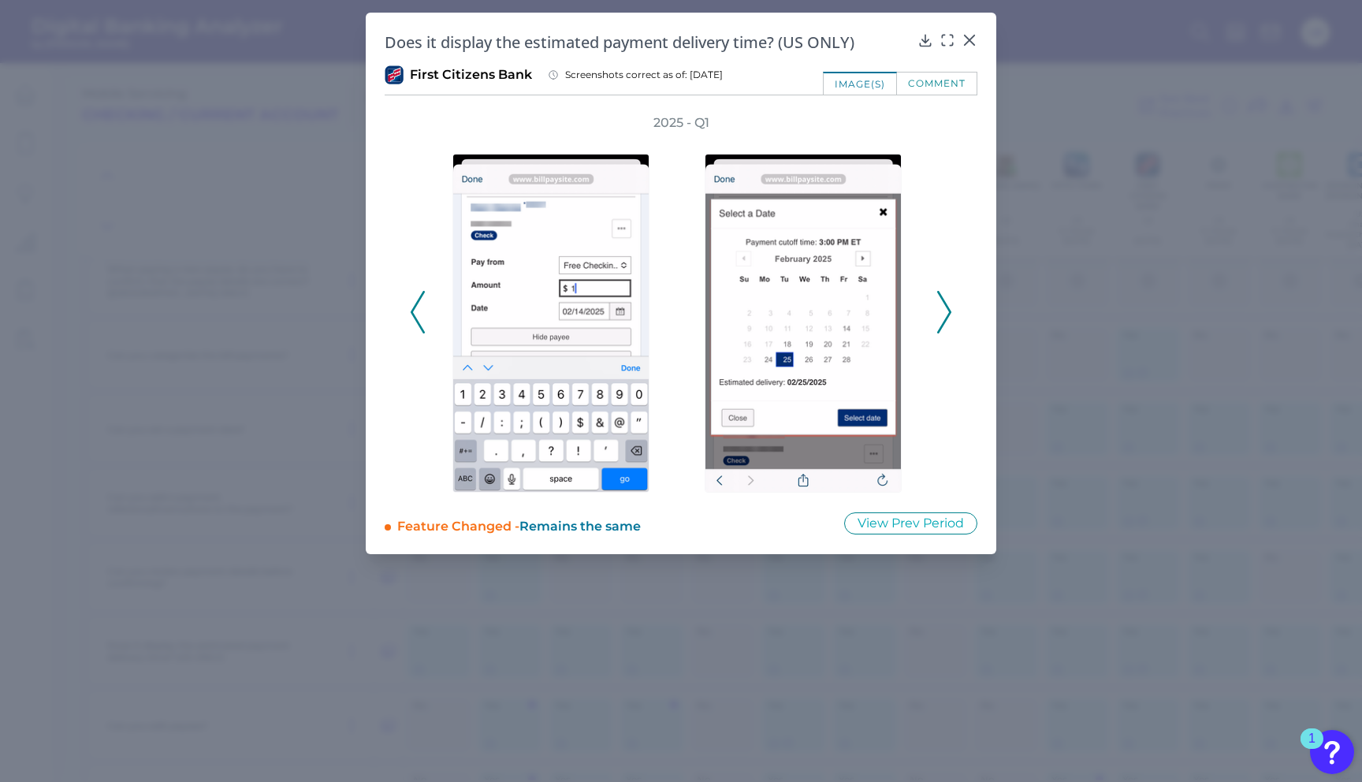
click at [942, 306] on icon at bounding box center [944, 312] width 14 height 43
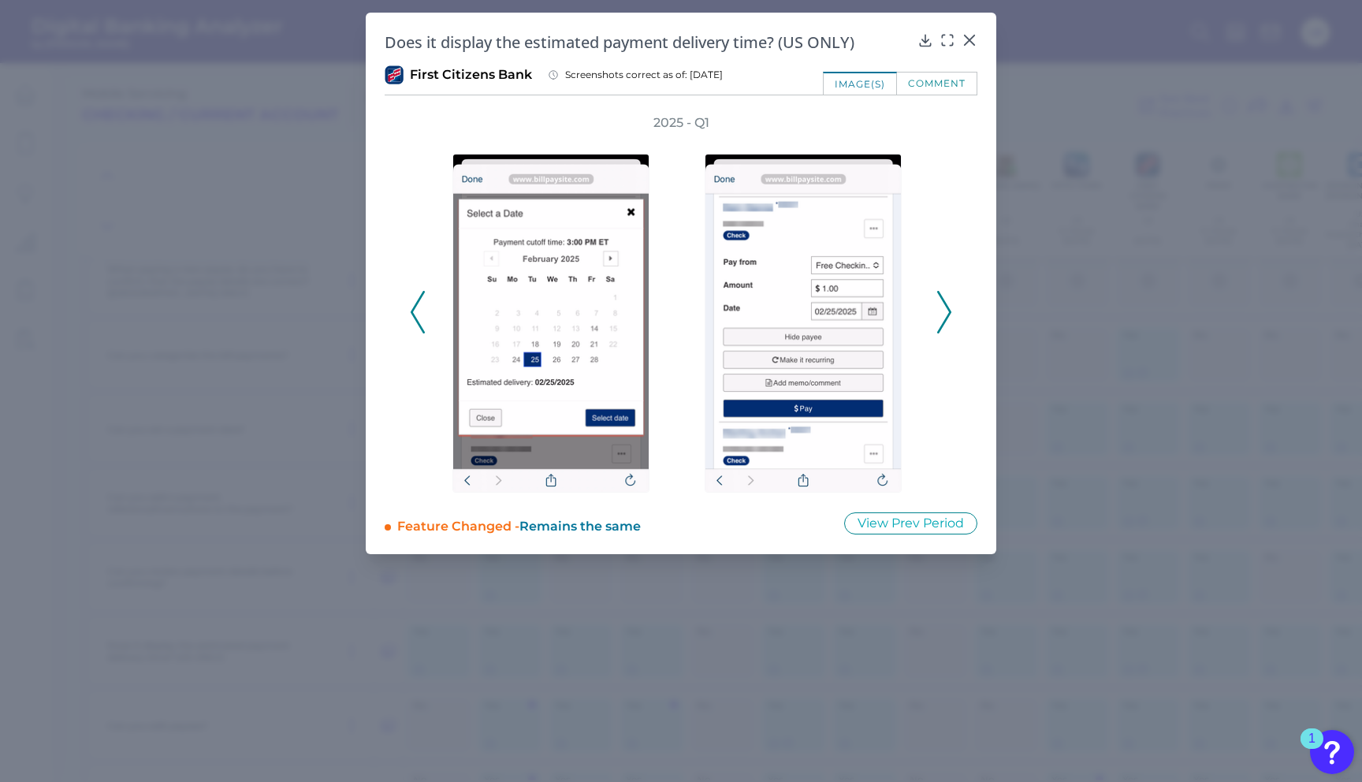
click at [940, 307] on icon at bounding box center [944, 312] width 14 height 43
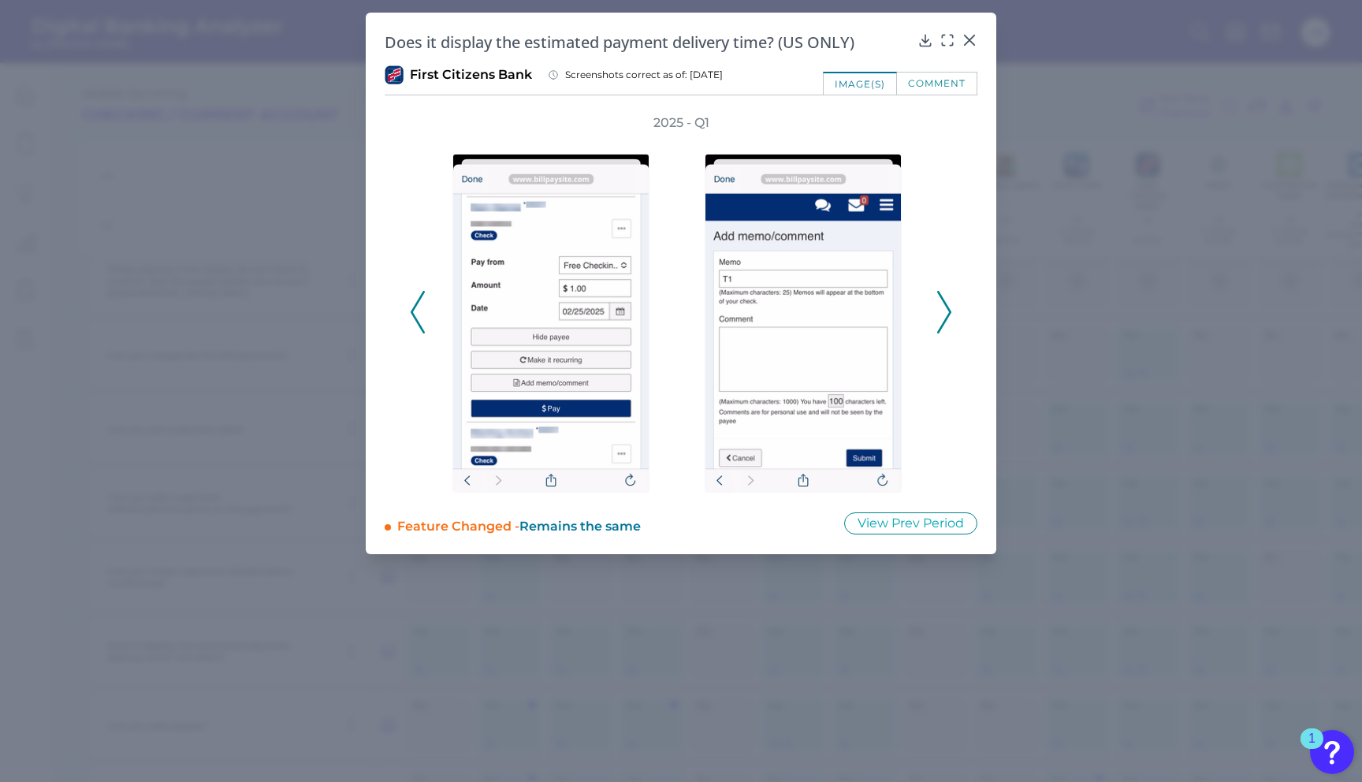
click at [934, 311] on div "2025 - Q1" at bounding box center [681, 303] width 542 height 378
drag, startPoint x: 1023, startPoint y: 300, endPoint x: 1197, endPoint y: 542, distance: 297.7
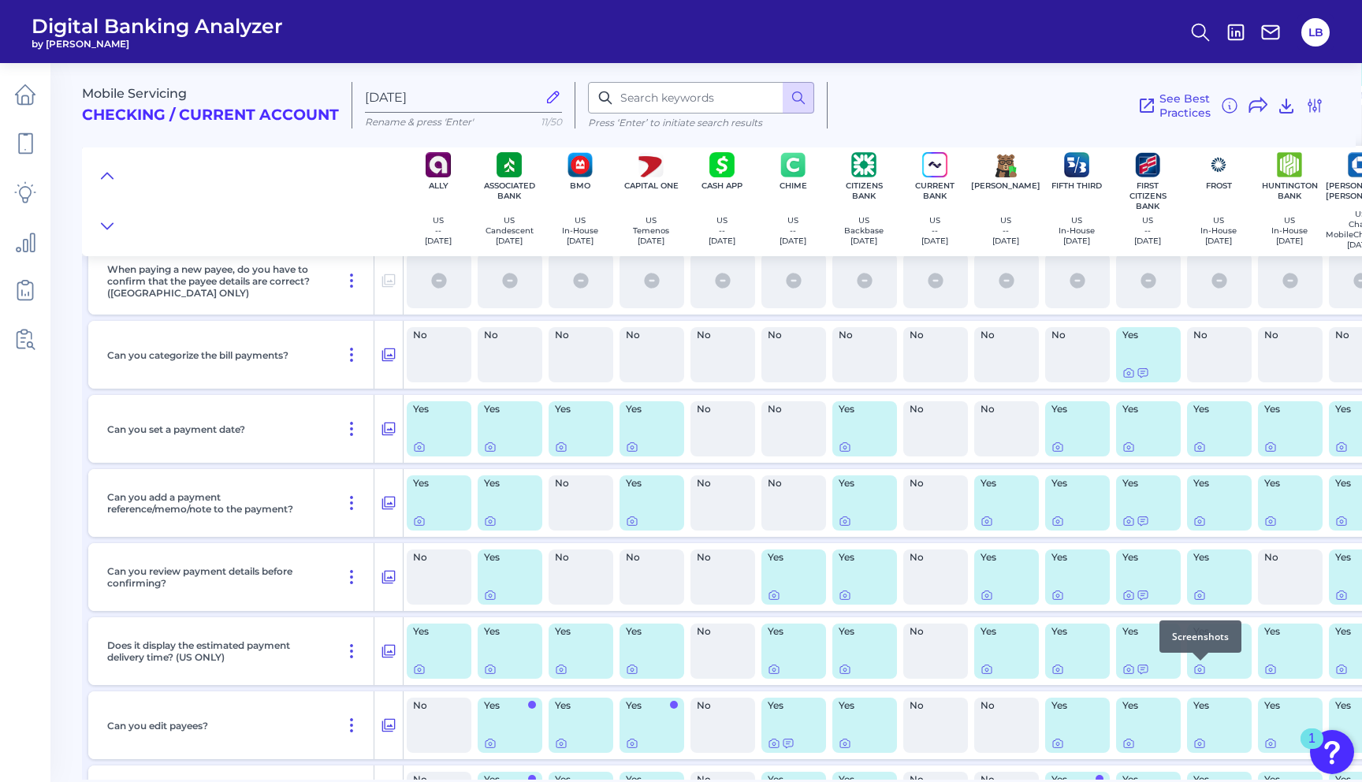
click at [1198, 664] on div at bounding box center [1201, 661] width 16 height 16
click at [1197, 669] on icon at bounding box center [1199, 669] width 13 height 13
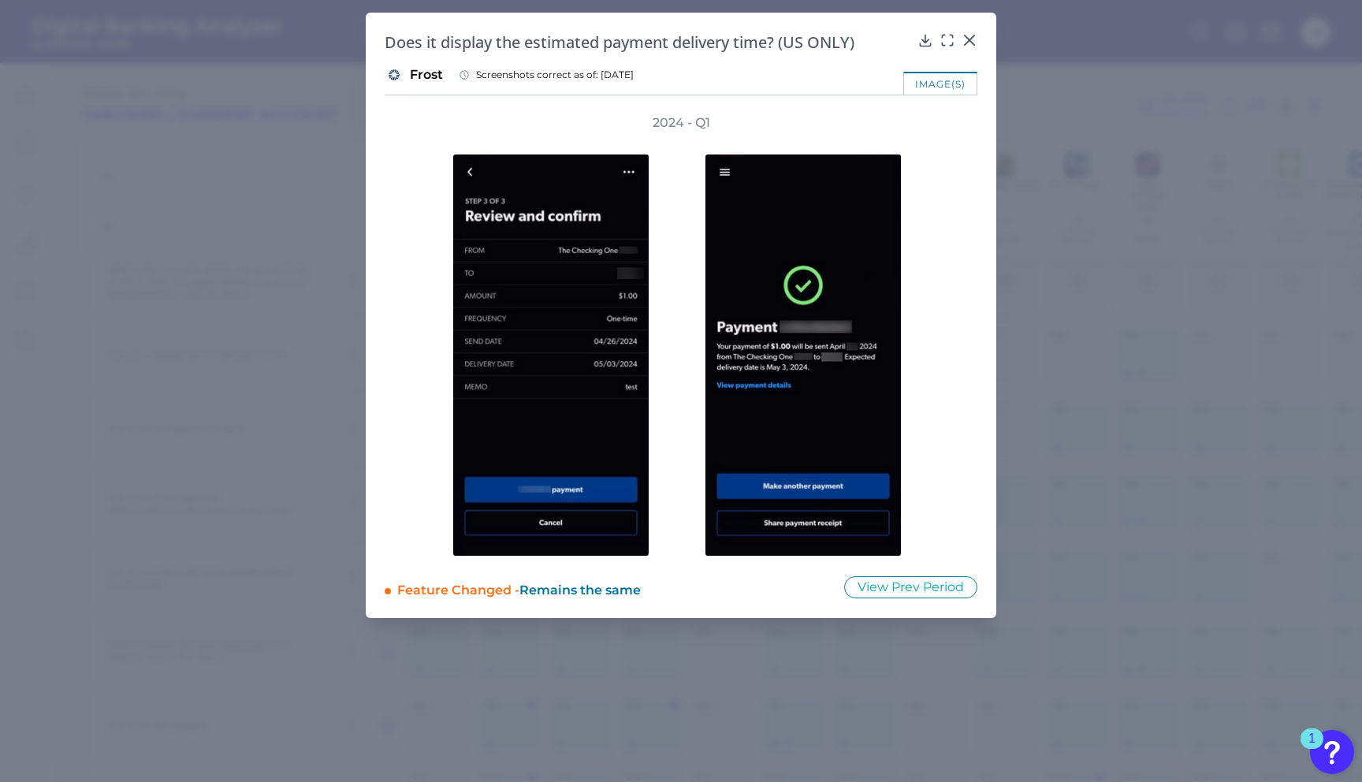
click at [960, 43] on div "Does it display the estimated payment delivery time? (US ONLY)" at bounding box center [681, 42] width 593 height 21
click at [968, 39] on icon at bounding box center [969, 39] width 9 height 9
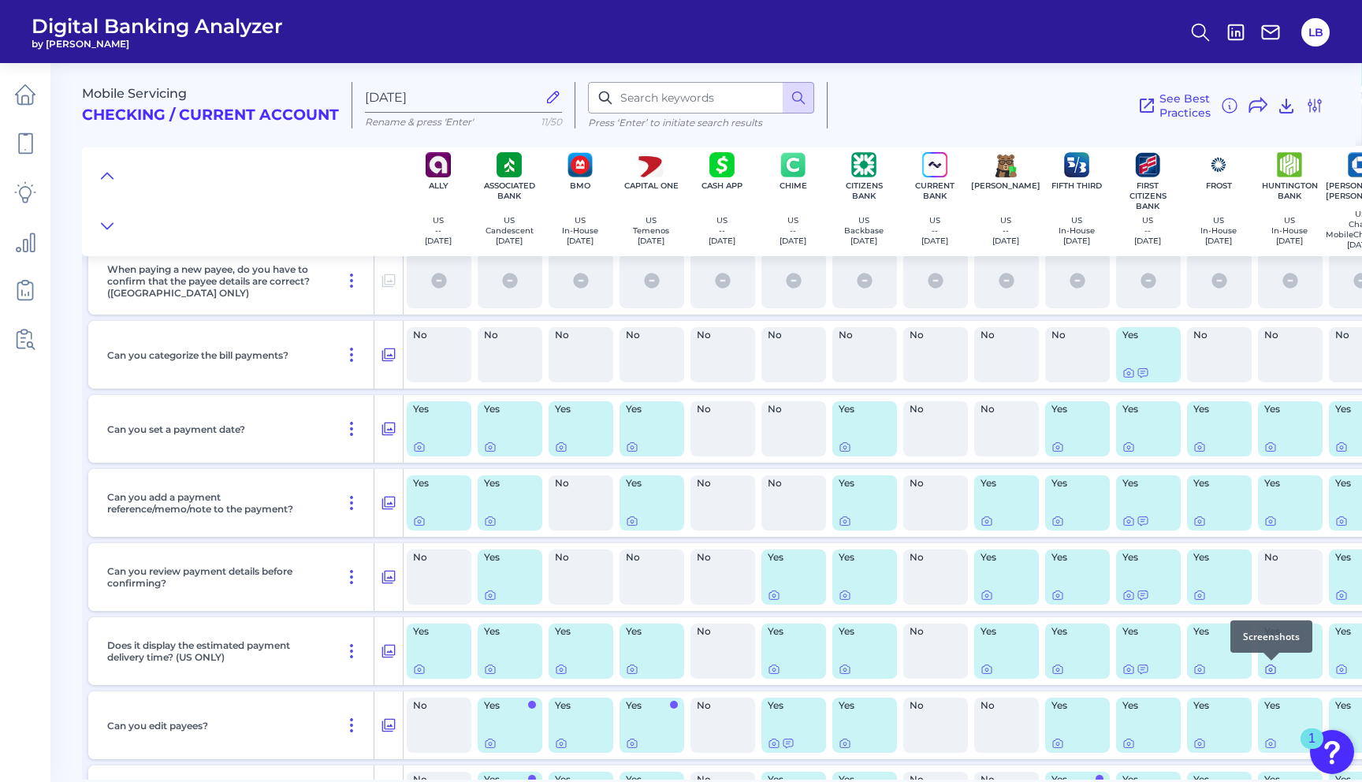
click at [1276, 669] on icon at bounding box center [1270, 669] width 13 height 13
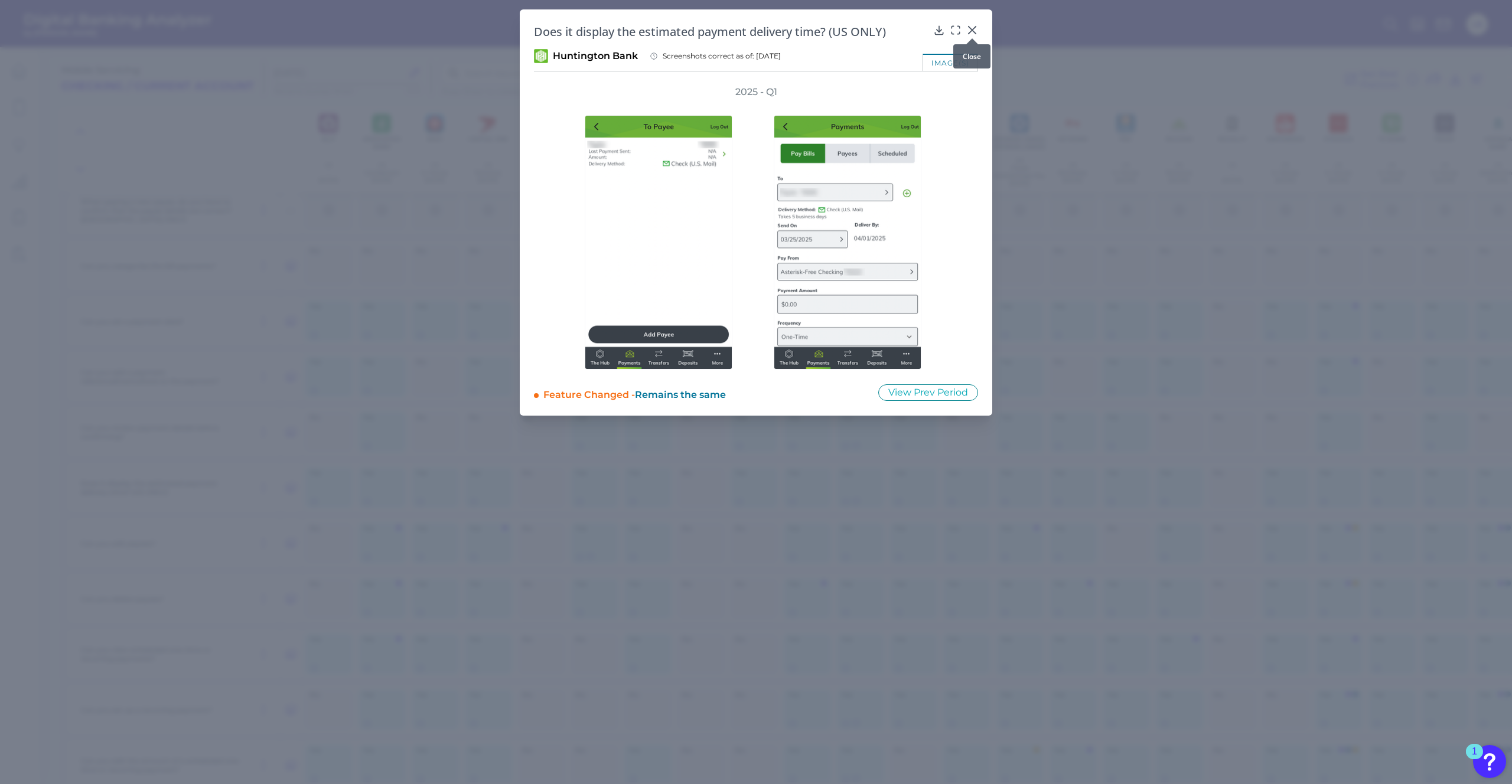
click at [969, 31] on icon at bounding box center [973, 30] width 12 height 12
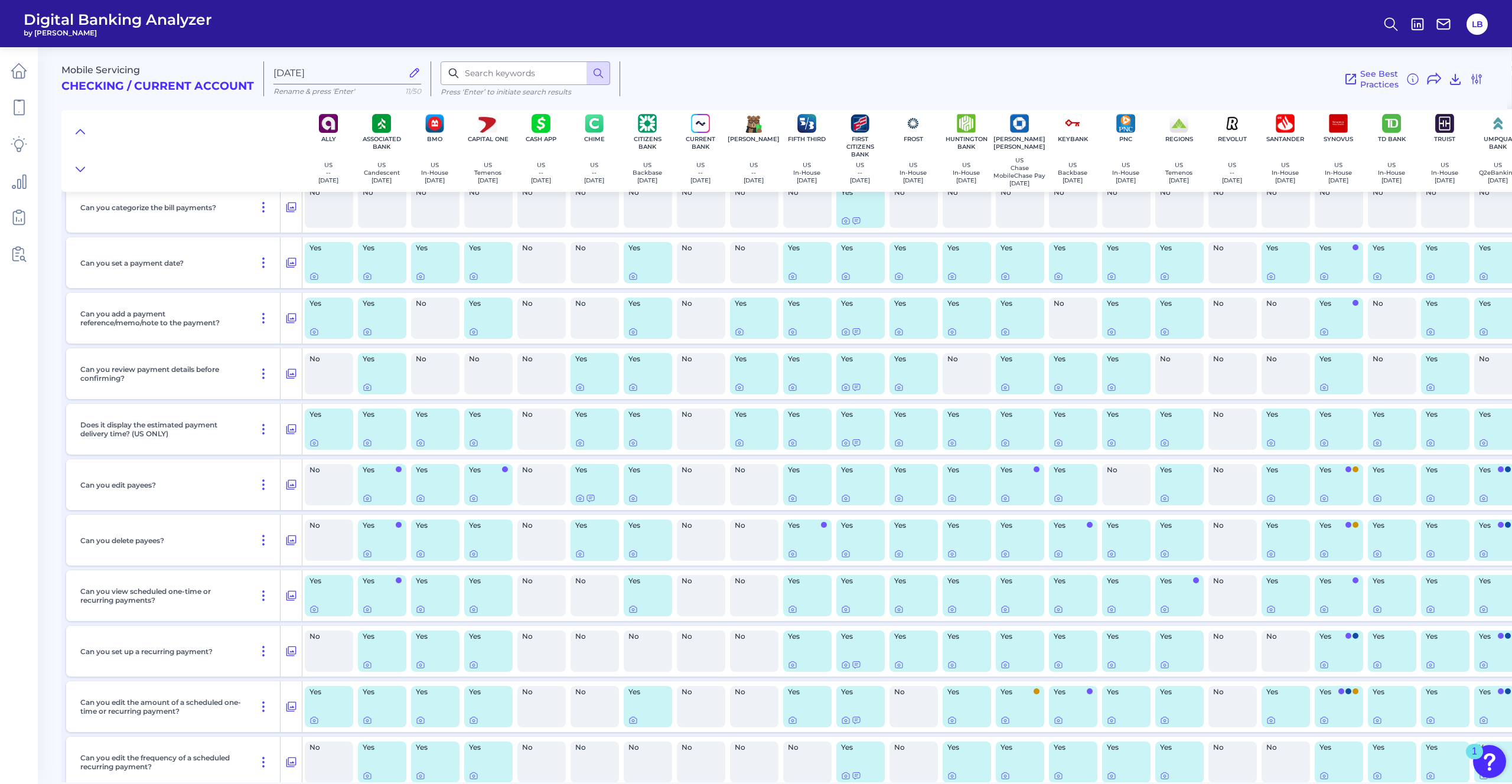
scroll to position [700, 1]
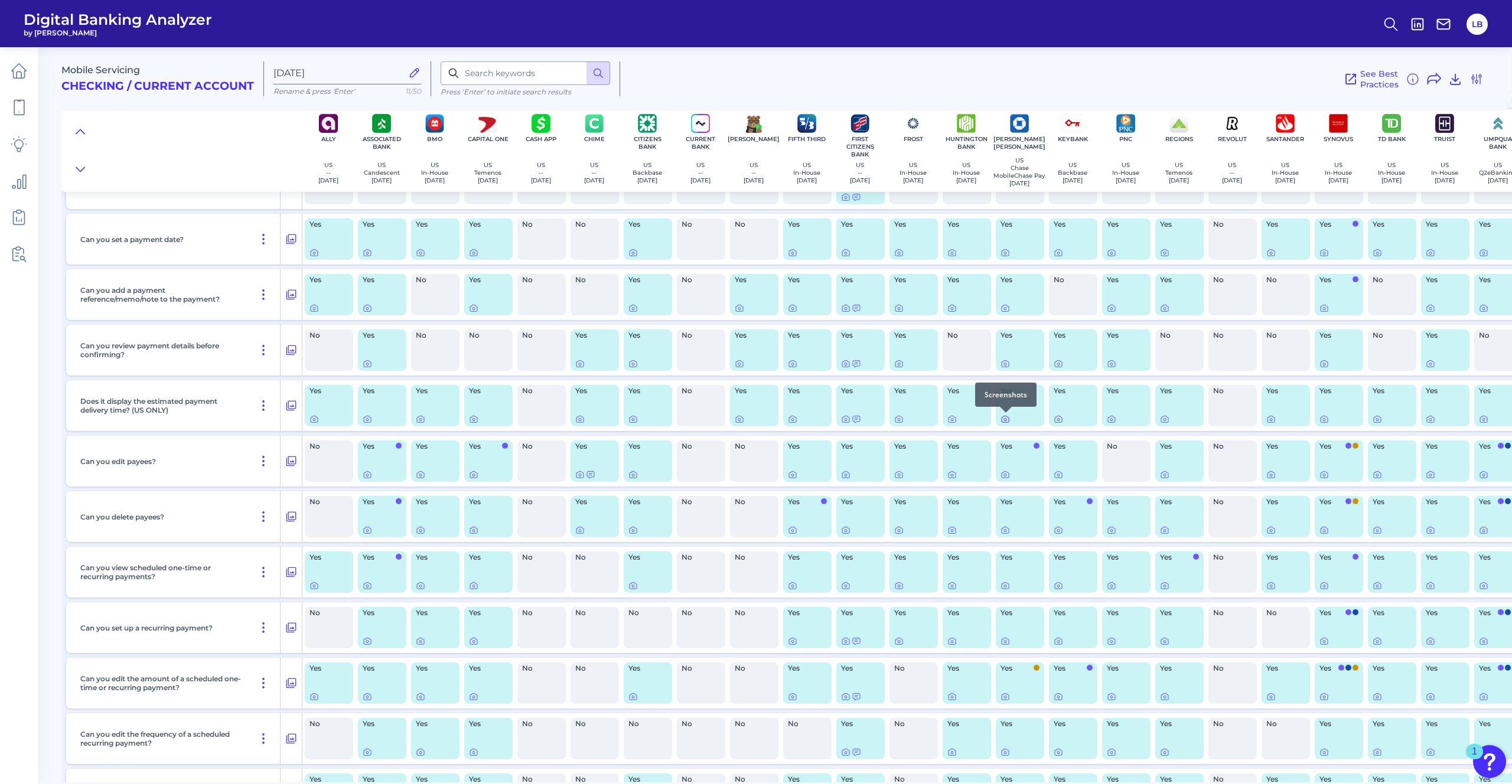
click at [1006, 421] on icon at bounding box center [1005, 419] width 2 height 2
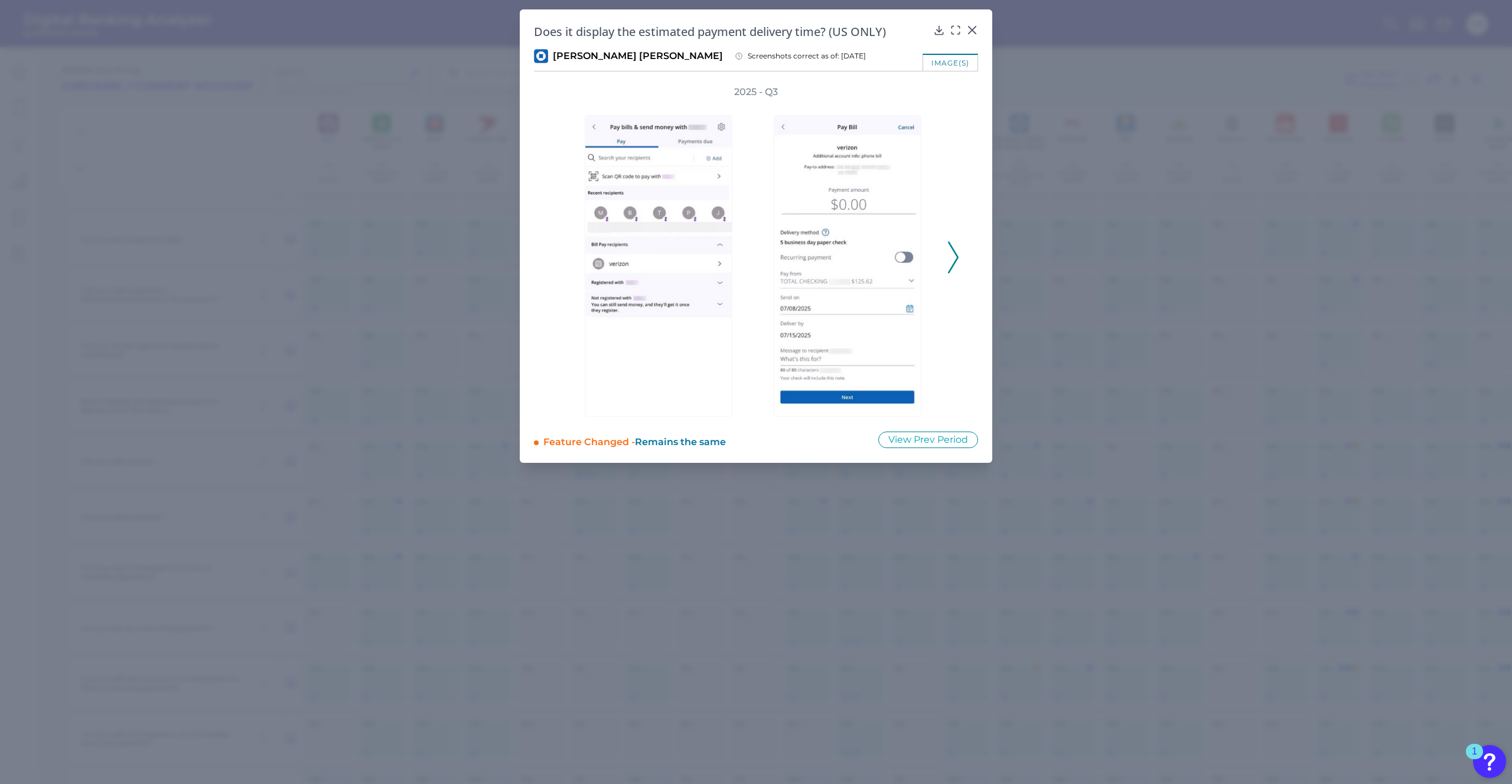
click at [954, 258] on icon at bounding box center [953, 257] width 10 height 32
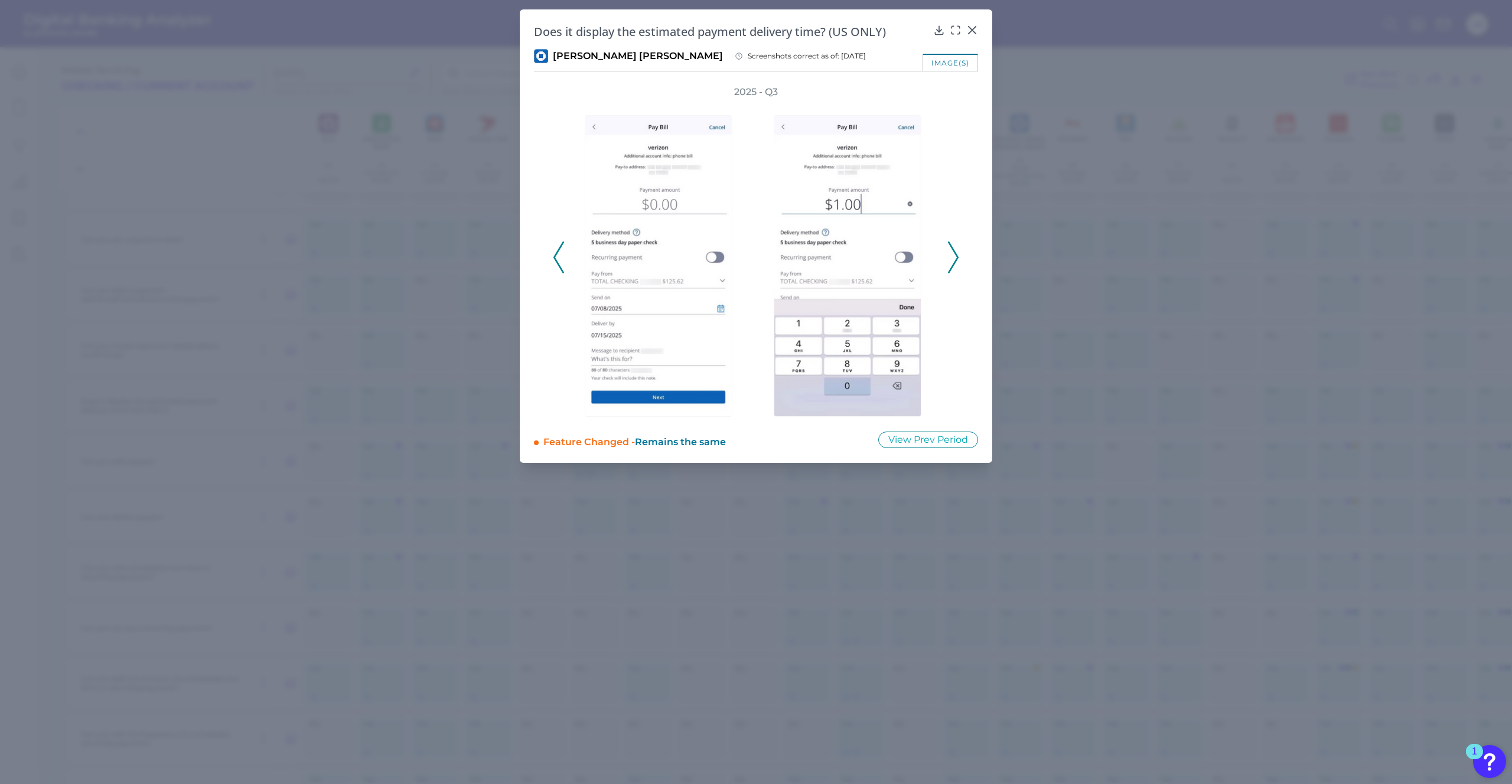
click at [961, 256] on div "2025 - Q3" at bounding box center [756, 251] width 444 height 331
click at [955, 258] on icon at bounding box center [953, 257] width 10 height 32
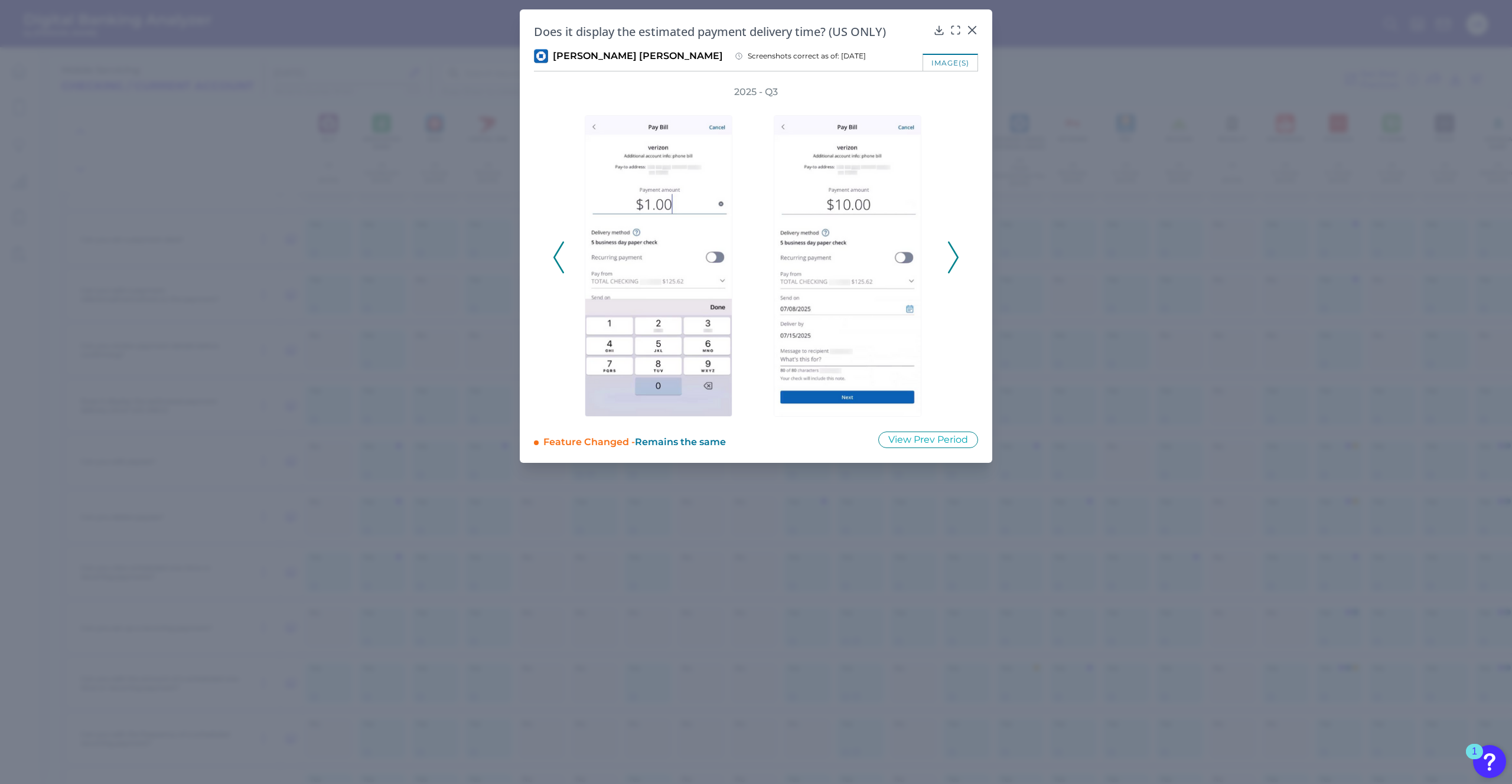
click at [954, 257] on icon at bounding box center [953, 257] width 10 height 32
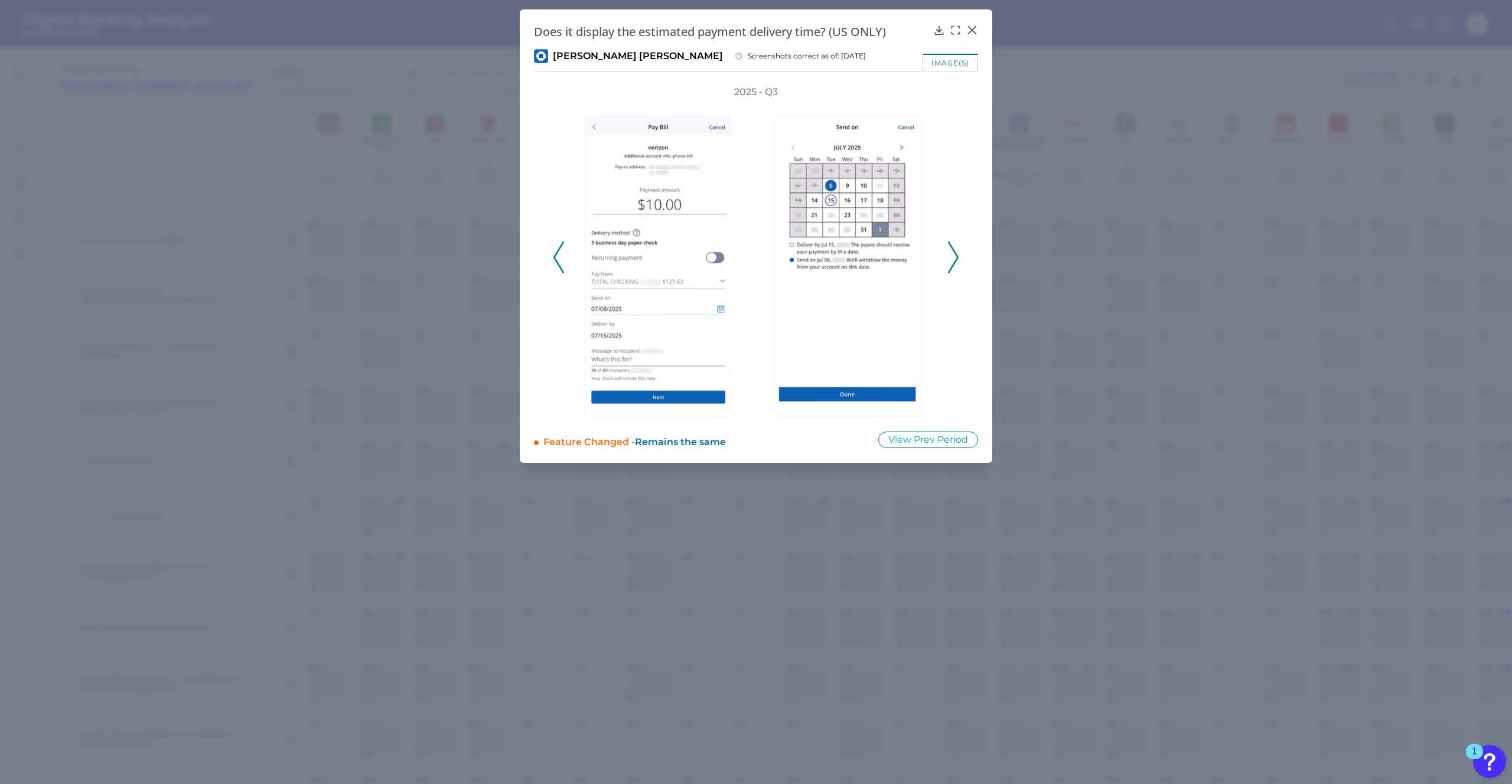
click at [954, 257] on icon at bounding box center [953, 257] width 10 height 32
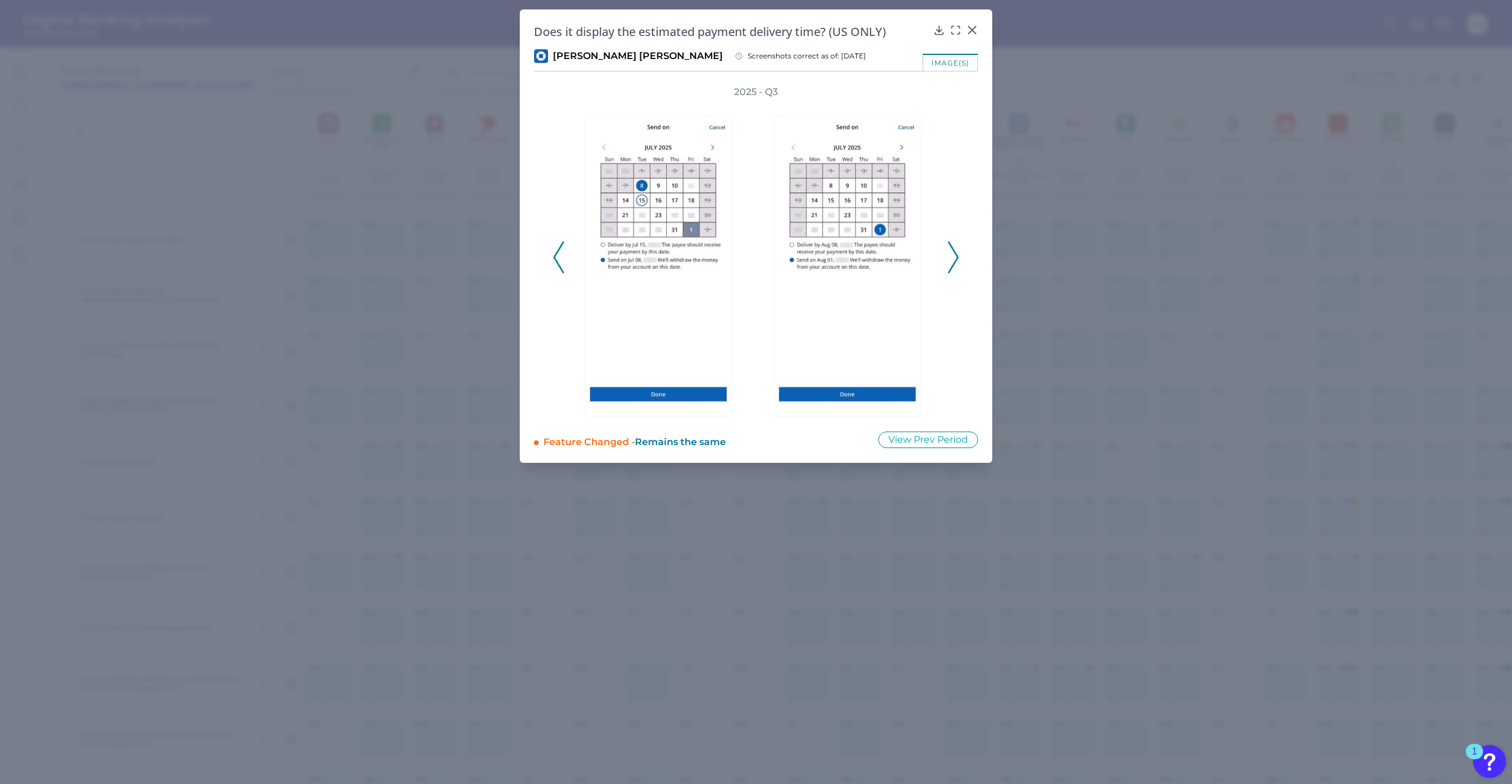
click at [955, 259] on polyline at bounding box center [953, 258] width 9 height 30
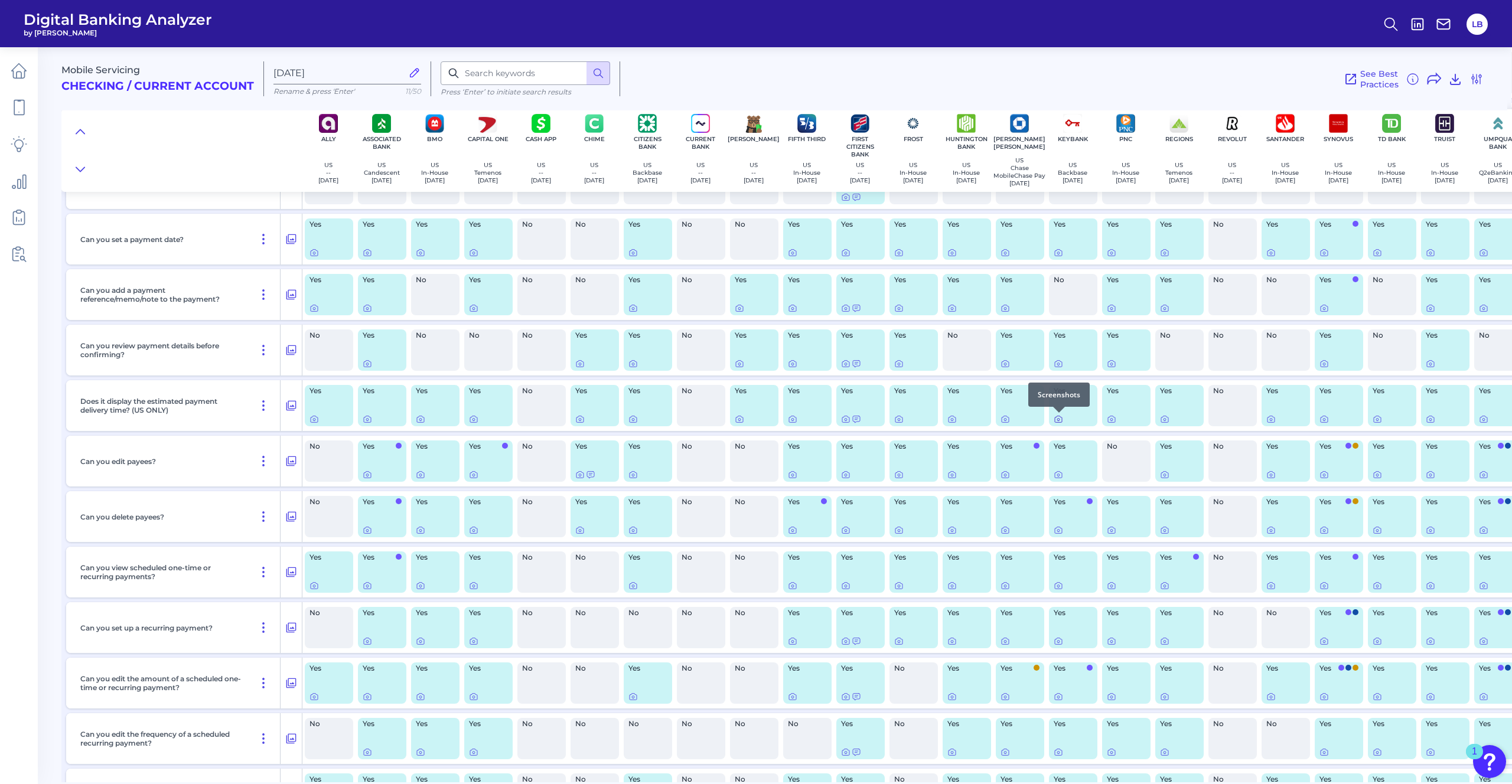
click at [1015, 419] on icon at bounding box center [1058, 419] width 10 height 10
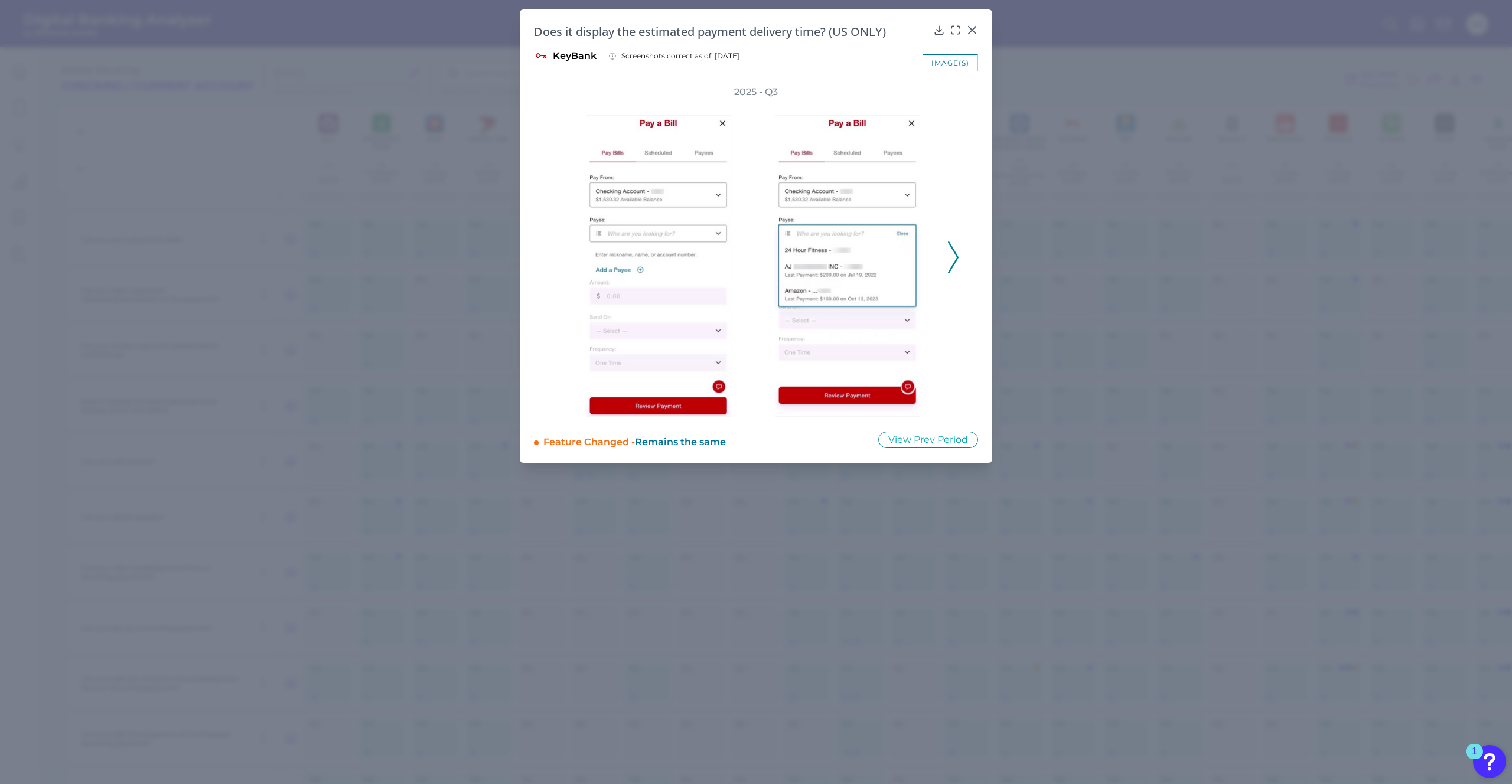
click at [953, 264] on polyline at bounding box center [953, 258] width 9 height 30
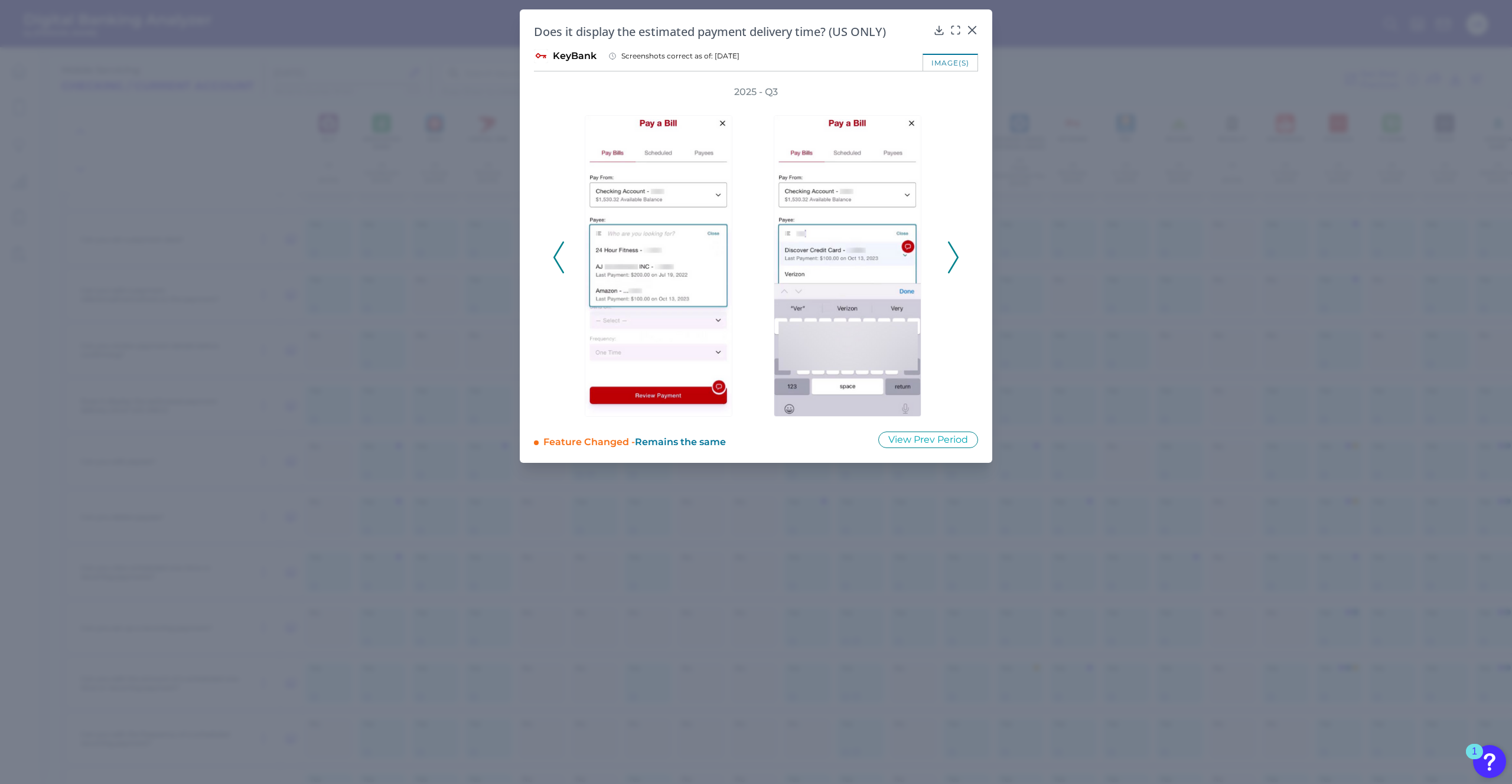
click at [953, 264] on polyline at bounding box center [953, 258] width 9 height 30
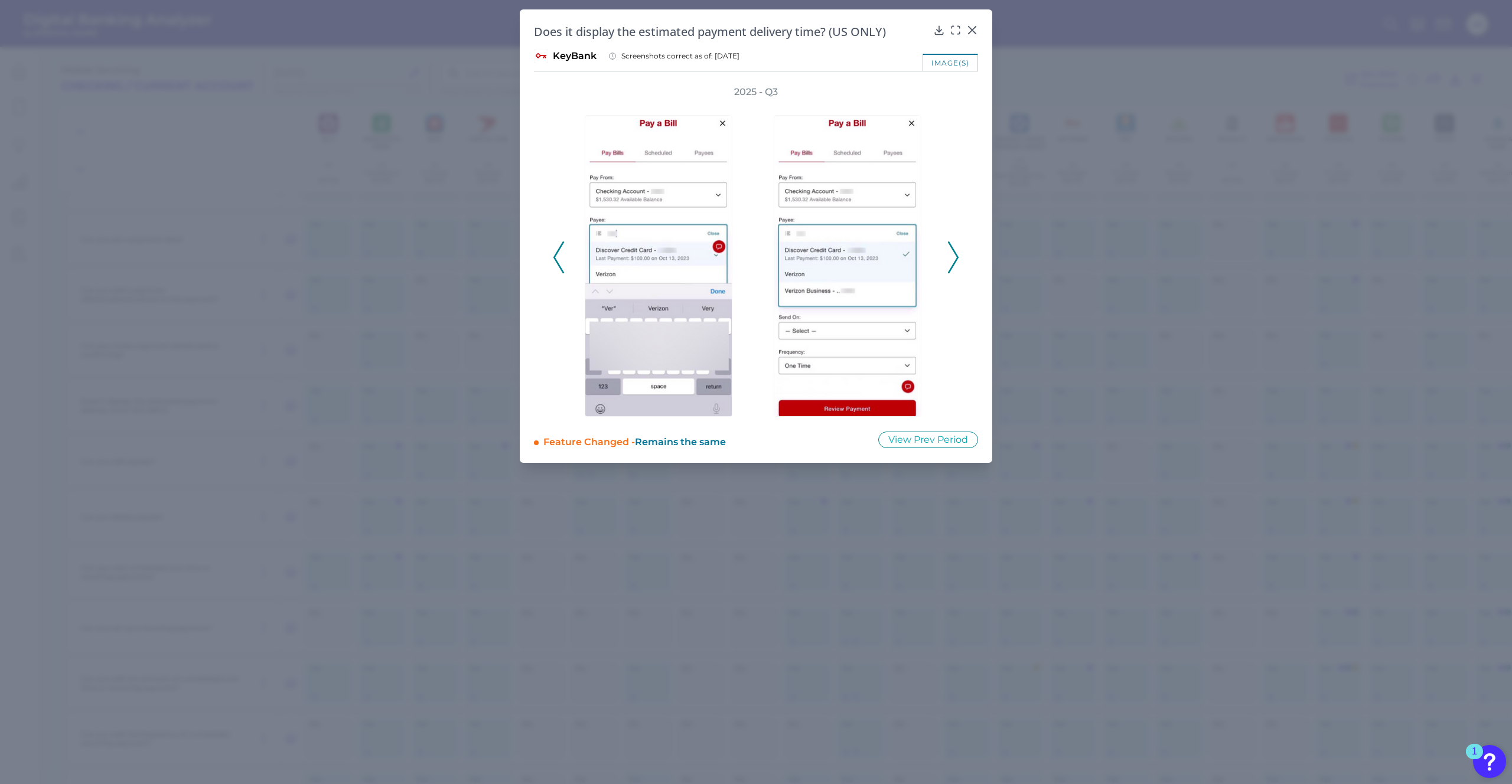
click at [953, 264] on polyline at bounding box center [953, 258] width 9 height 30
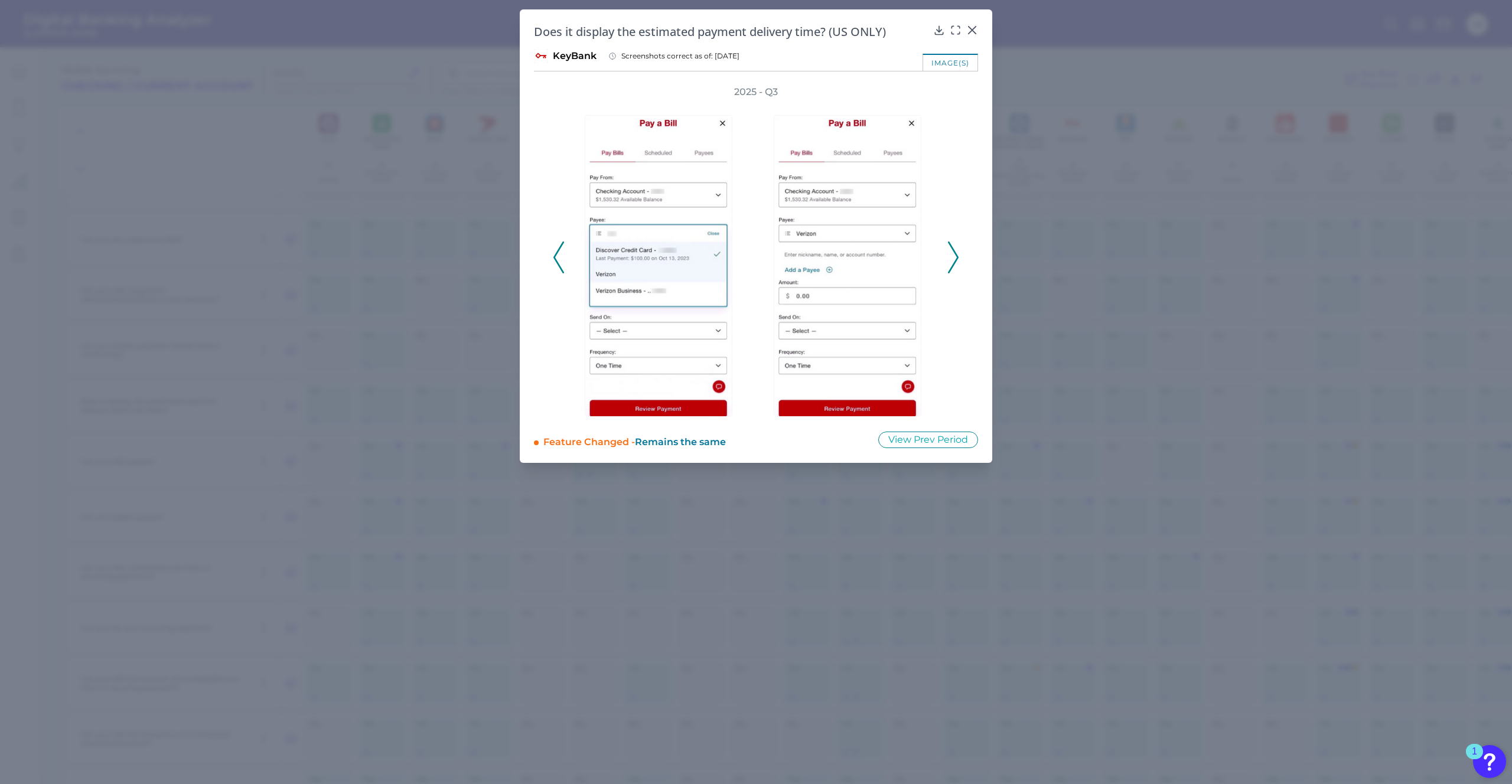
click at [953, 264] on polyline at bounding box center [953, 258] width 9 height 30
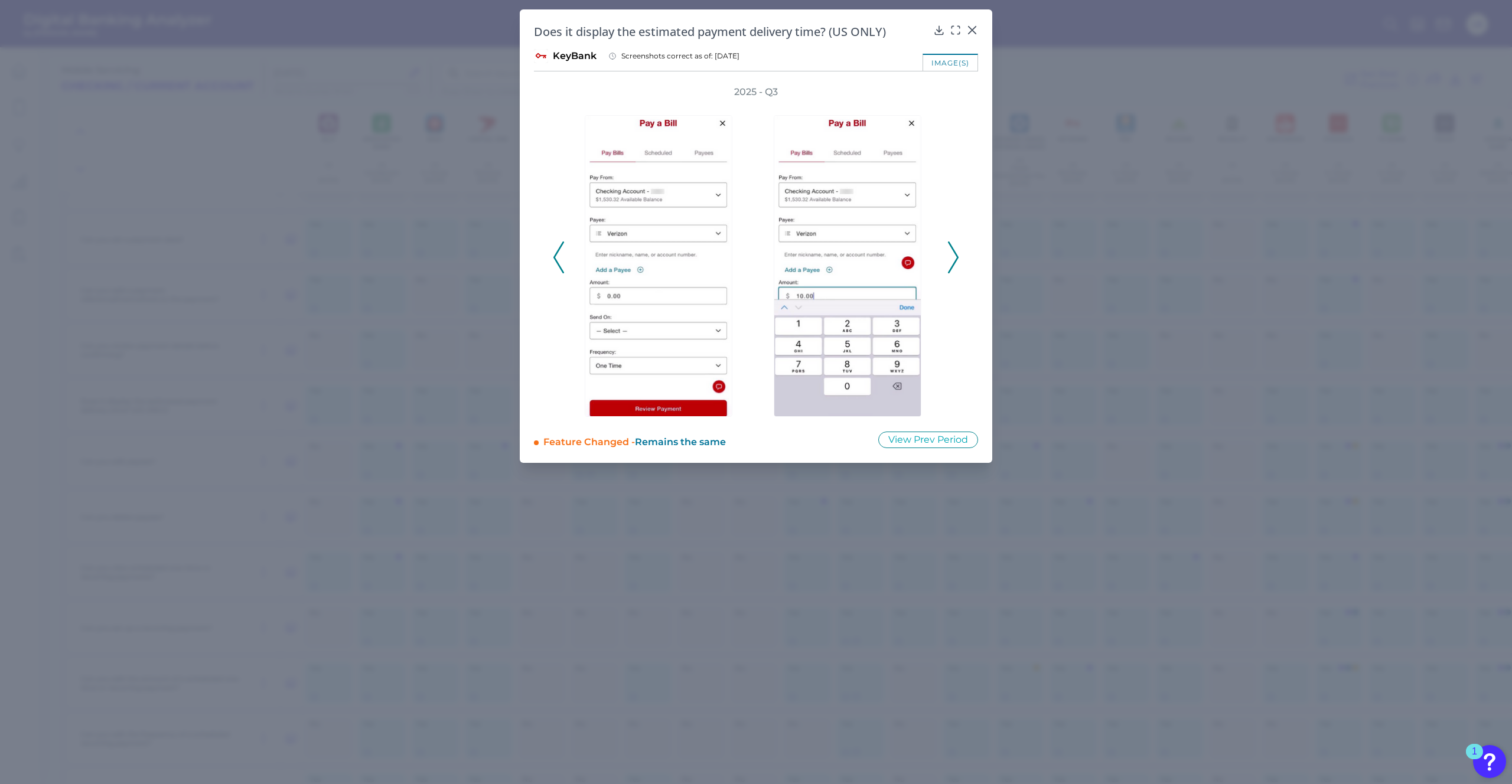
click at [953, 264] on polyline at bounding box center [953, 258] width 9 height 30
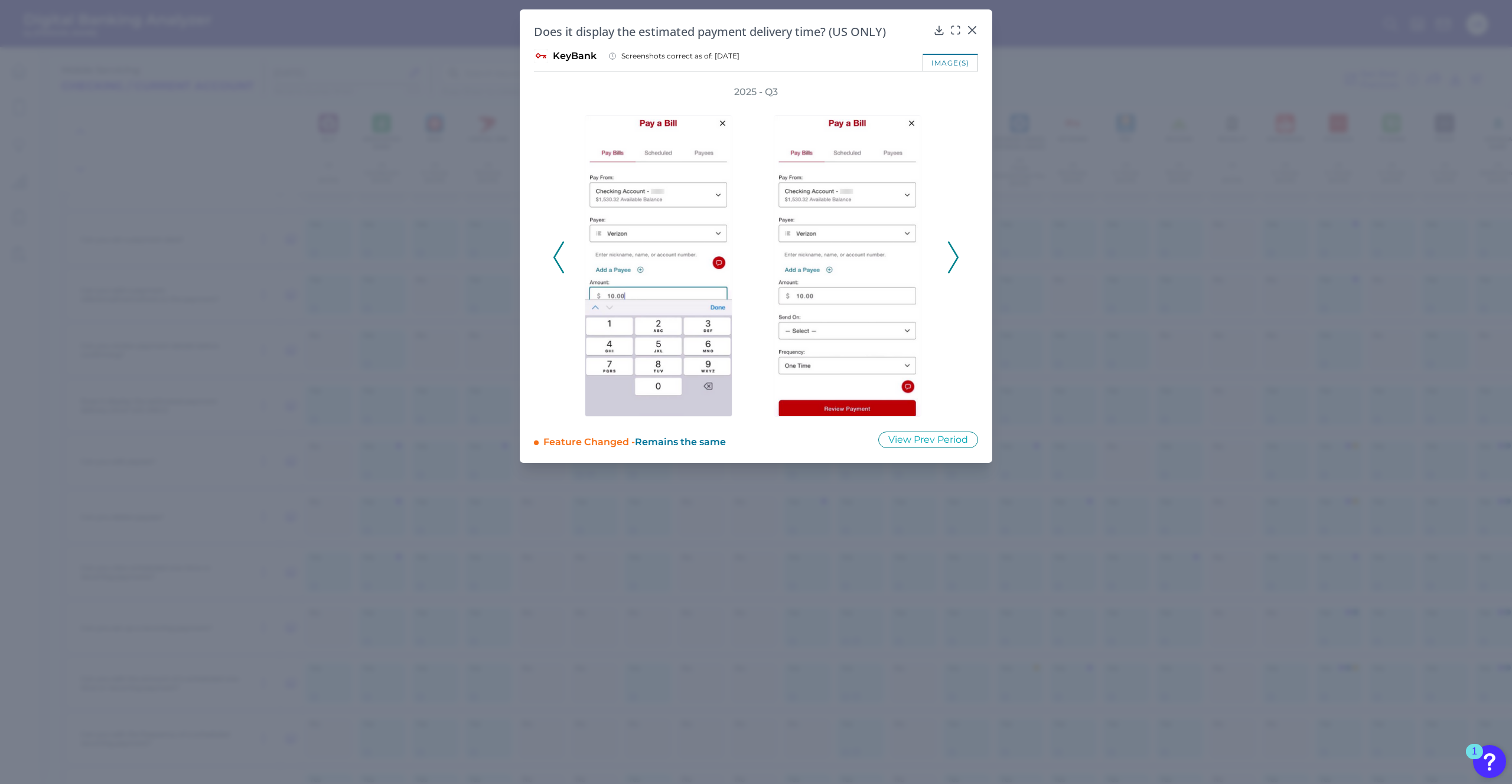
click at [953, 264] on polyline at bounding box center [953, 258] width 9 height 30
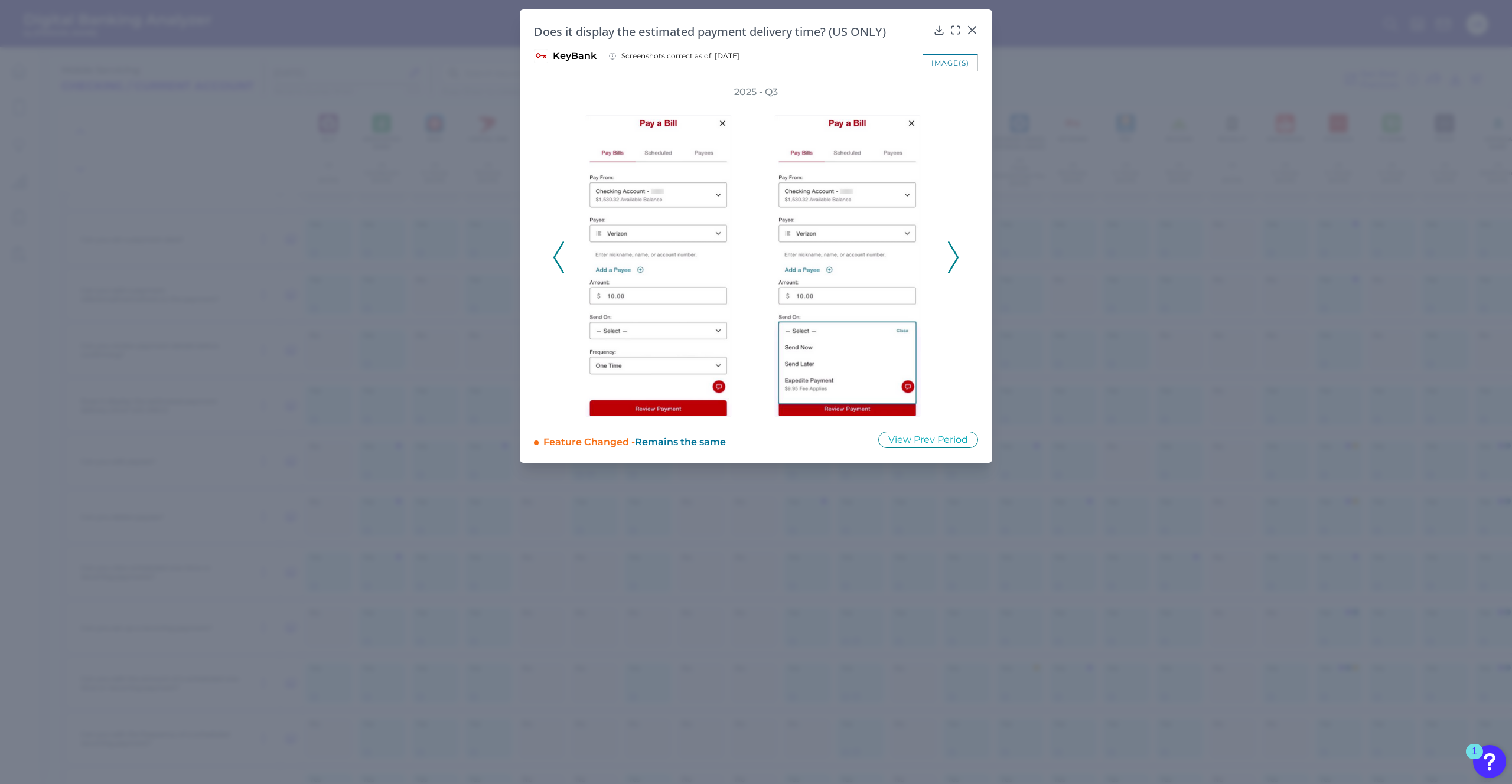
click at [953, 264] on polyline at bounding box center [953, 258] width 9 height 30
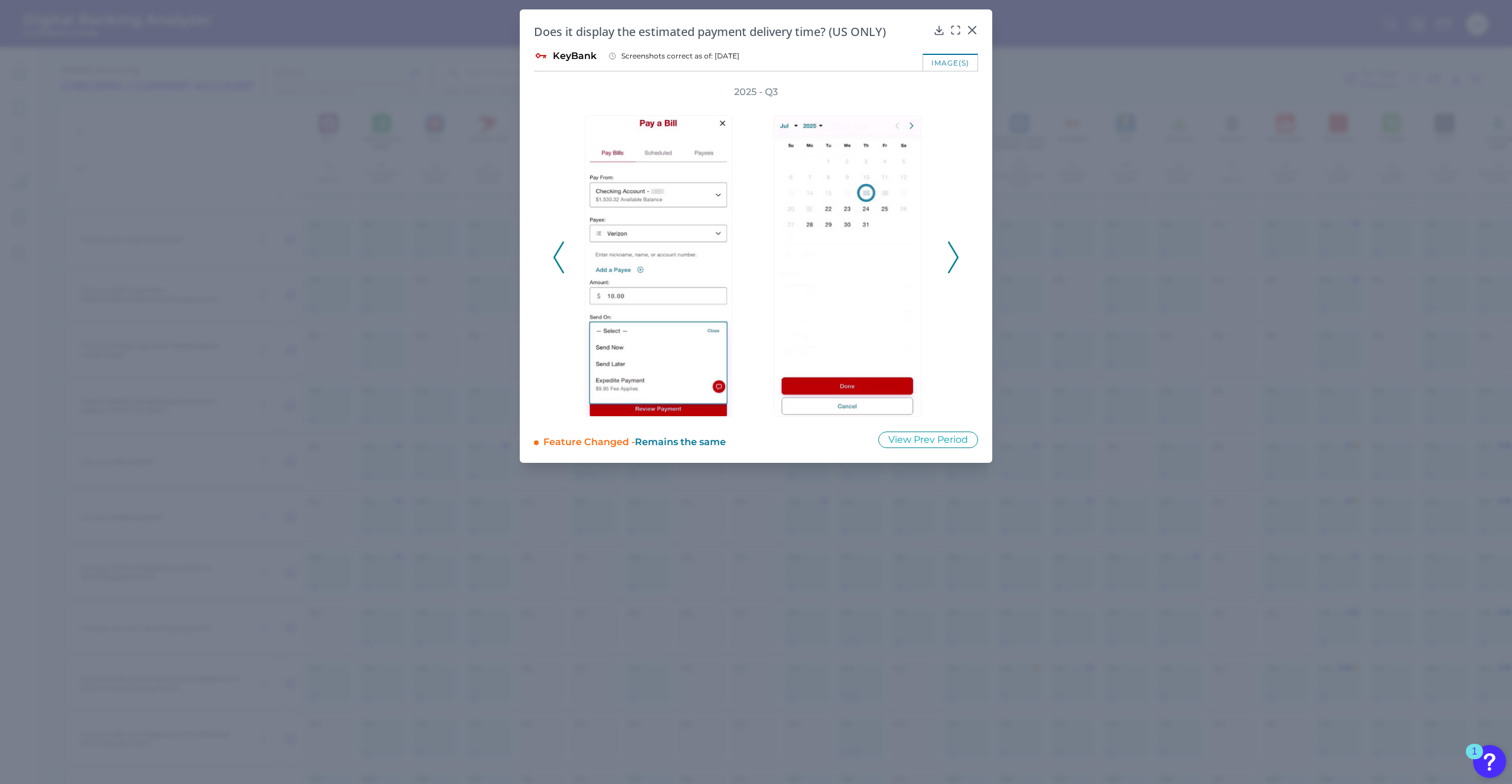
click at [953, 264] on polyline at bounding box center [953, 258] width 9 height 30
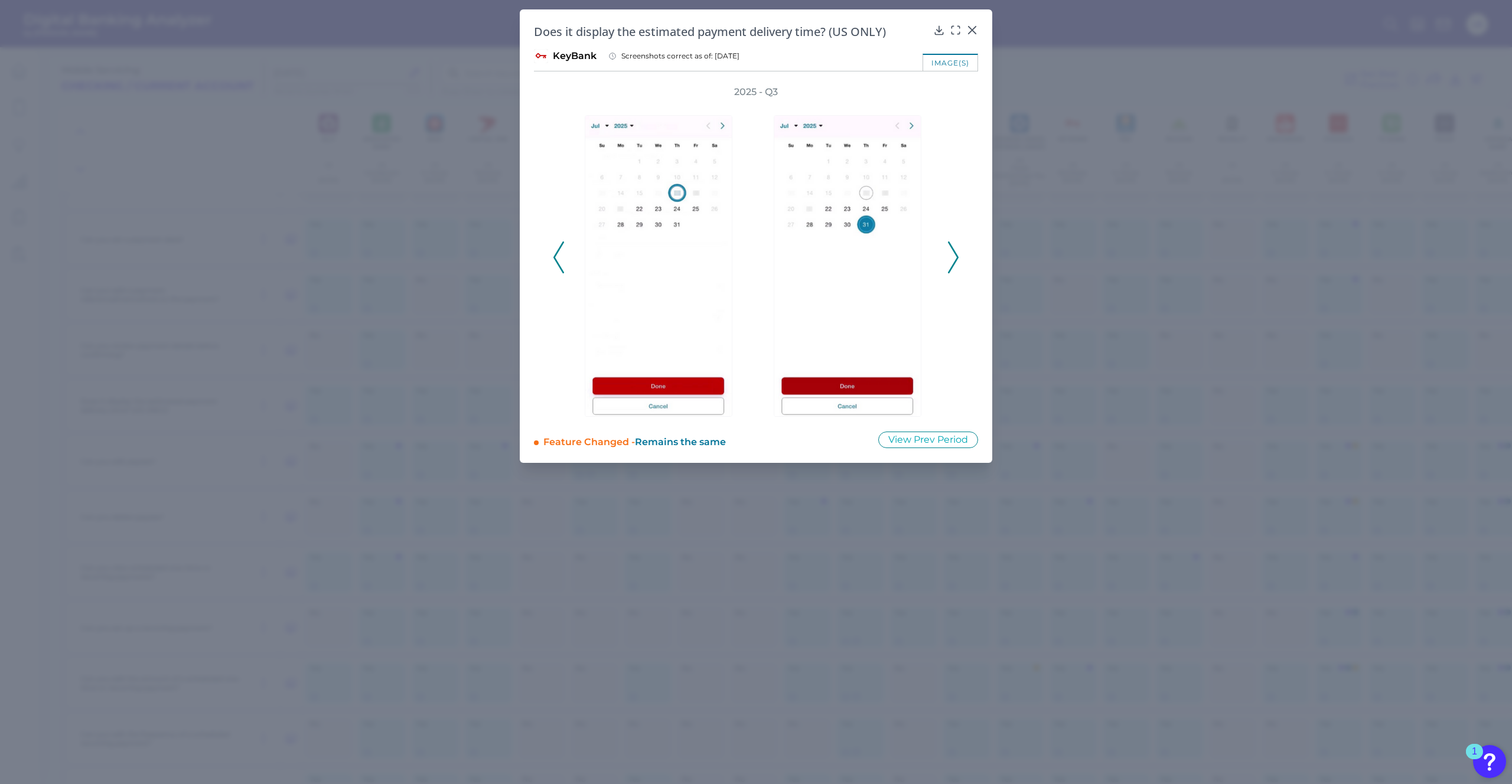
click at [953, 264] on polyline at bounding box center [953, 258] width 9 height 30
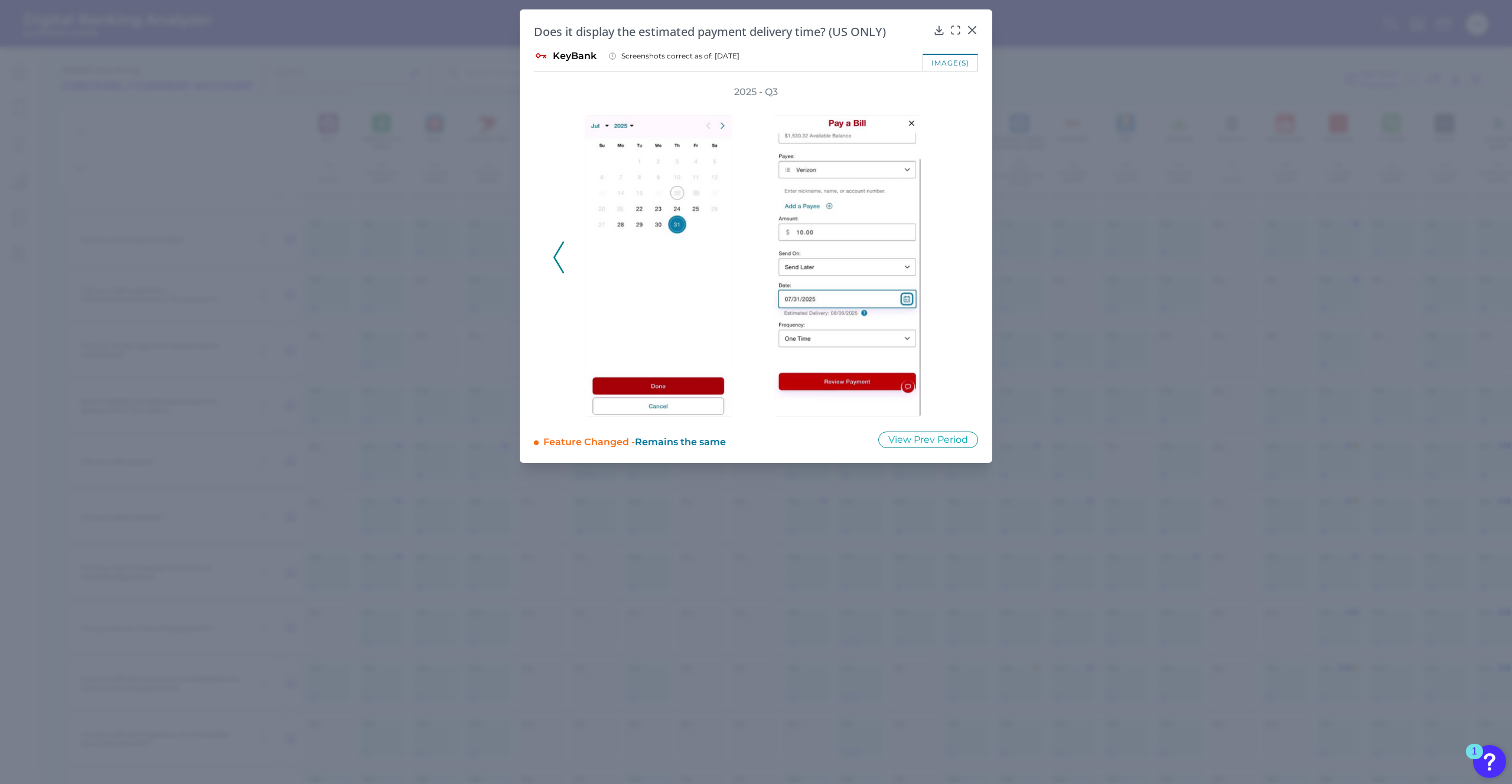
click at [953, 264] on div "2025 - Q3" at bounding box center [756, 251] width 406 height 331
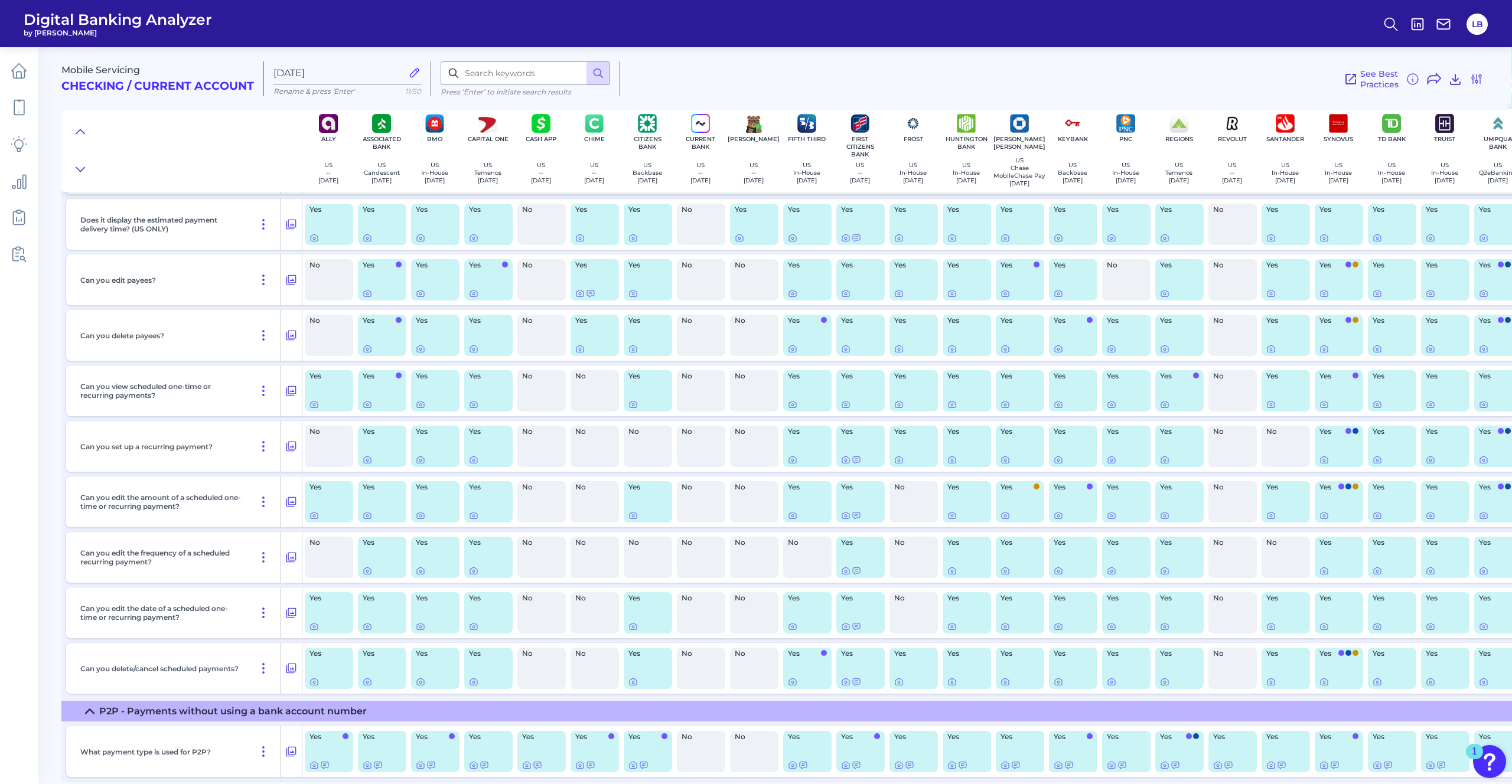
scroll to position [885, 1]
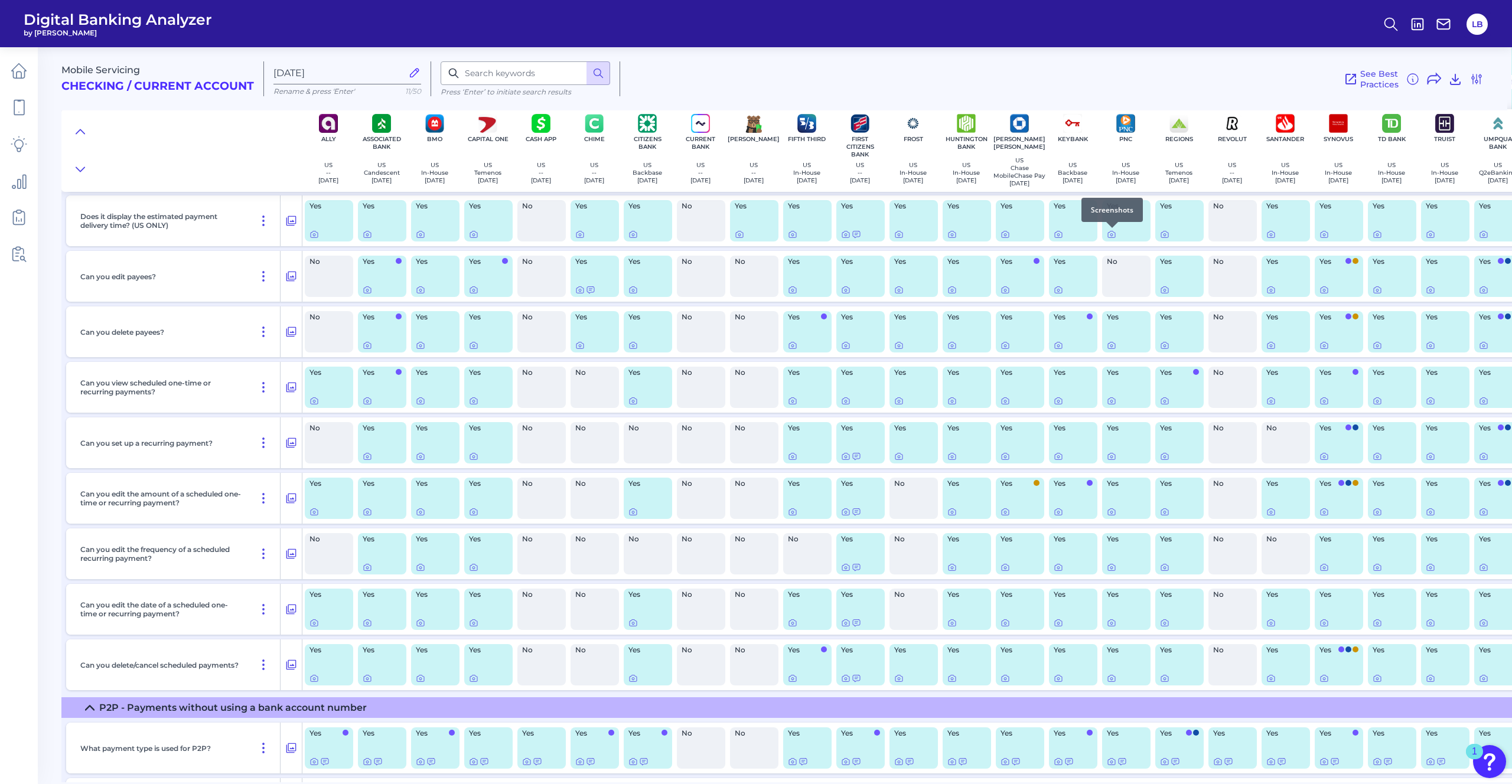
click at [1015, 229] on div at bounding box center [1112, 228] width 12 height 12
click at [1015, 233] on icon at bounding box center [1111, 234] width 10 height 10
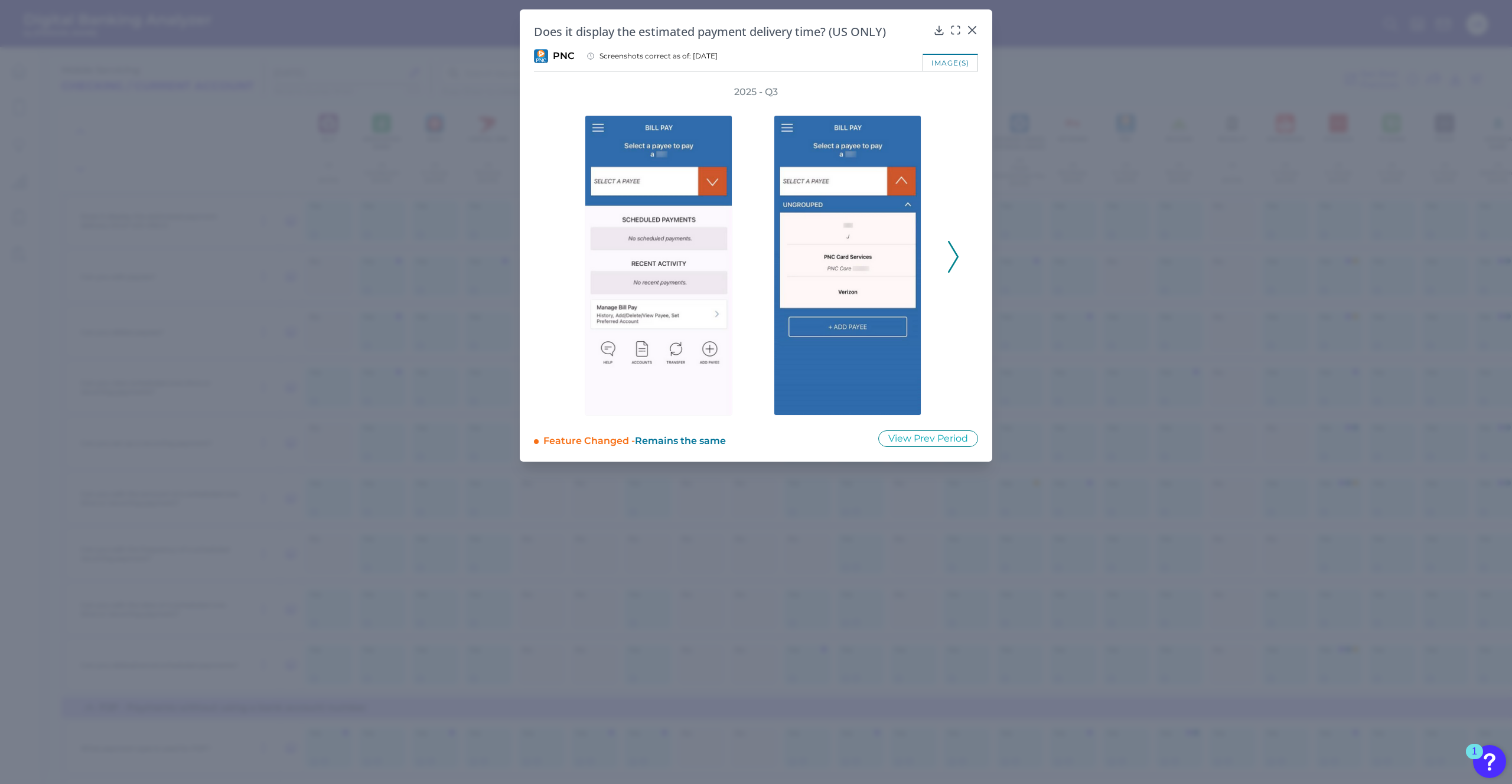
click at [947, 257] on div "2025 - Q3" at bounding box center [756, 250] width 406 height 330
click at [958, 254] on icon at bounding box center [953, 257] width 10 height 32
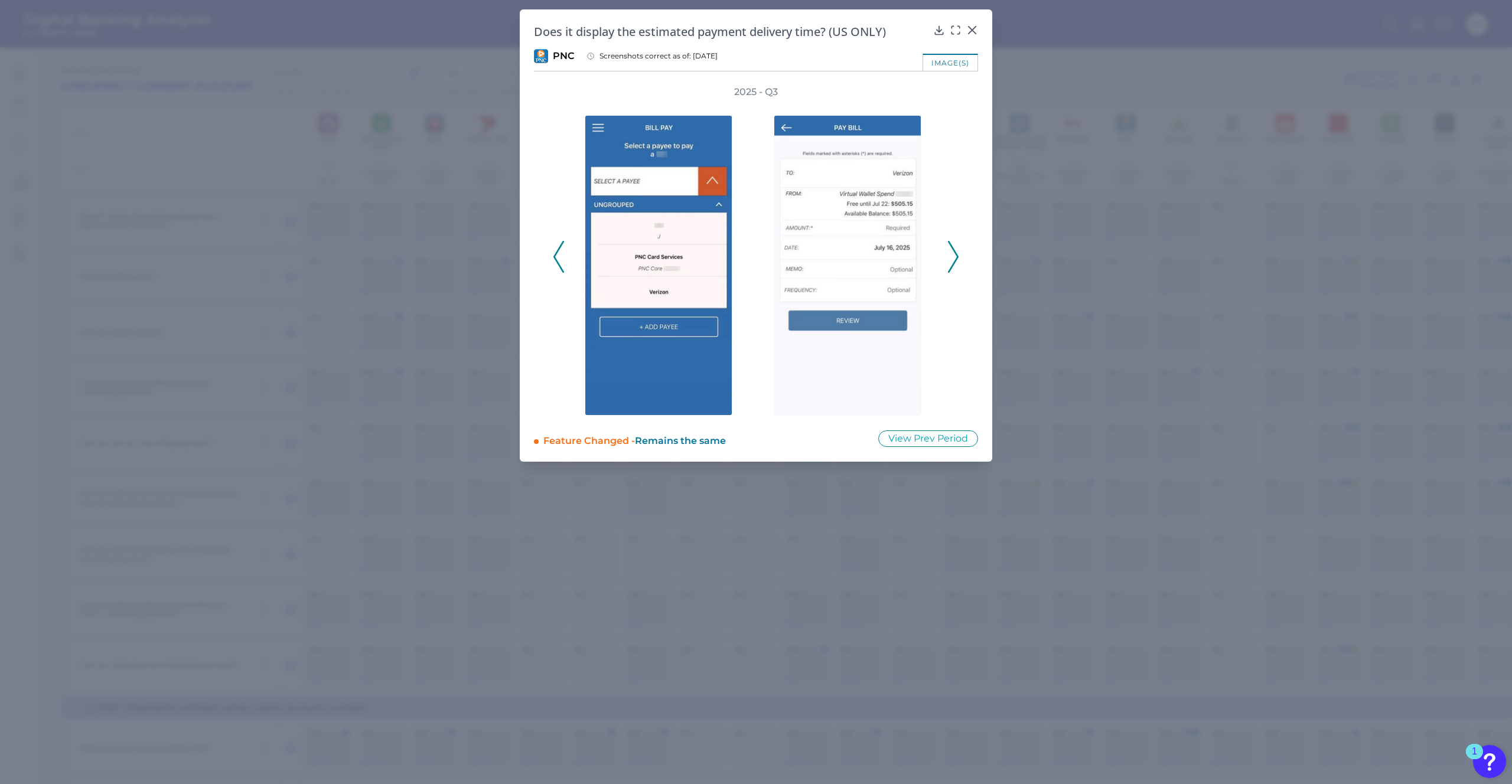
click at [958, 254] on icon at bounding box center [953, 257] width 10 height 32
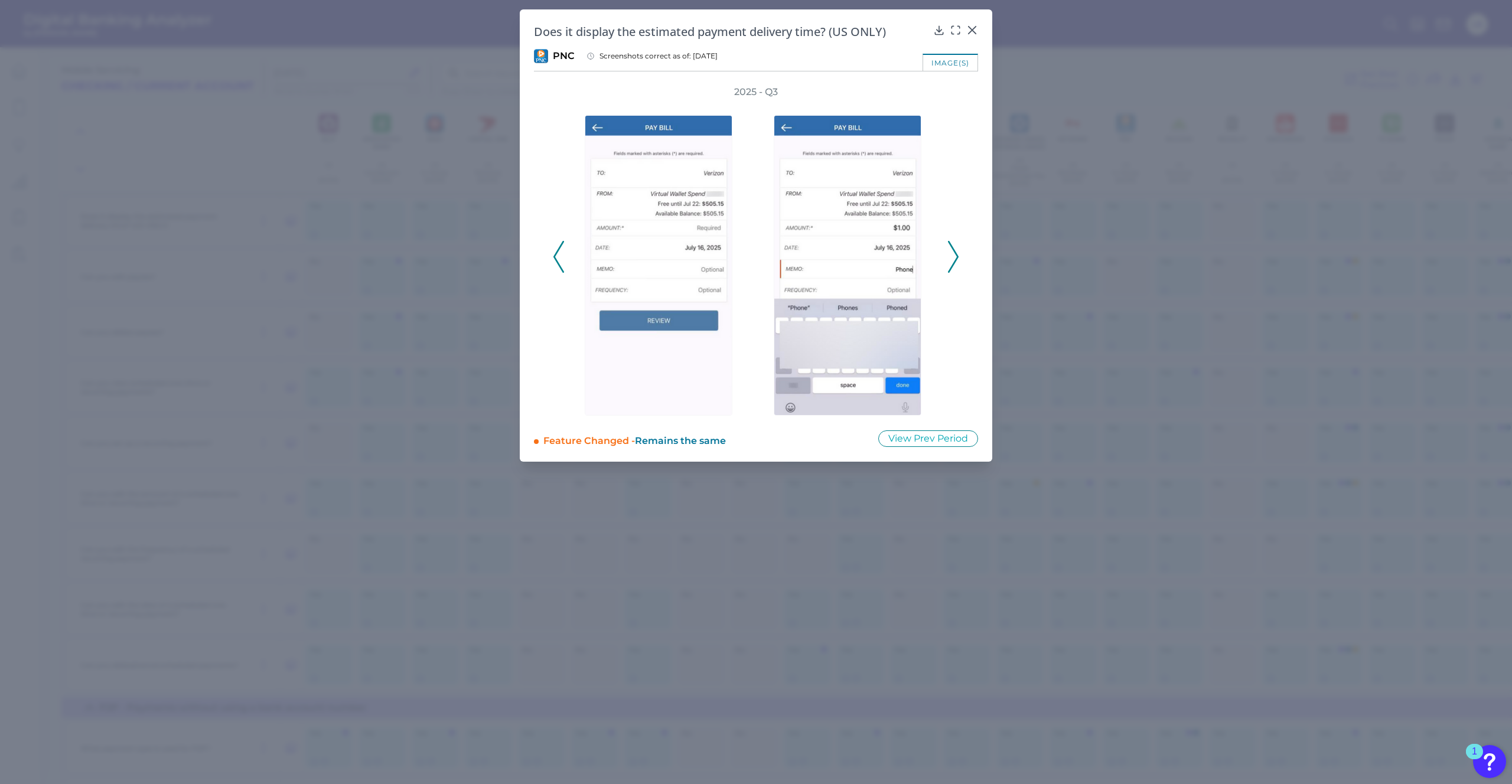
click at [958, 254] on icon at bounding box center [953, 257] width 10 height 32
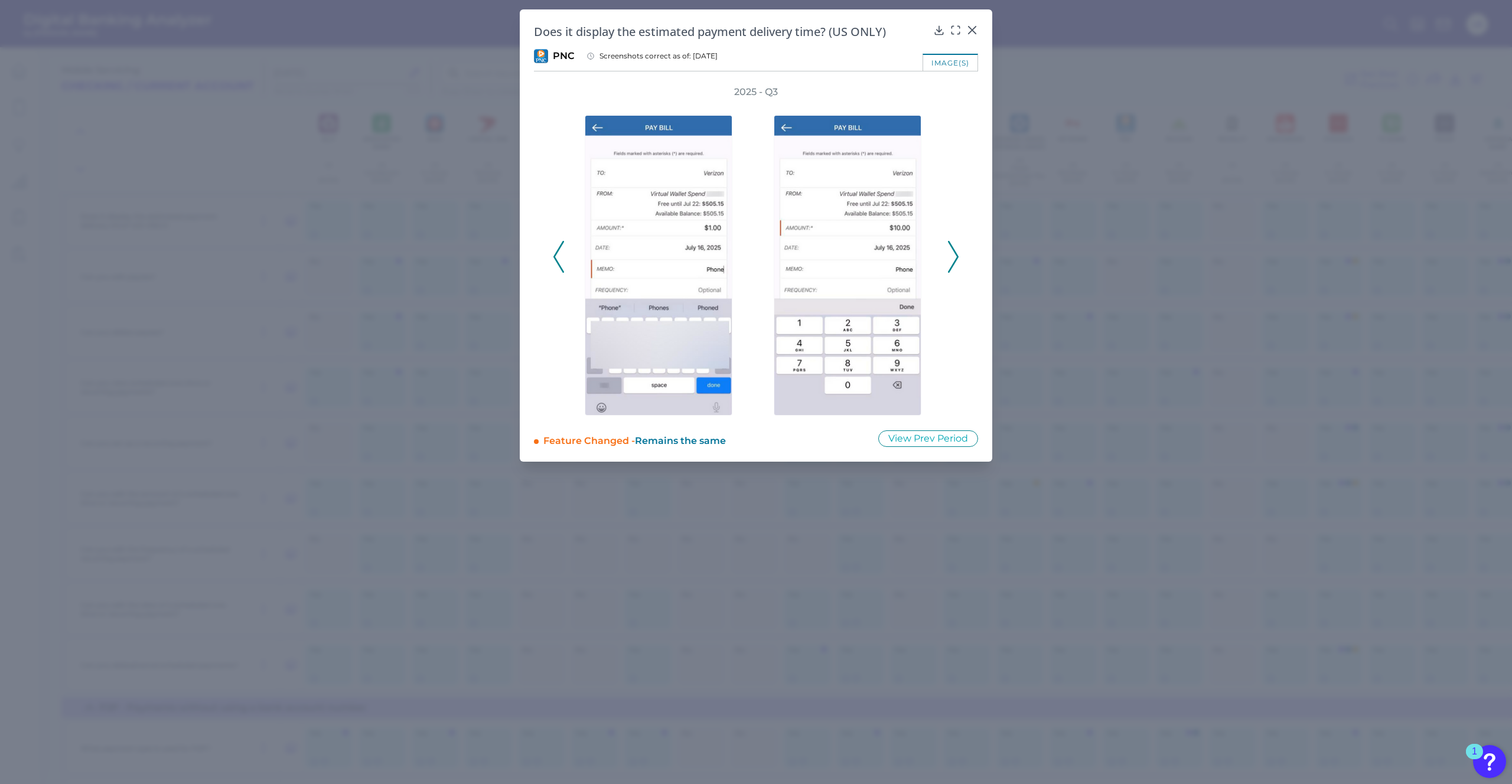
click at [958, 254] on icon at bounding box center [953, 257] width 10 height 32
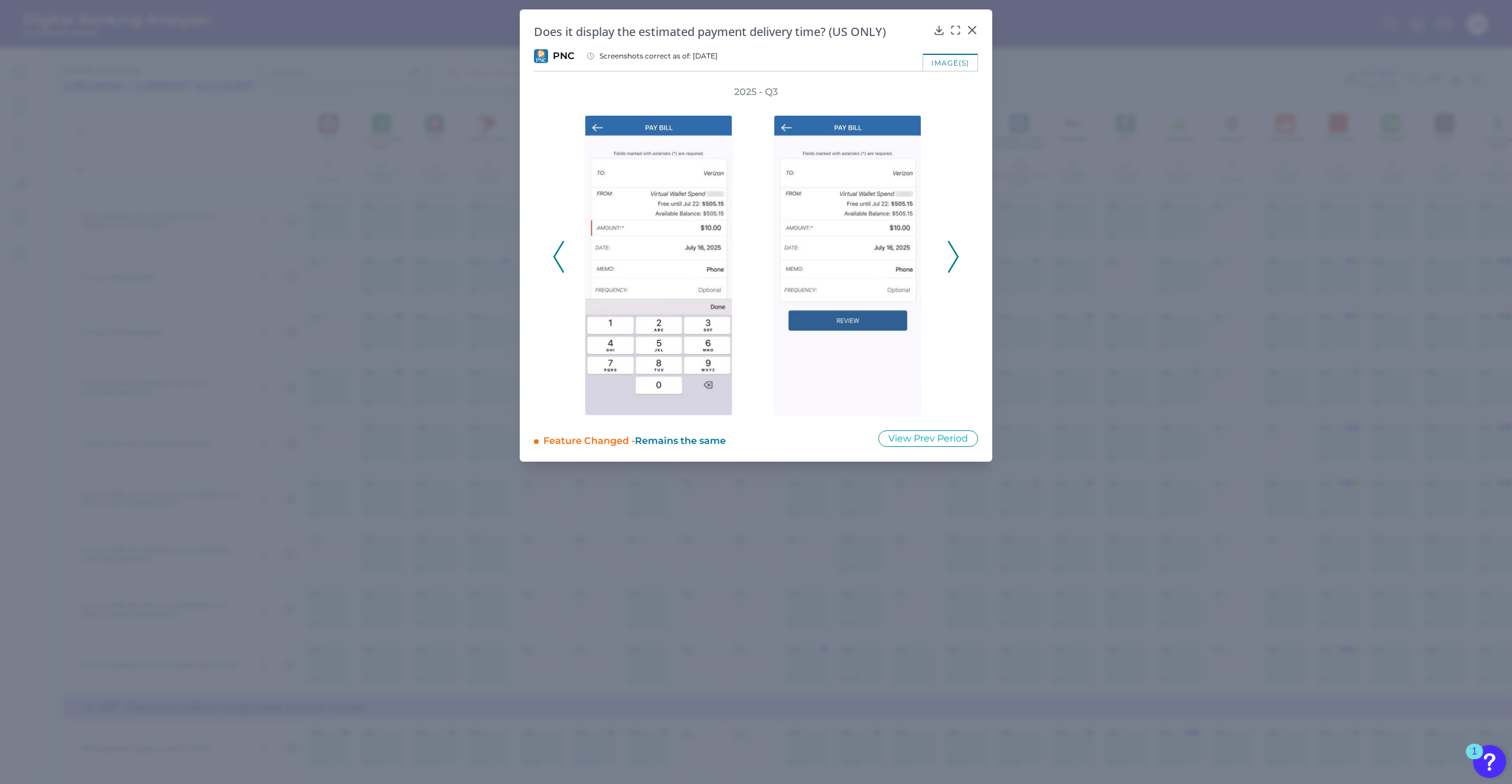
click at [958, 254] on icon at bounding box center [953, 257] width 10 height 32
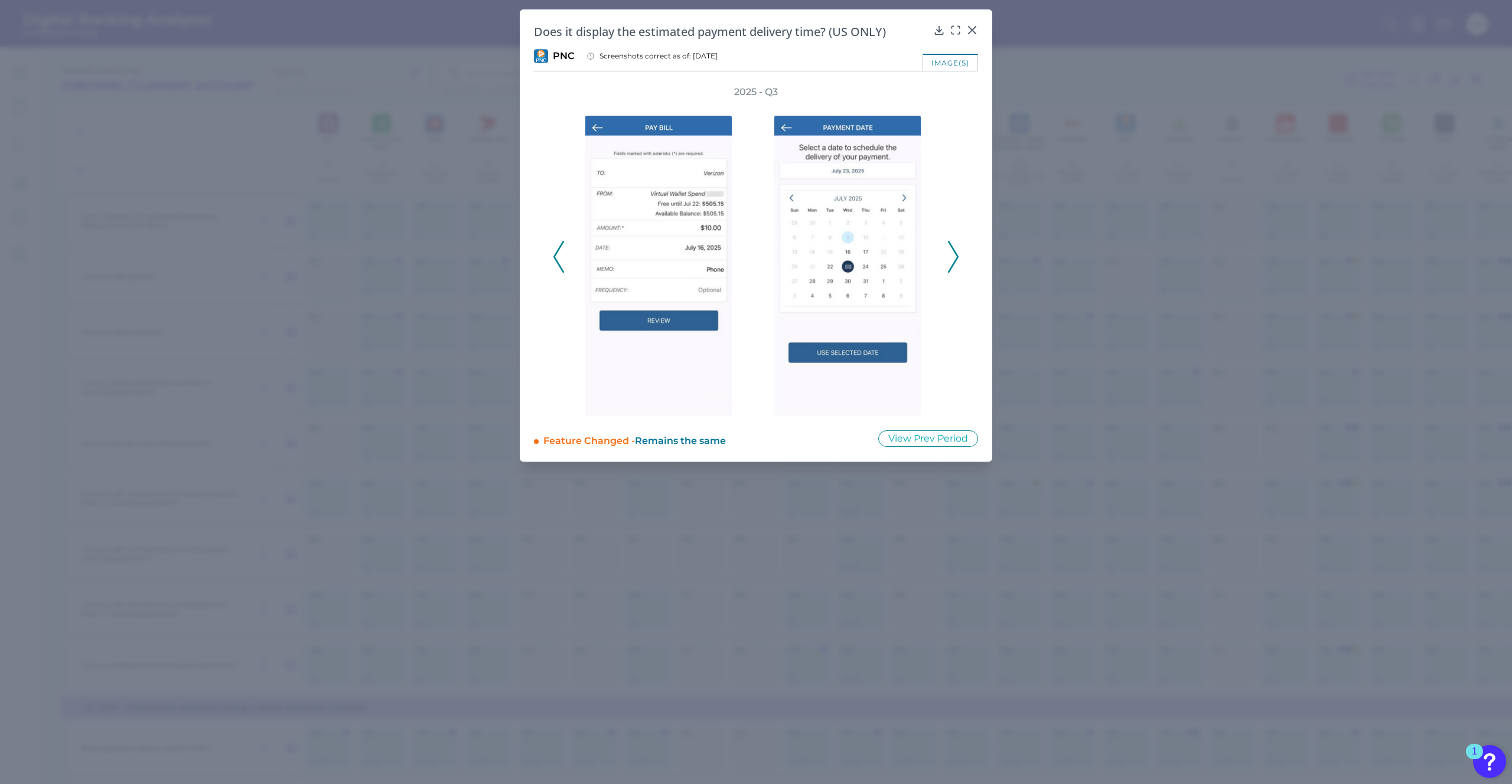
click at [958, 254] on icon at bounding box center [953, 257] width 10 height 32
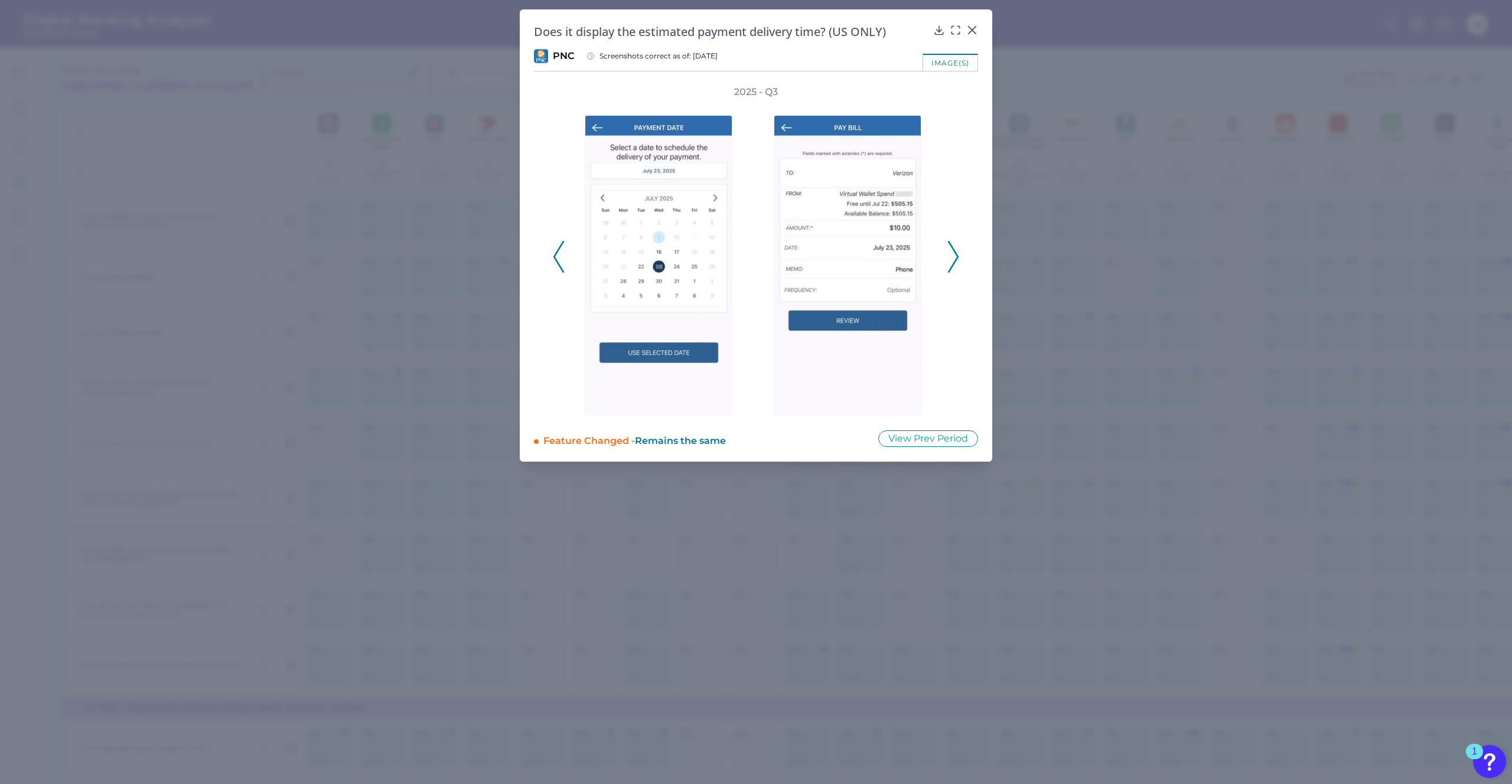
click at [958, 254] on icon at bounding box center [953, 257] width 10 height 32
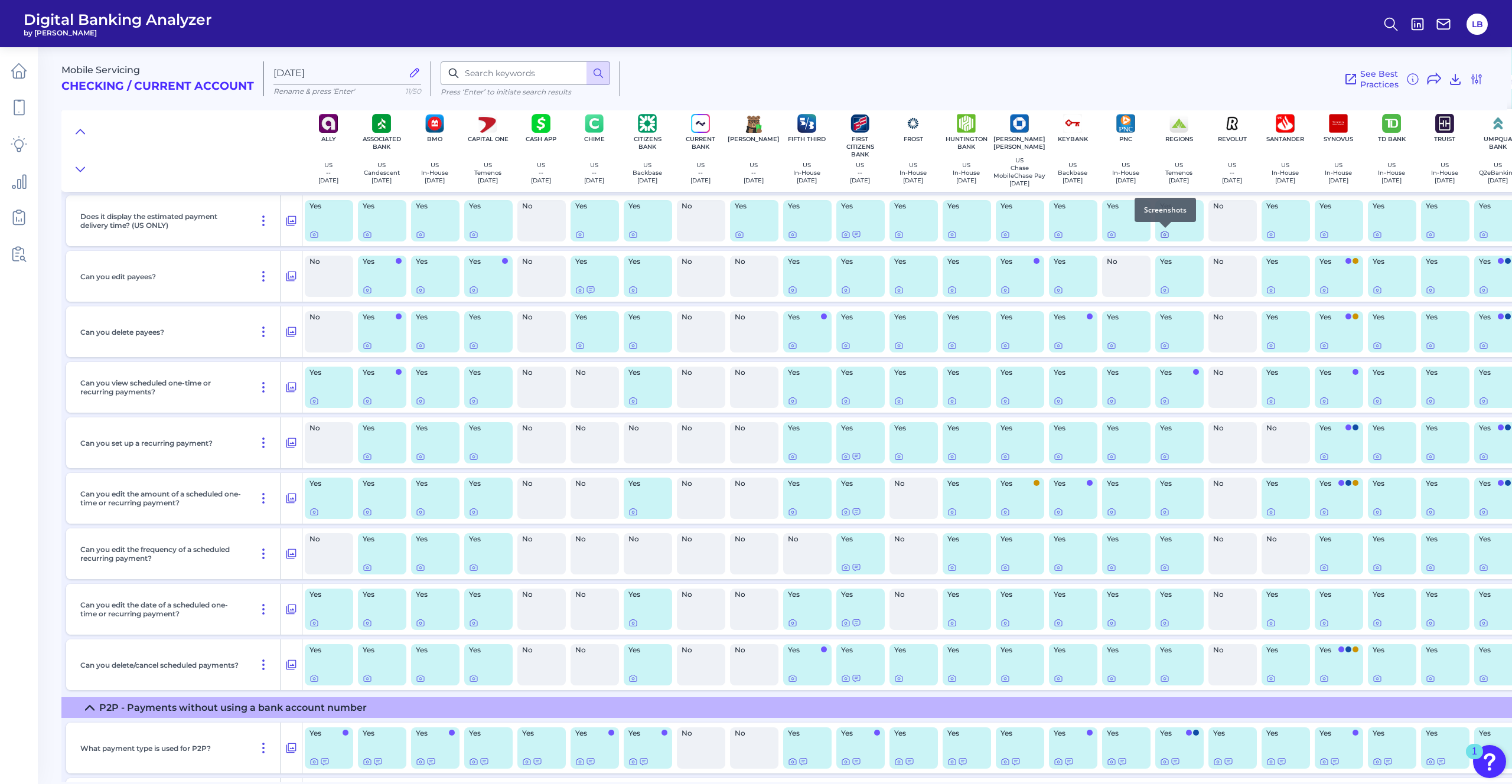
click at [1015, 234] on icon at bounding box center [1164, 234] width 10 height 10
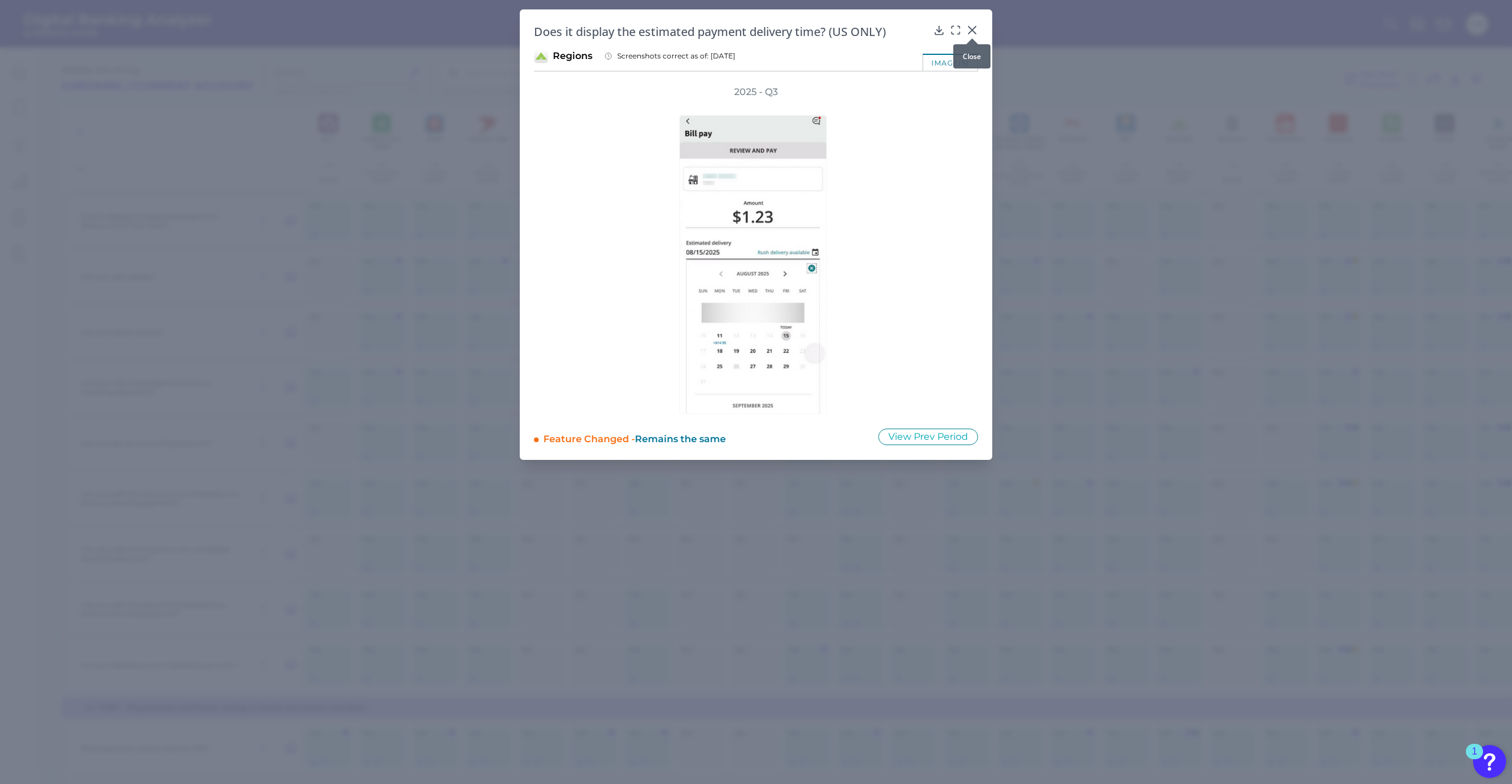
click at [969, 26] on icon at bounding box center [973, 30] width 12 height 12
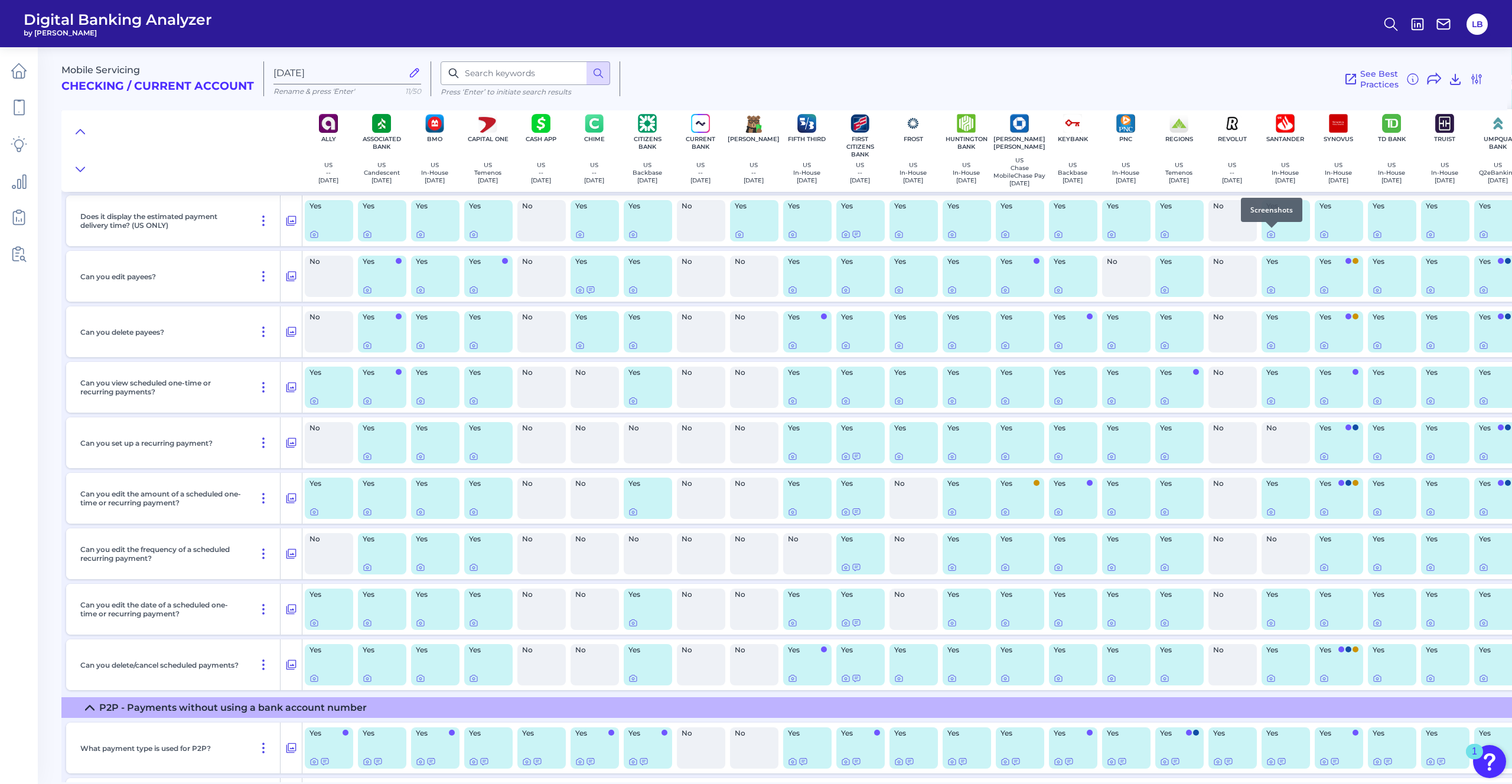
click at [1015, 233] on div at bounding box center [1271, 228] width 12 height 12
click at [1015, 214] on div "Yes" at bounding box center [1286, 220] width 49 height 41
click at [1015, 236] on icon at bounding box center [1271, 234] width 2 height 2
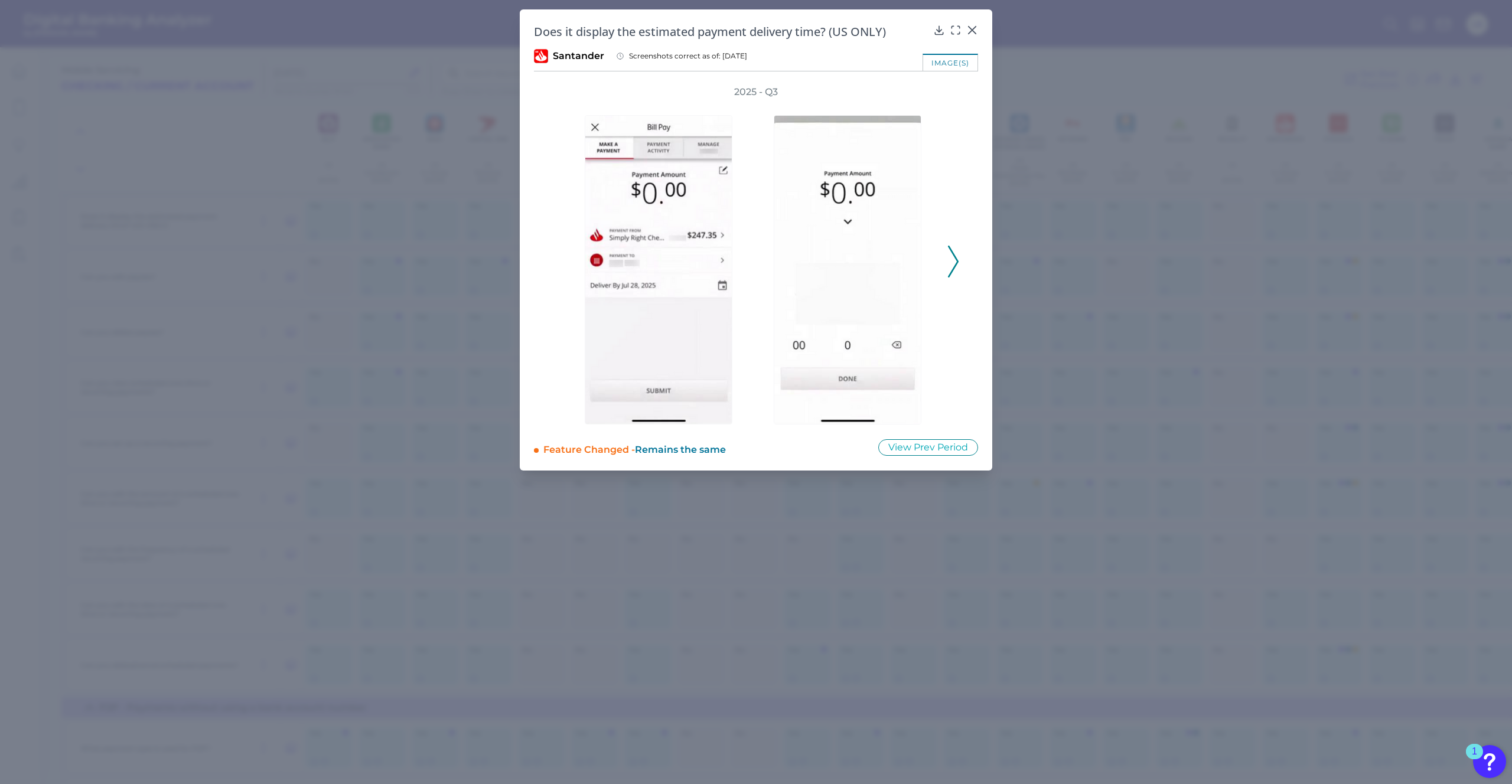
click at [956, 254] on icon at bounding box center [953, 261] width 10 height 32
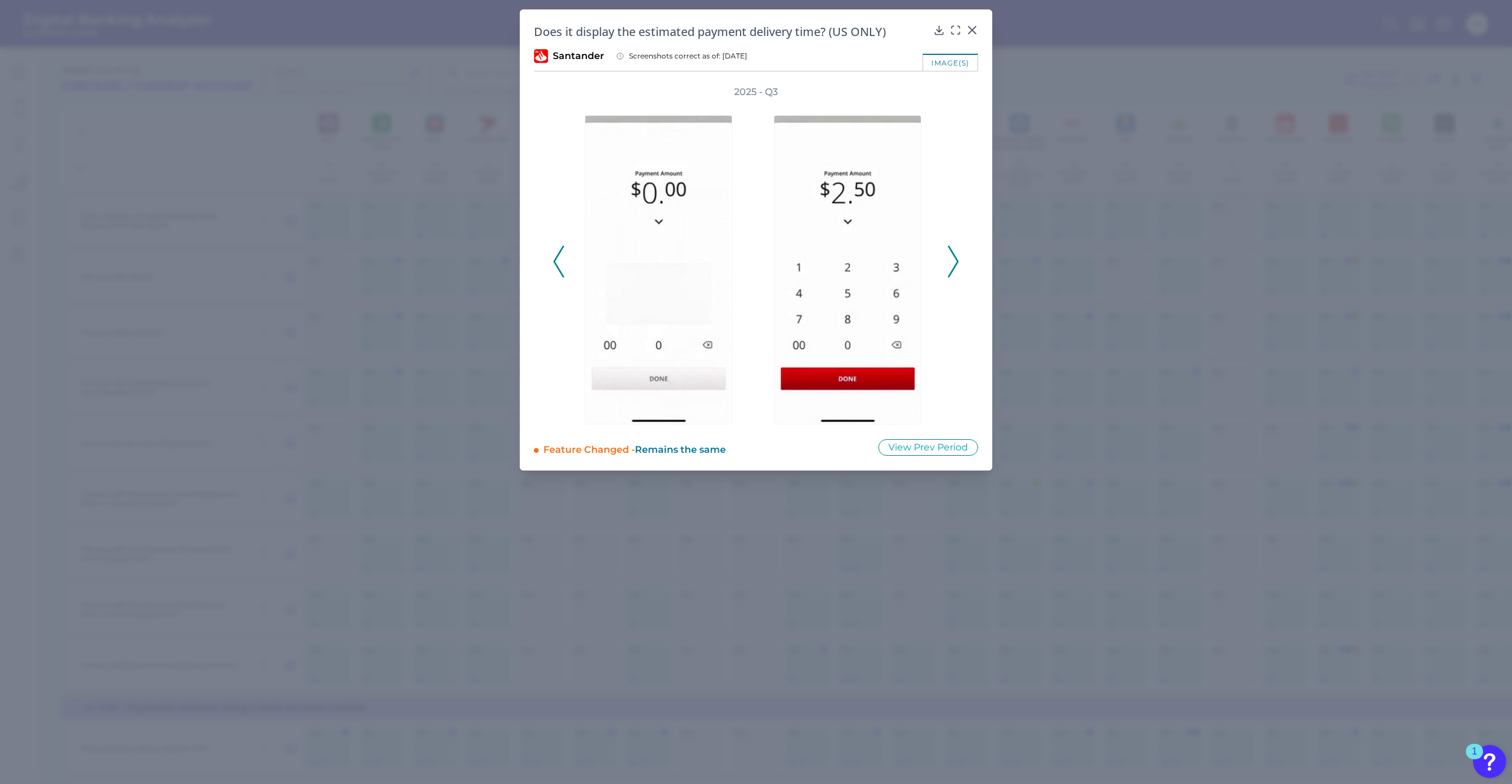
click at [956, 254] on icon at bounding box center [953, 261] width 10 height 32
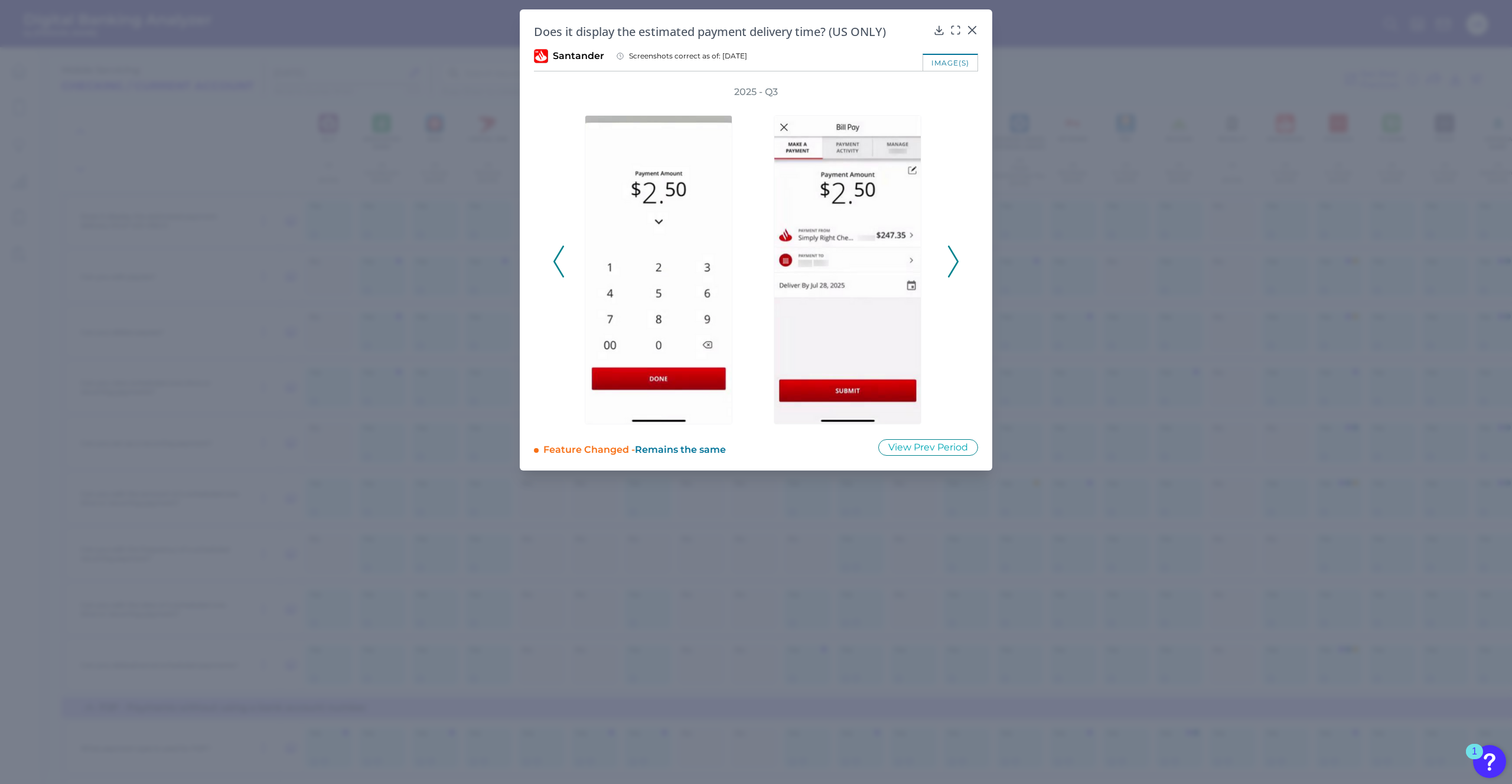
click at [956, 254] on icon at bounding box center [953, 261] width 10 height 32
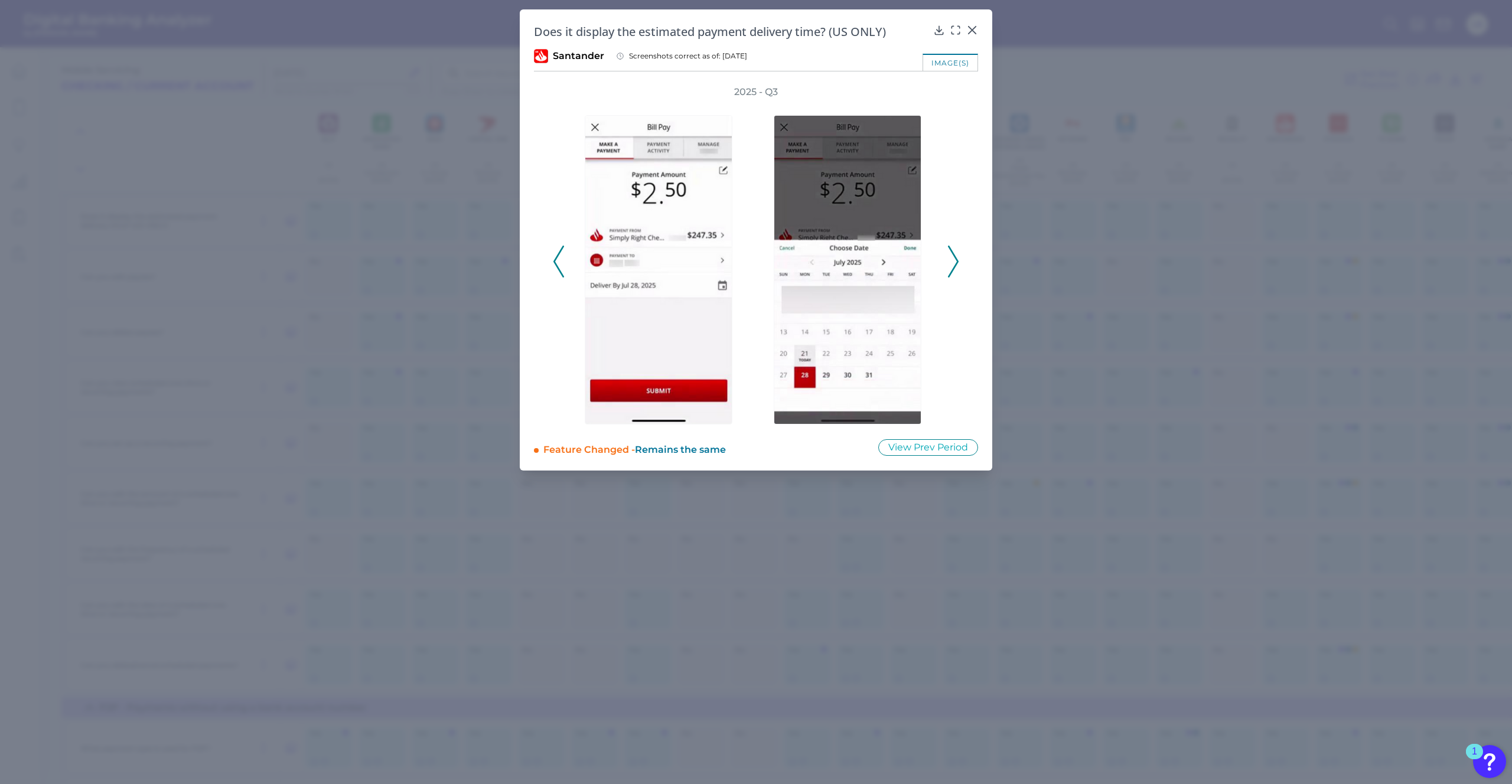
click at [956, 254] on icon at bounding box center [953, 261] width 10 height 32
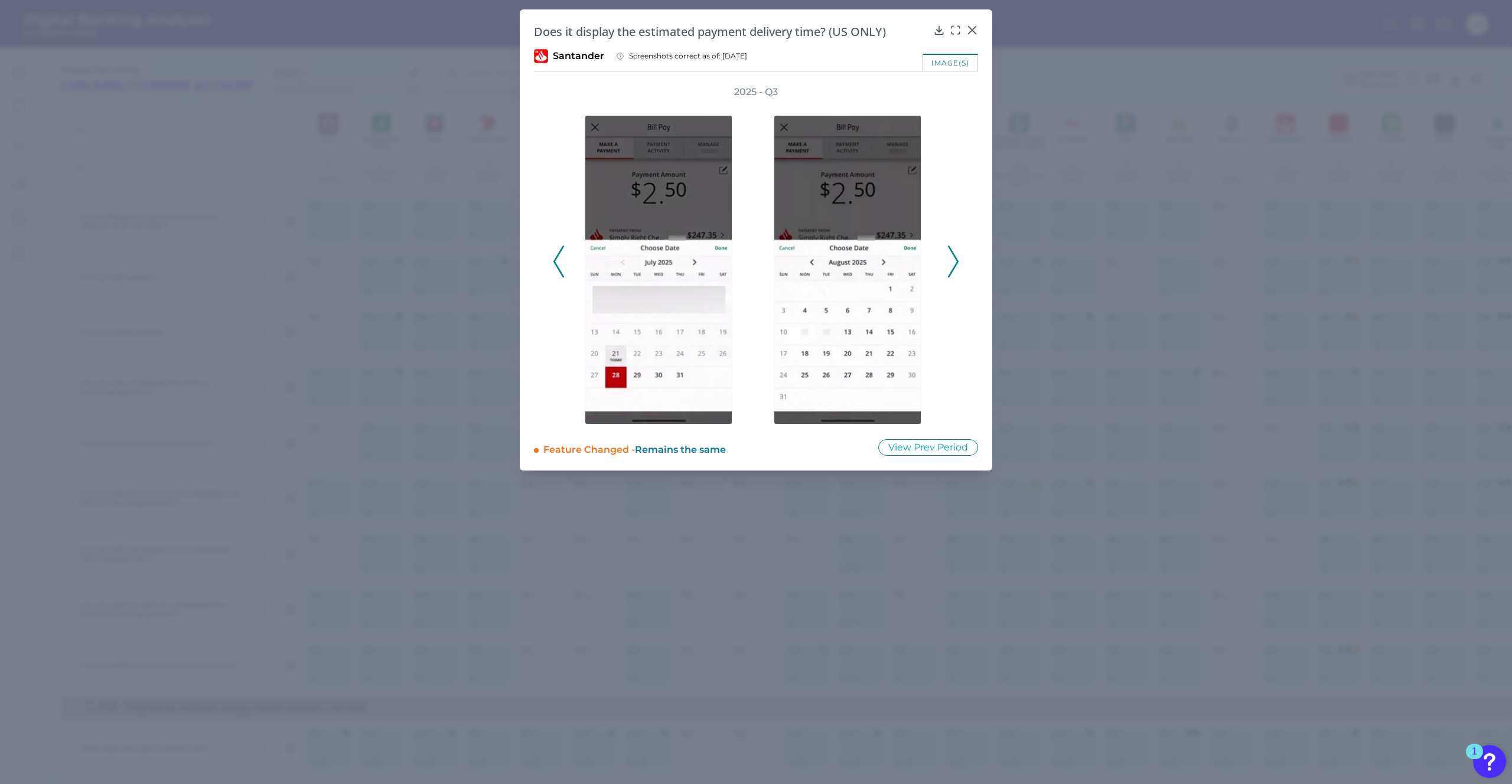
click at [956, 254] on icon at bounding box center [953, 261] width 10 height 32
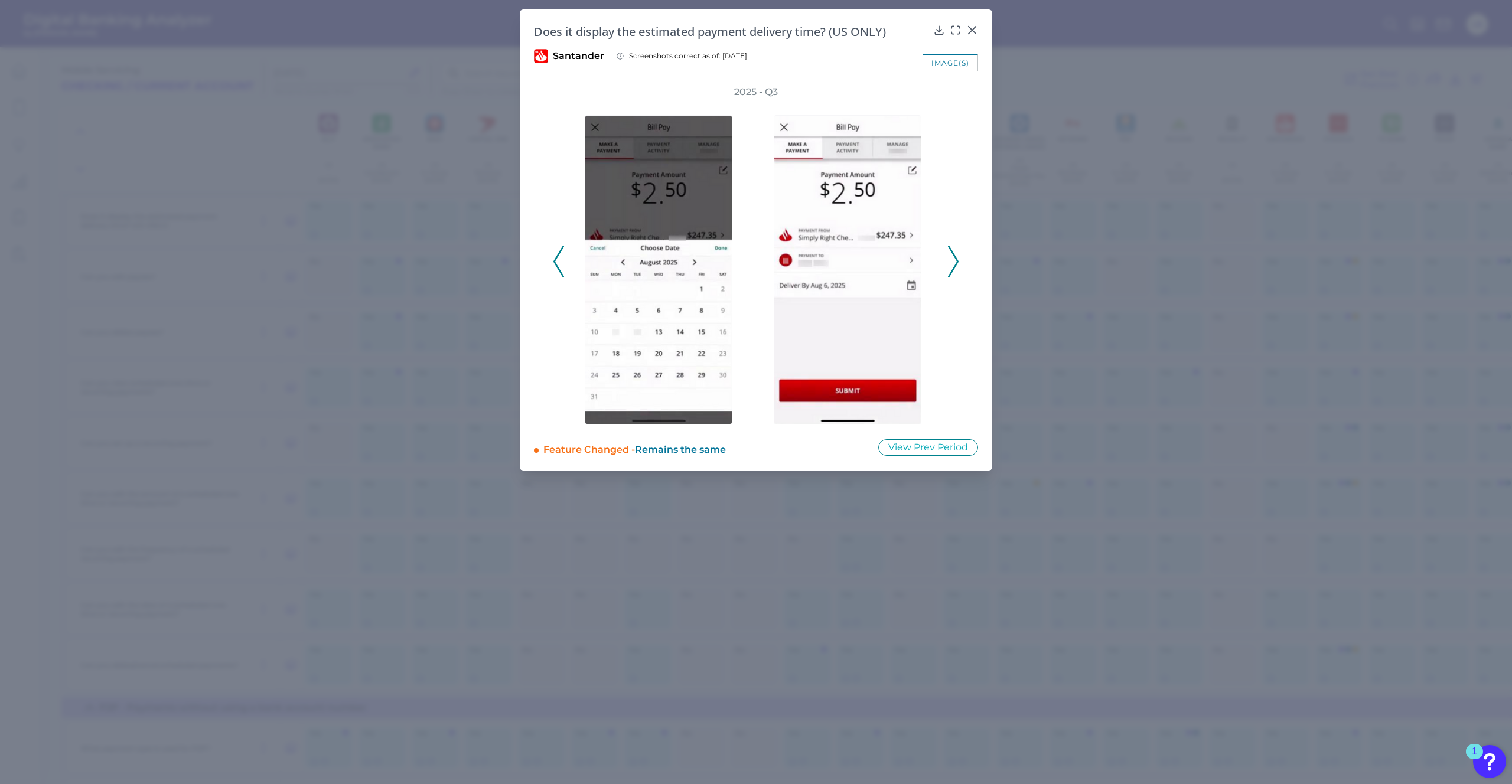
click at [956, 254] on icon at bounding box center [953, 261] width 10 height 32
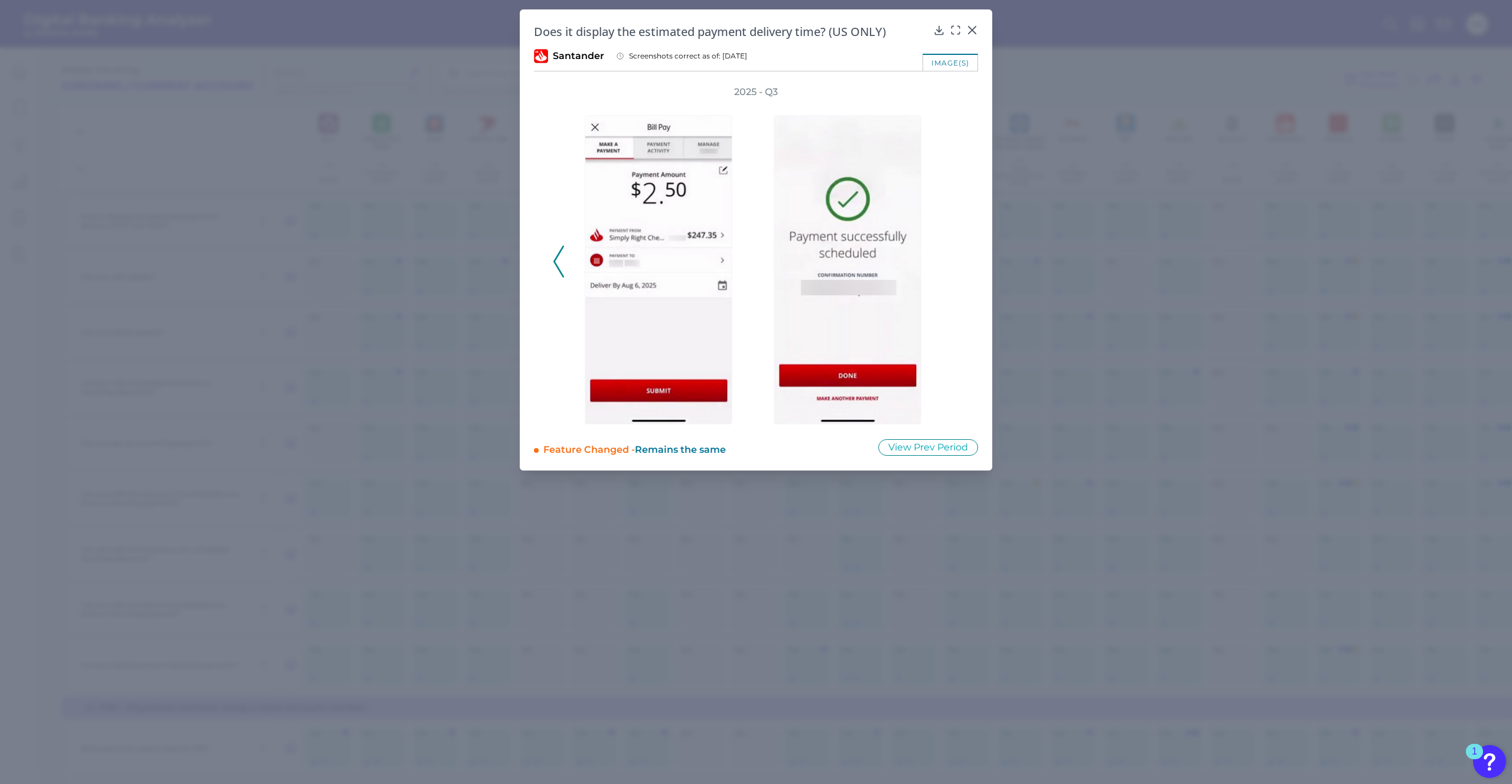
click at [956, 254] on div "2025 - Q3" at bounding box center [756, 255] width 406 height 338
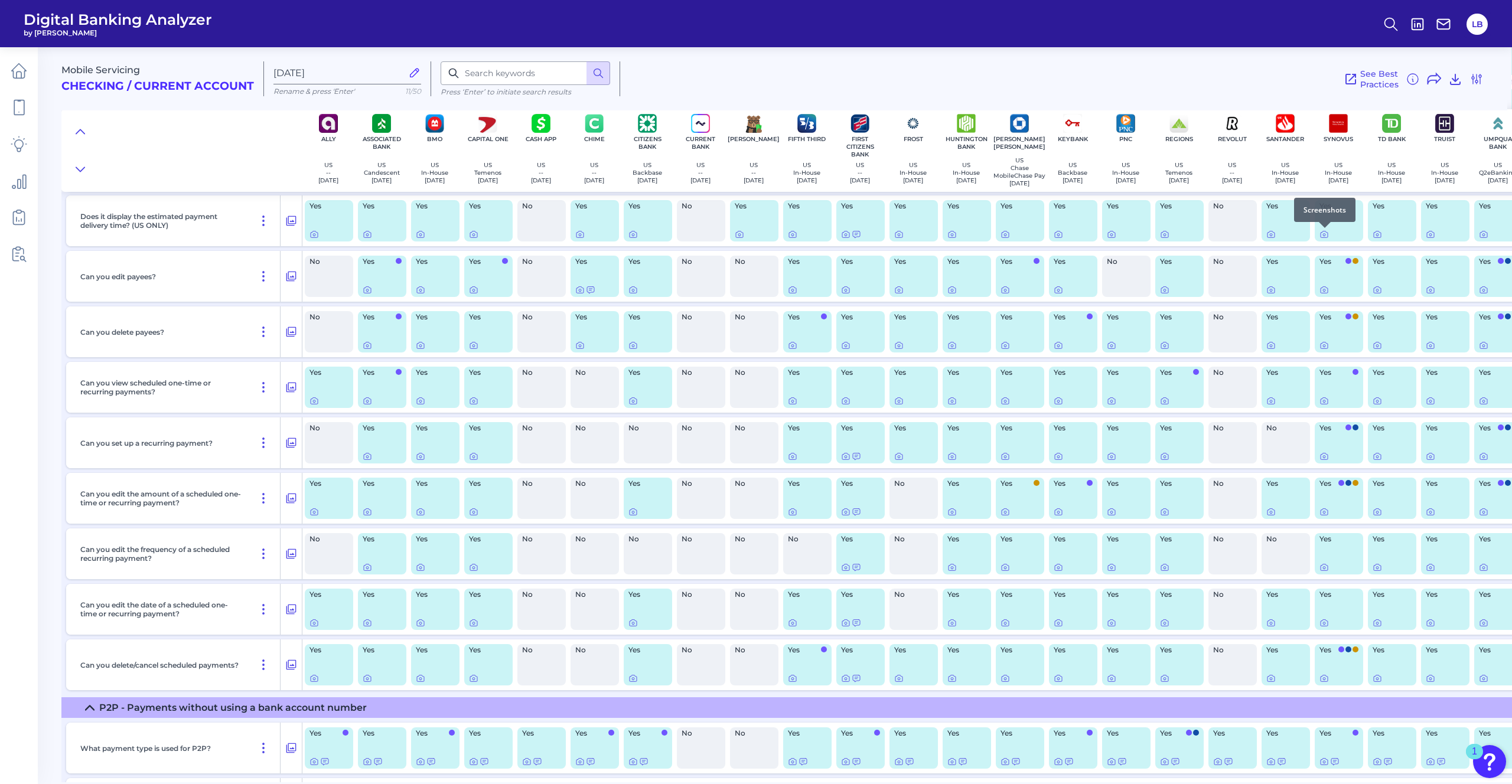
click at [1015, 232] on div at bounding box center [1325, 228] width 12 height 12
click at [1015, 237] on icon at bounding box center [1324, 234] width 10 height 10
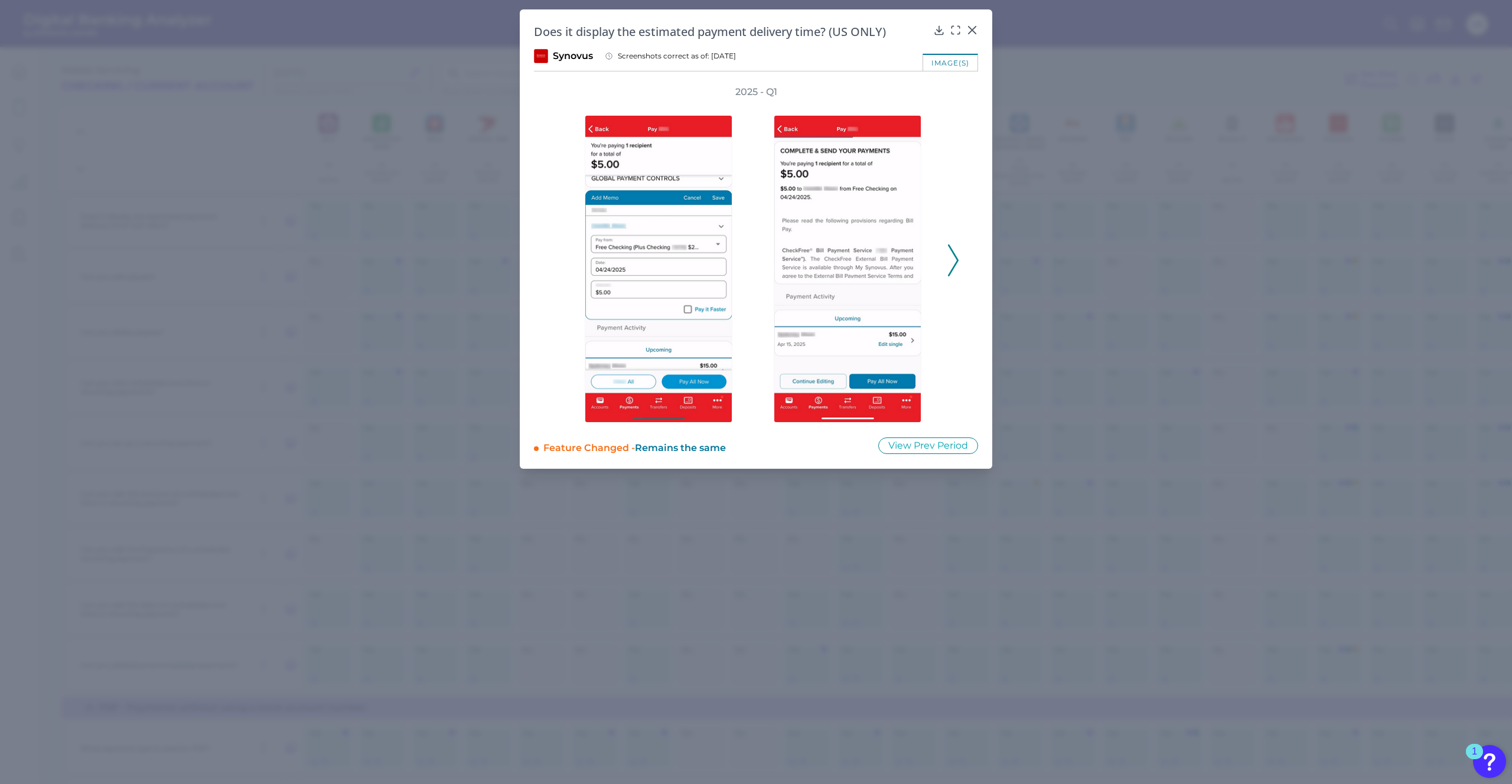
click at [954, 260] on icon at bounding box center [953, 260] width 10 height 32
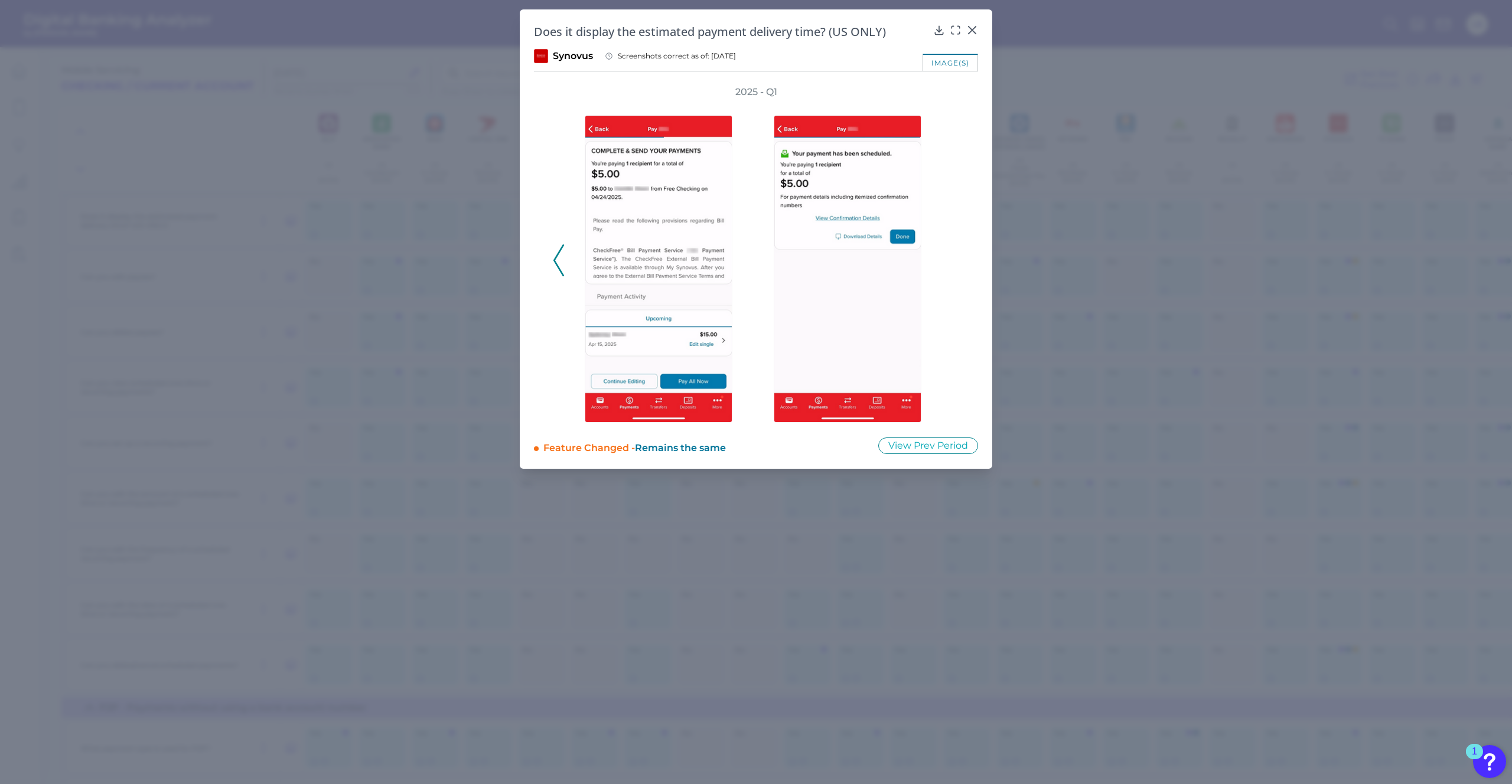
click at [954, 260] on div "2025 - Q1" at bounding box center [756, 254] width 406 height 337
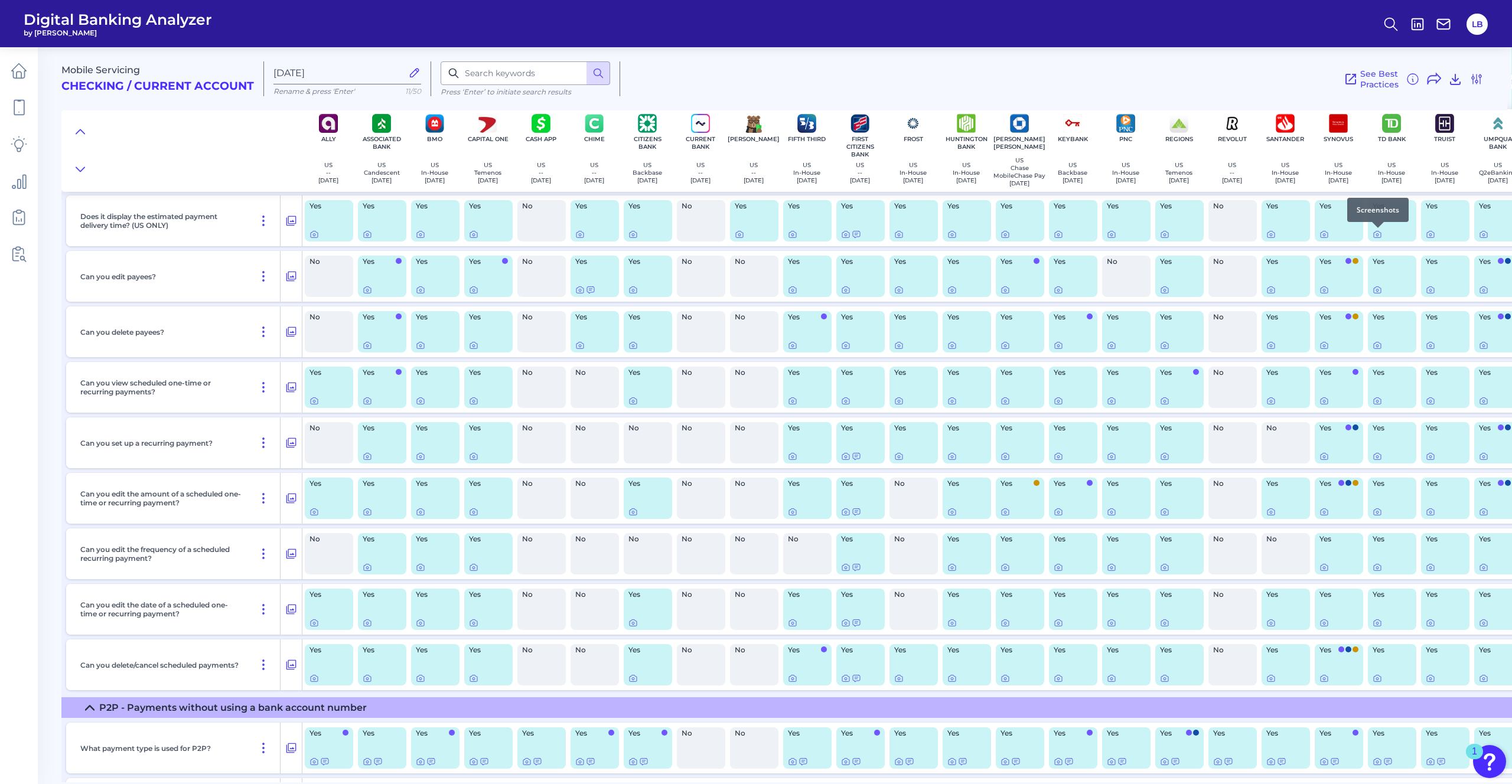
click at [1015, 232] on div at bounding box center [1378, 228] width 12 height 12
click at [1015, 235] on icon at bounding box center [1377, 234] width 10 height 10
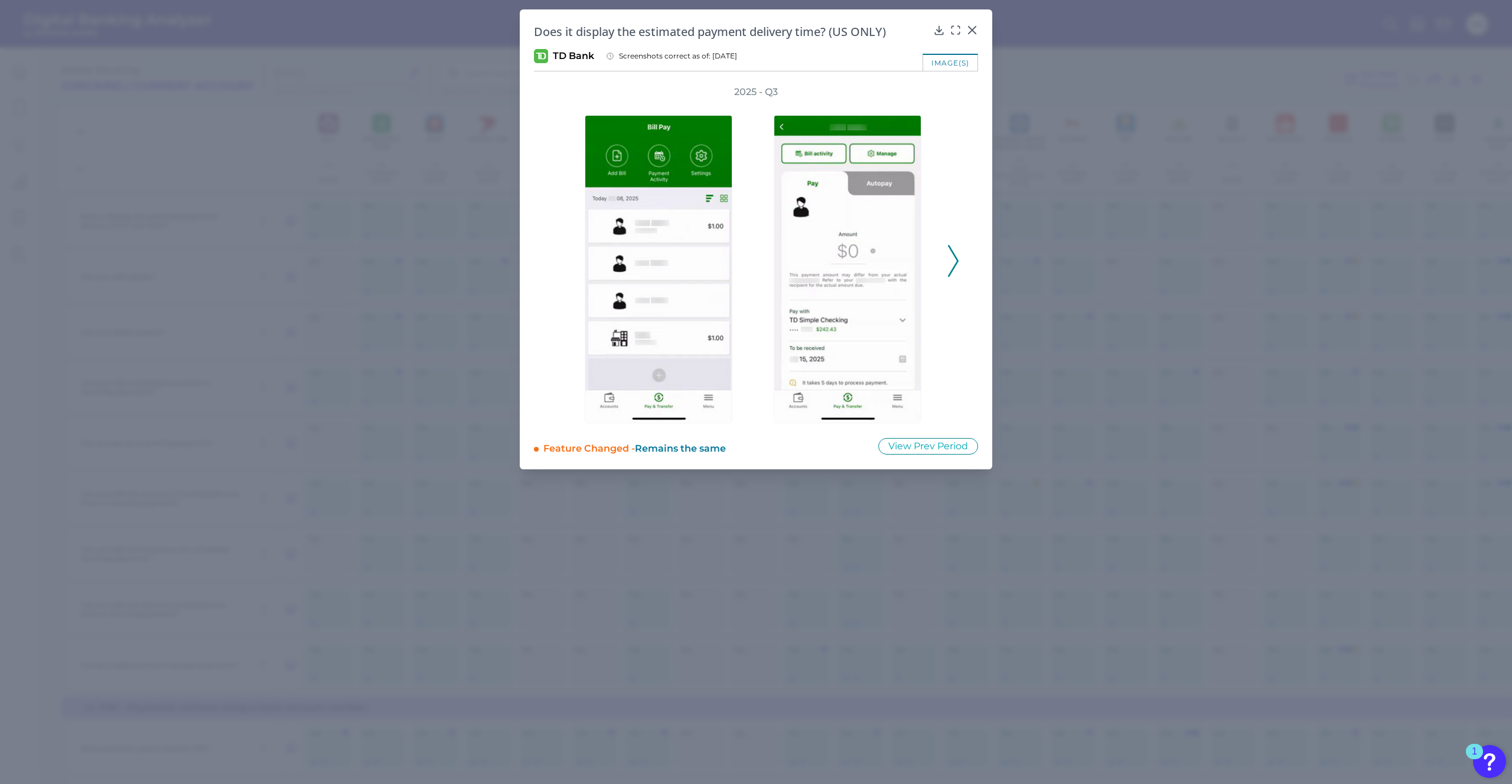
click at [950, 263] on icon at bounding box center [953, 261] width 10 height 32
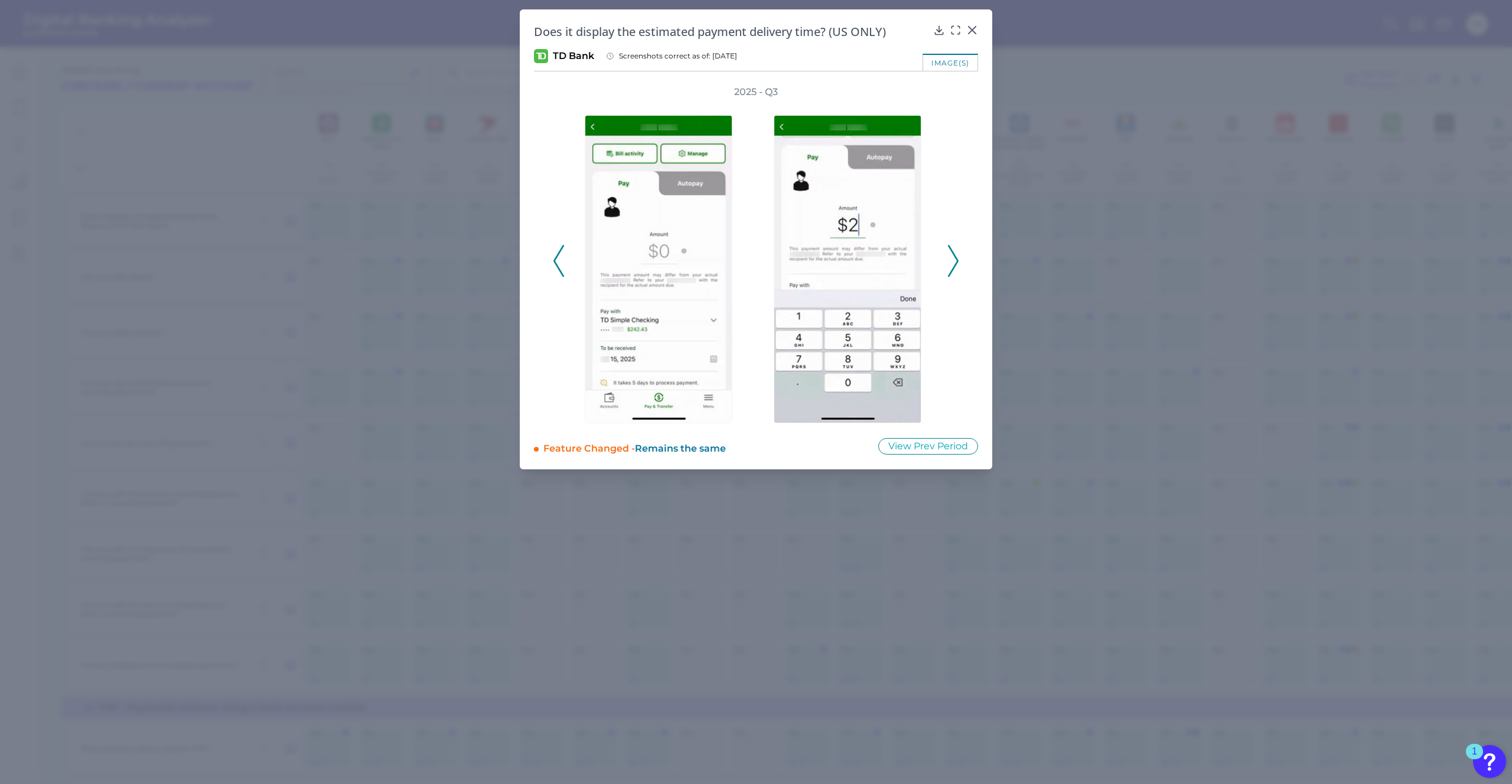
click at [950, 263] on icon at bounding box center [953, 261] width 10 height 32
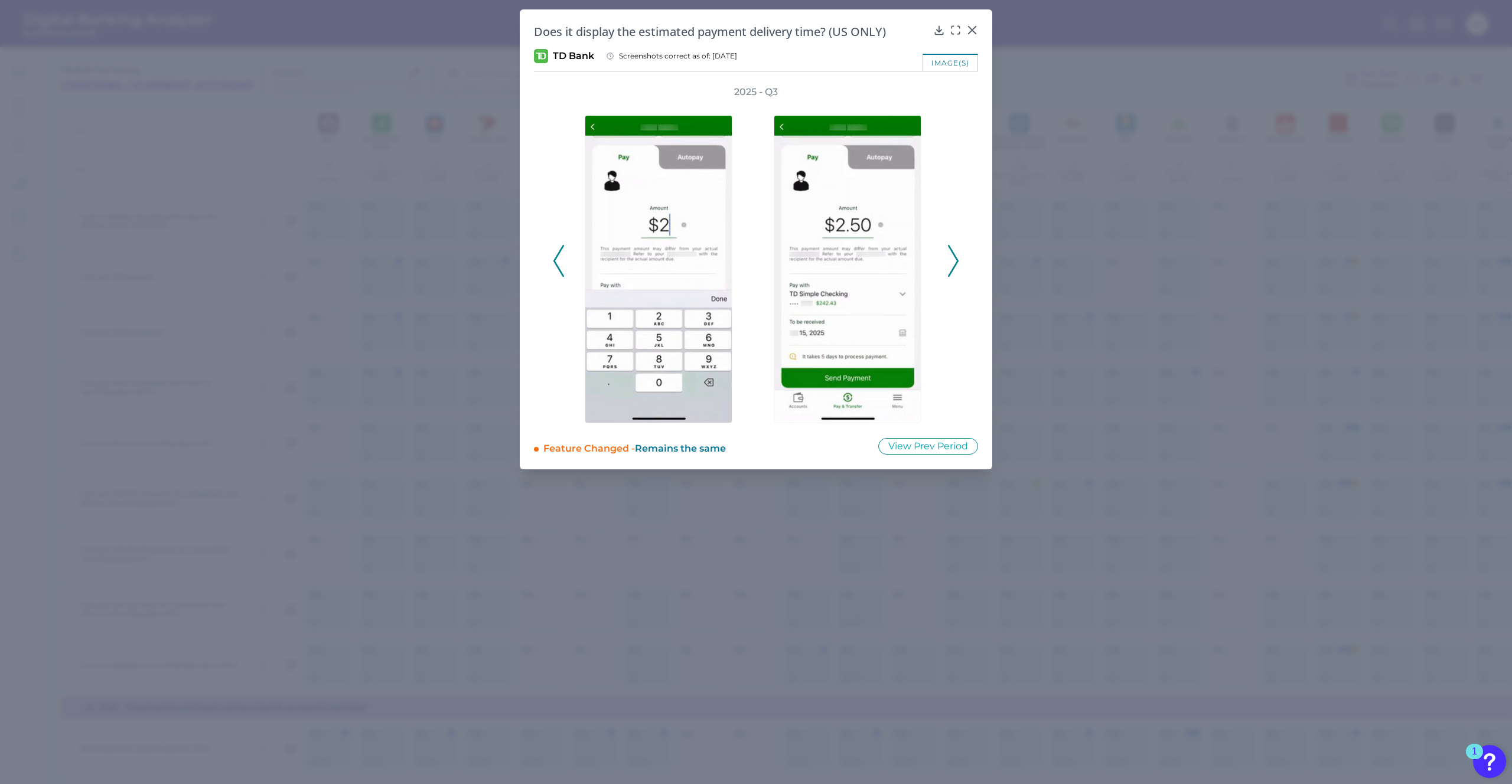
click at [950, 263] on icon at bounding box center [953, 261] width 10 height 32
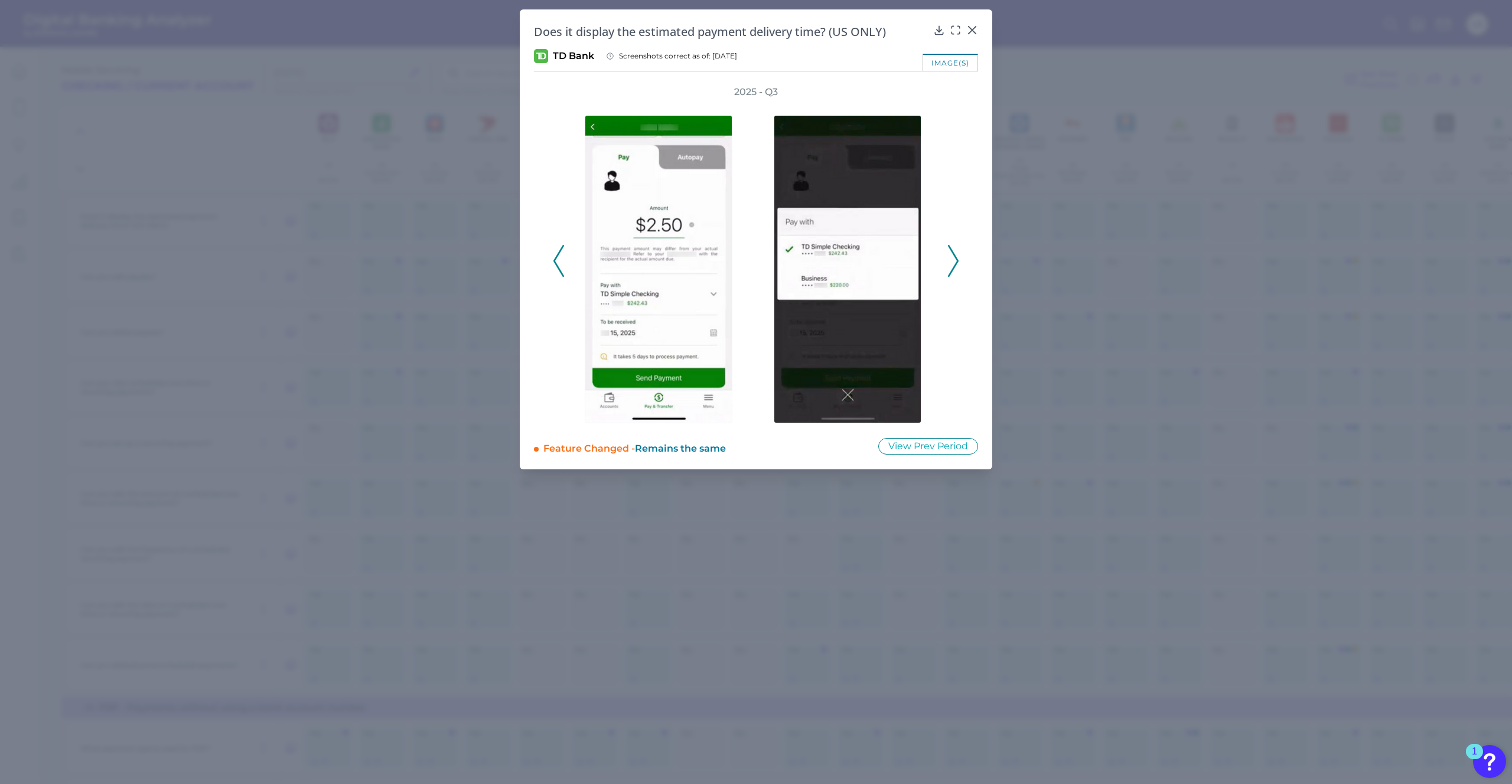
click at [950, 263] on icon at bounding box center [953, 261] width 10 height 32
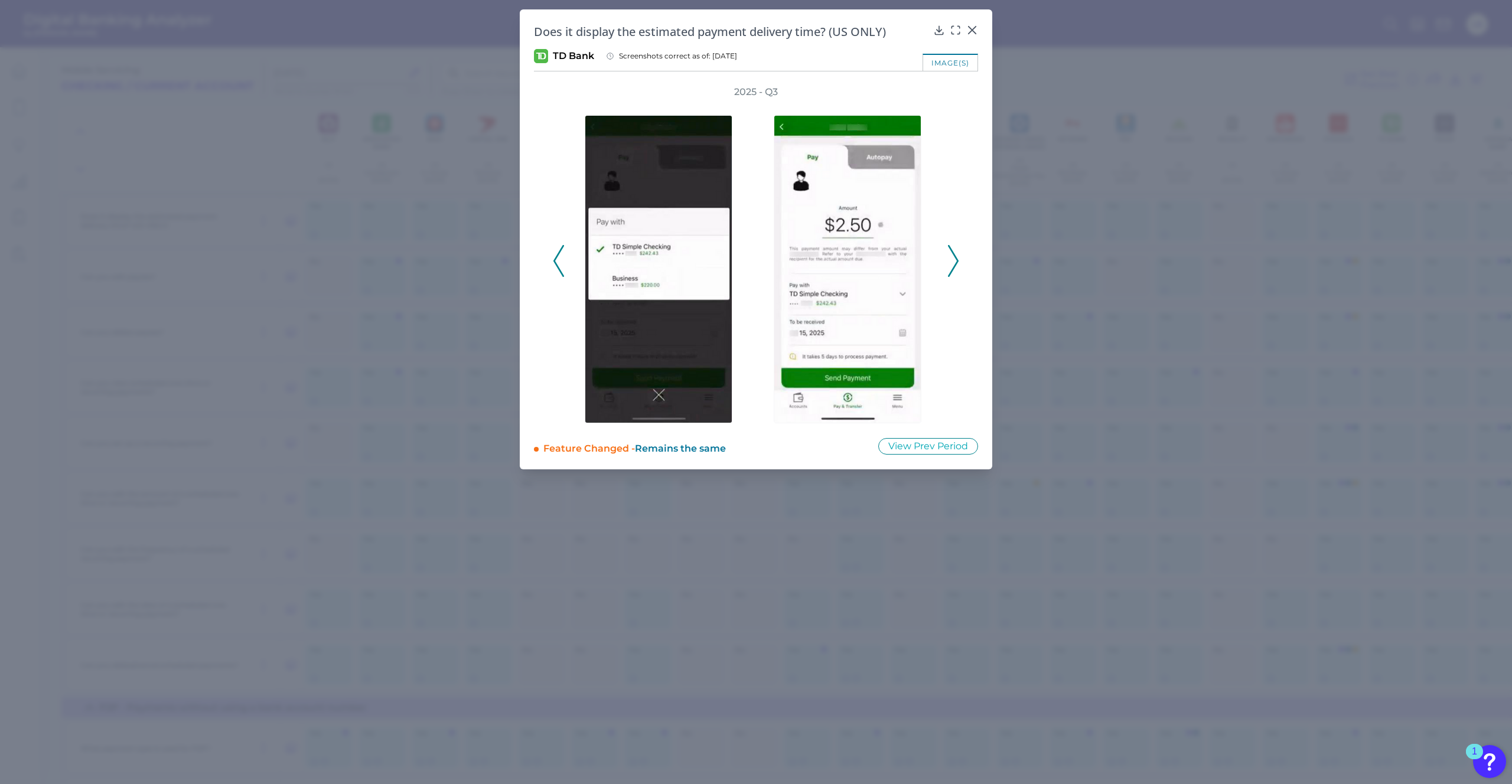
click at [950, 263] on icon at bounding box center [953, 261] width 10 height 32
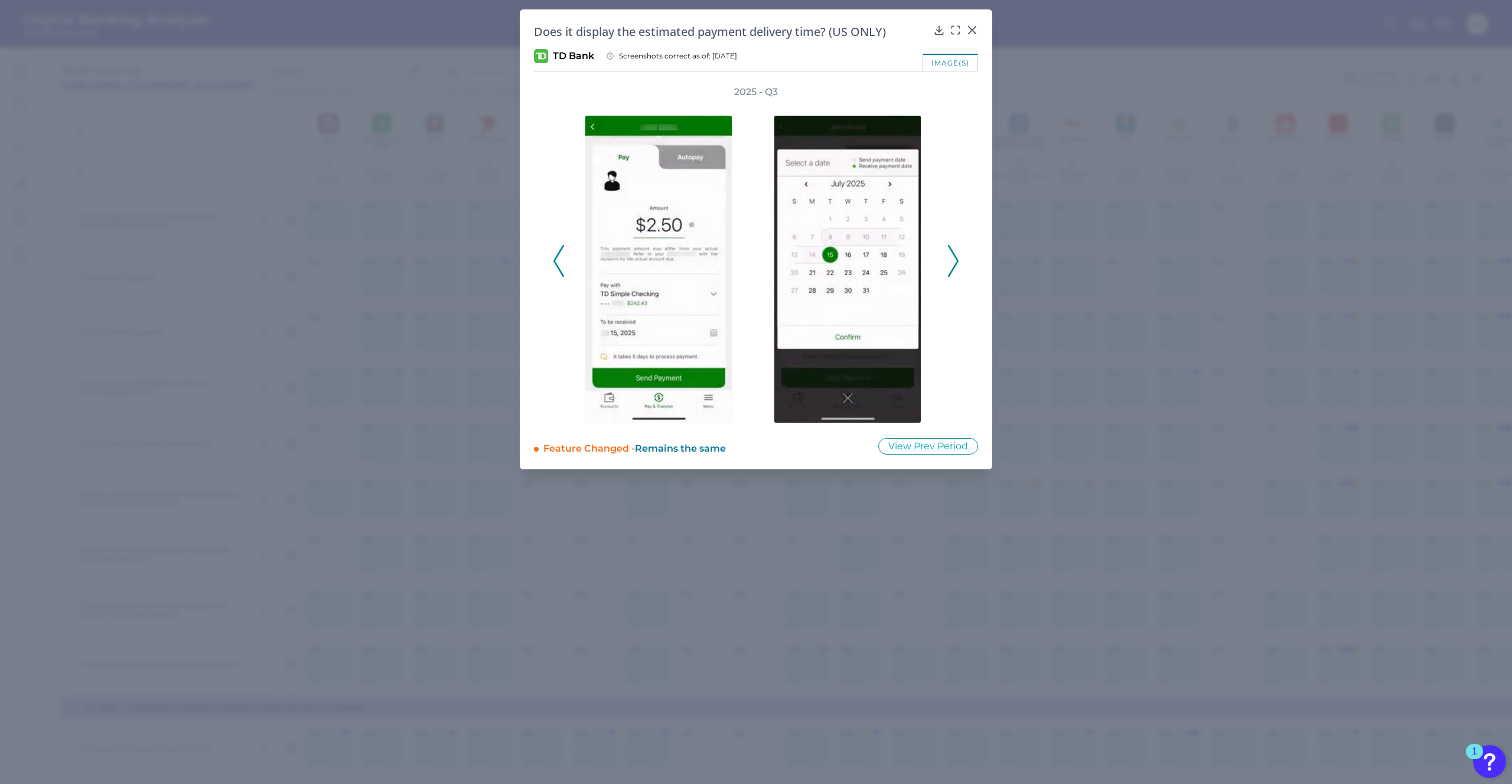
click at [950, 263] on icon at bounding box center [953, 261] width 10 height 32
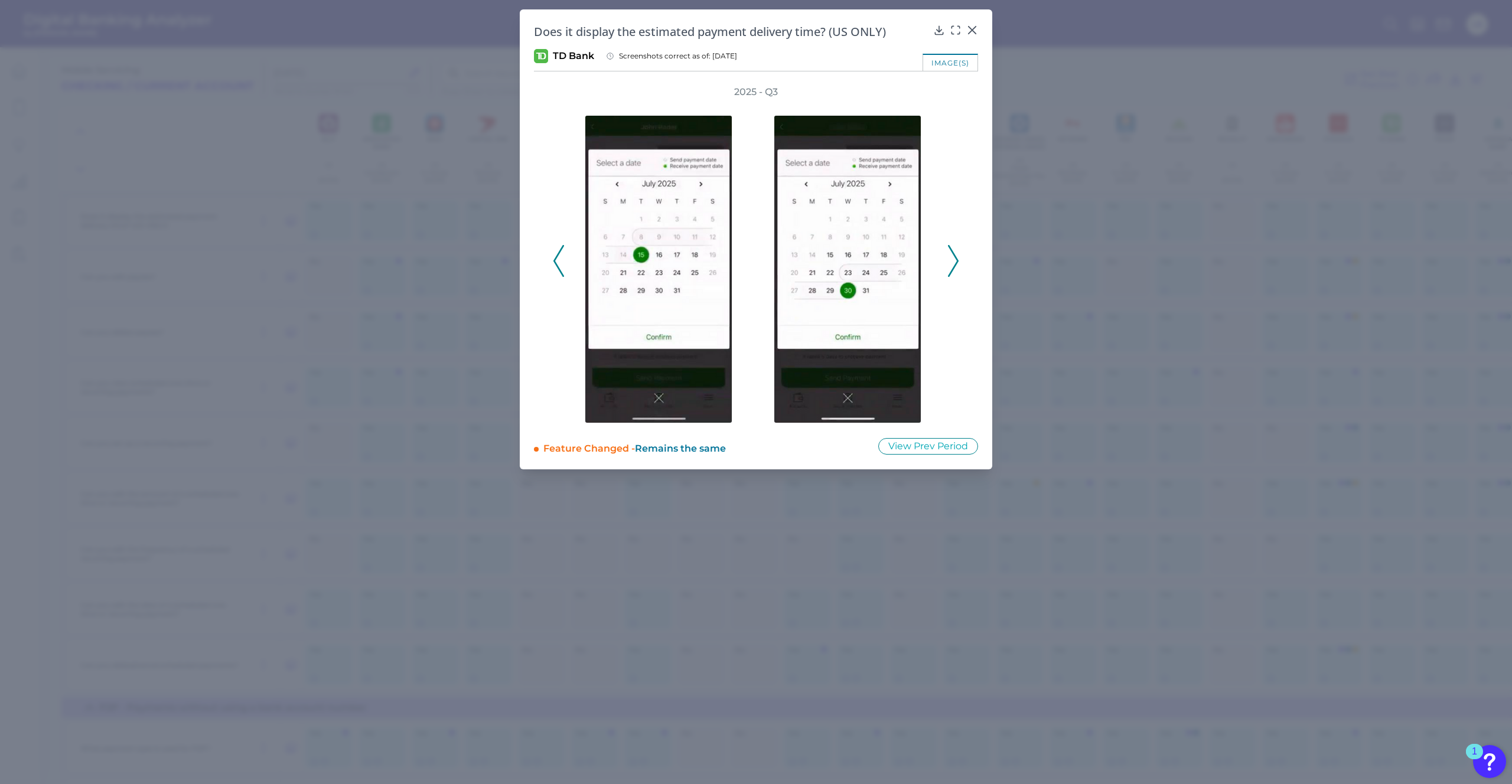
click at [950, 263] on icon at bounding box center [953, 261] width 10 height 32
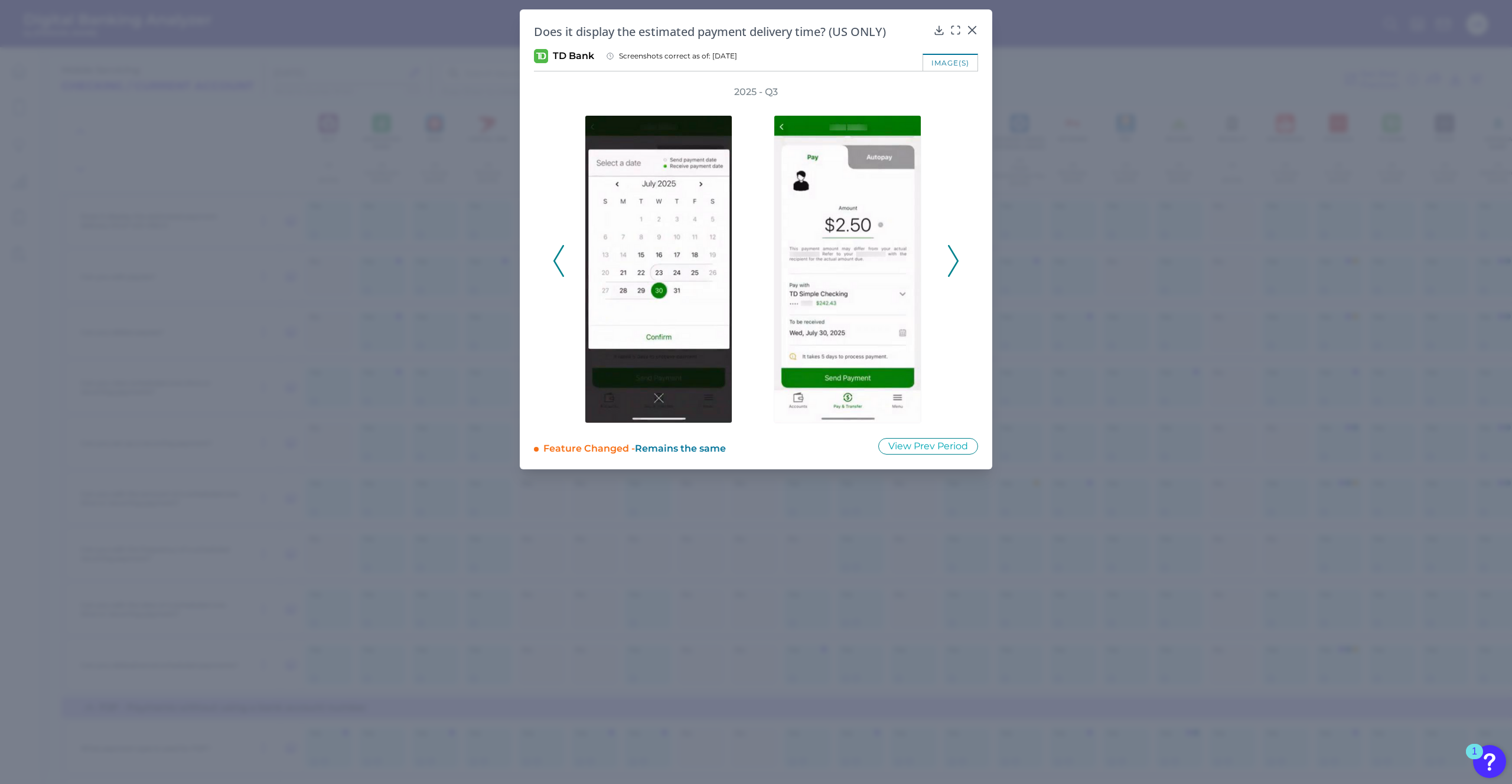
click at [950, 263] on icon at bounding box center [953, 261] width 10 height 32
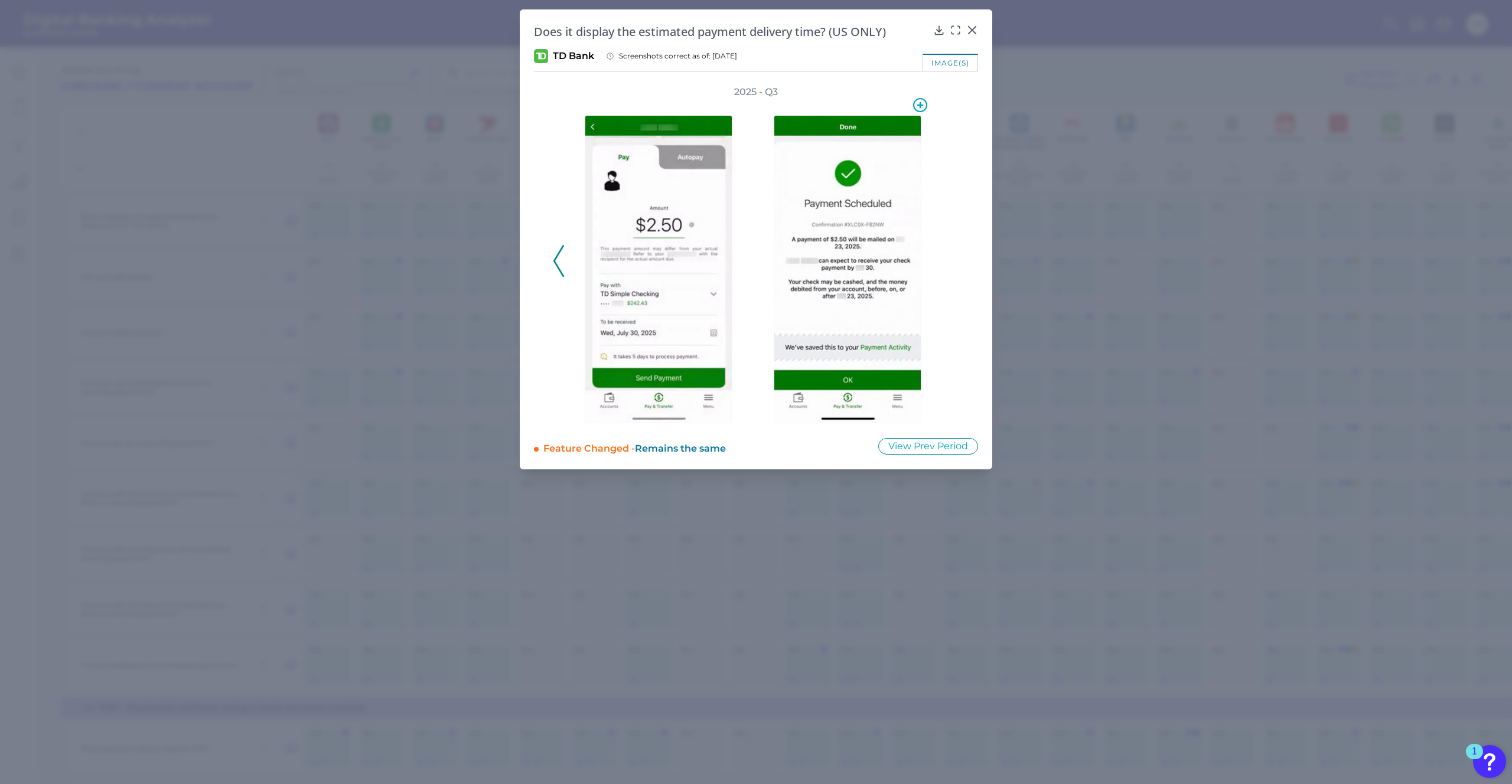
drag, startPoint x: 560, startPoint y: 257, endPoint x: 793, endPoint y: 229, distance: 234.7
click at [793, 229] on div at bounding box center [756, 261] width 378 height 325
click at [975, 27] on icon at bounding box center [972, 29] width 7 height 7
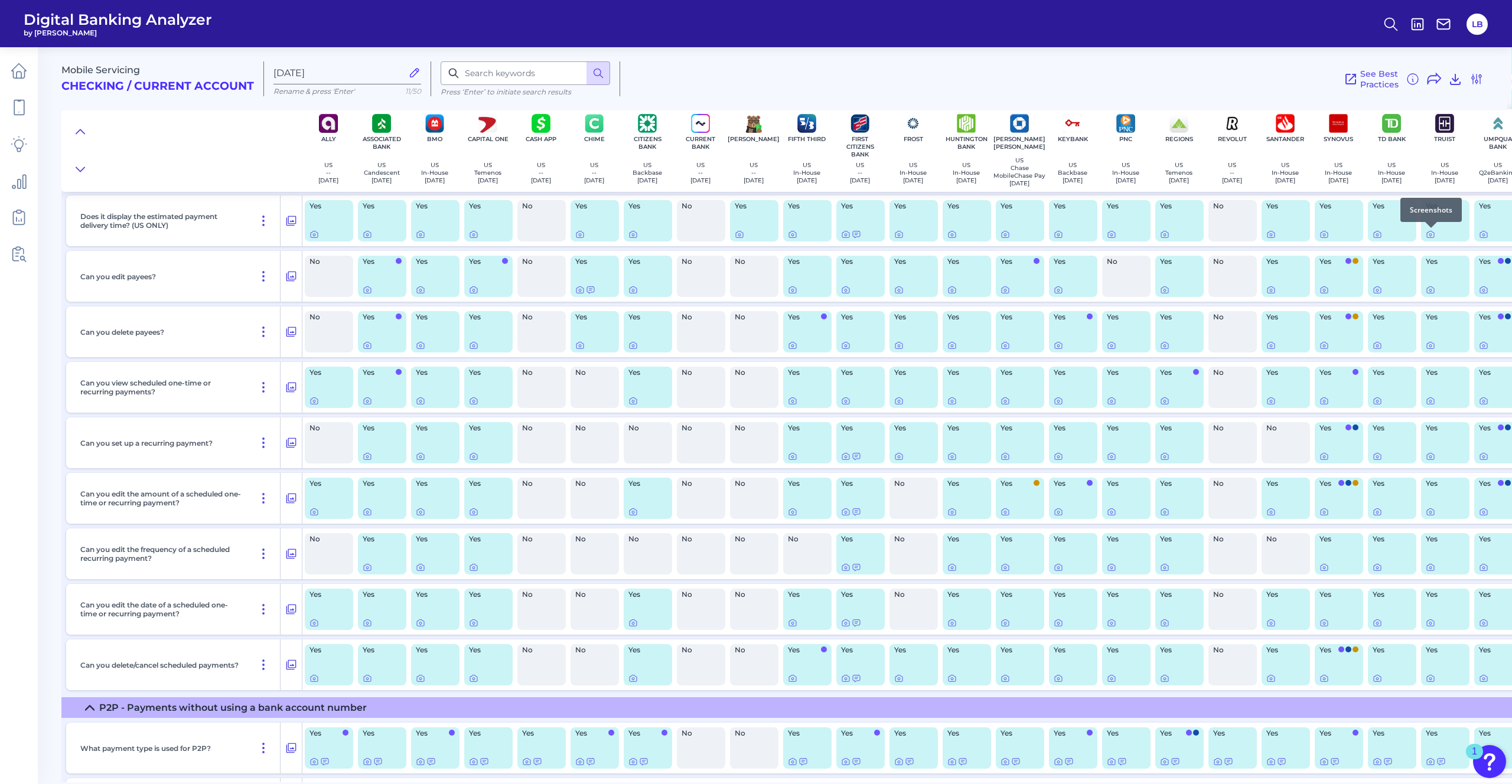
click at [1015, 233] on div at bounding box center [1431, 228] width 12 height 12
click at [1015, 237] on icon at bounding box center [1430, 234] width 10 height 10
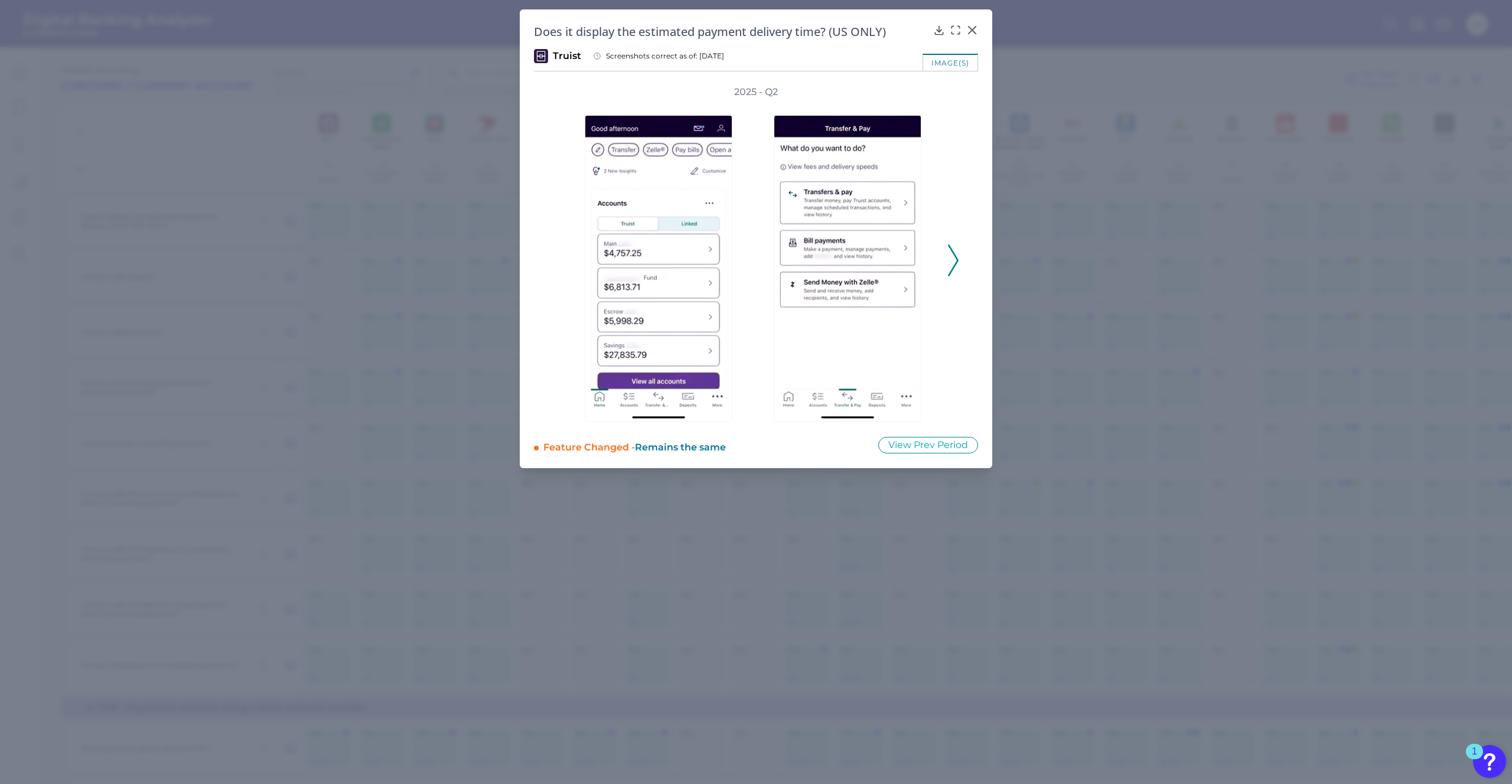
click at [962, 255] on div "2025 - Q2" at bounding box center [756, 253] width 444 height 336
click at [956, 257] on polyline at bounding box center [953, 260] width 9 height 30
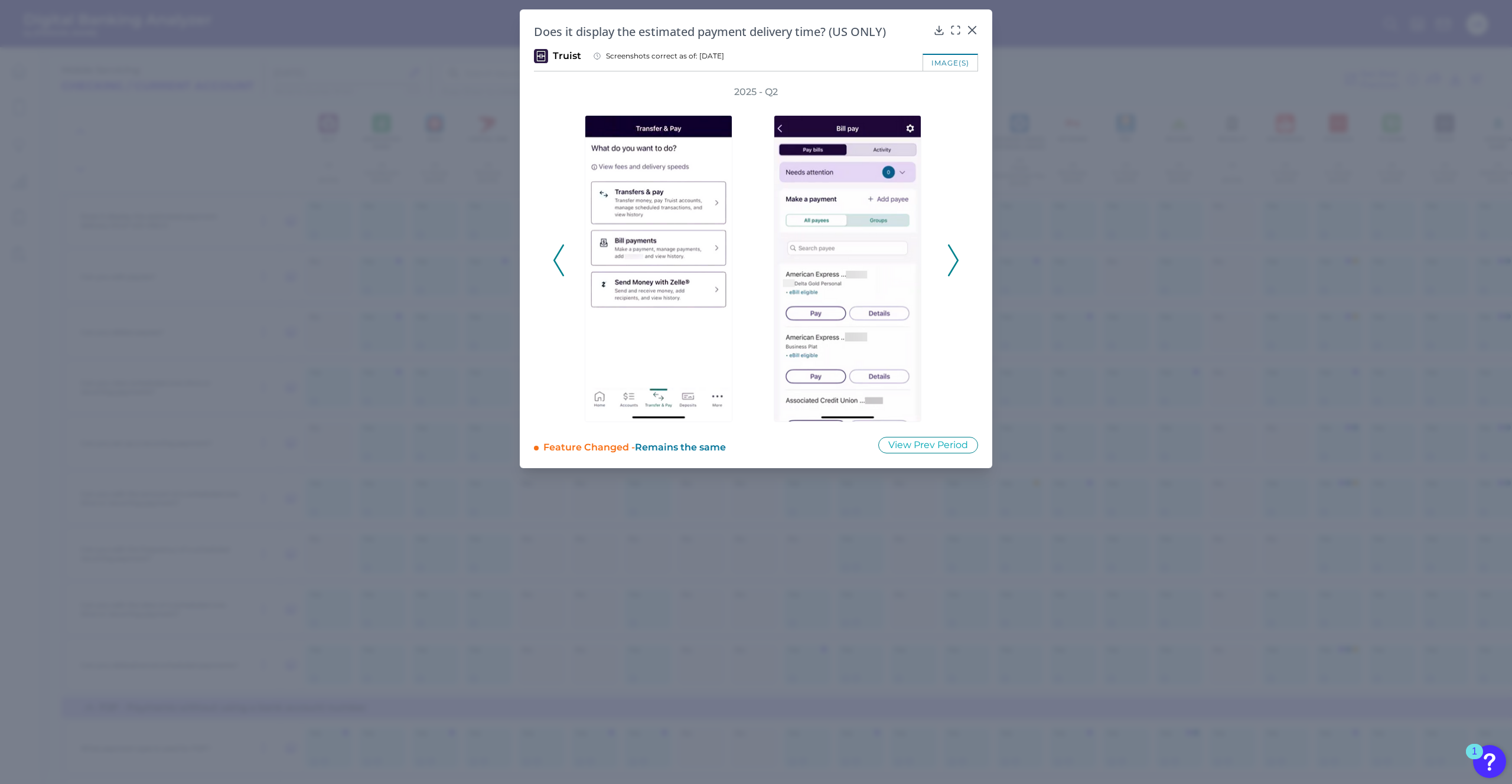
click at [956, 257] on polyline at bounding box center [953, 260] width 9 height 30
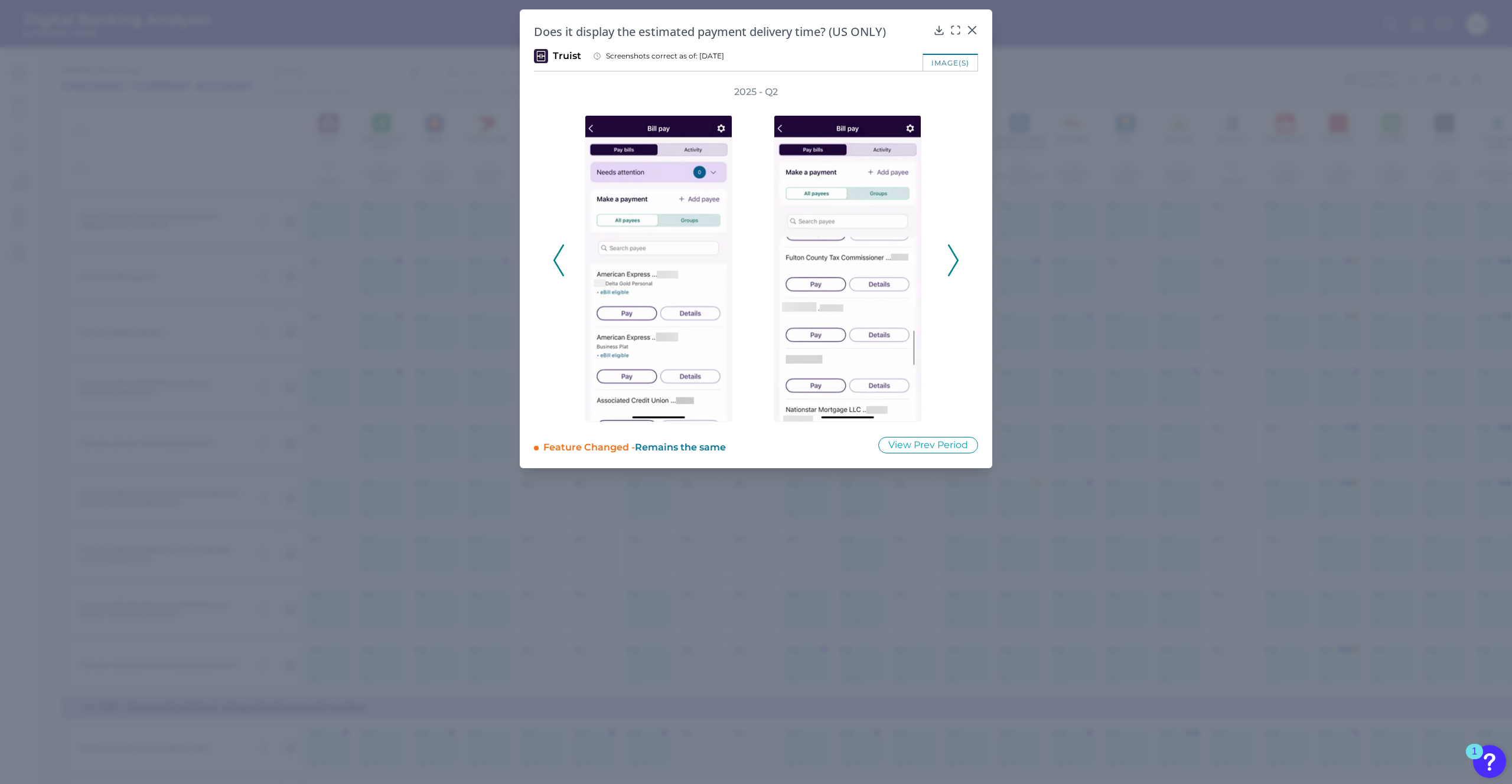
click at [956, 257] on polyline at bounding box center [953, 260] width 9 height 30
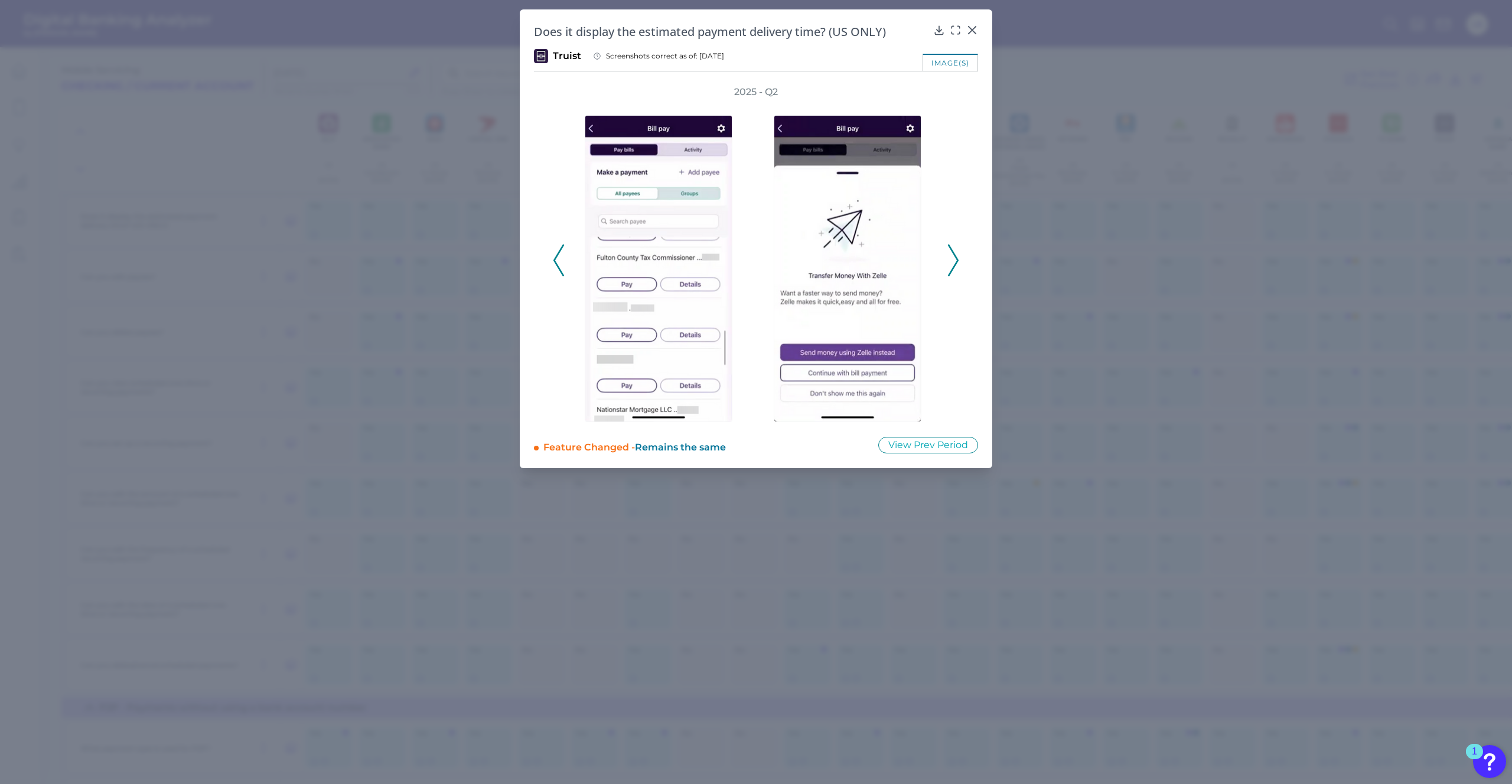
click at [955, 257] on polyline at bounding box center [953, 260] width 9 height 30
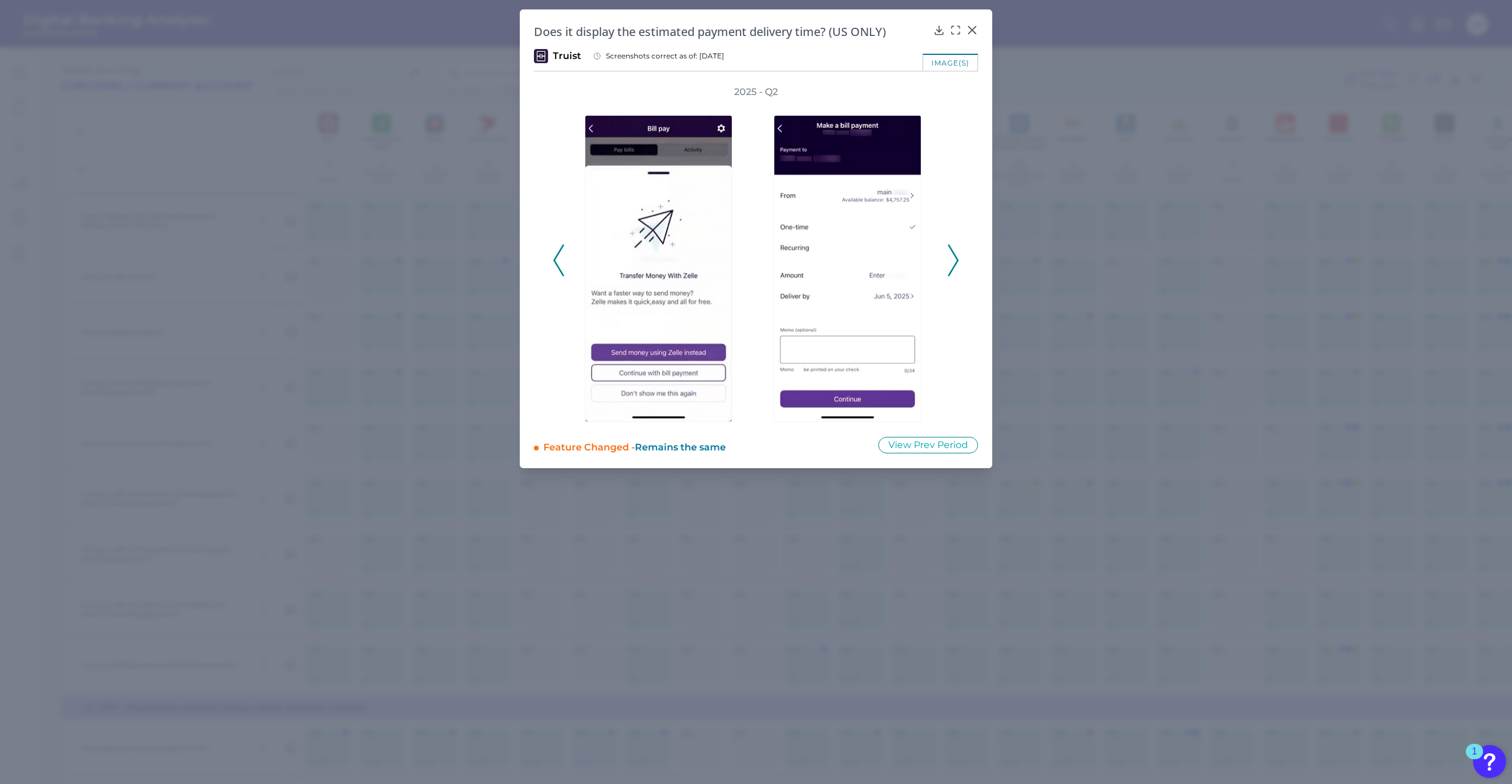
click at [949, 258] on icon at bounding box center [953, 260] width 10 height 32
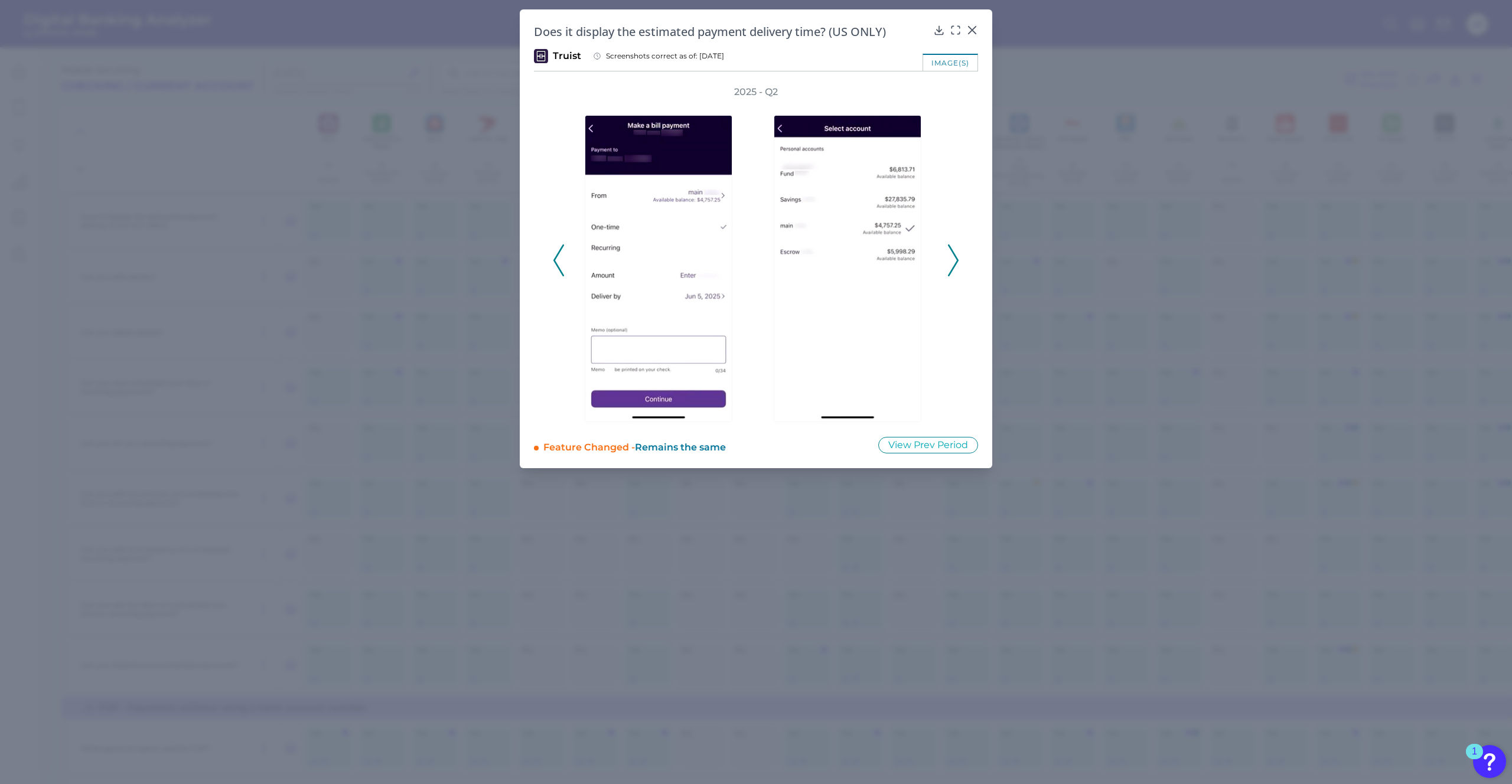
click at [948, 256] on icon at bounding box center [953, 260] width 10 height 32
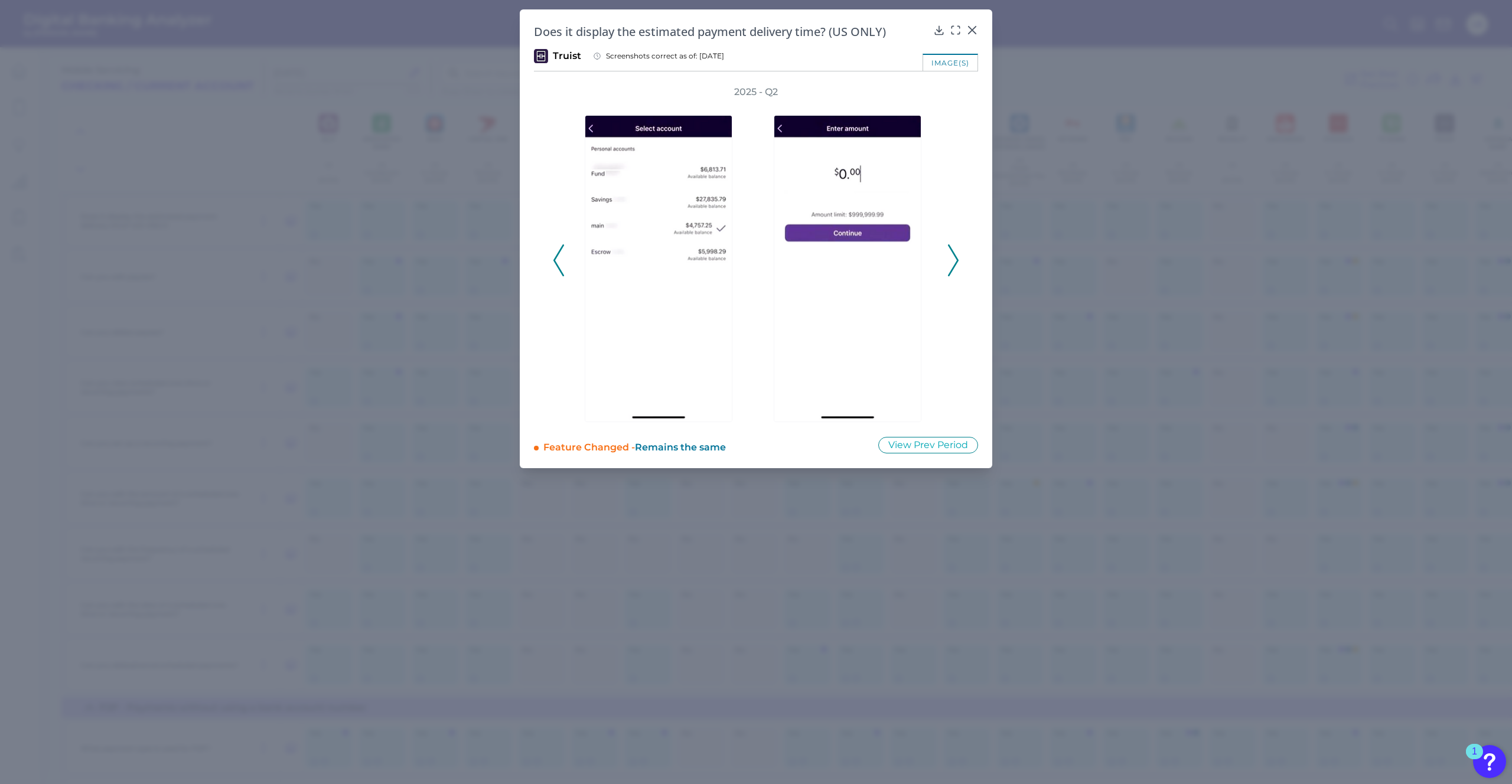
click at [948, 256] on icon at bounding box center [953, 260] width 10 height 32
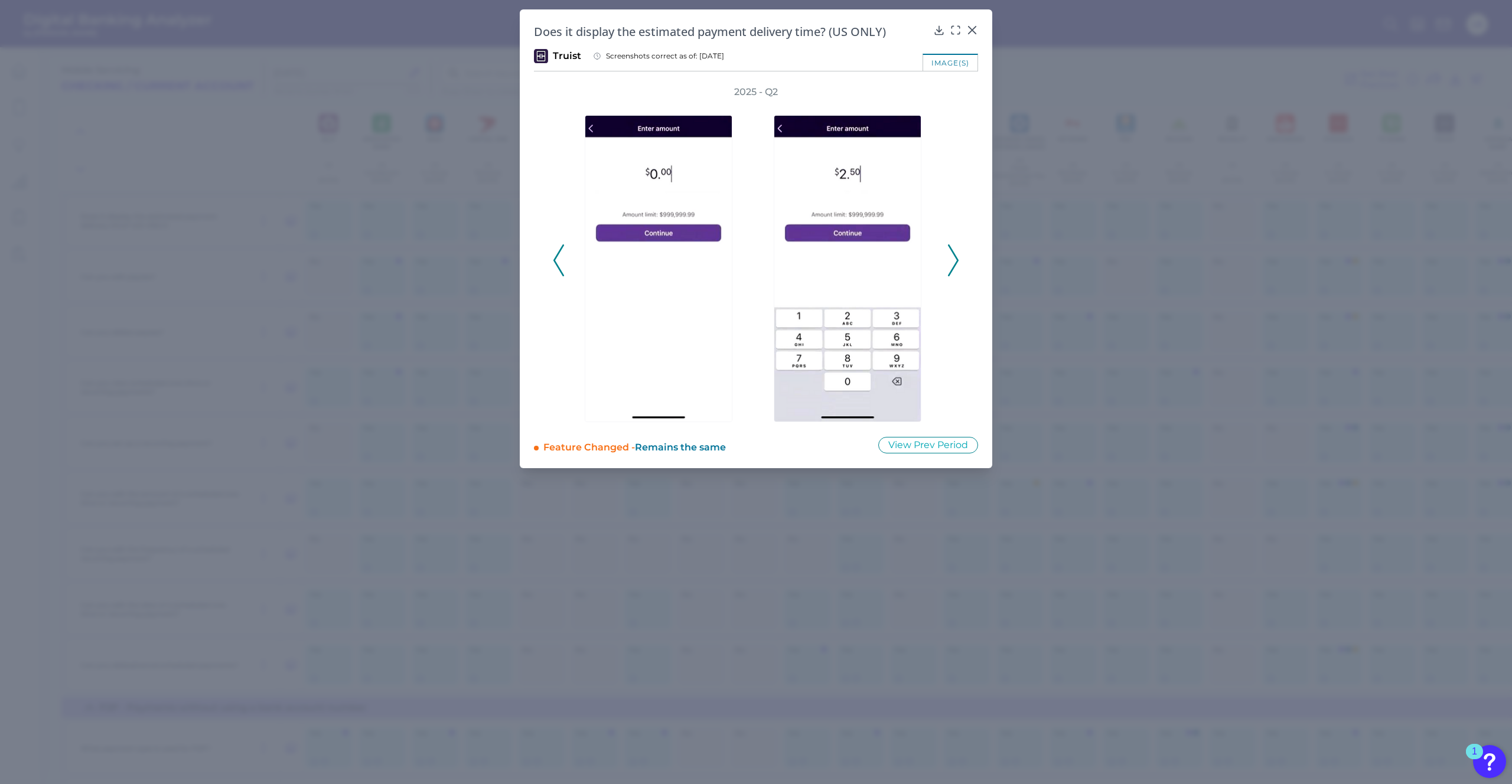
click at [948, 256] on icon at bounding box center [953, 260] width 10 height 32
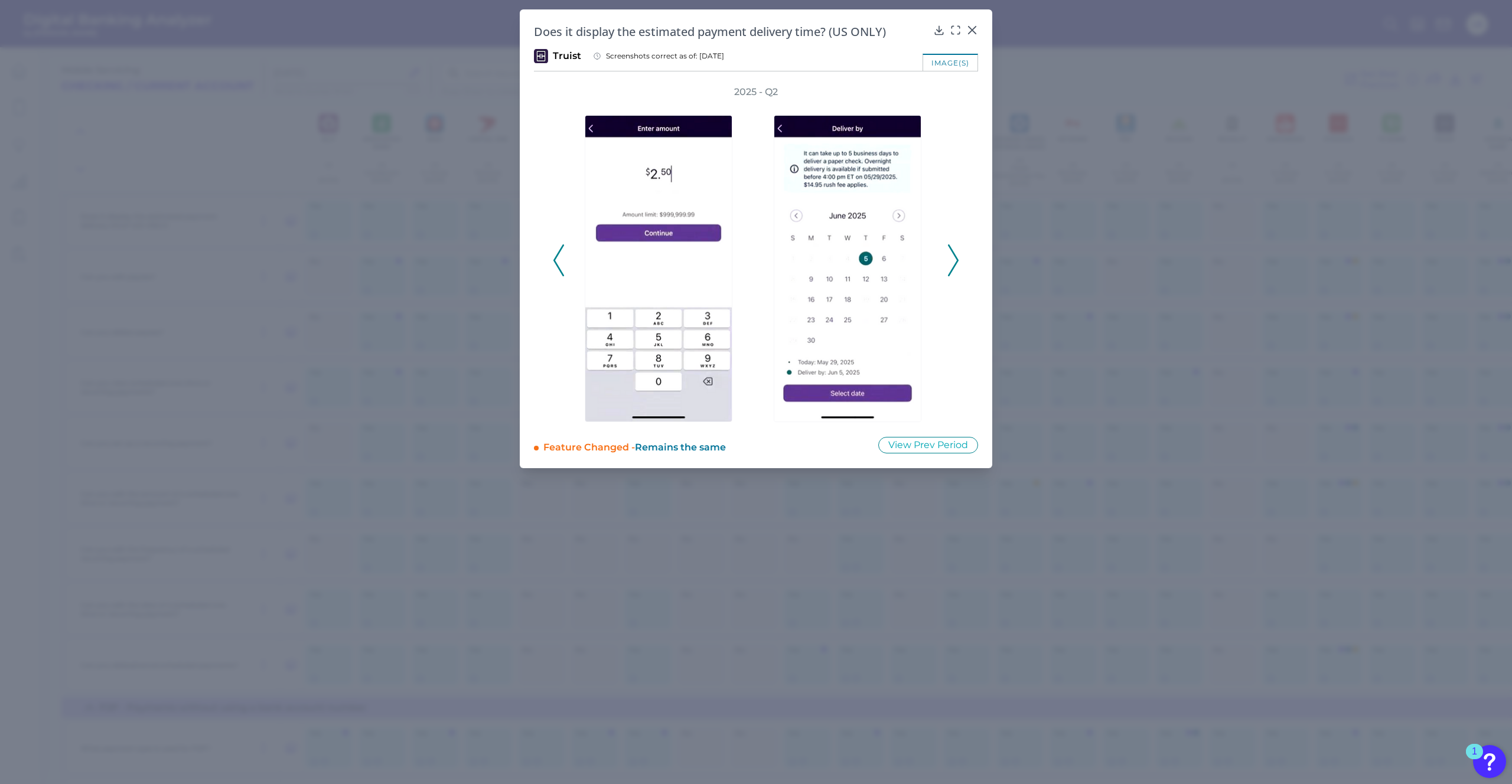
click at [948, 256] on icon at bounding box center [953, 260] width 10 height 32
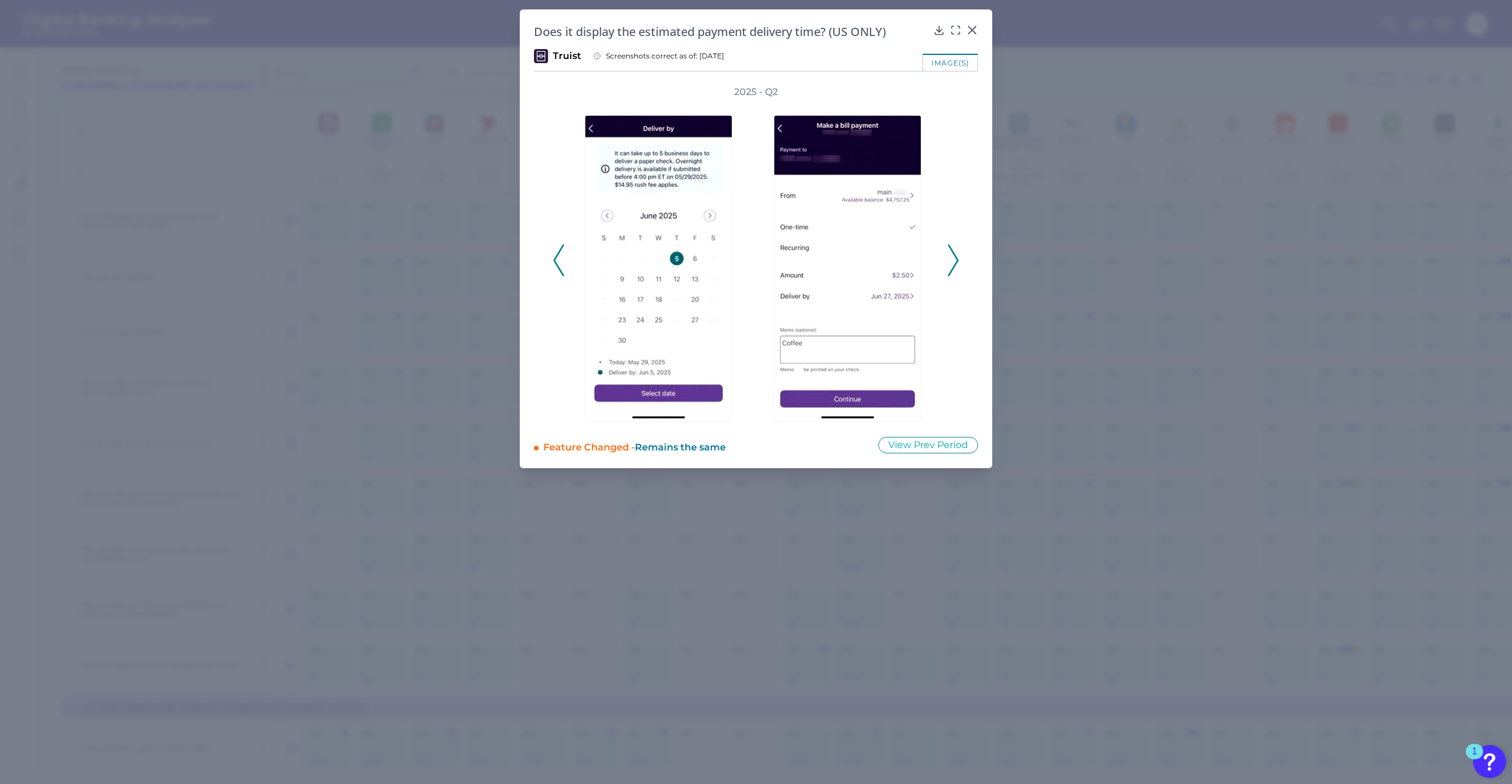
click at [949, 253] on icon at bounding box center [953, 260] width 10 height 32
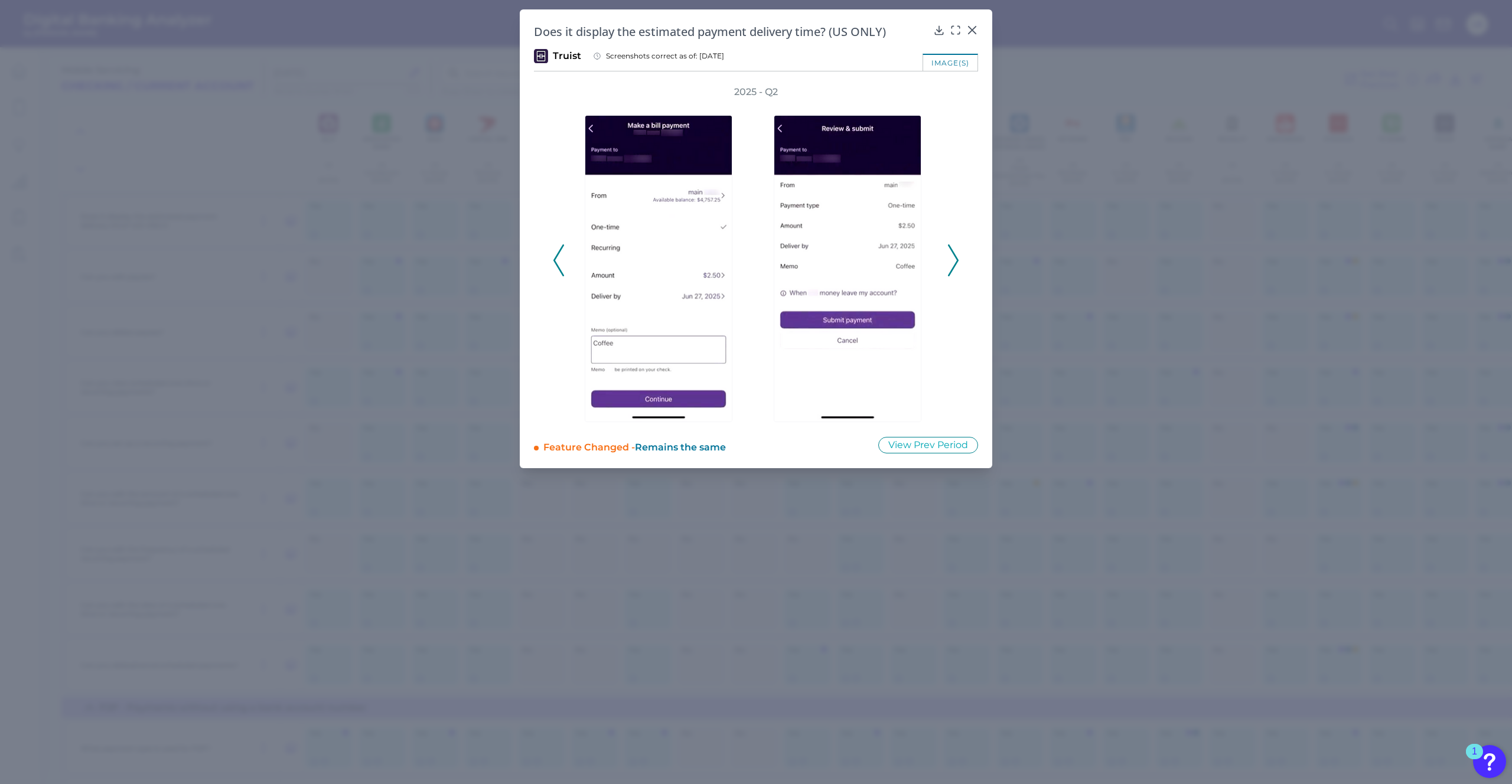
click at [950, 261] on icon at bounding box center [953, 260] width 10 height 32
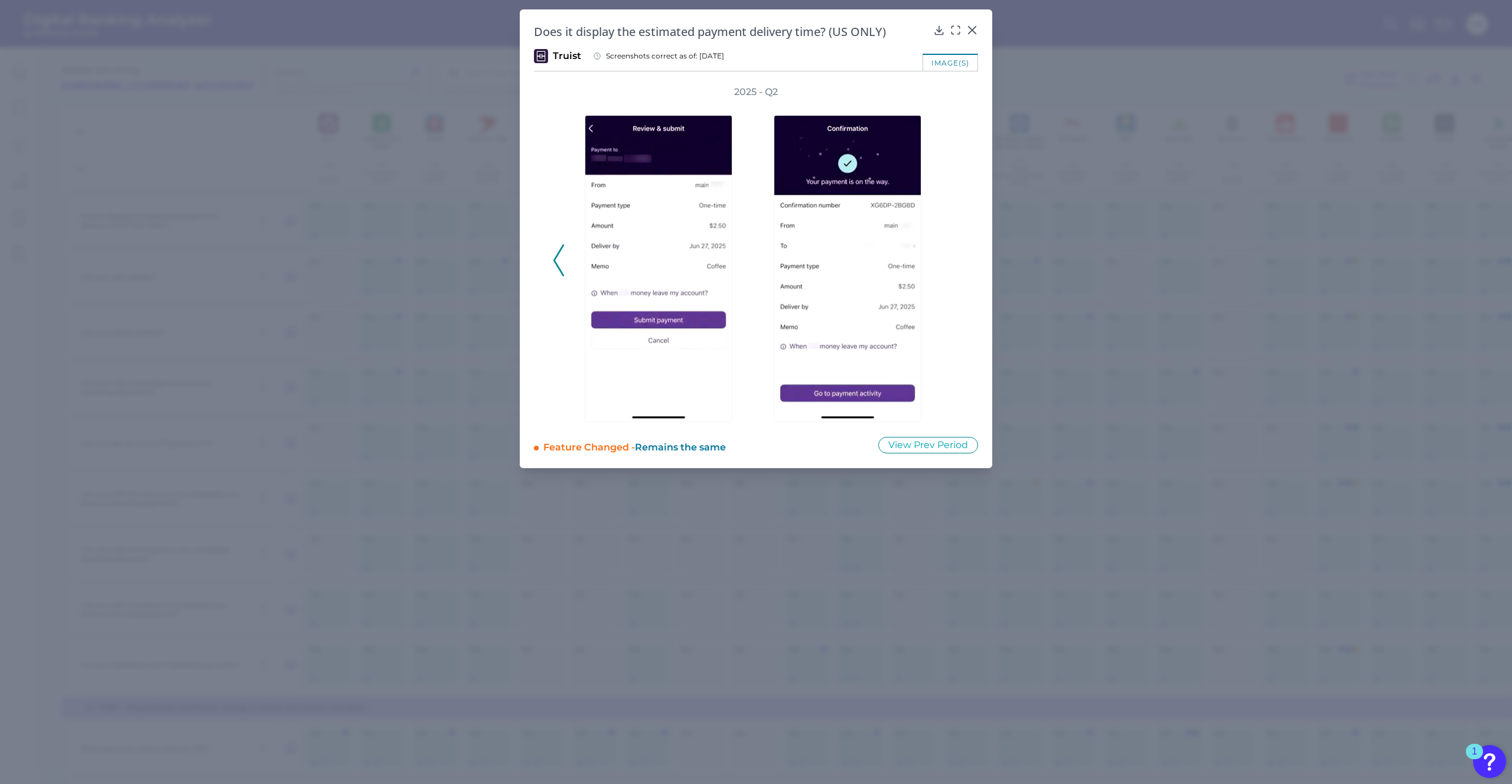
click at [949, 260] on div "2025 - Q2" at bounding box center [756, 253] width 406 height 336
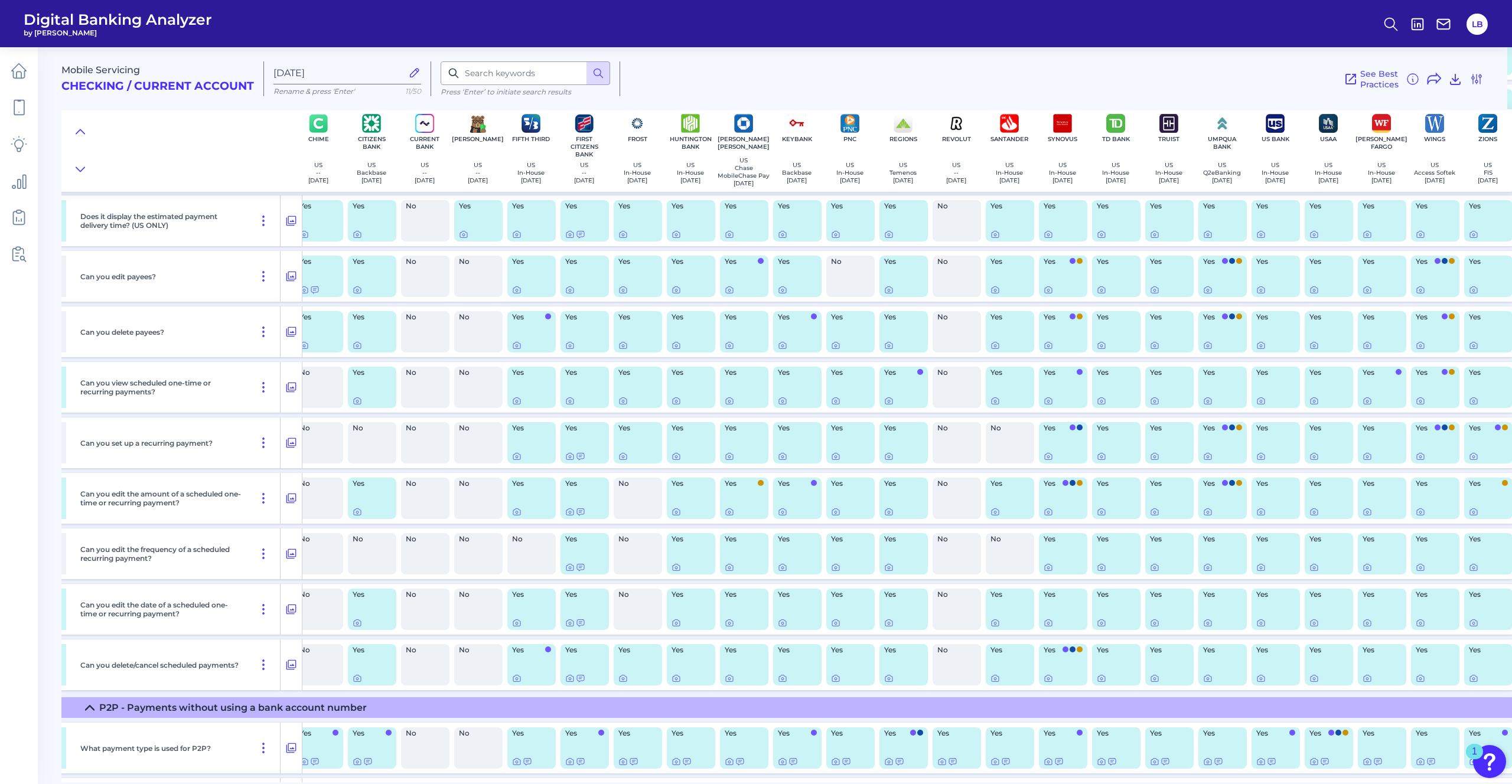
scroll to position [885, 289]
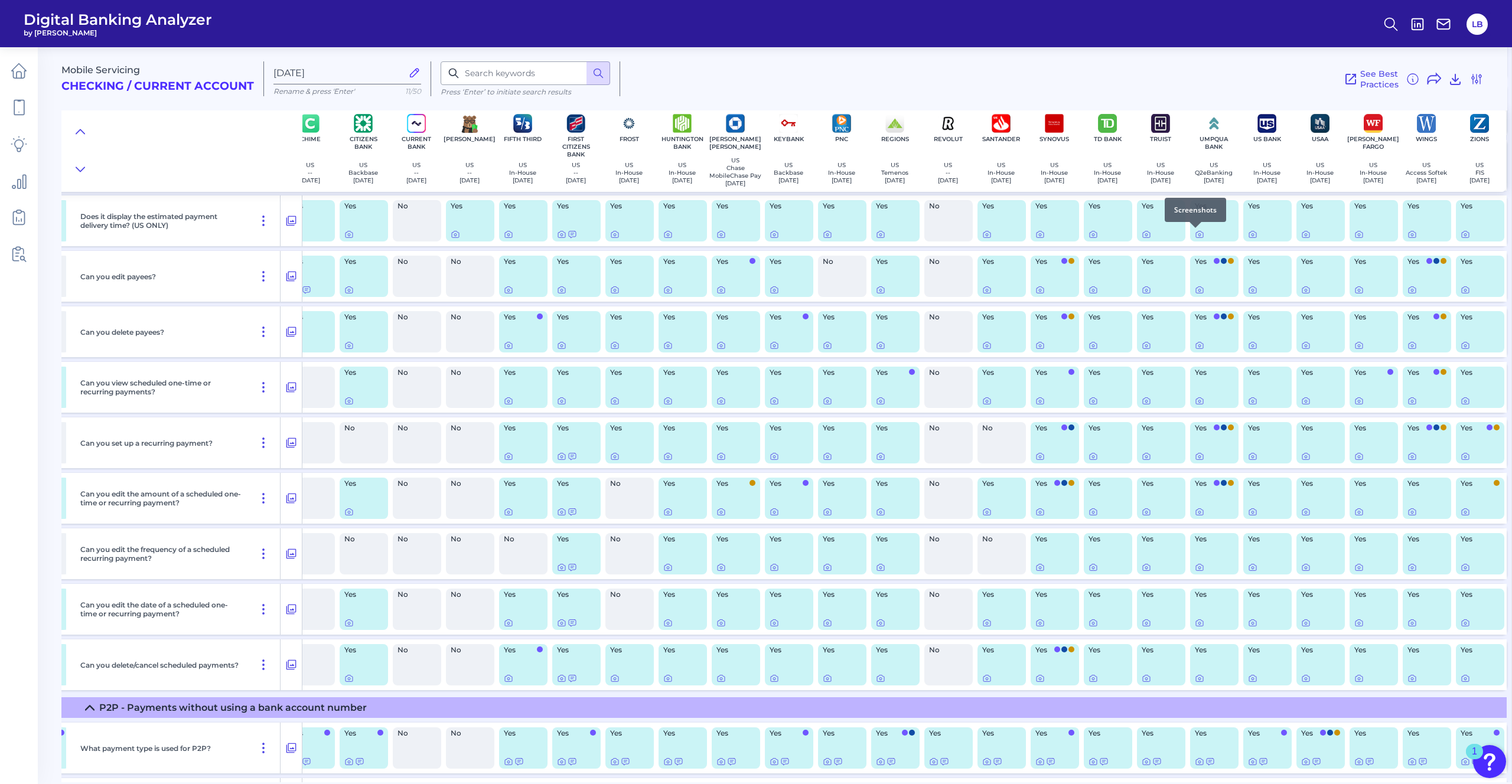
click at [1015, 232] on div at bounding box center [1195, 228] width 12 height 12
click at [1015, 234] on icon at bounding box center [1199, 234] width 2 height 2
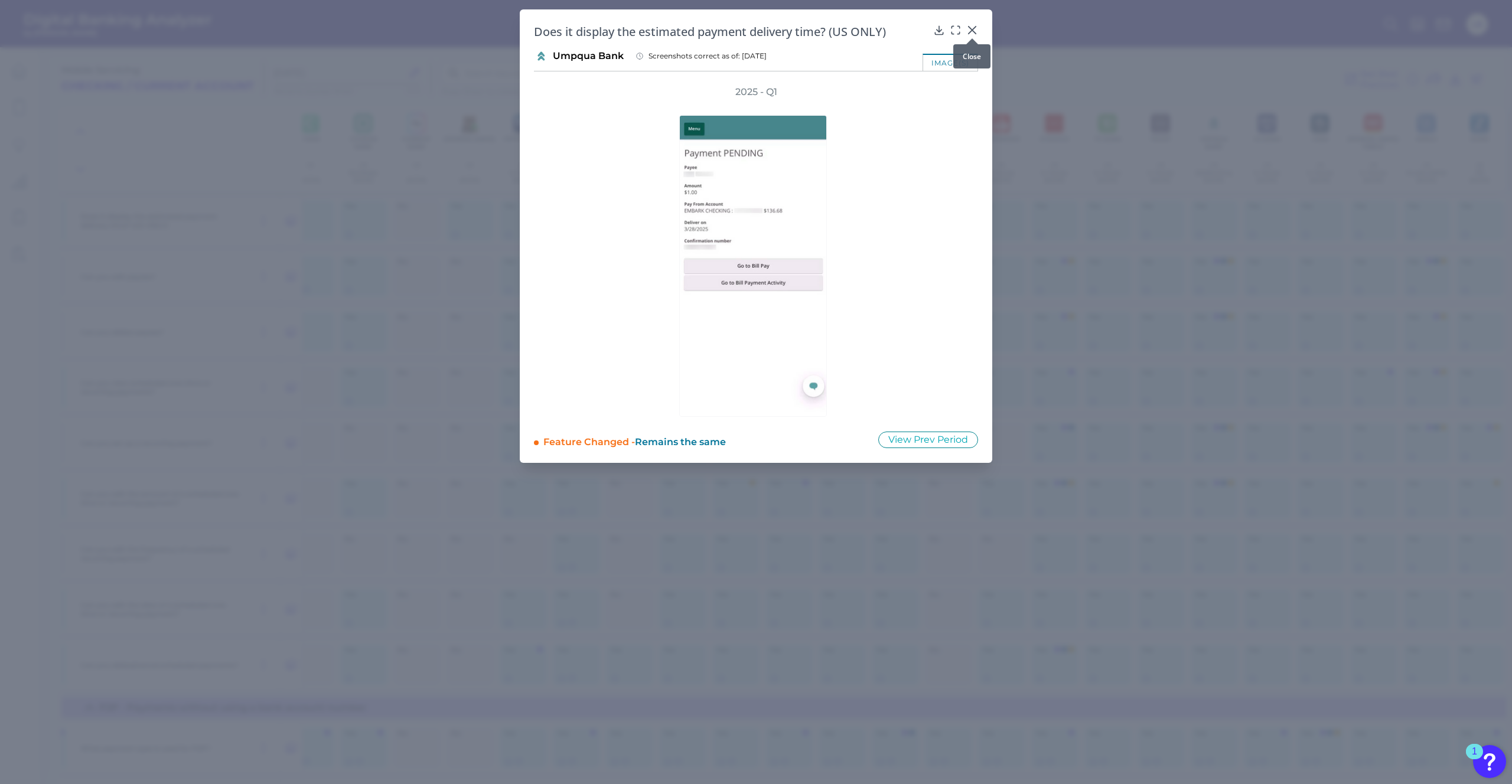
click at [974, 29] on icon at bounding box center [973, 30] width 12 height 12
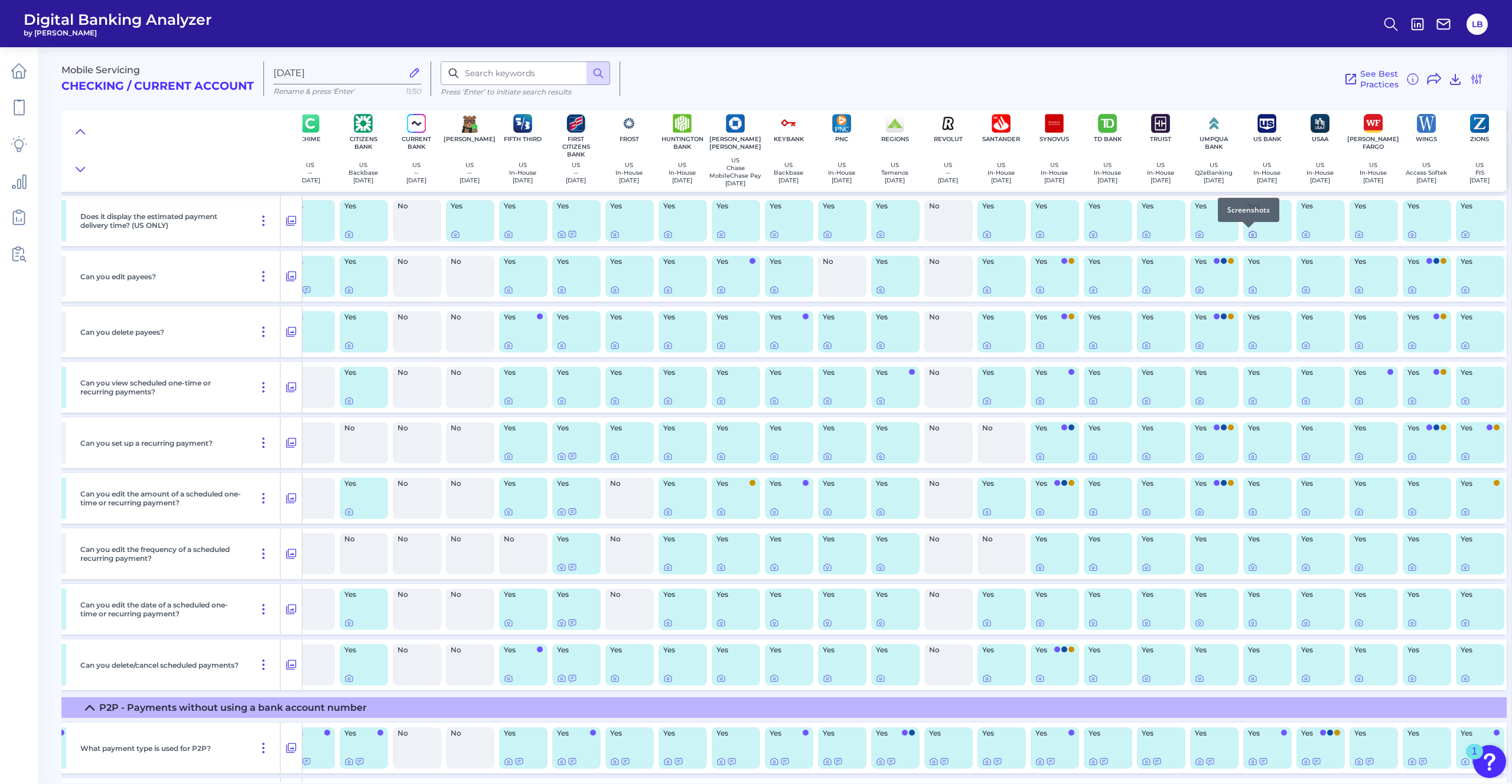
click at [1015, 236] on icon at bounding box center [1252, 234] width 10 height 10
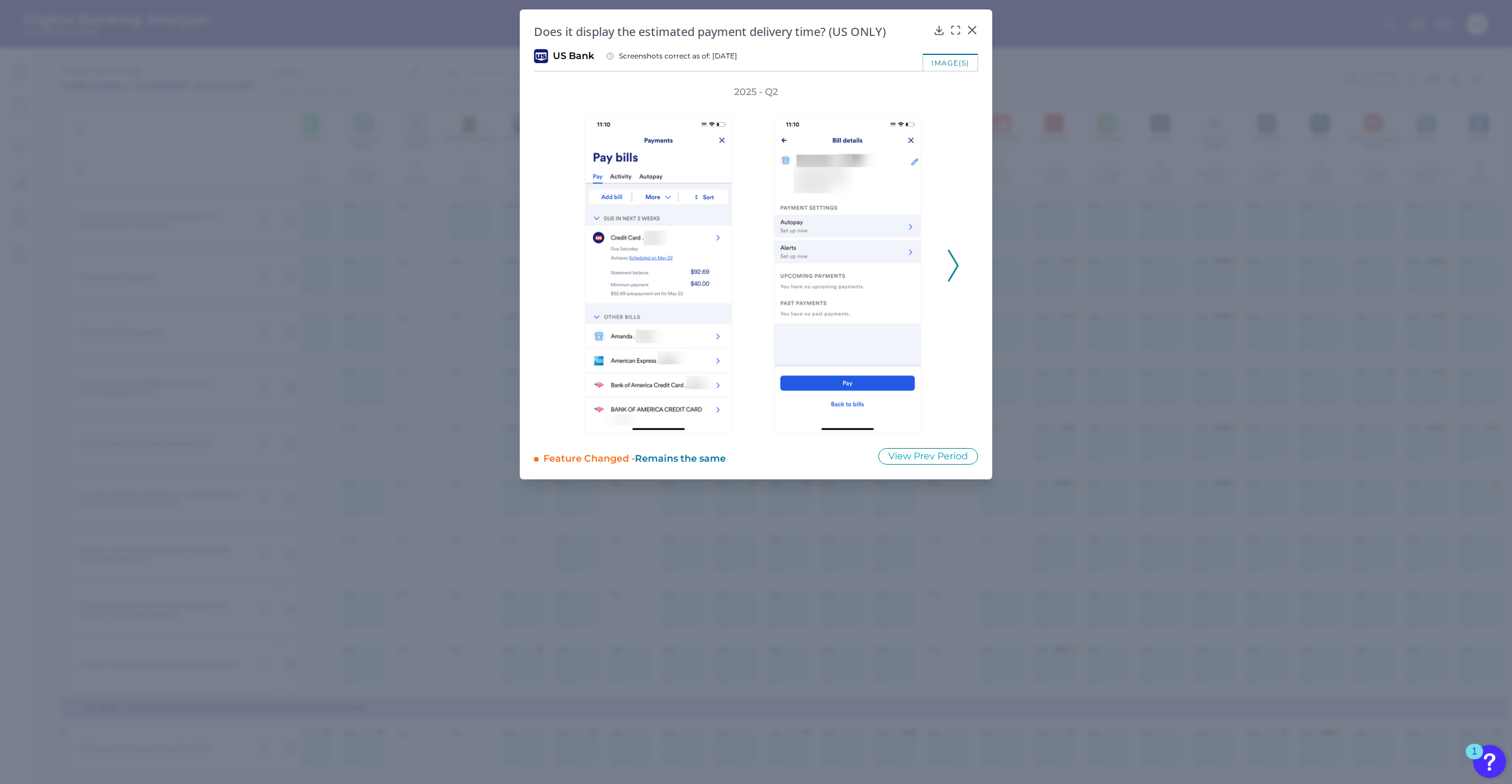
click at [961, 267] on div "2025 - Q2" at bounding box center [756, 259] width 444 height 347
drag, startPoint x: 935, startPoint y: 266, endPoint x: 942, endPoint y: 264, distance: 7.3
click at [935, 266] on div at bounding box center [850, 266] width 177 height 335
click at [970, 262] on div "2025 - Q2" at bounding box center [756, 259] width 444 height 347
click at [955, 270] on polyline at bounding box center [953, 266] width 9 height 30
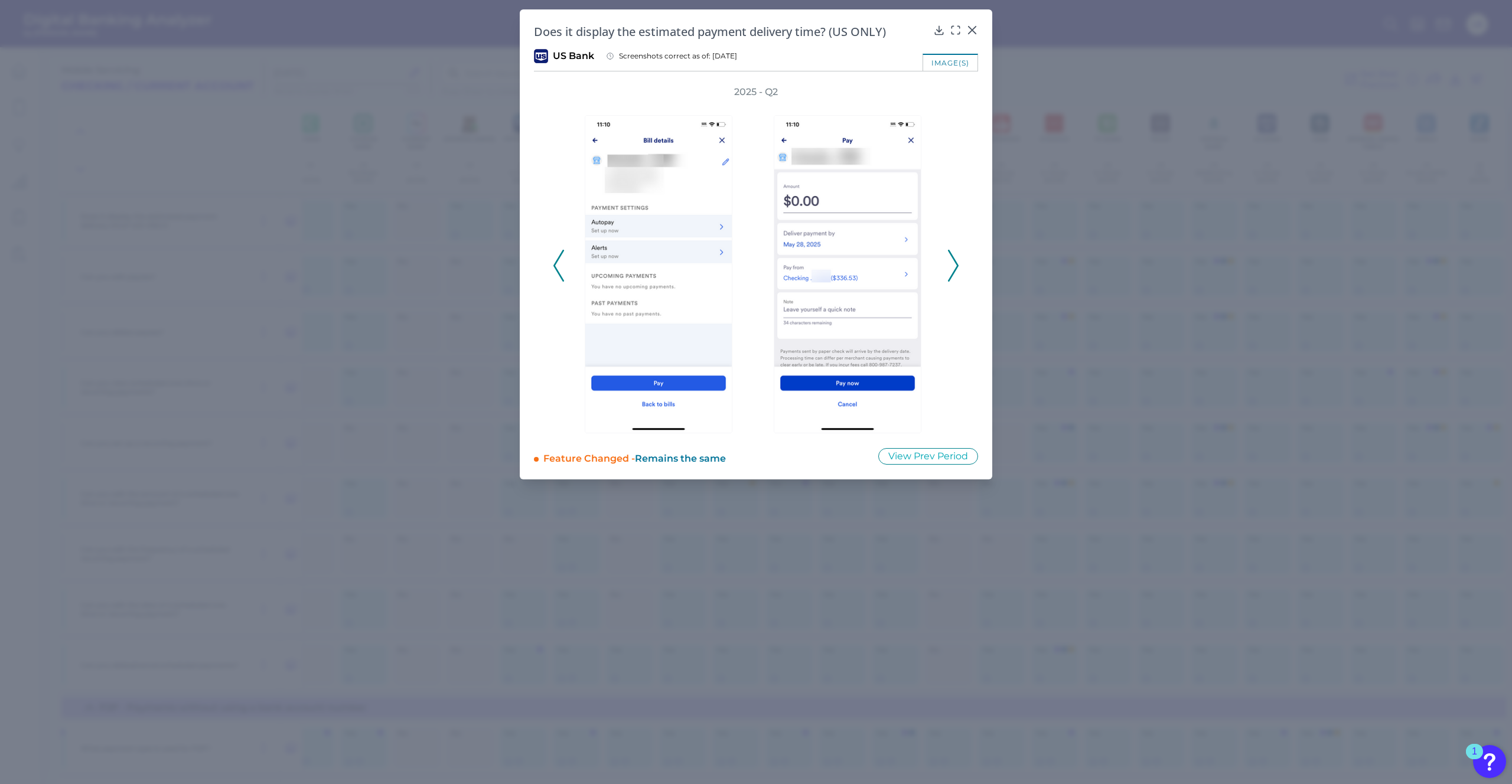
click at [952, 271] on icon at bounding box center [953, 265] width 10 height 32
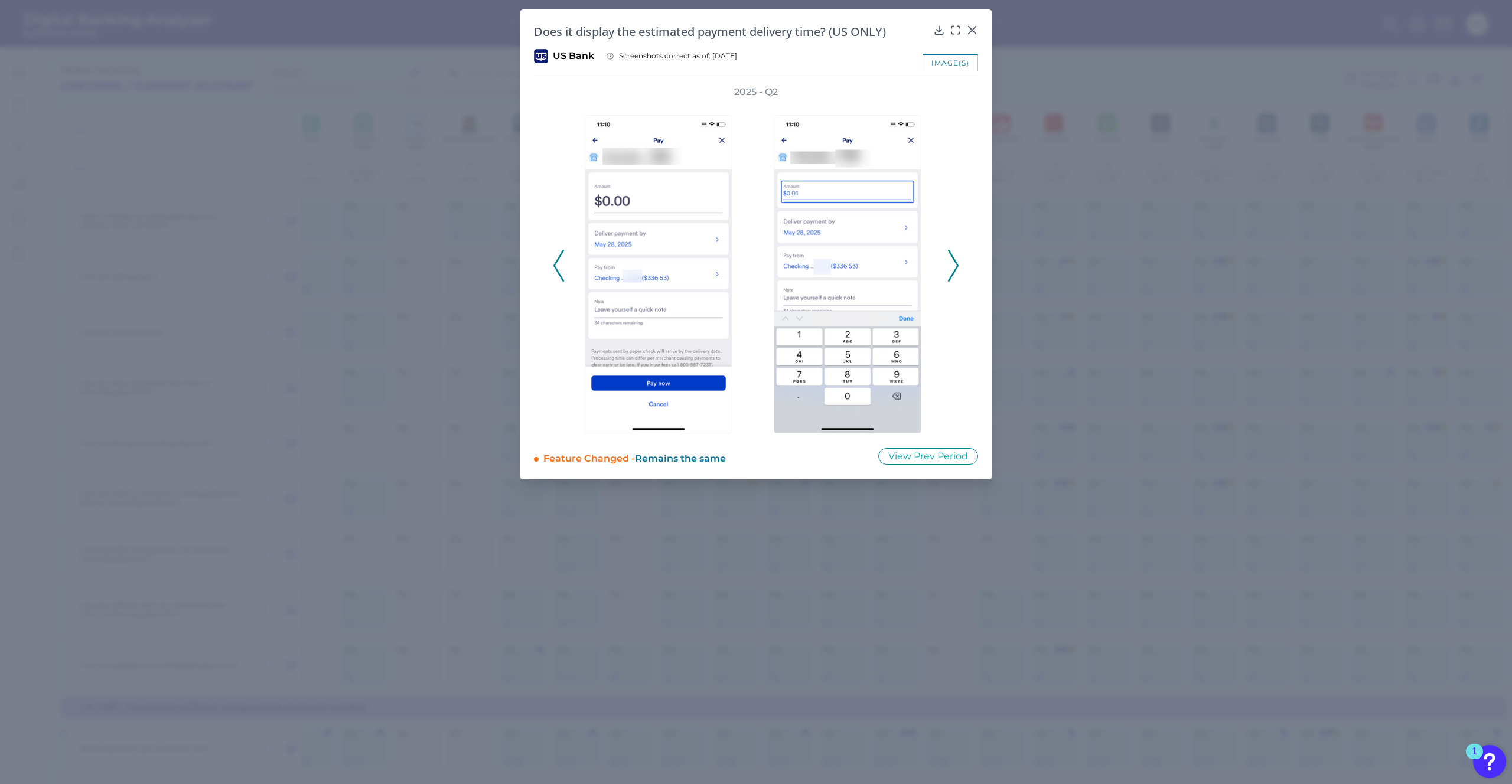
click at [952, 272] on icon at bounding box center [953, 265] width 10 height 32
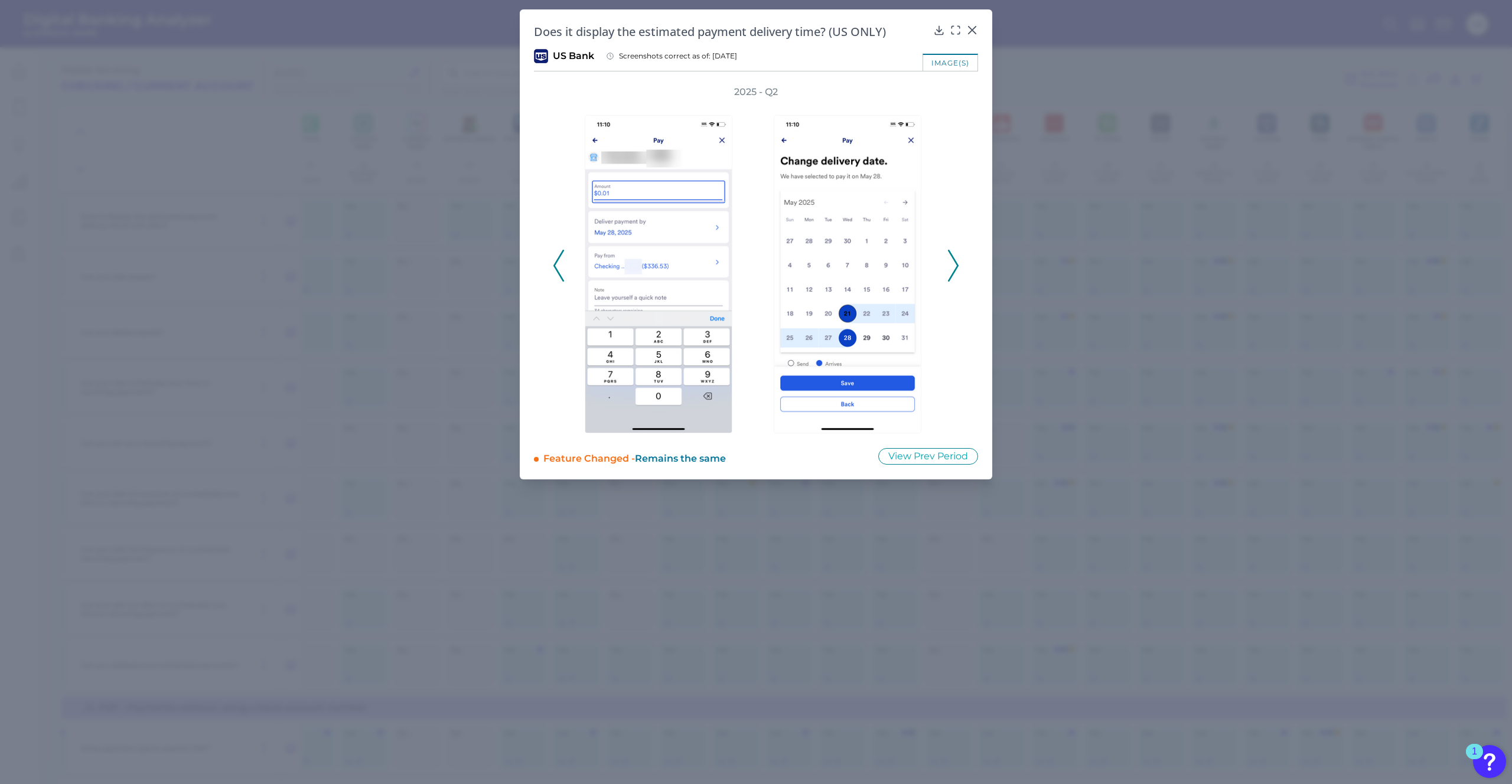
click at [952, 272] on icon at bounding box center [953, 265] width 10 height 32
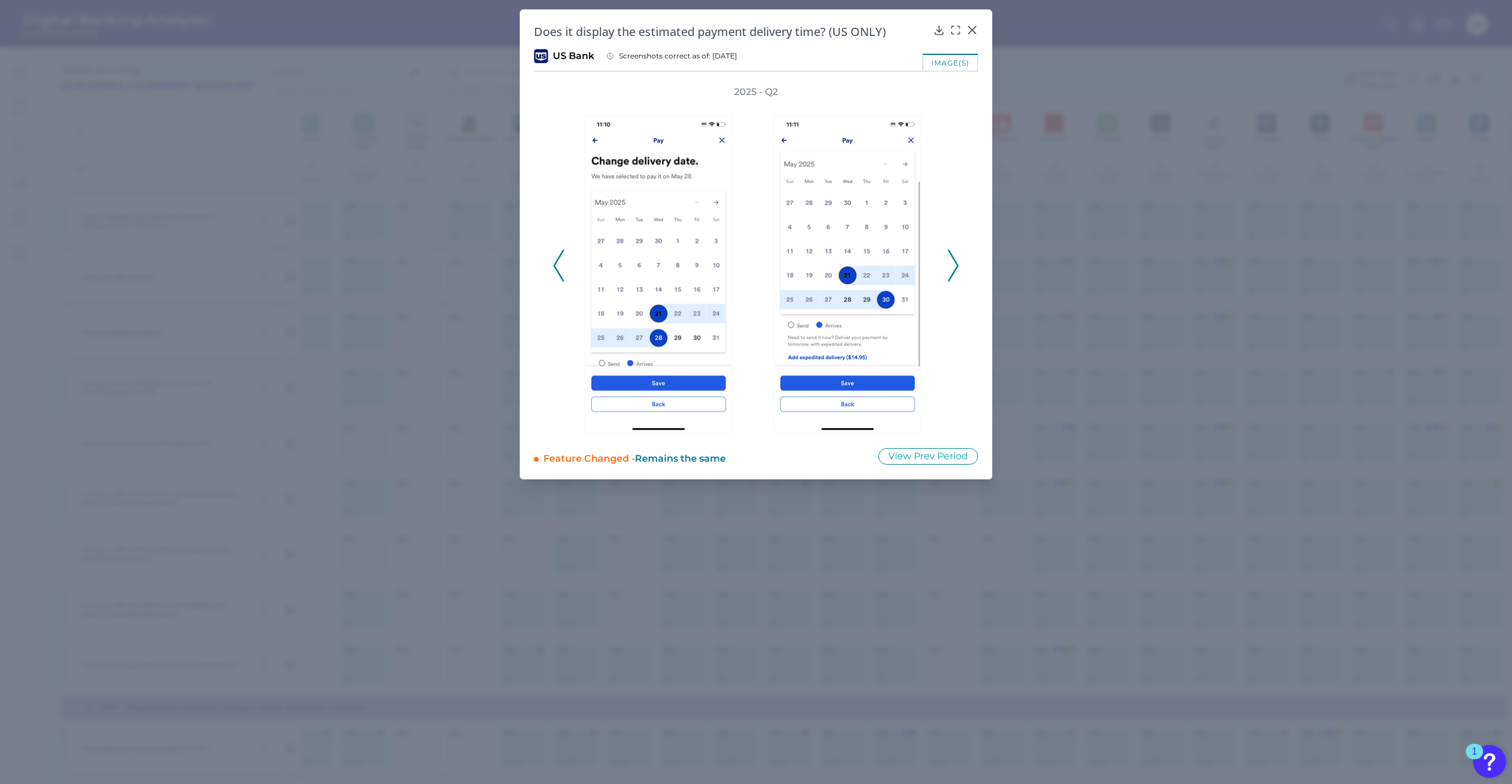
click at [952, 272] on icon at bounding box center [953, 265] width 10 height 32
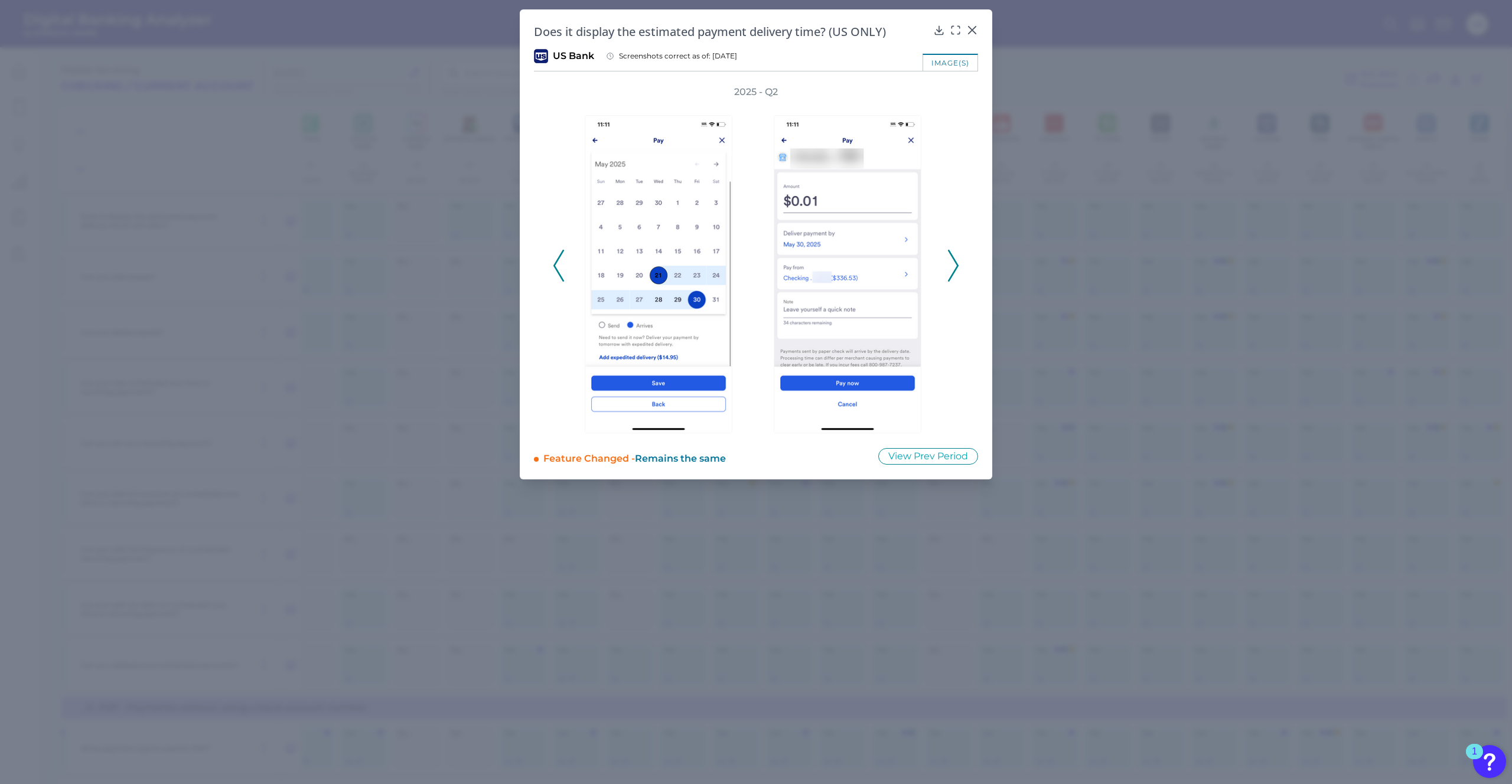
click at [952, 272] on icon at bounding box center [953, 265] width 10 height 32
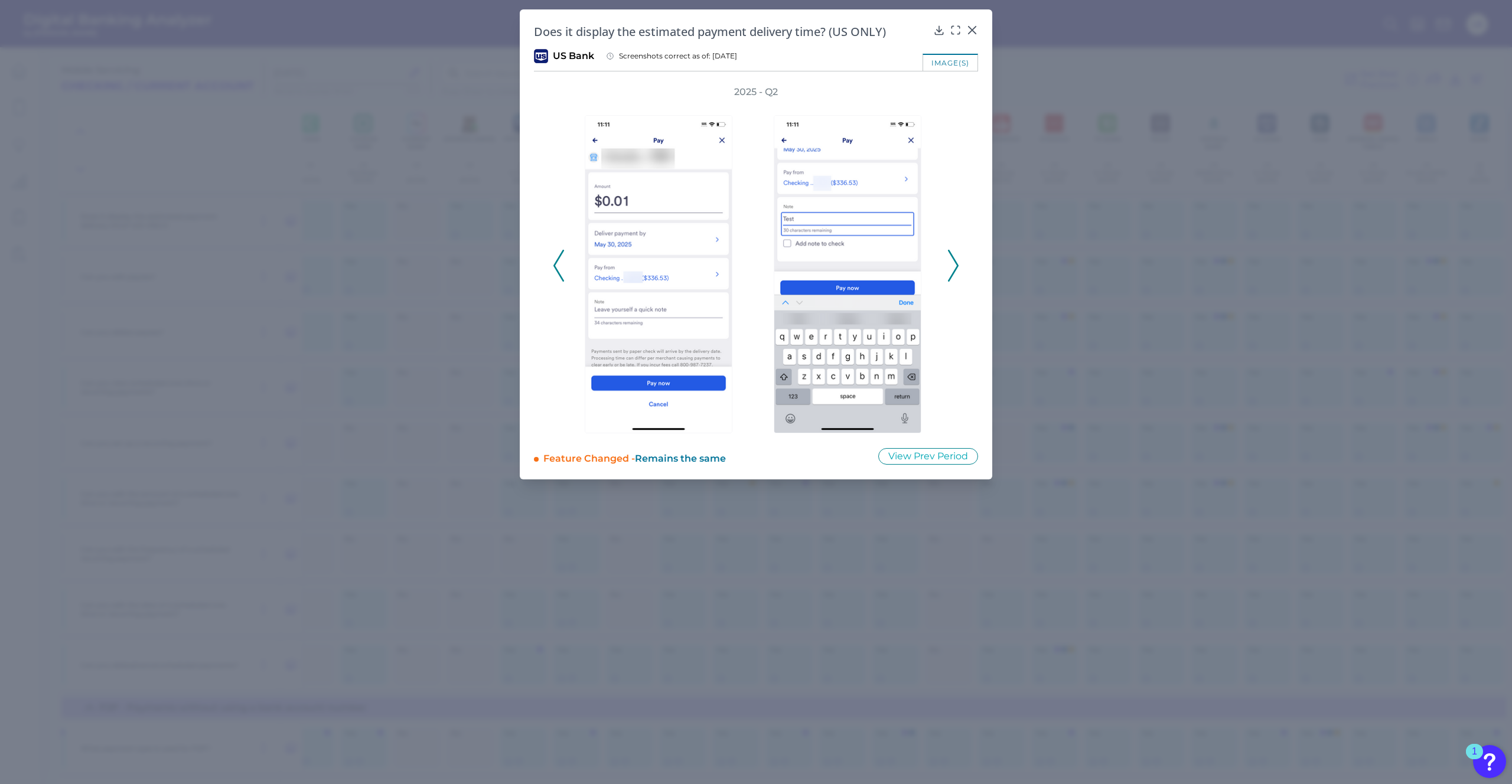
click at [952, 272] on icon at bounding box center [953, 265] width 10 height 32
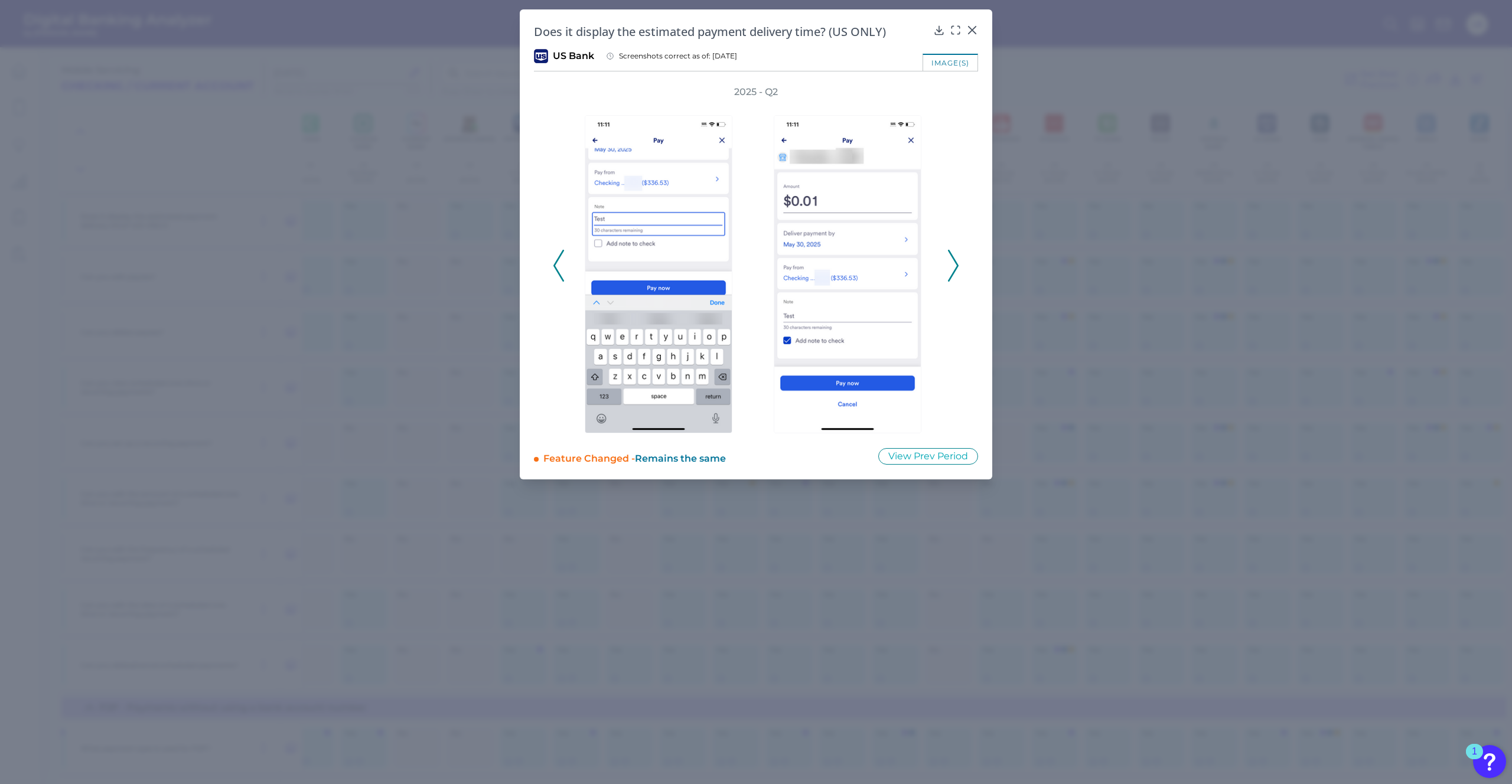
click at [952, 272] on icon at bounding box center [953, 265] width 10 height 32
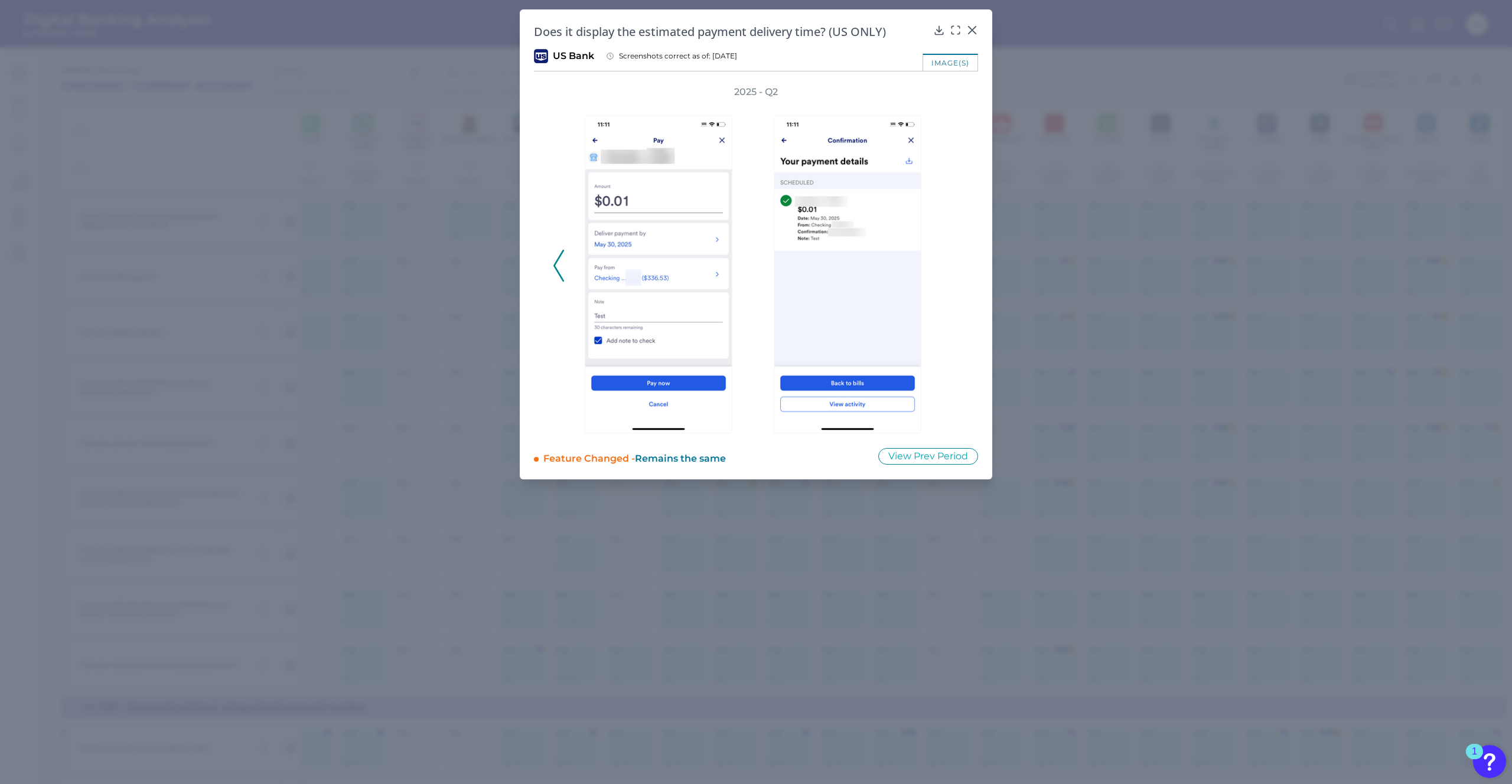
click at [562, 258] on icon at bounding box center [559, 265] width 10 height 32
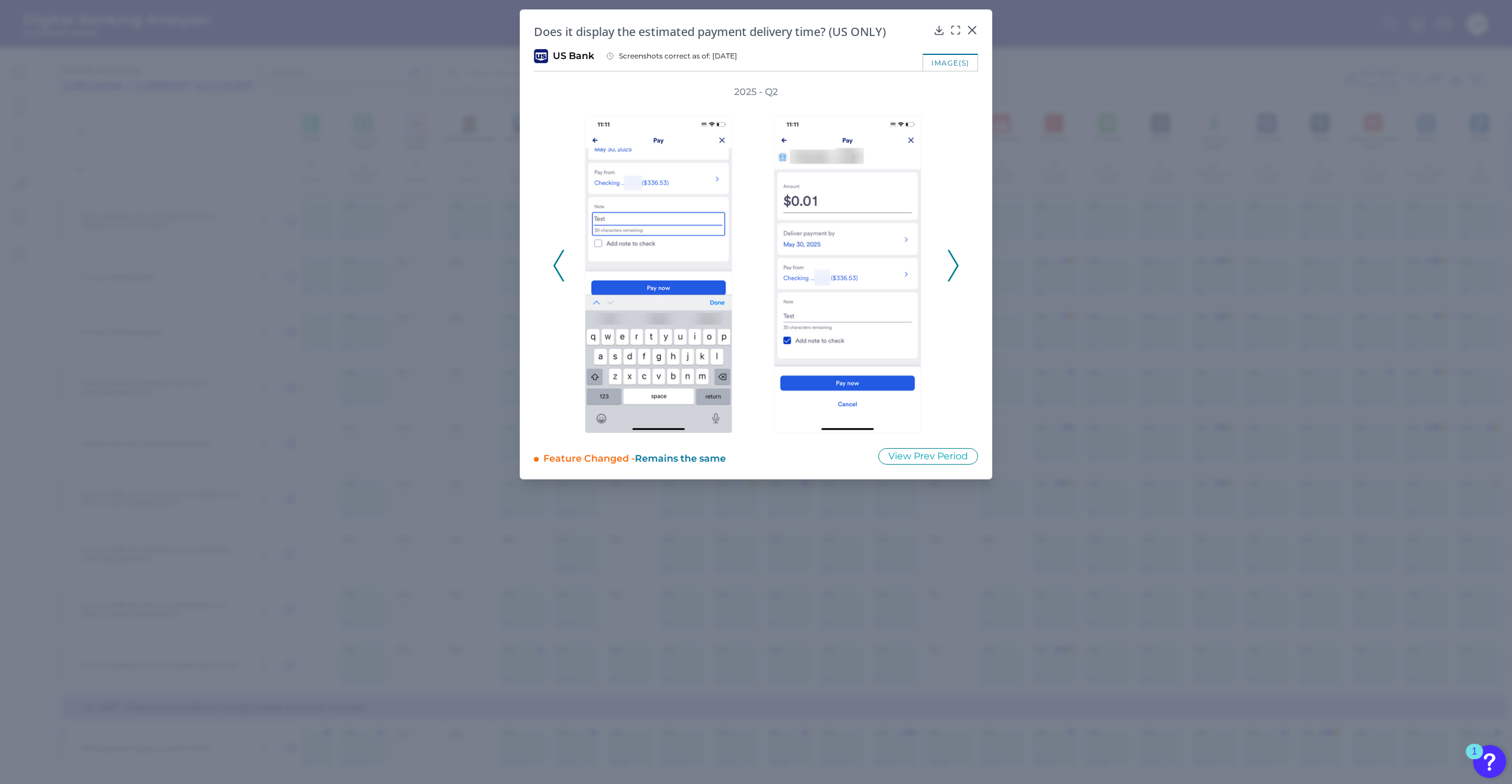
click at [562, 258] on icon at bounding box center [559, 265] width 10 height 32
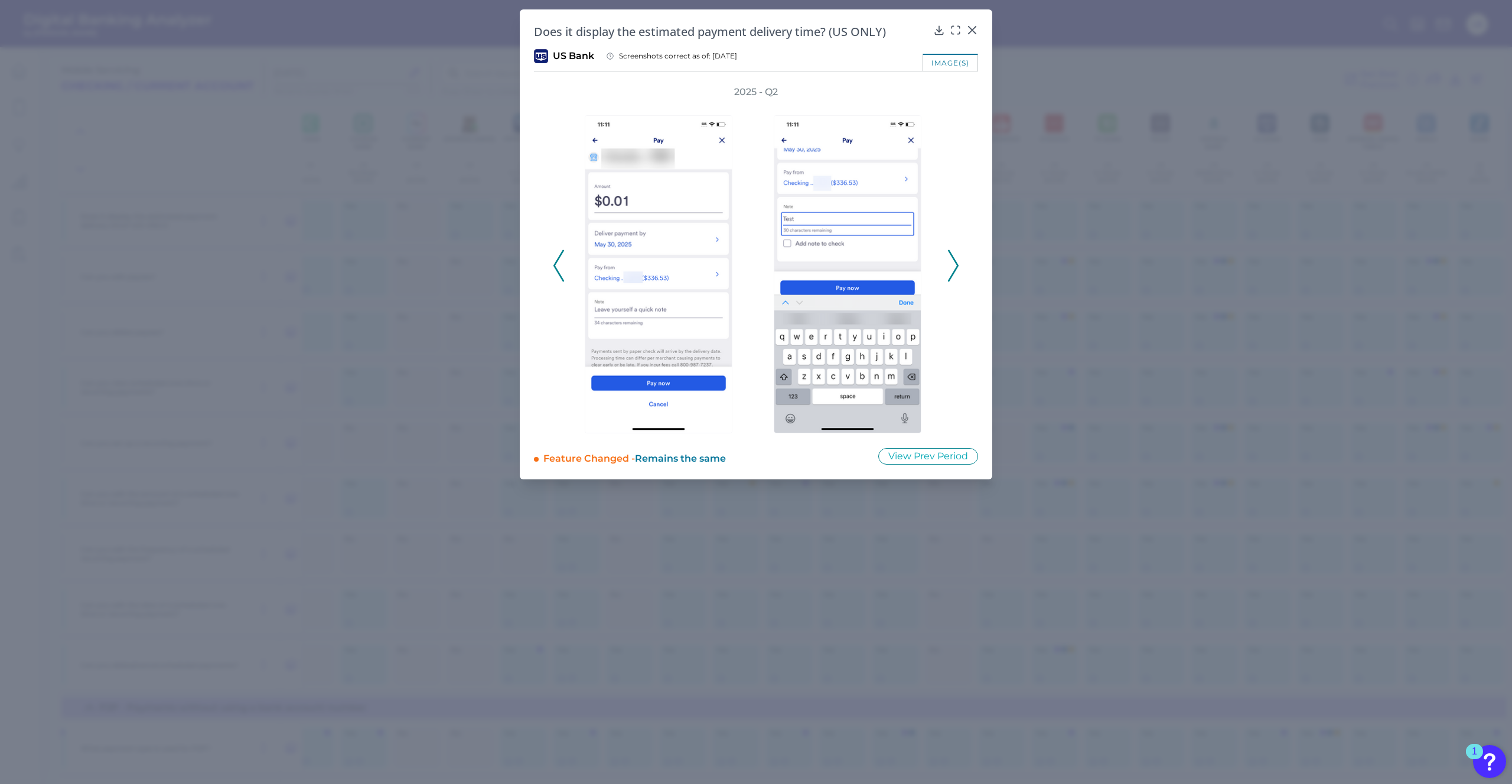
click at [562, 258] on icon at bounding box center [559, 265] width 10 height 32
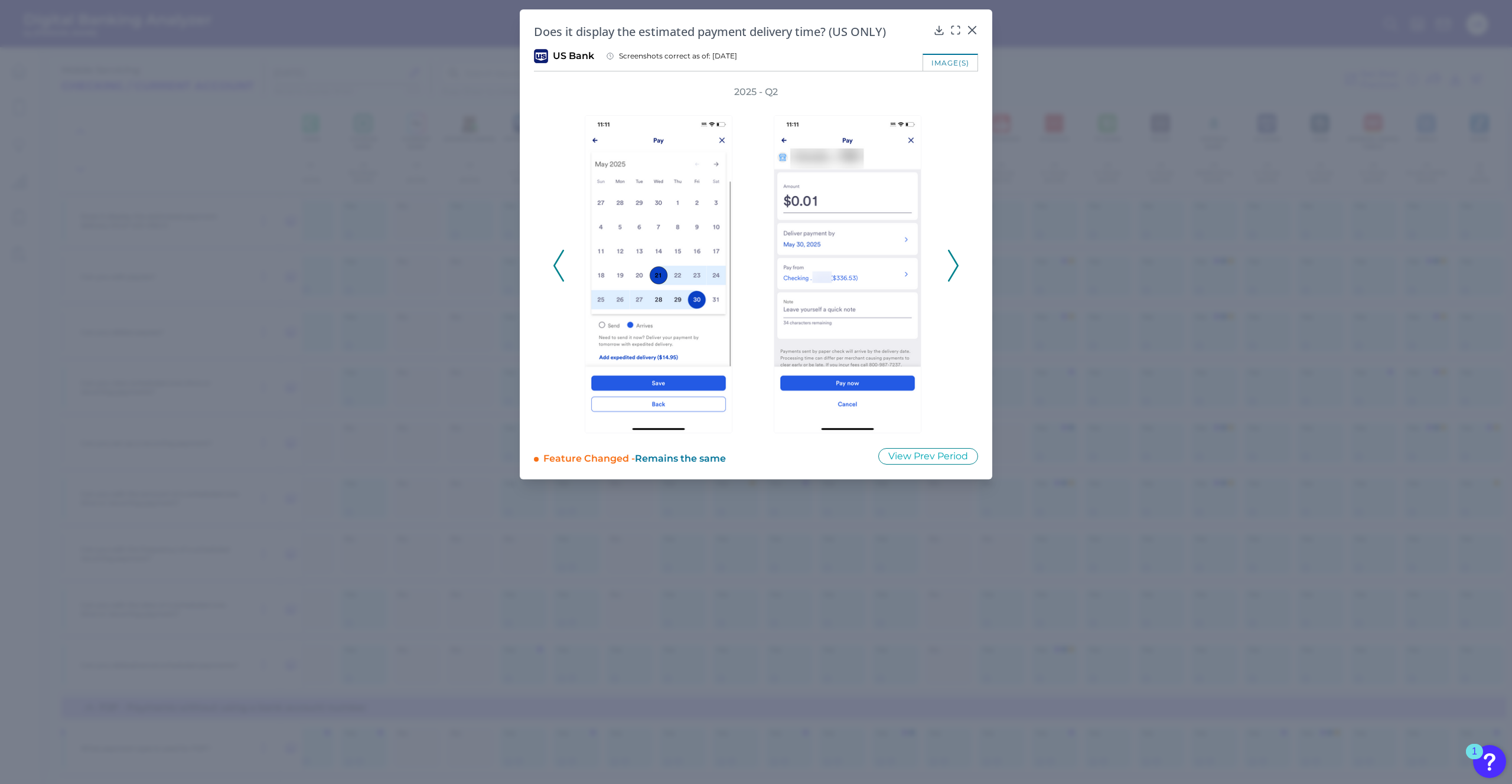
click at [562, 258] on icon at bounding box center [559, 265] width 10 height 32
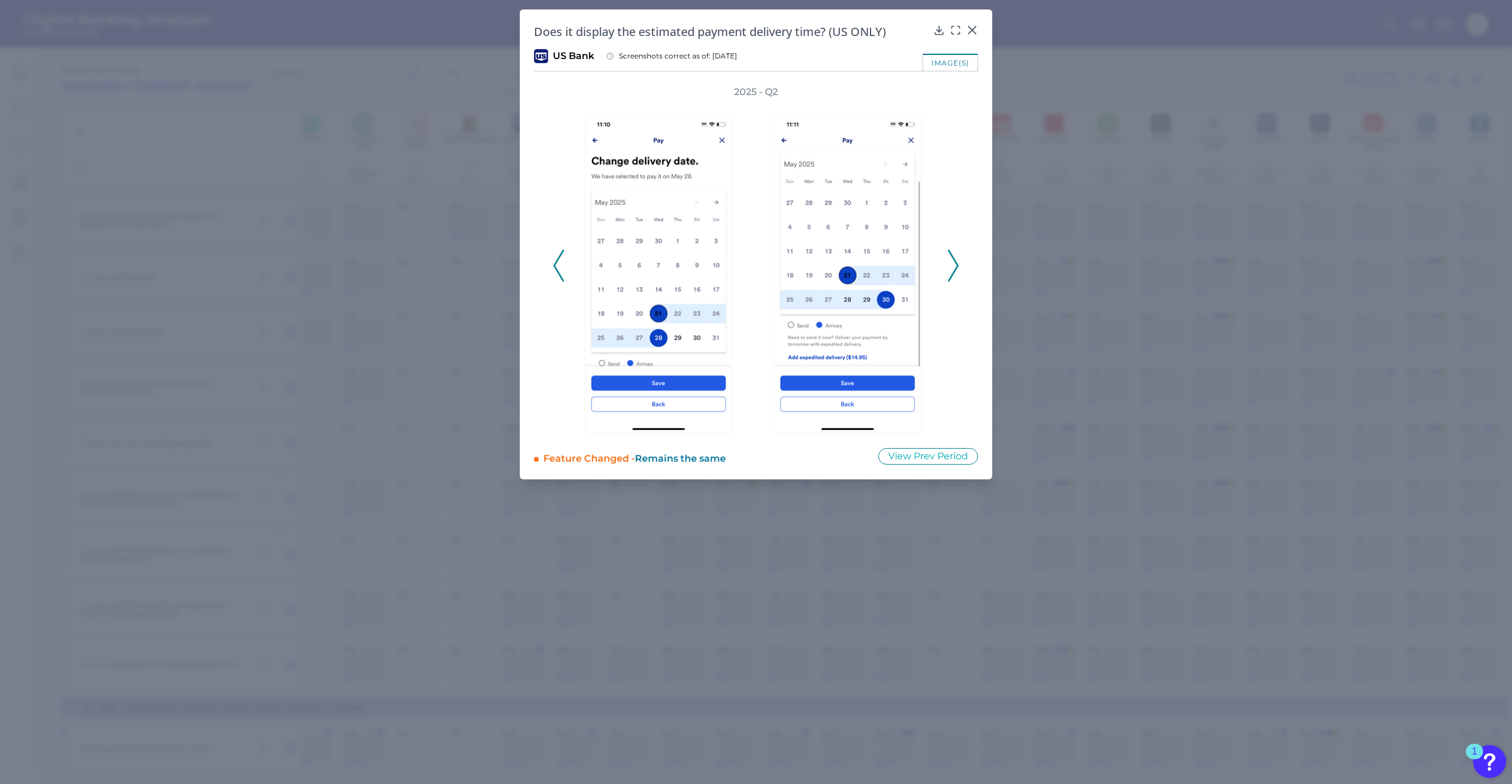
click at [562, 258] on icon at bounding box center [559, 265] width 10 height 32
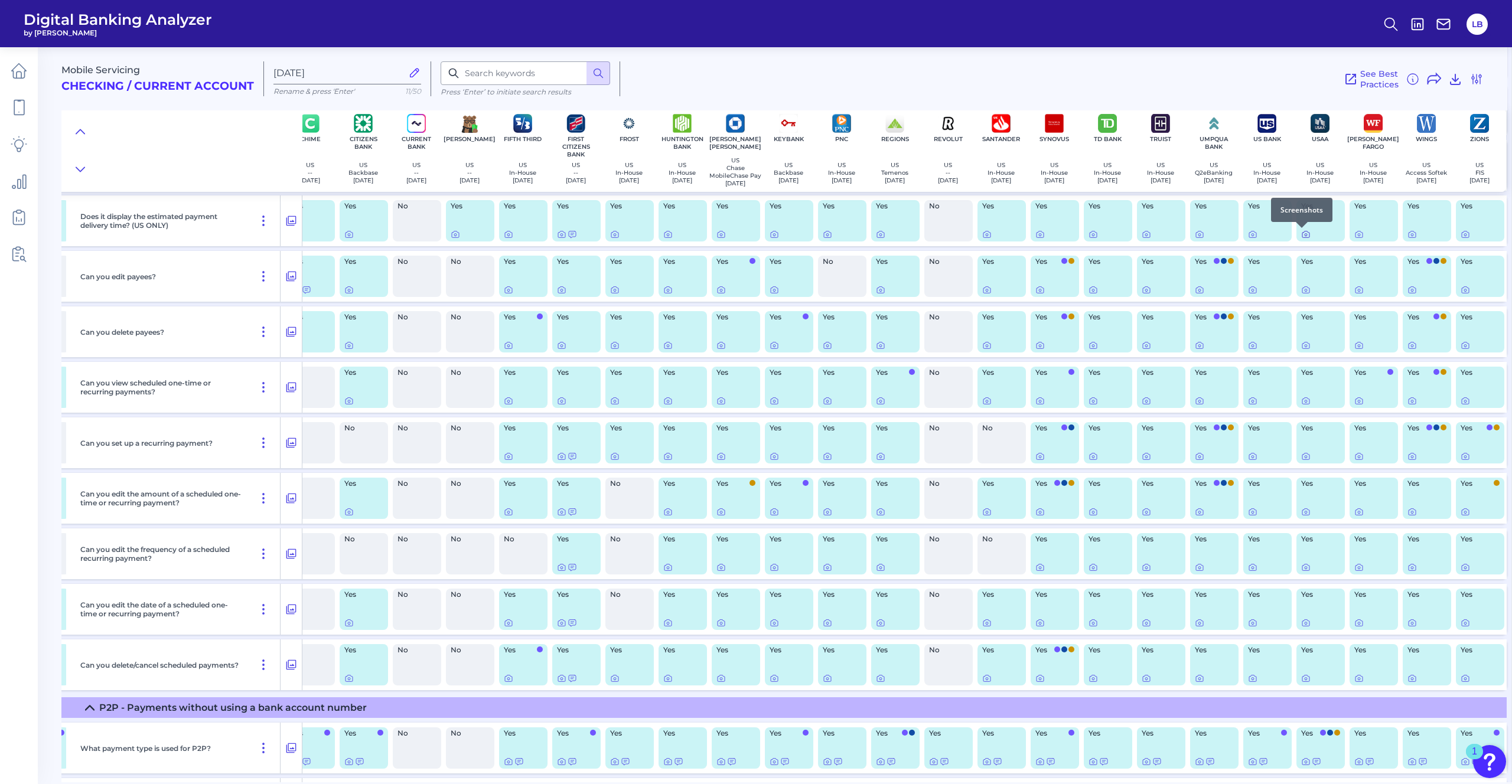
click at [1015, 236] on icon at bounding box center [1305, 234] width 10 height 10
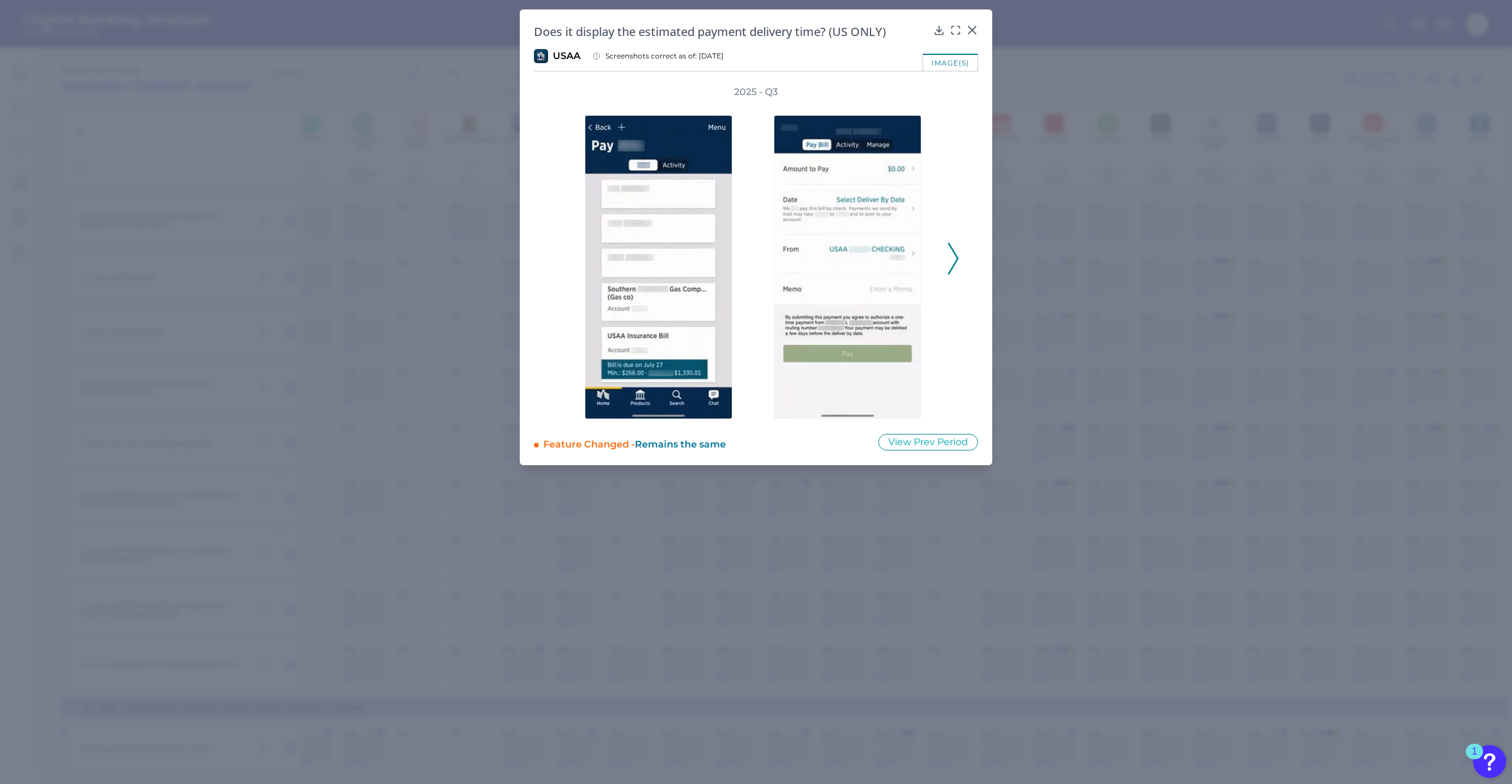
click at [958, 252] on button at bounding box center [953, 258] width 12 height 32
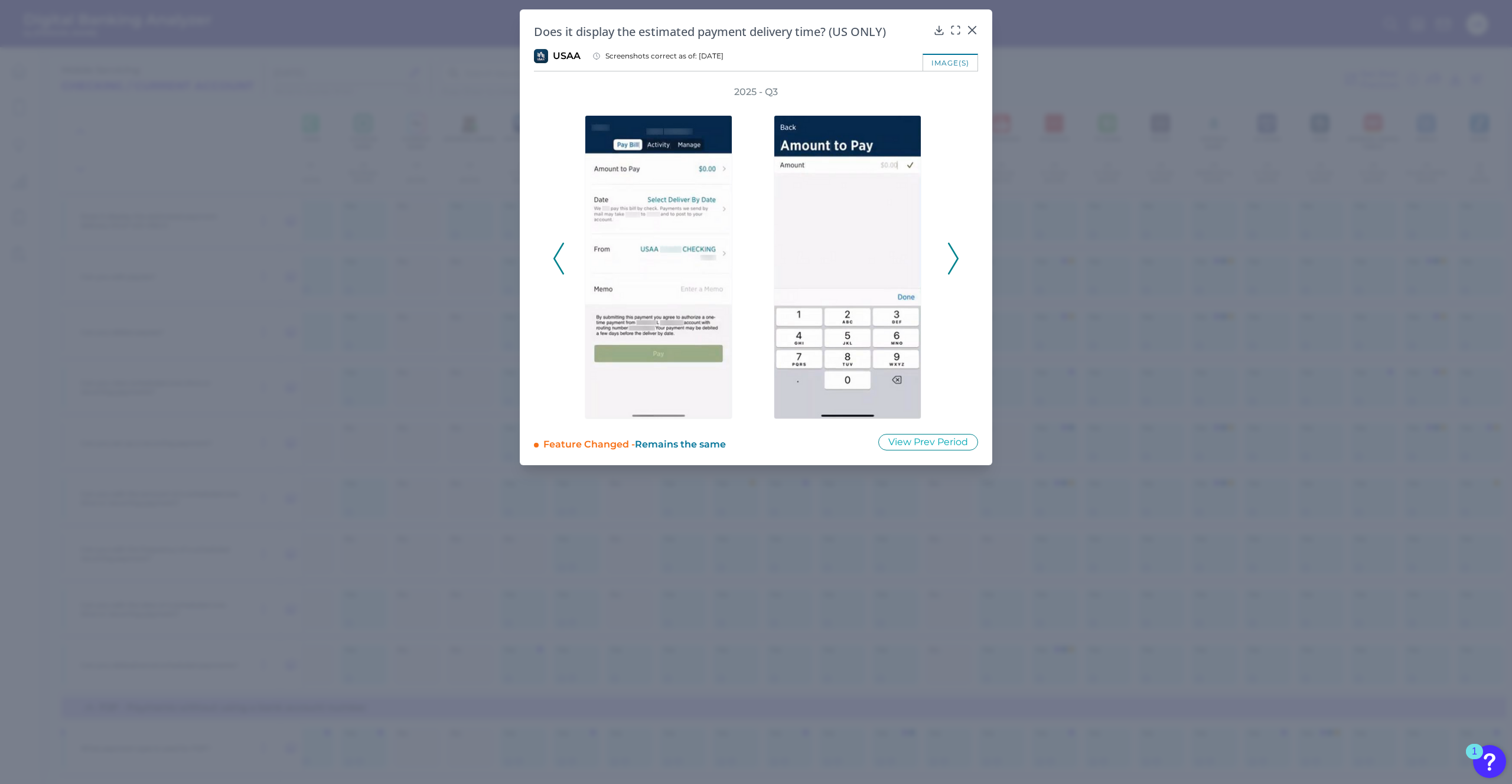
click at [958, 252] on button at bounding box center [953, 258] width 12 height 32
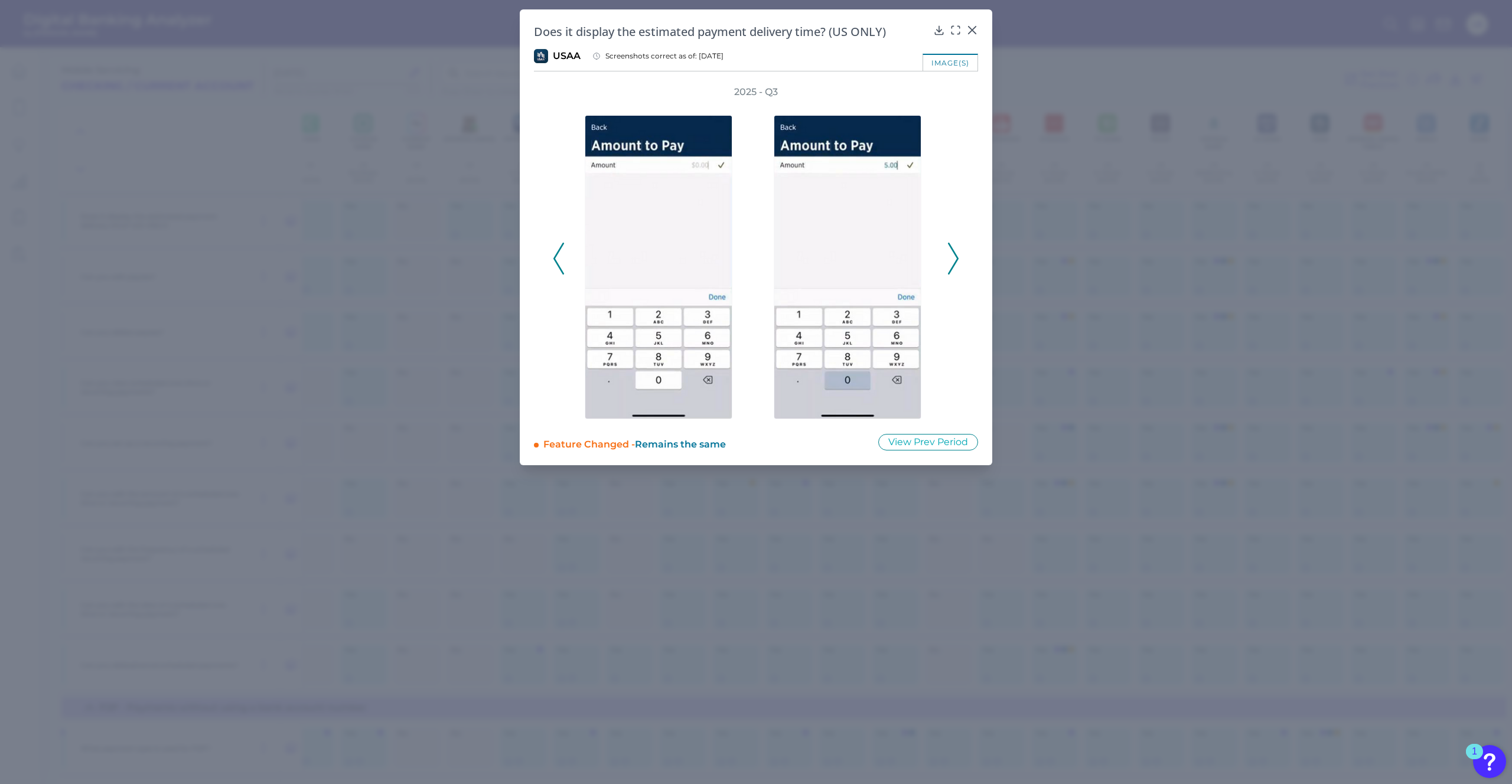
click at [958, 252] on button at bounding box center [953, 258] width 12 height 32
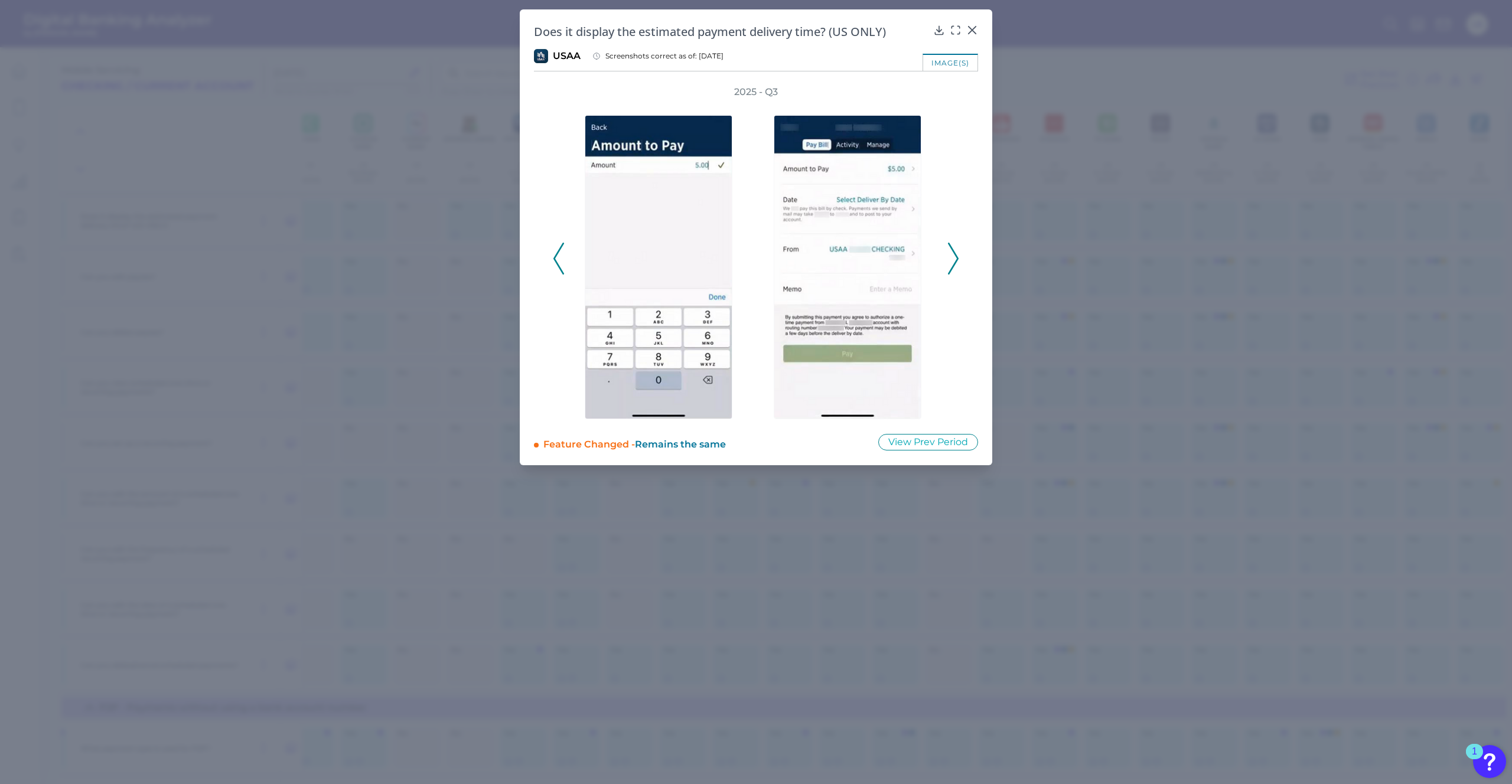
click at [958, 252] on button at bounding box center [953, 258] width 12 height 32
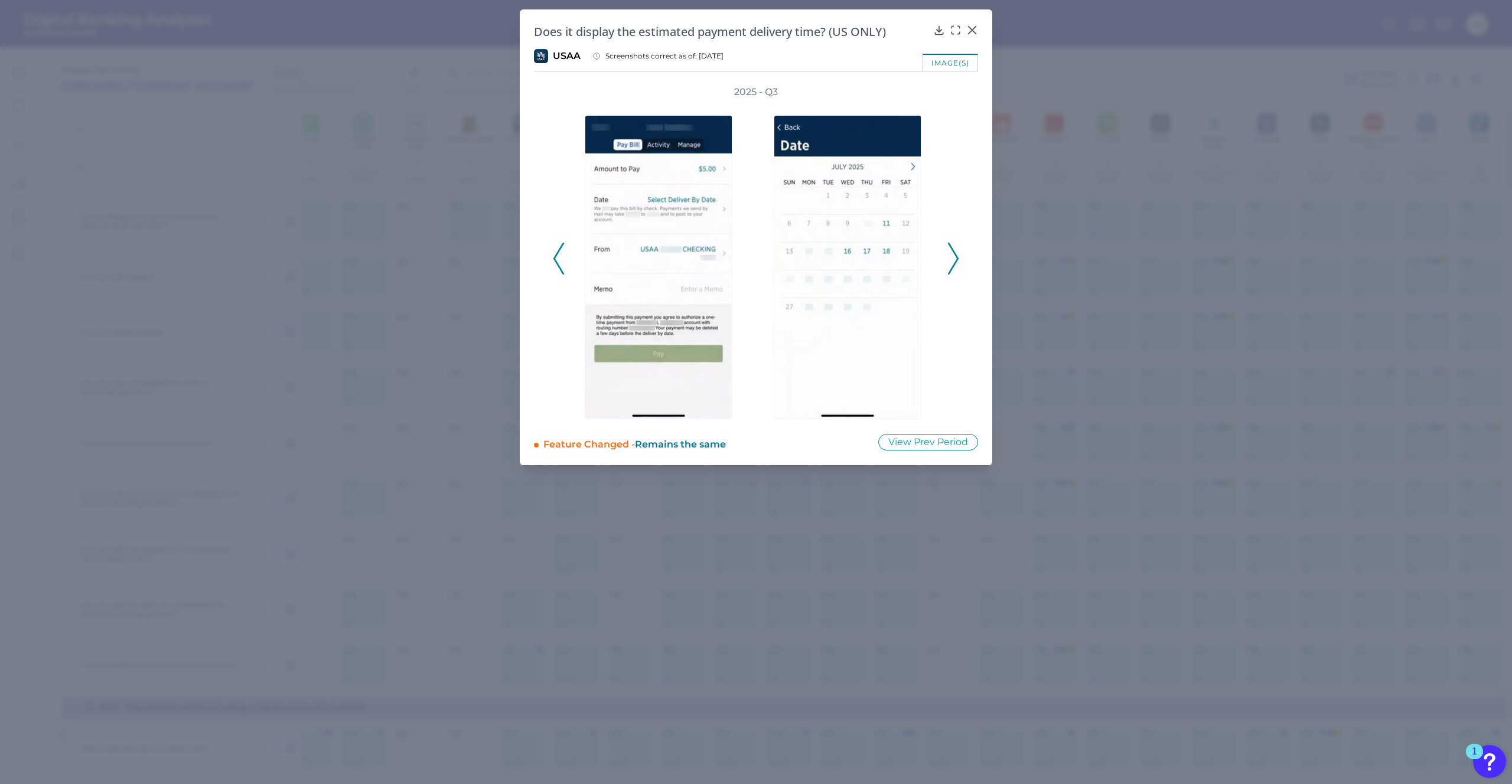
click at [958, 252] on button at bounding box center [953, 258] width 12 height 32
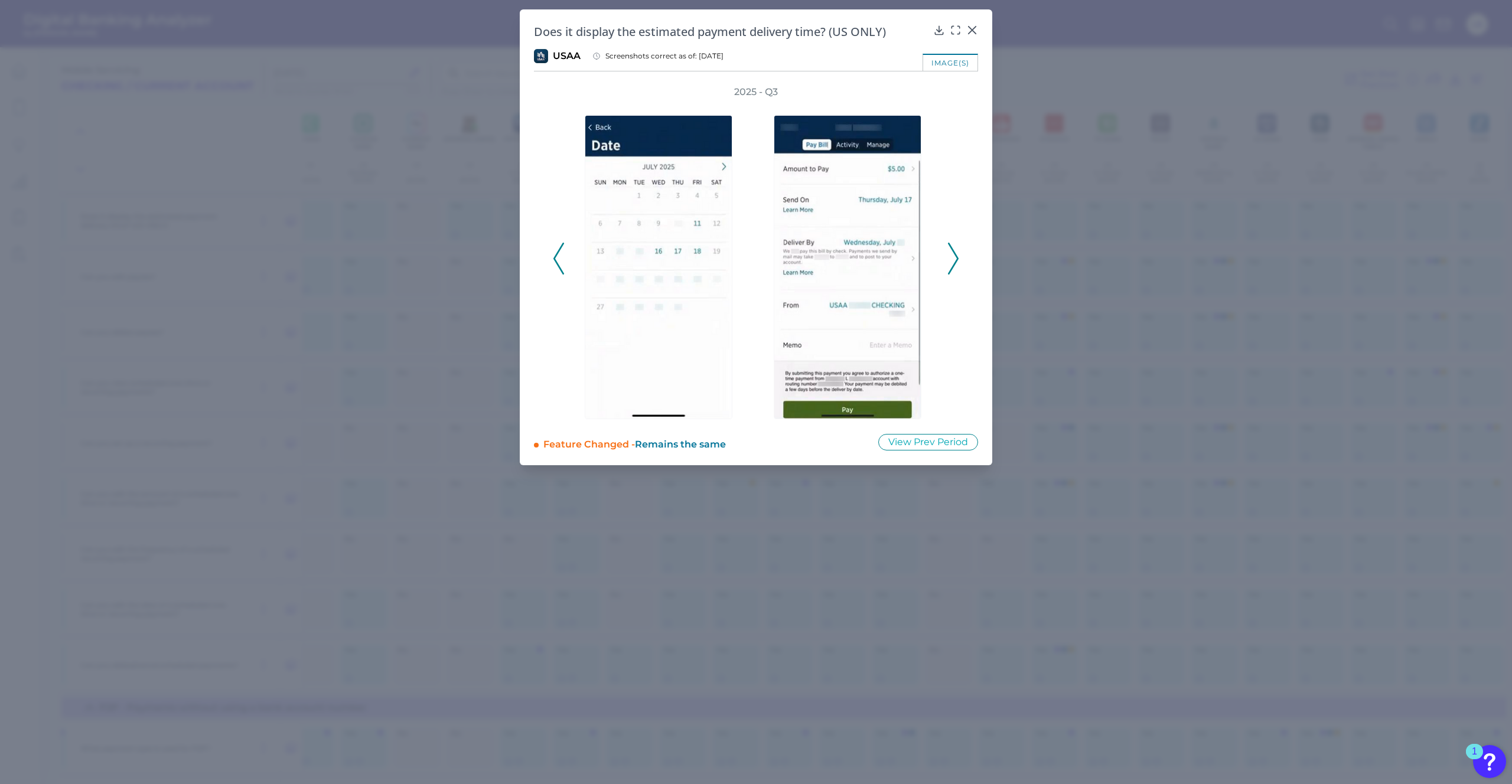
click at [958, 252] on button at bounding box center [953, 258] width 12 height 32
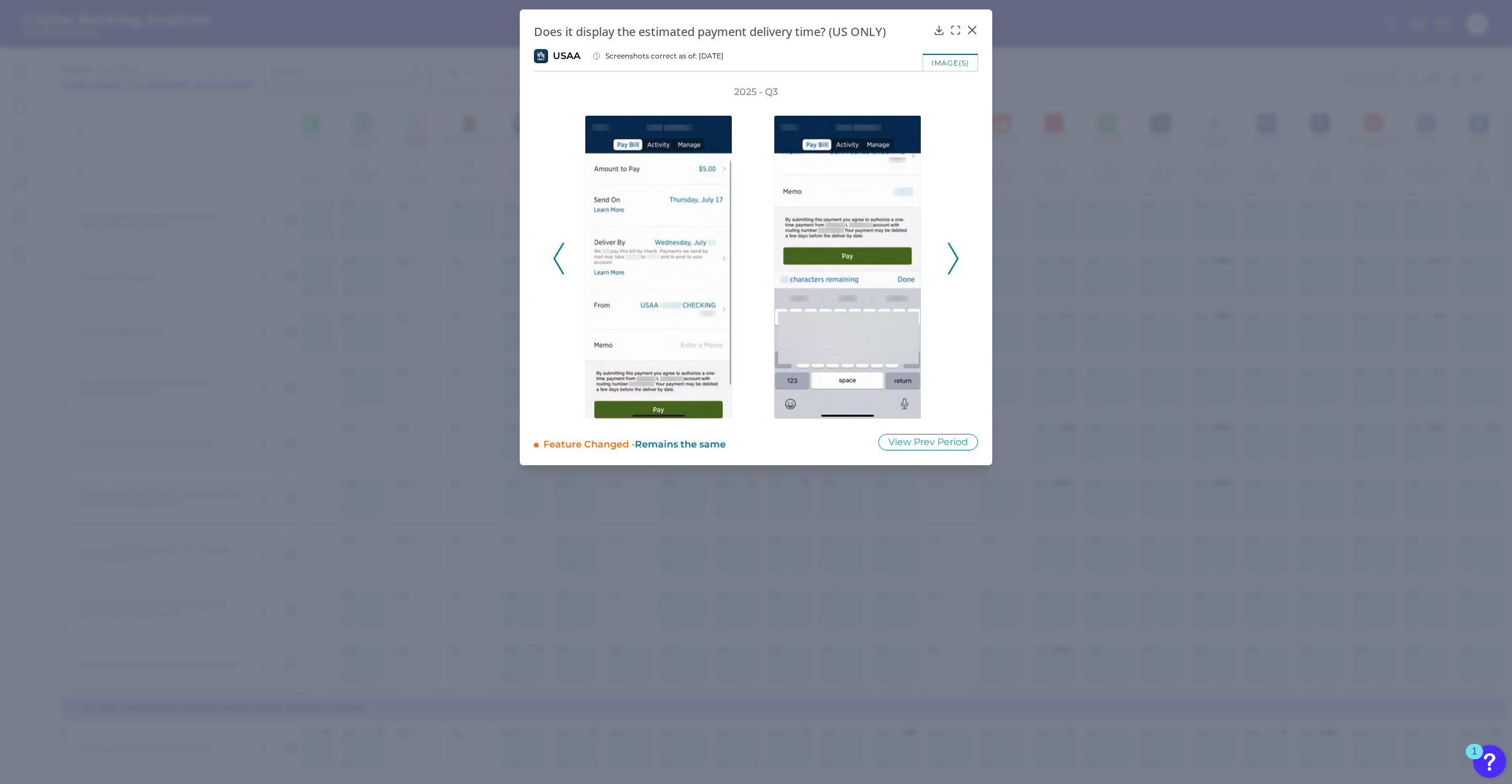
click at [958, 252] on button at bounding box center [953, 258] width 12 height 32
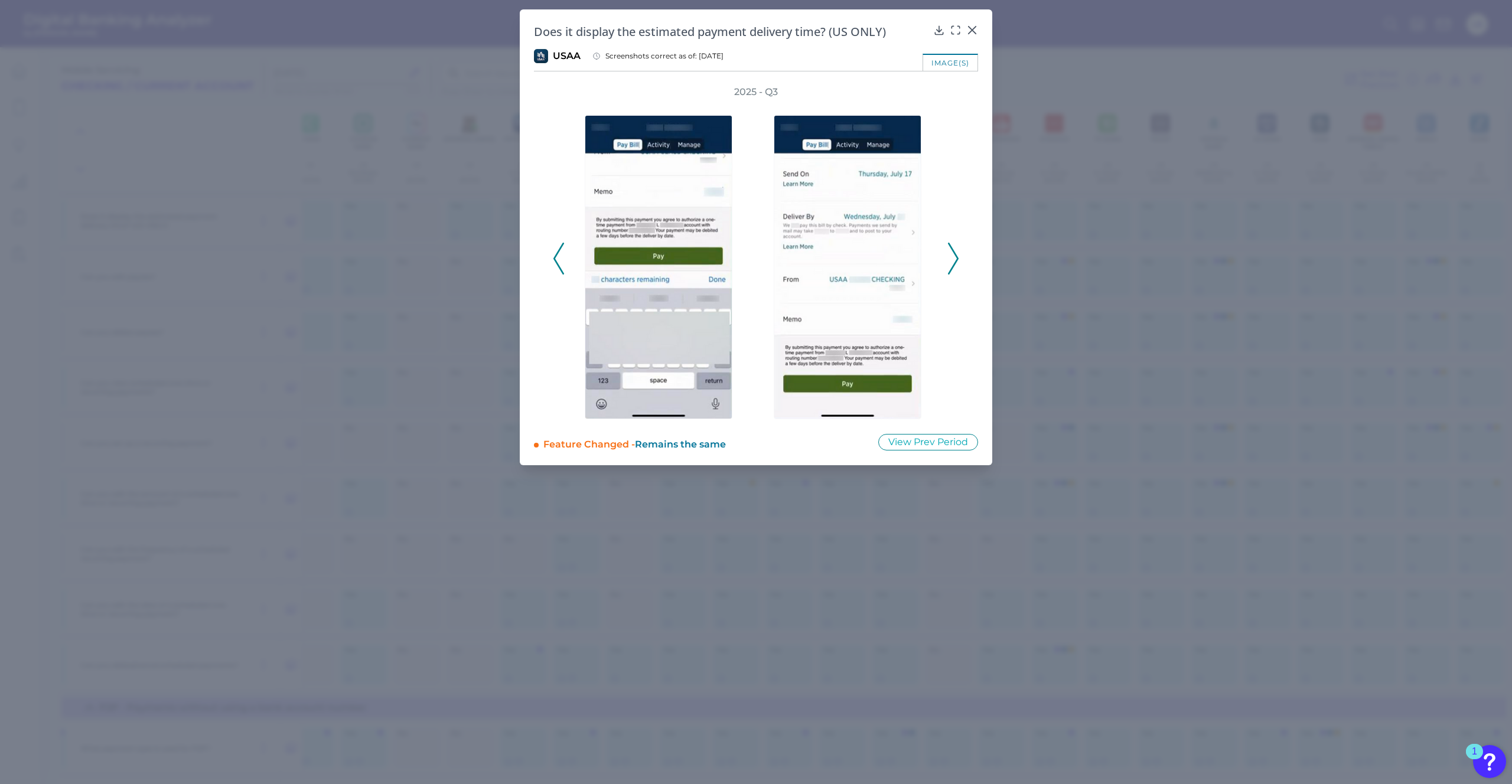
click at [958, 252] on button at bounding box center [953, 258] width 12 height 32
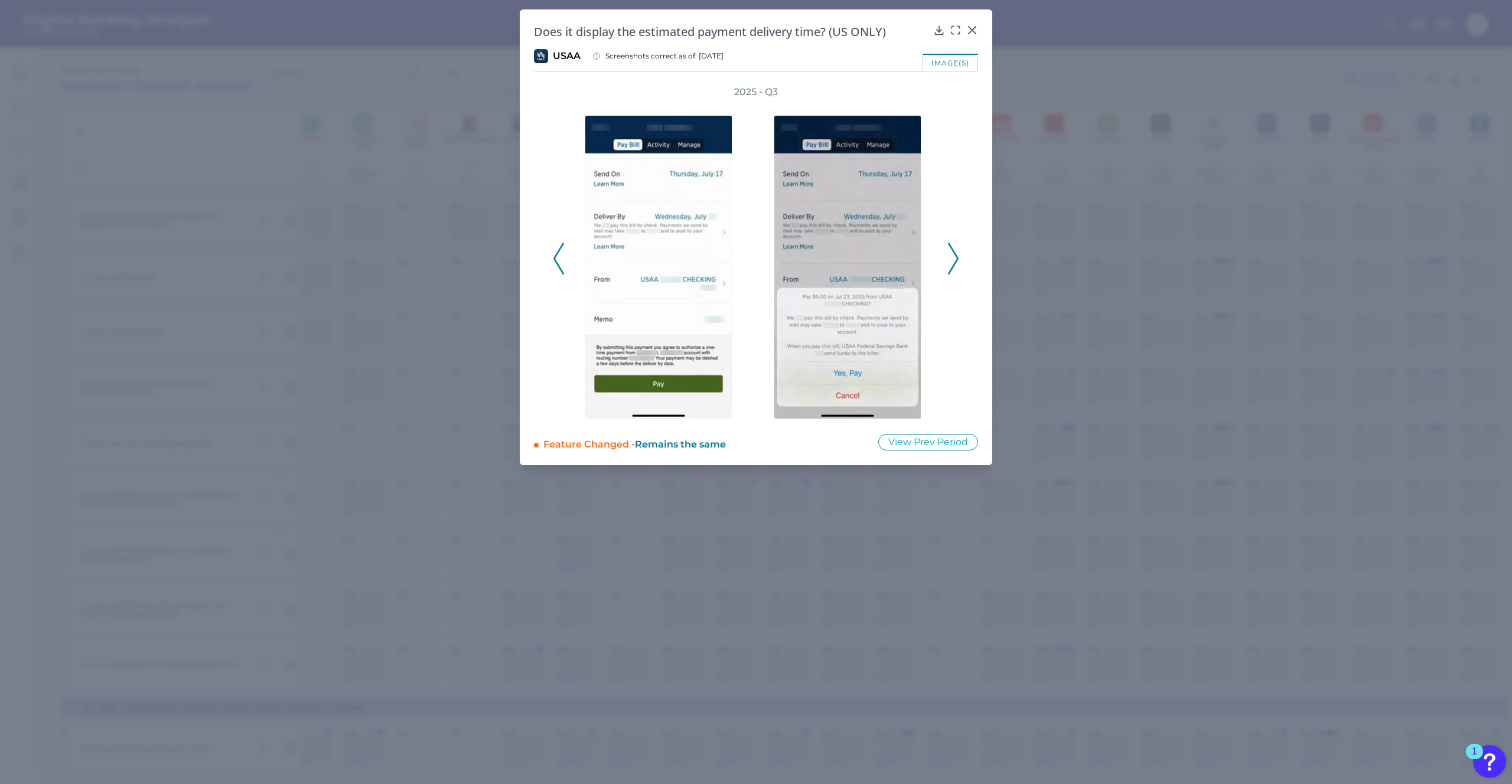
click at [953, 263] on icon at bounding box center [953, 258] width 10 height 32
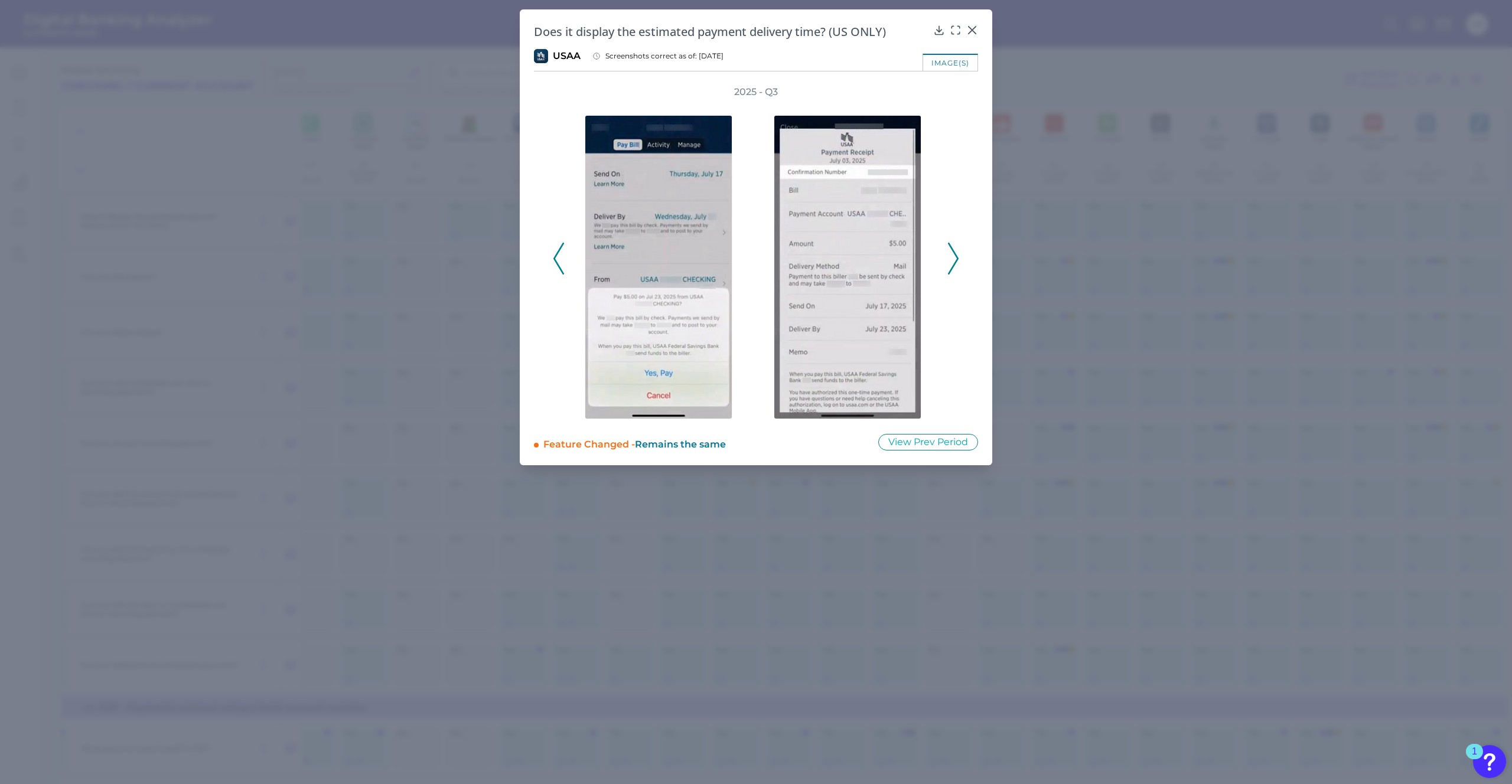
click at [953, 263] on icon at bounding box center [953, 258] width 10 height 32
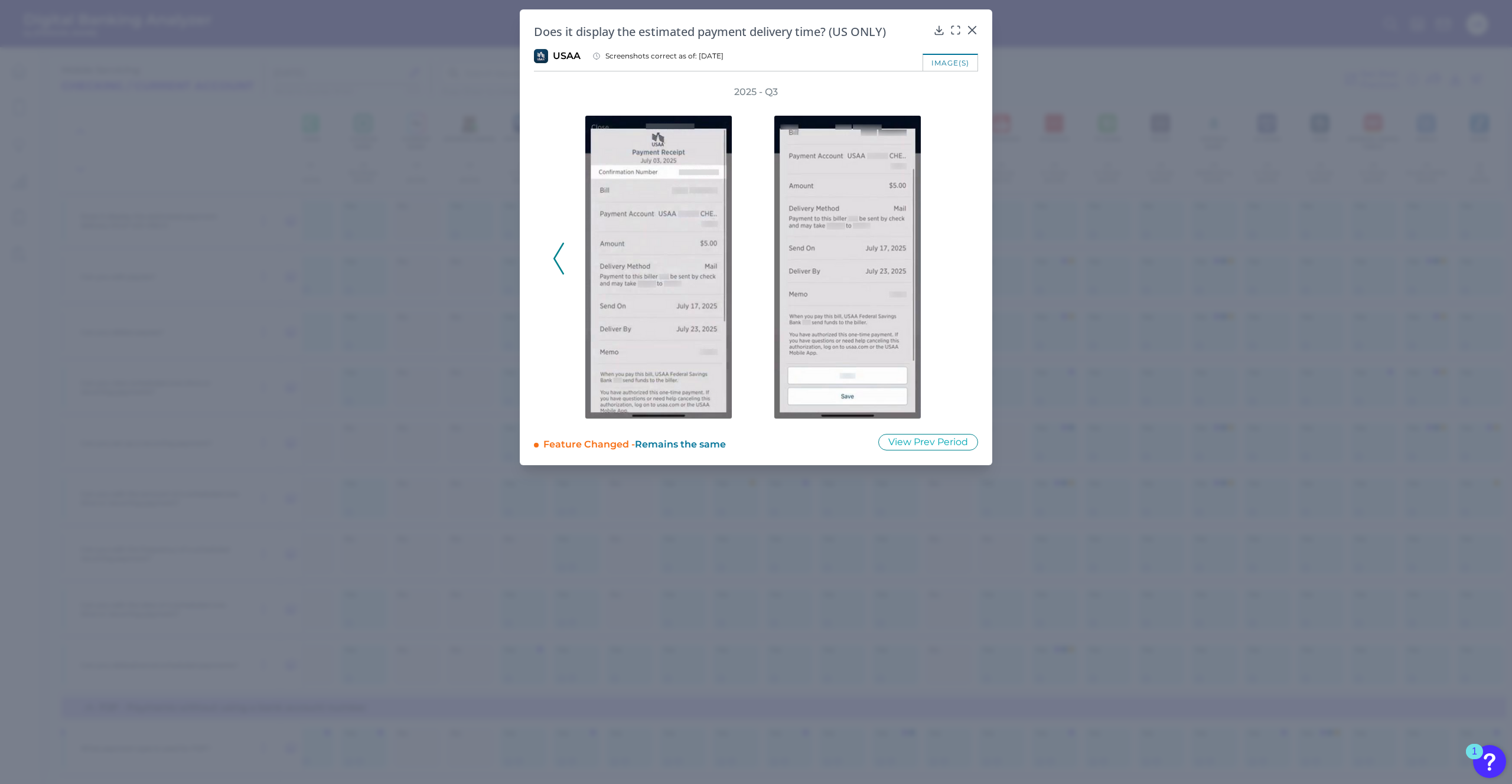
click at [953, 263] on div "2025 - Q3" at bounding box center [756, 252] width 406 height 333
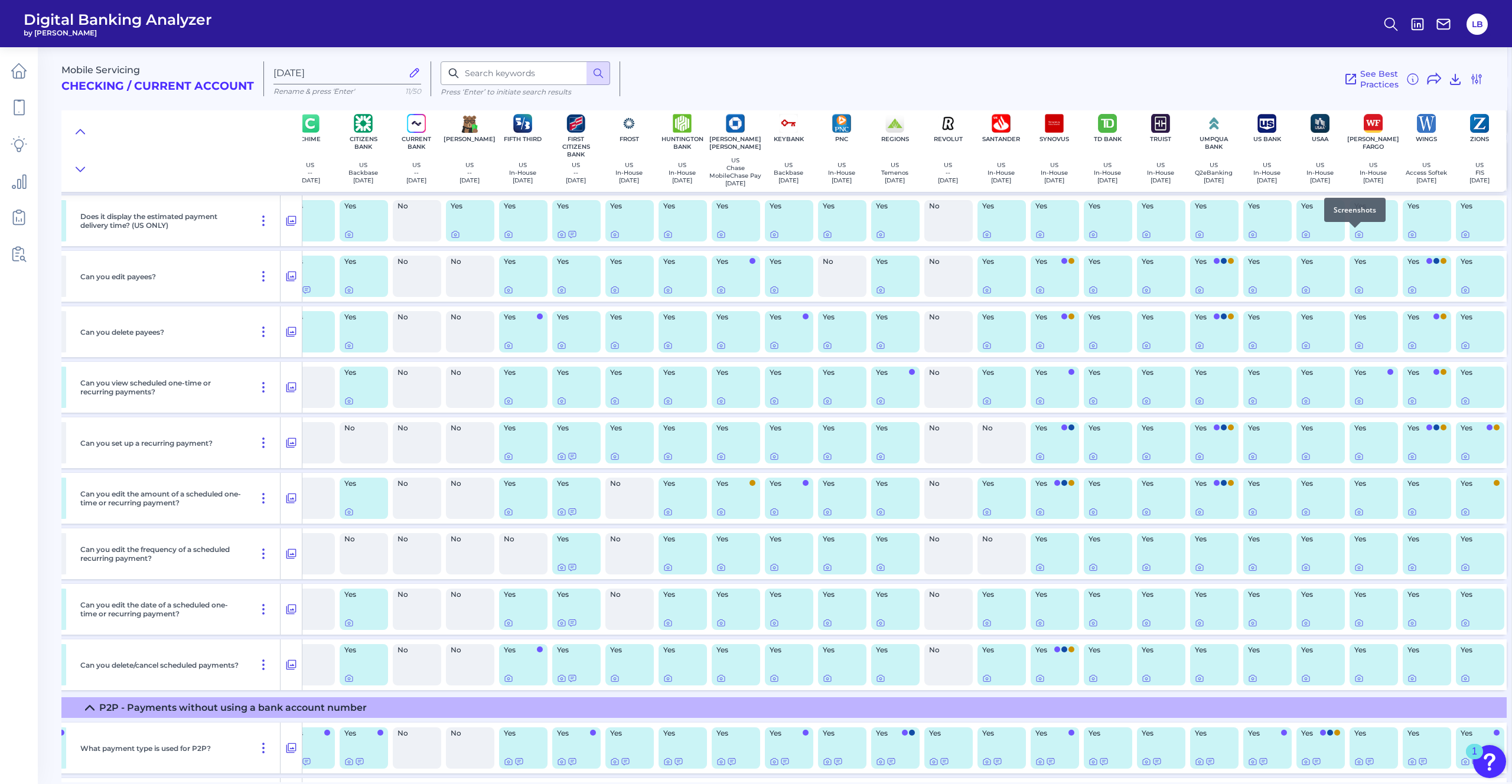
click at [1015, 232] on div at bounding box center [1355, 228] width 12 height 12
click at [1015, 235] on icon at bounding box center [1358, 234] width 10 height 10
click at [1015, 235] on icon at bounding box center [1412, 234] width 10 height 10
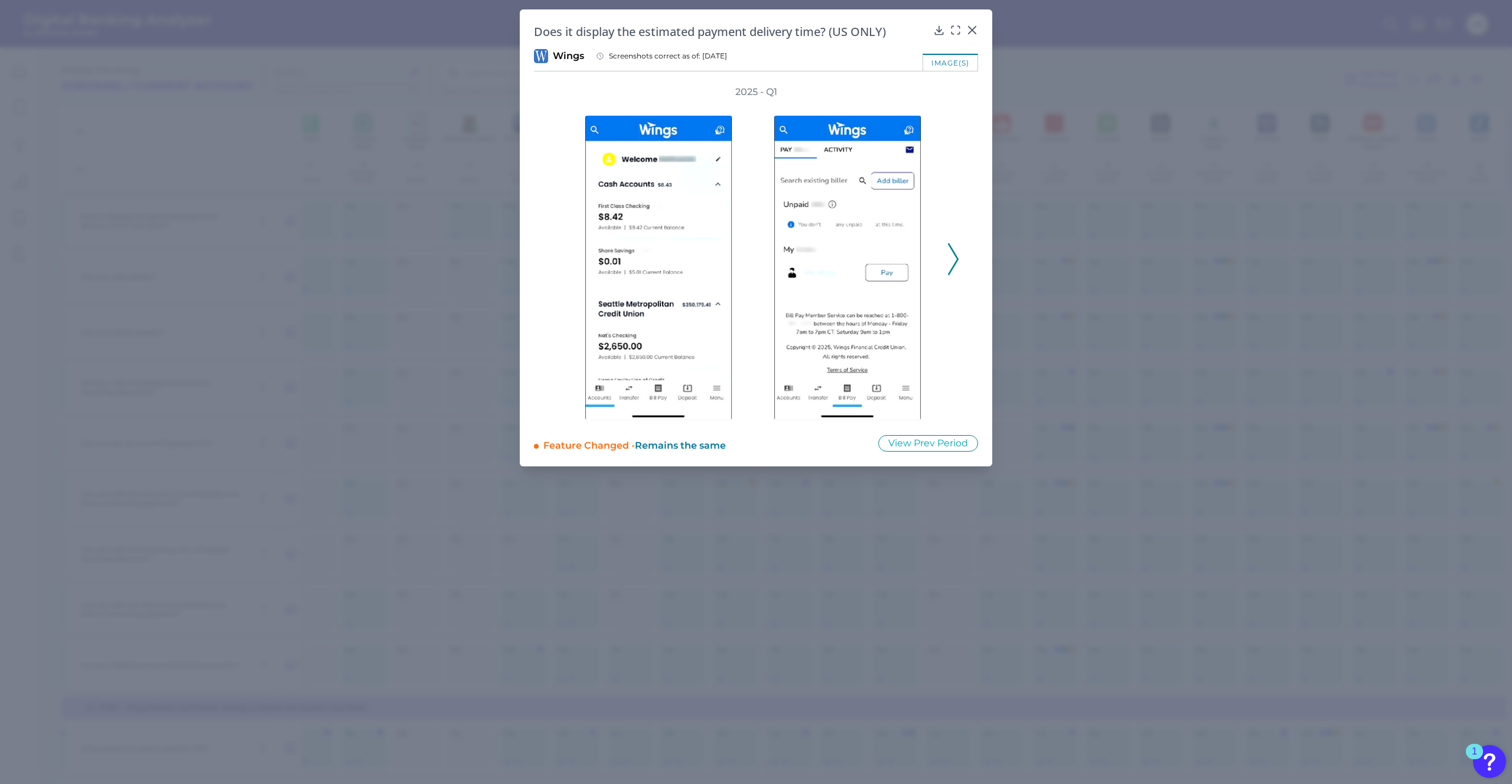
click at [952, 249] on polyline at bounding box center [953, 259] width 9 height 30
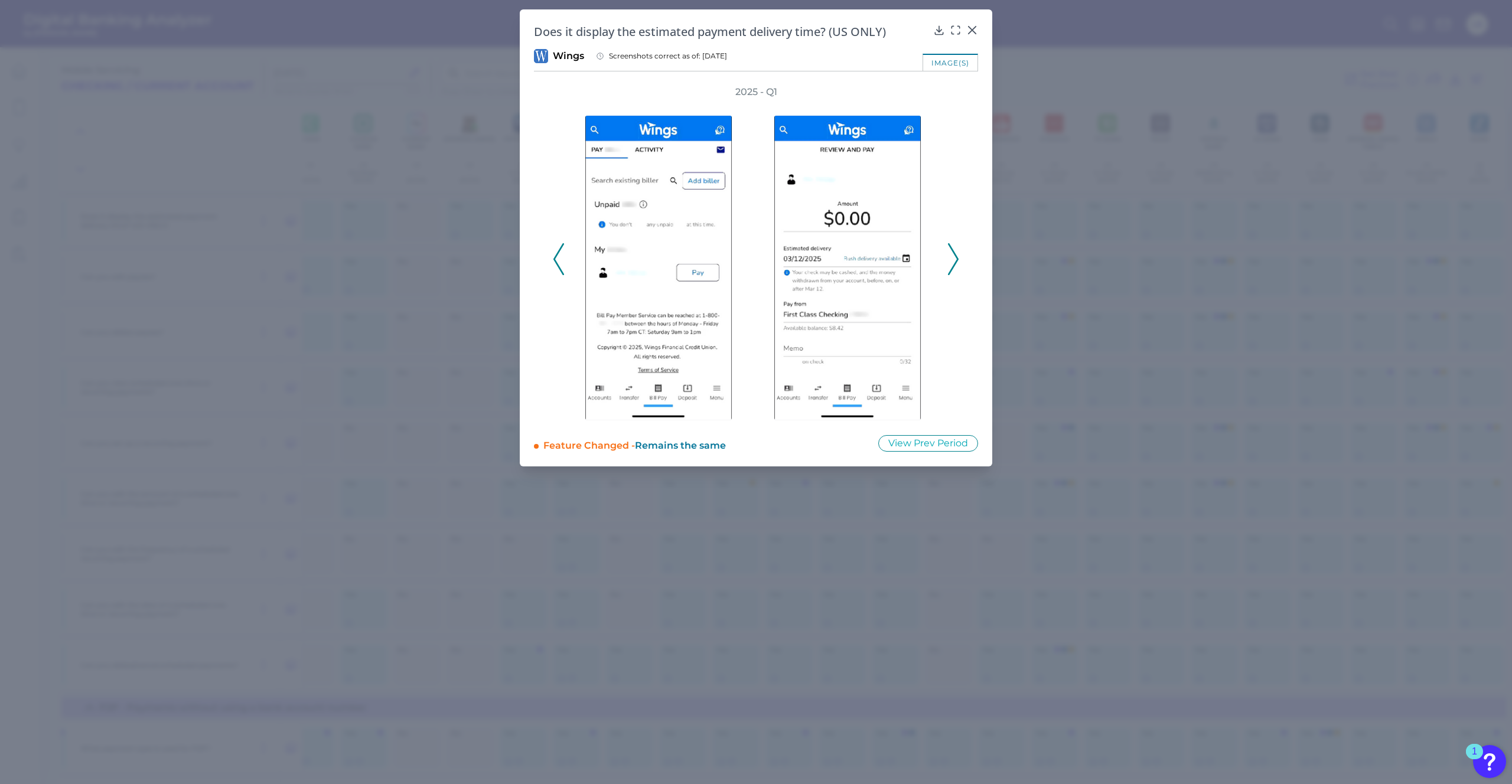
click at [958, 260] on polyline at bounding box center [953, 259] width 9 height 30
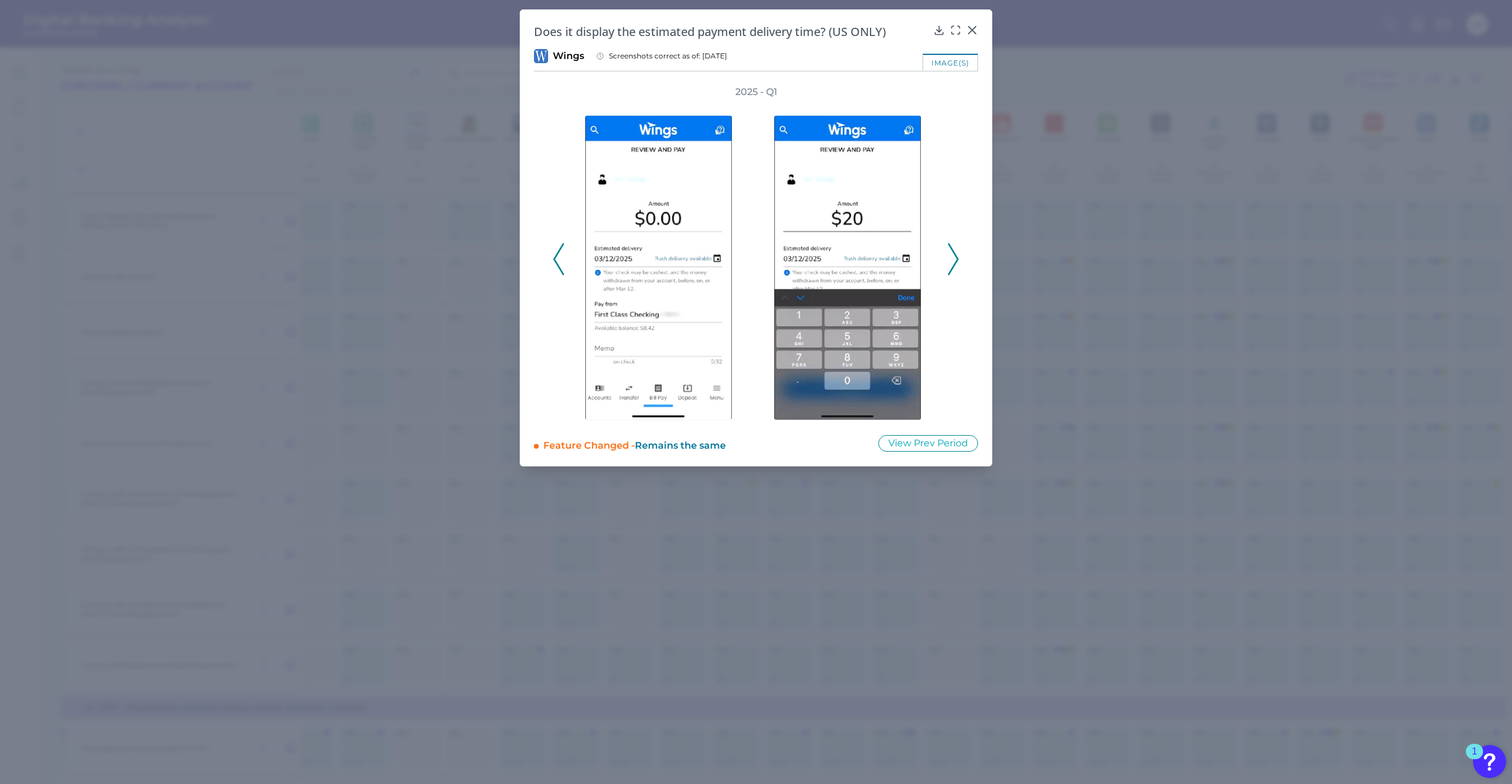
click at [957, 261] on polyline at bounding box center [953, 259] width 9 height 30
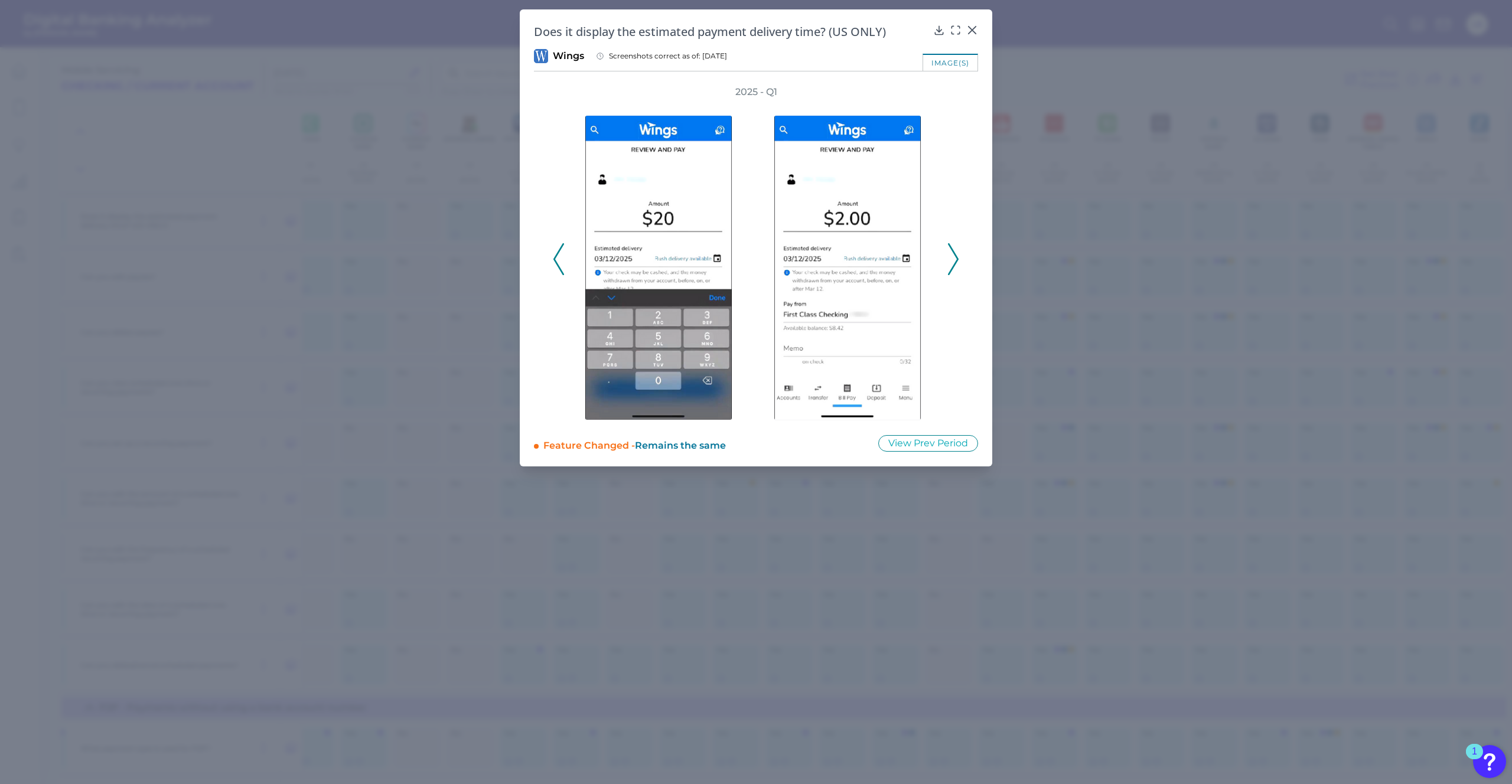
click at [957, 261] on polyline at bounding box center [953, 259] width 9 height 30
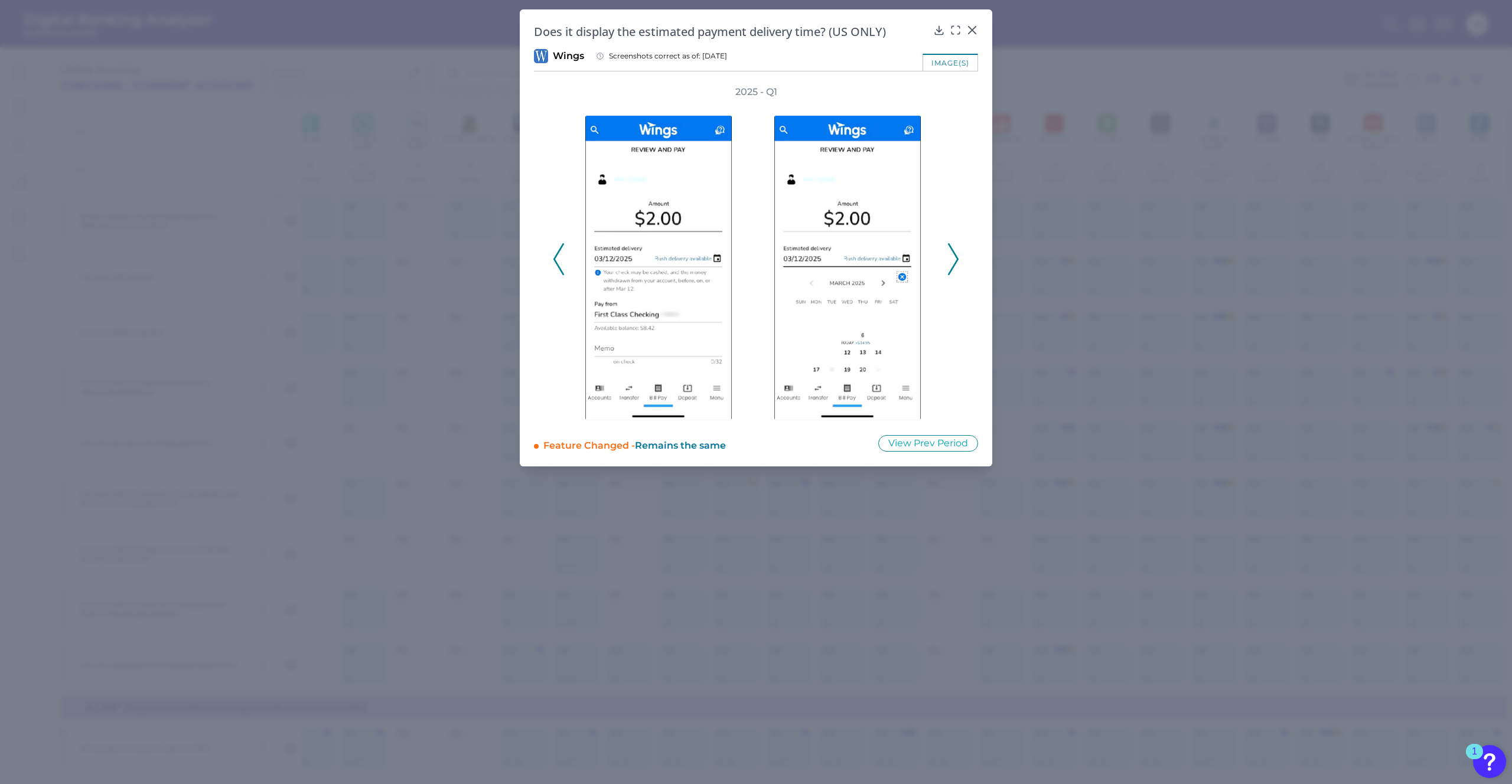
click at [957, 261] on polyline at bounding box center [953, 259] width 9 height 30
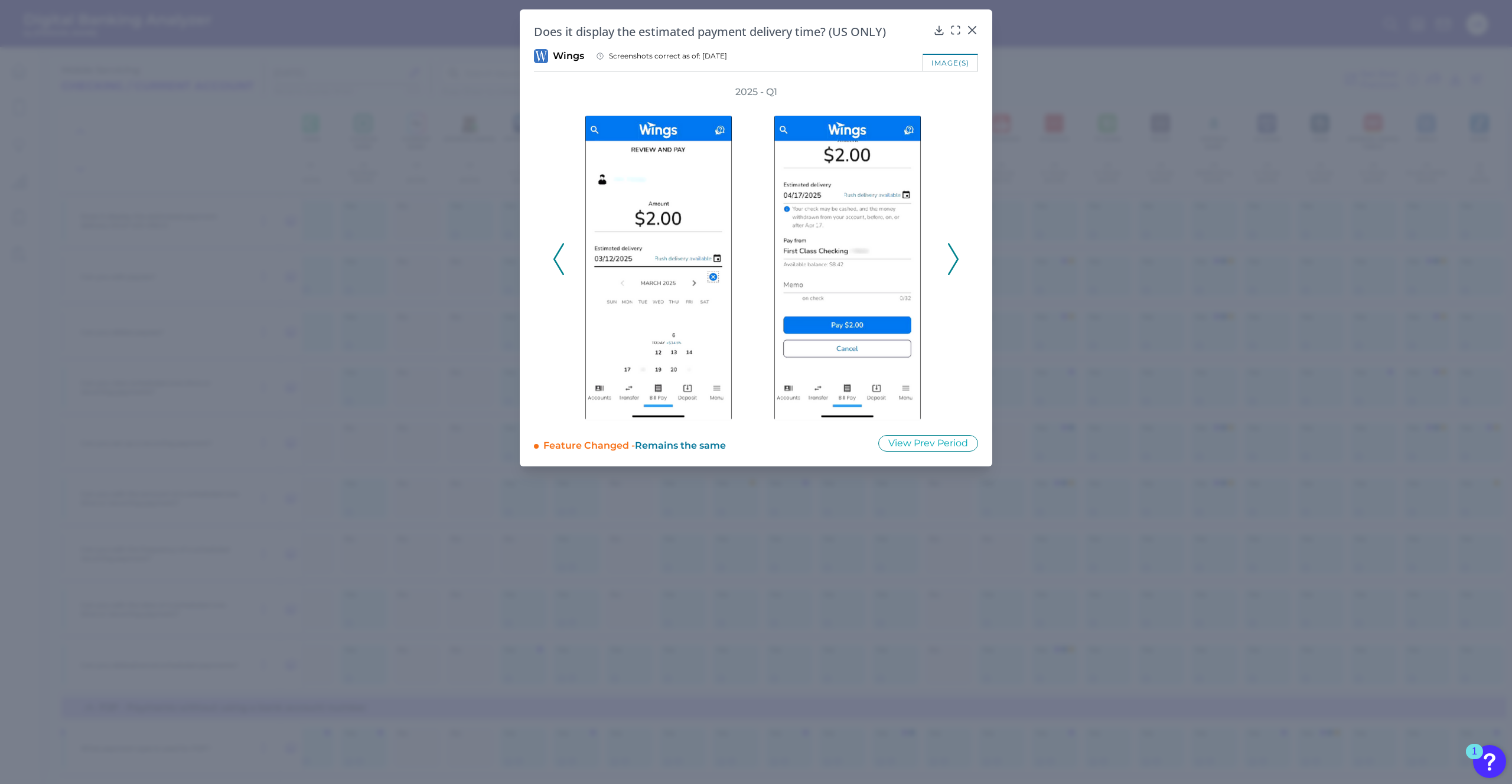
click at [953, 261] on icon at bounding box center [953, 259] width 10 height 32
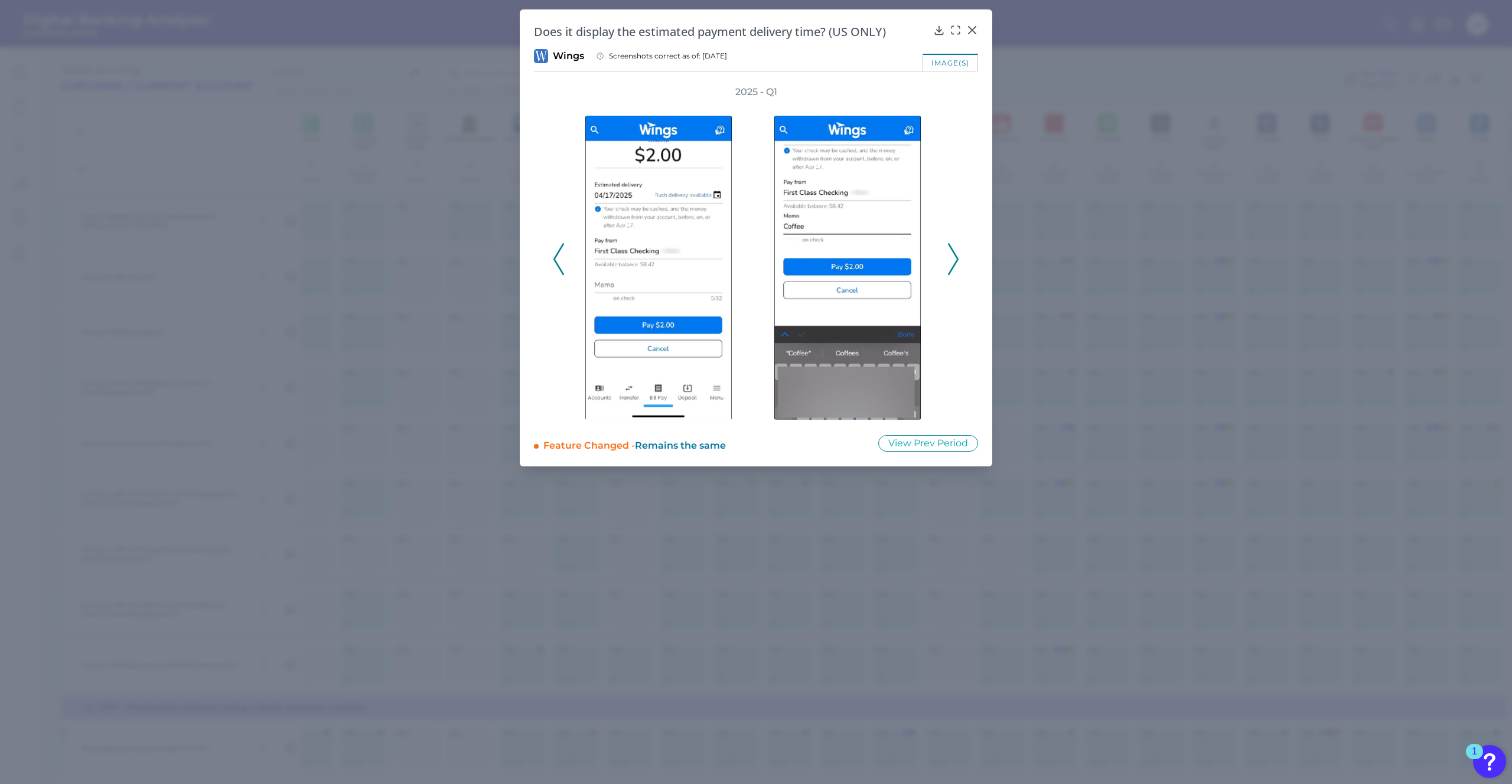
click at [953, 260] on icon at bounding box center [953, 259] width 10 height 32
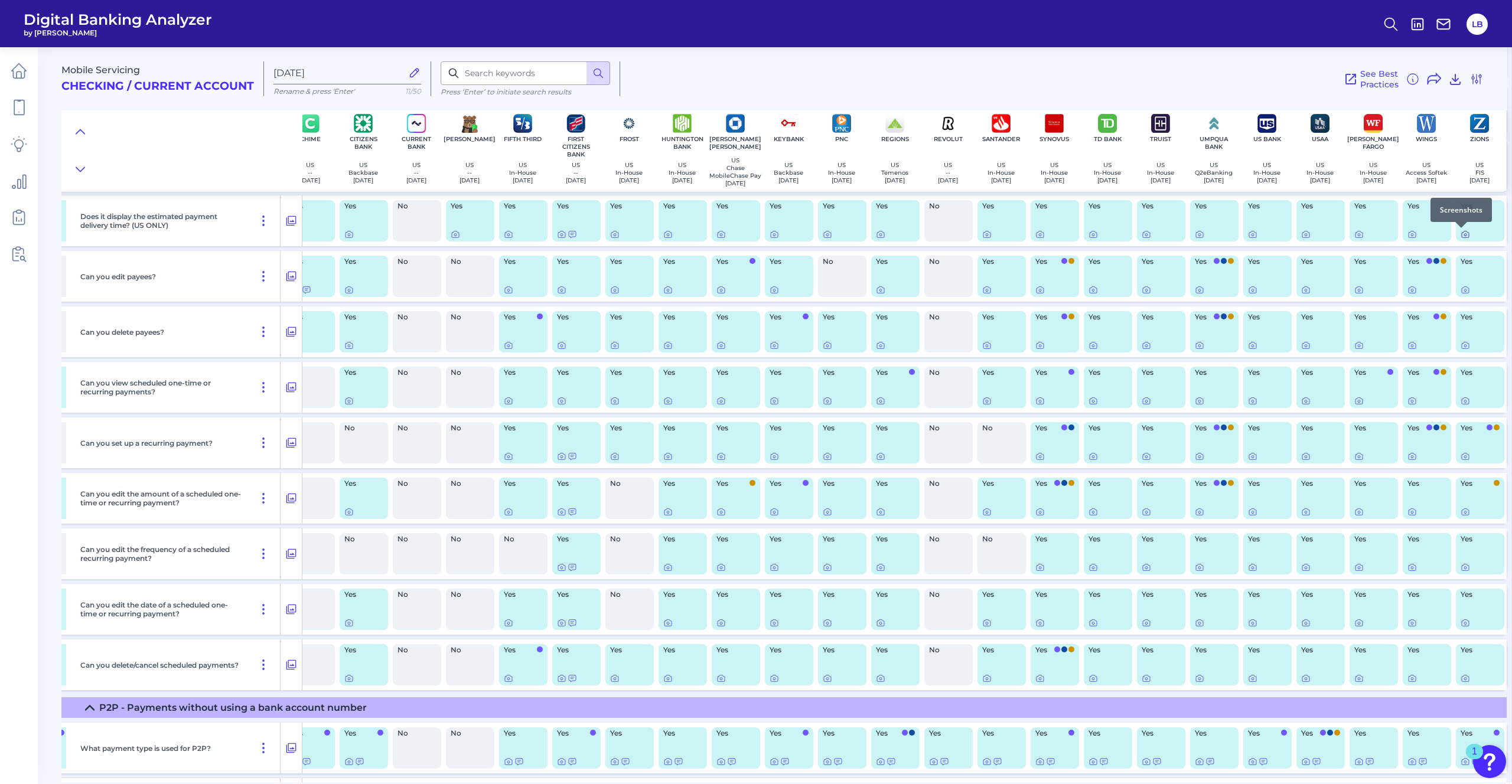
click at [1015, 235] on icon at bounding box center [1465, 234] width 10 height 10
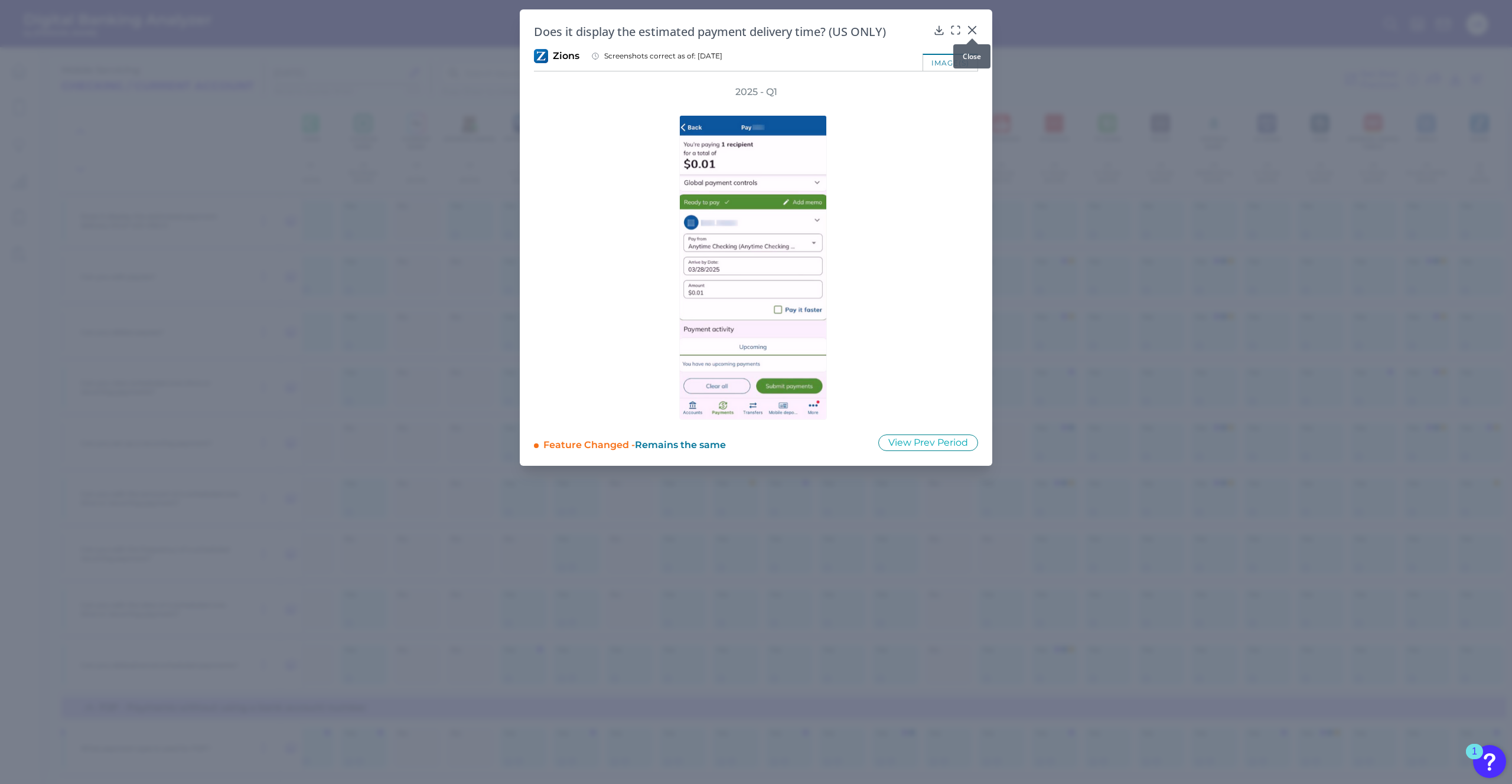
click at [971, 35] on div at bounding box center [973, 38] width 12 height 12
